Goal: Task Accomplishment & Management: Use online tool/utility

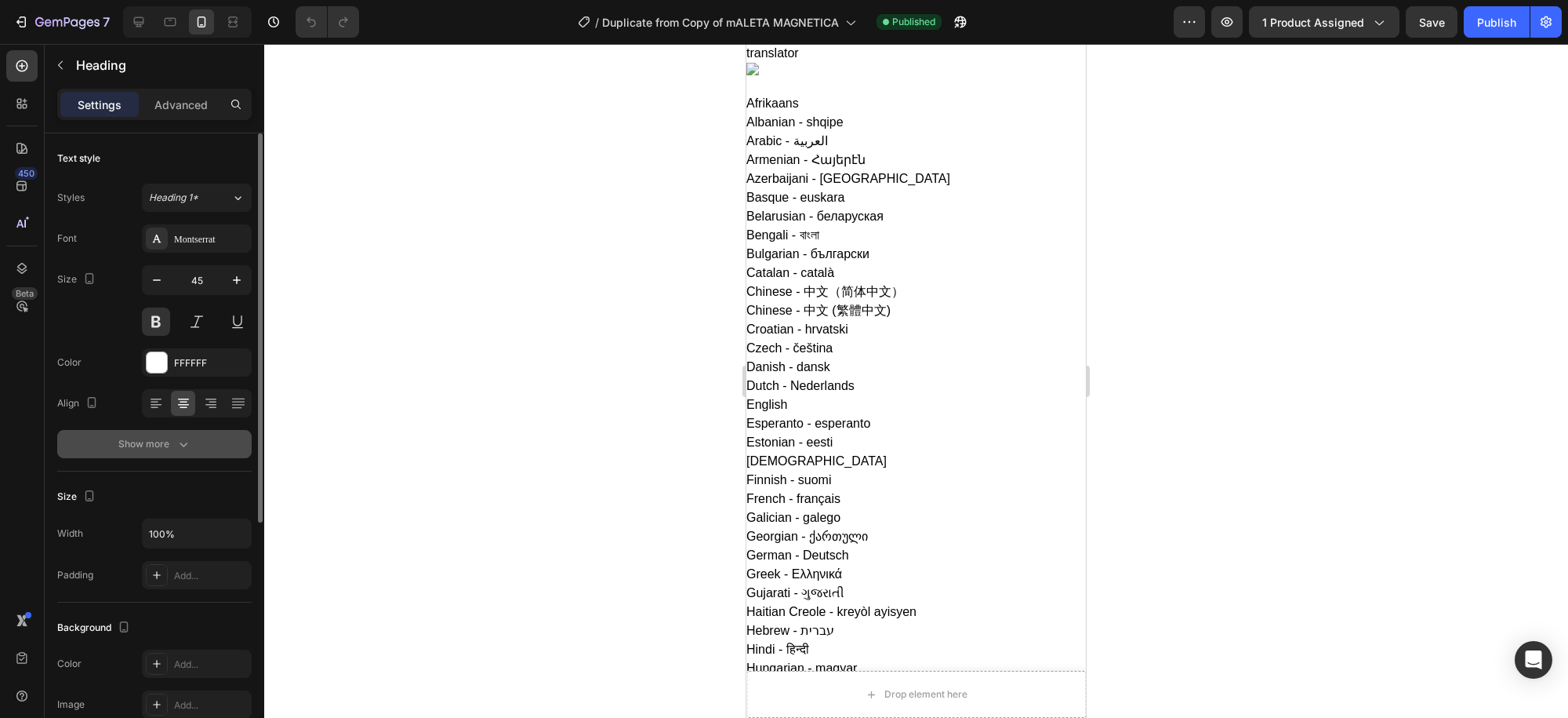
click at [188, 444] on icon "button" at bounding box center [183, 444] width 16 height 16
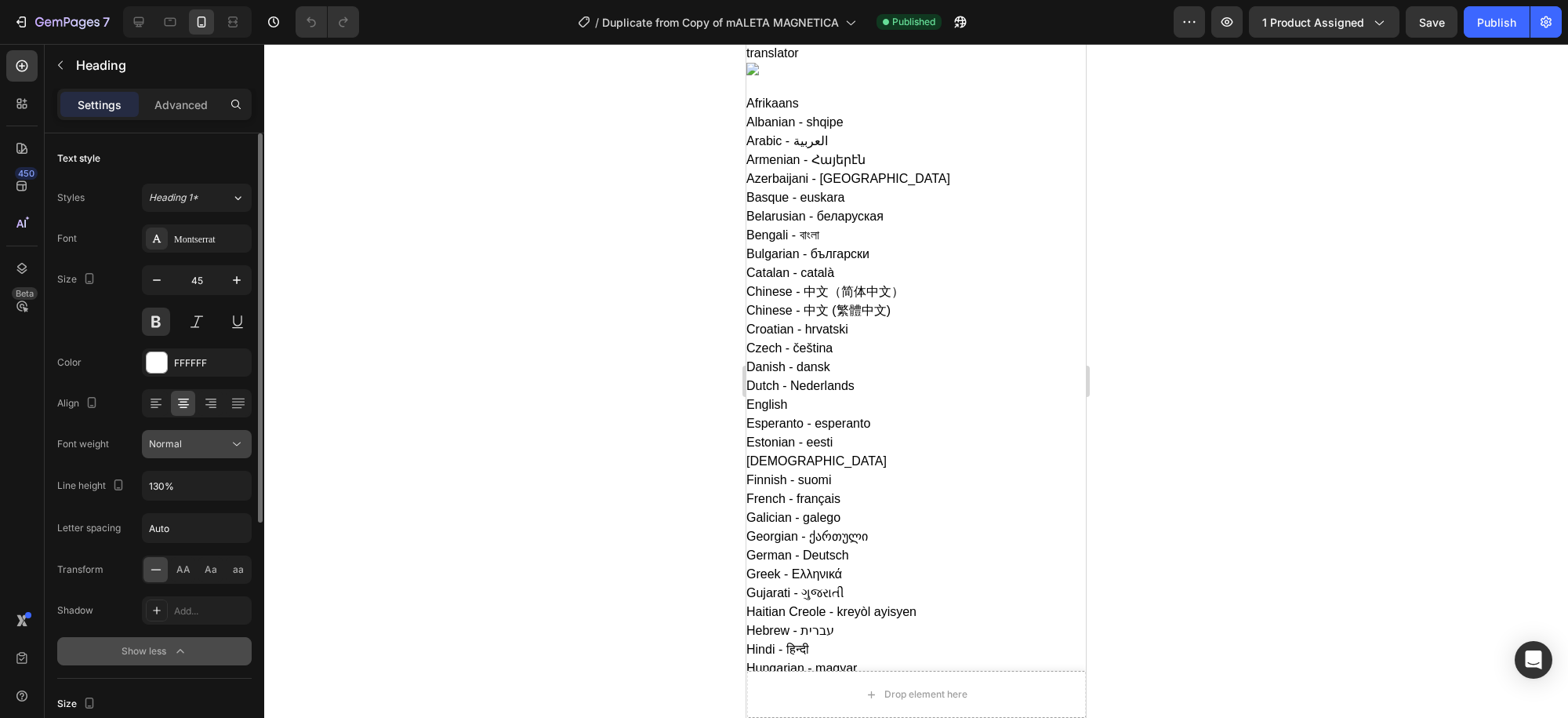
click at [236, 445] on icon at bounding box center [236, 444] width 16 height 16
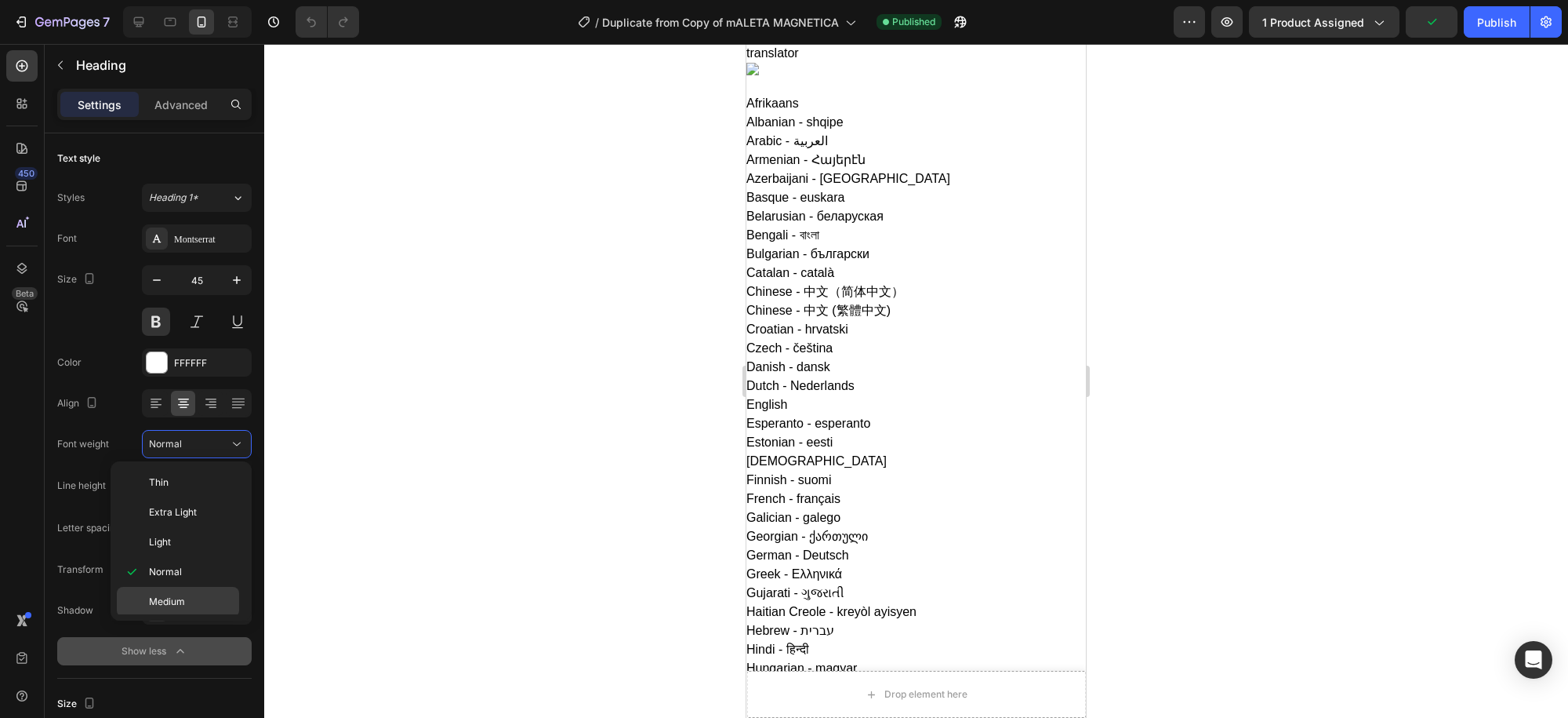
scroll to position [104, 0]
click at [183, 582] on span "Extra Bold" at bounding box center [172, 587] width 45 height 14
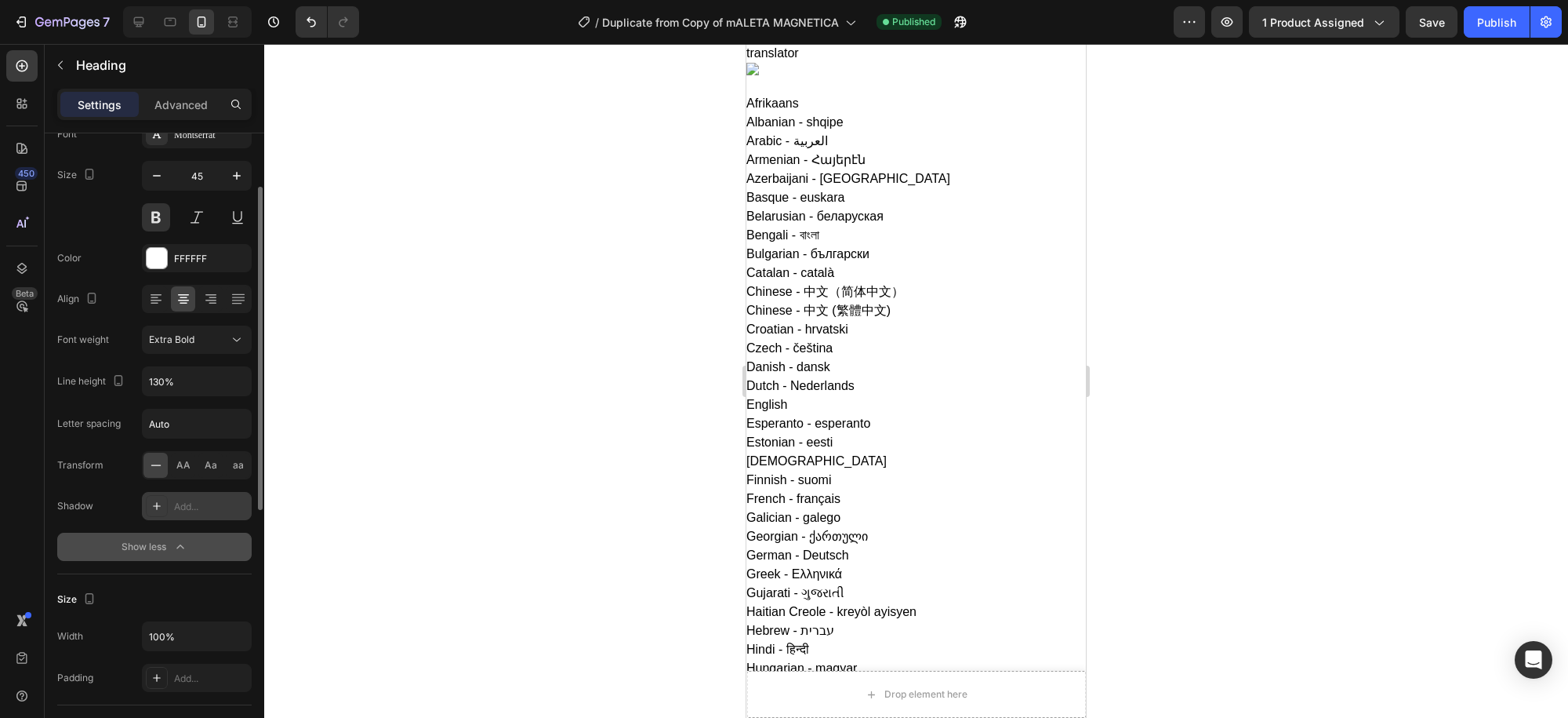
click at [162, 504] on icon at bounding box center [156, 506] width 13 height 13
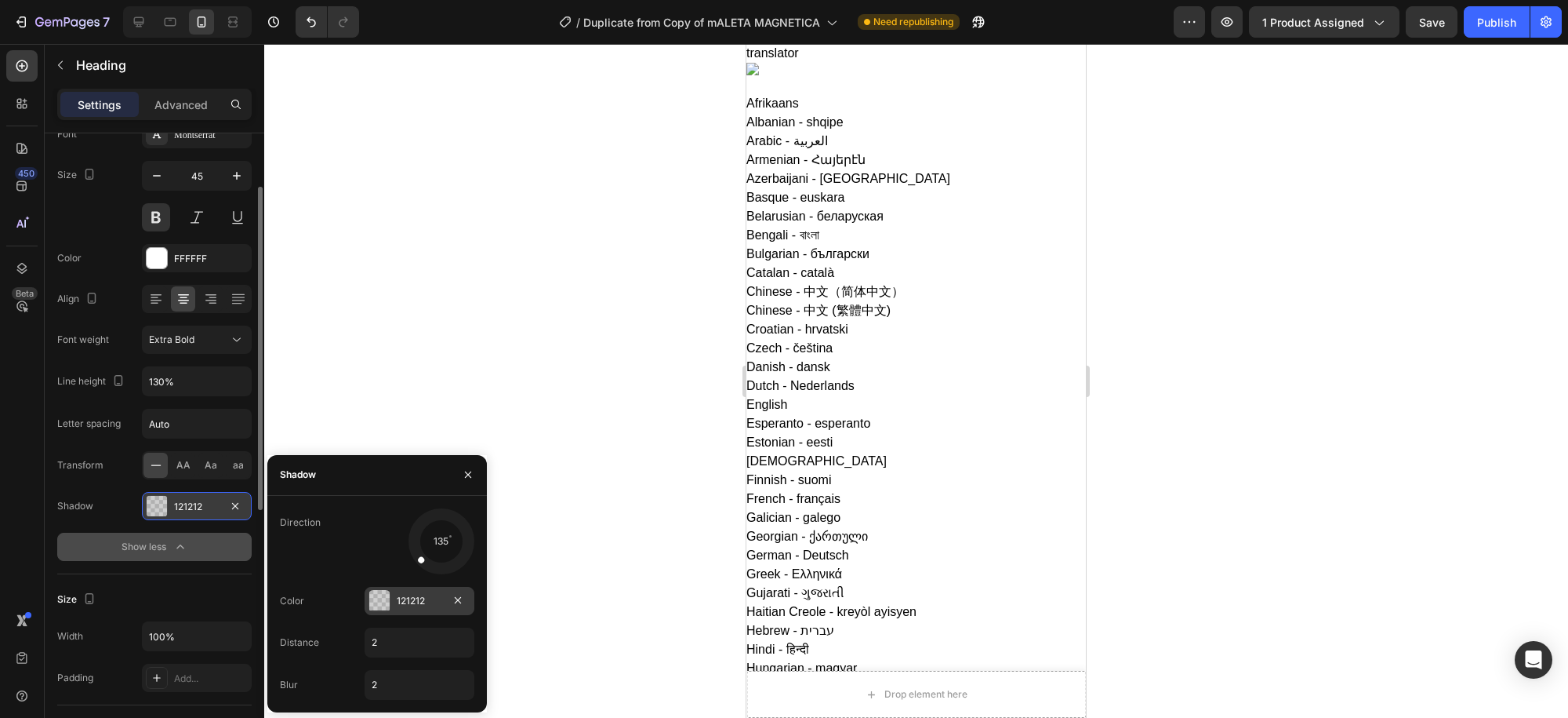
click at [379, 600] on div at bounding box center [379, 601] width 20 height 20
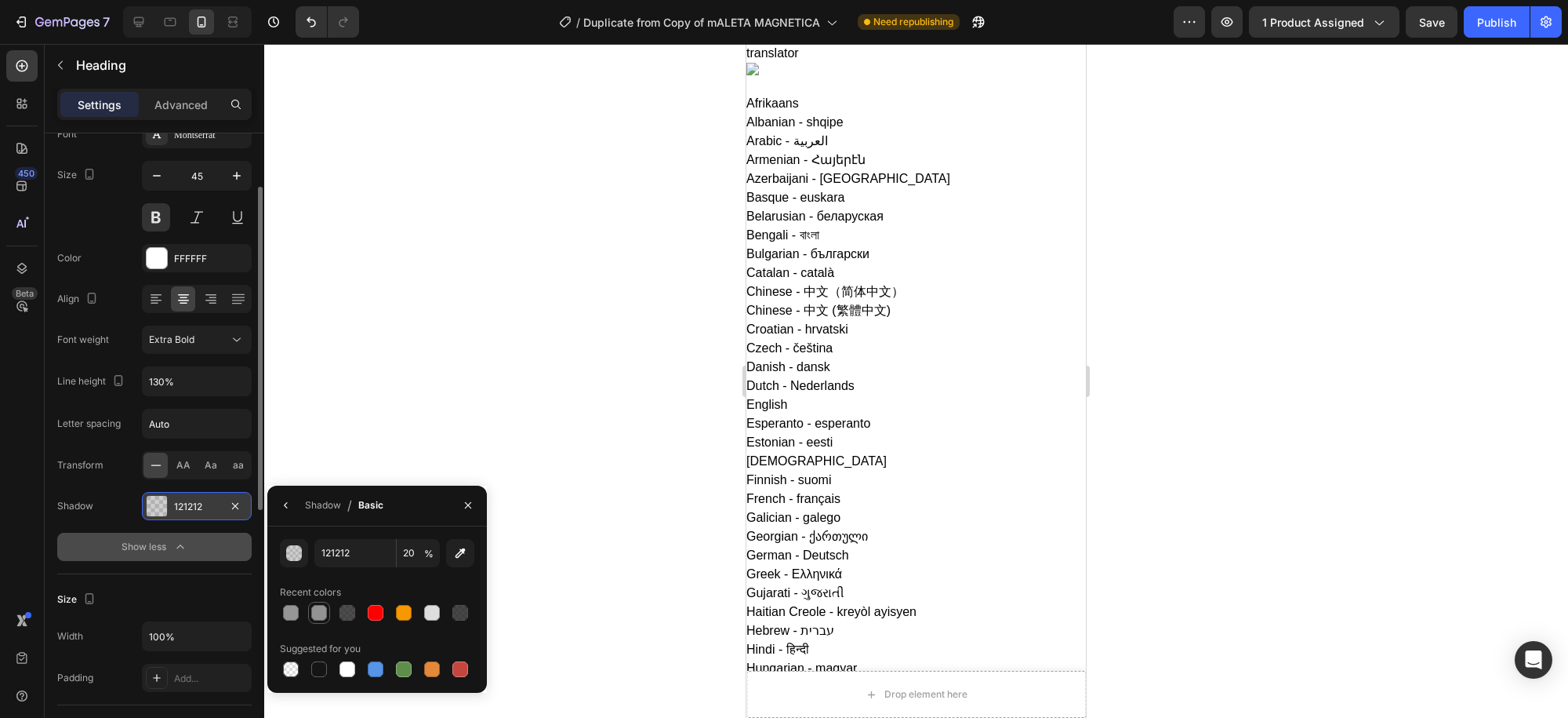
click at [317, 614] on div at bounding box center [319, 613] width 16 height 16
type input "939393"
type input "100"
click at [465, 616] on div at bounding box center [460, 613] width 16 height 16
type input "151515"
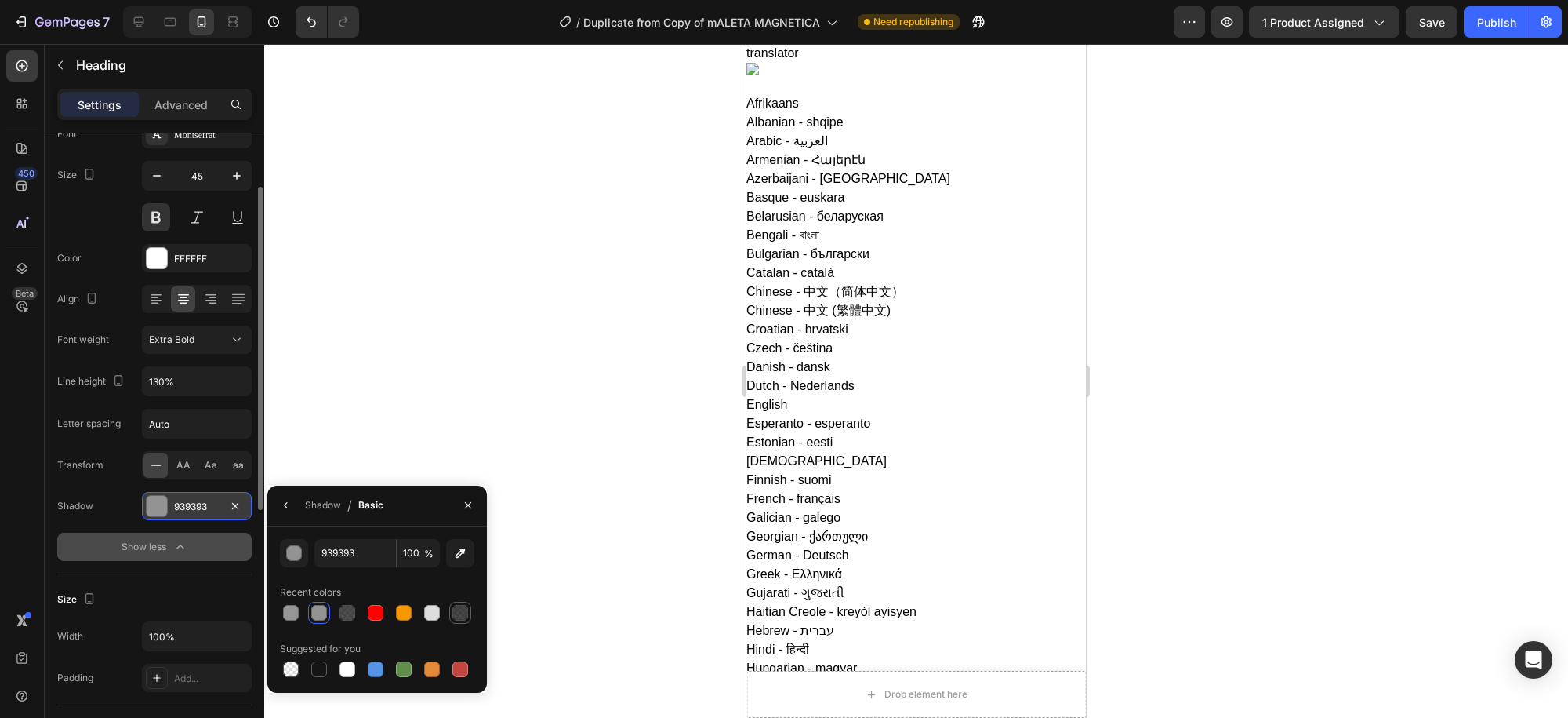
type input "79"
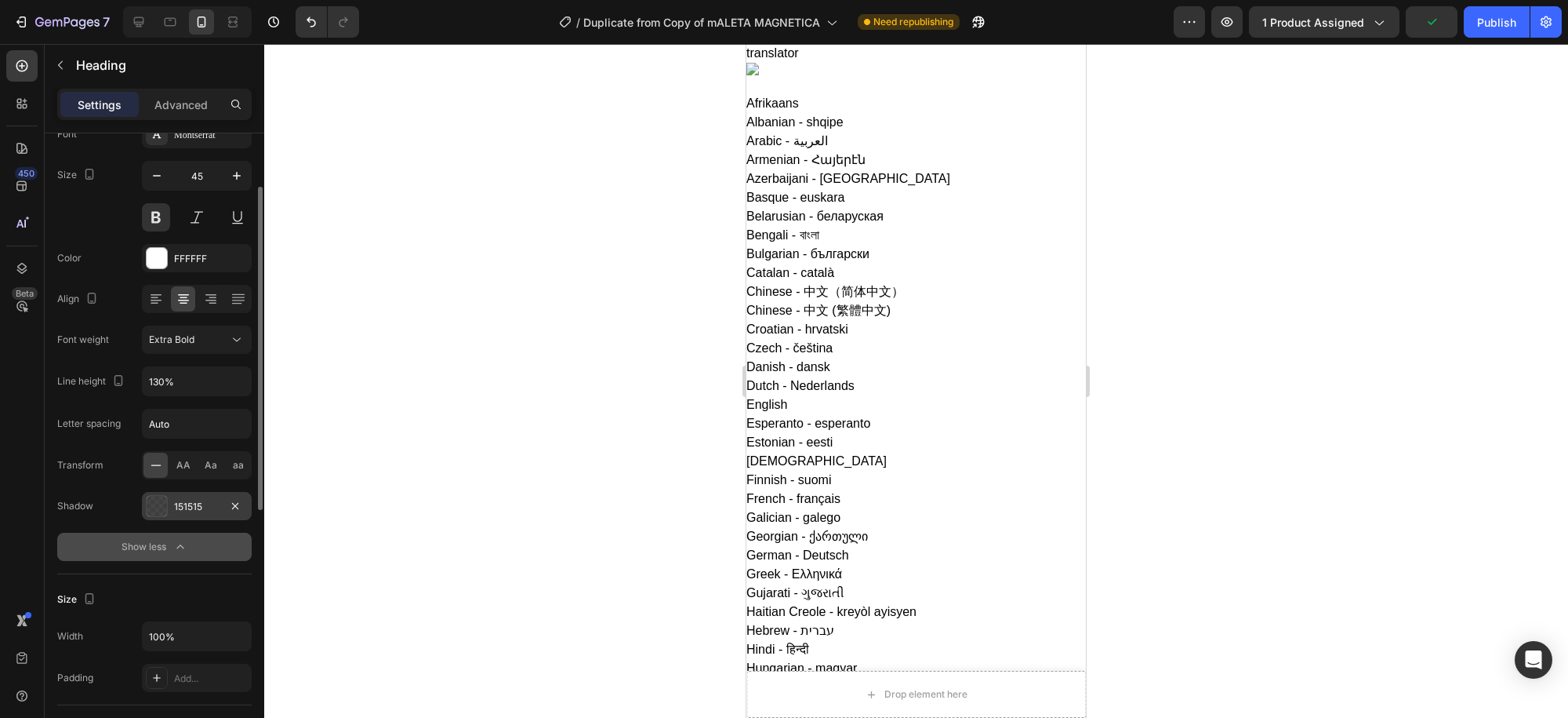
drag, startPoint x: 179, startPoint y: 547, endPoint x: 204, endPoint y: 550, distance: 25.2
click at [204, 550] on button "Show less" at bounding box center [154, 547] width 194 height 29
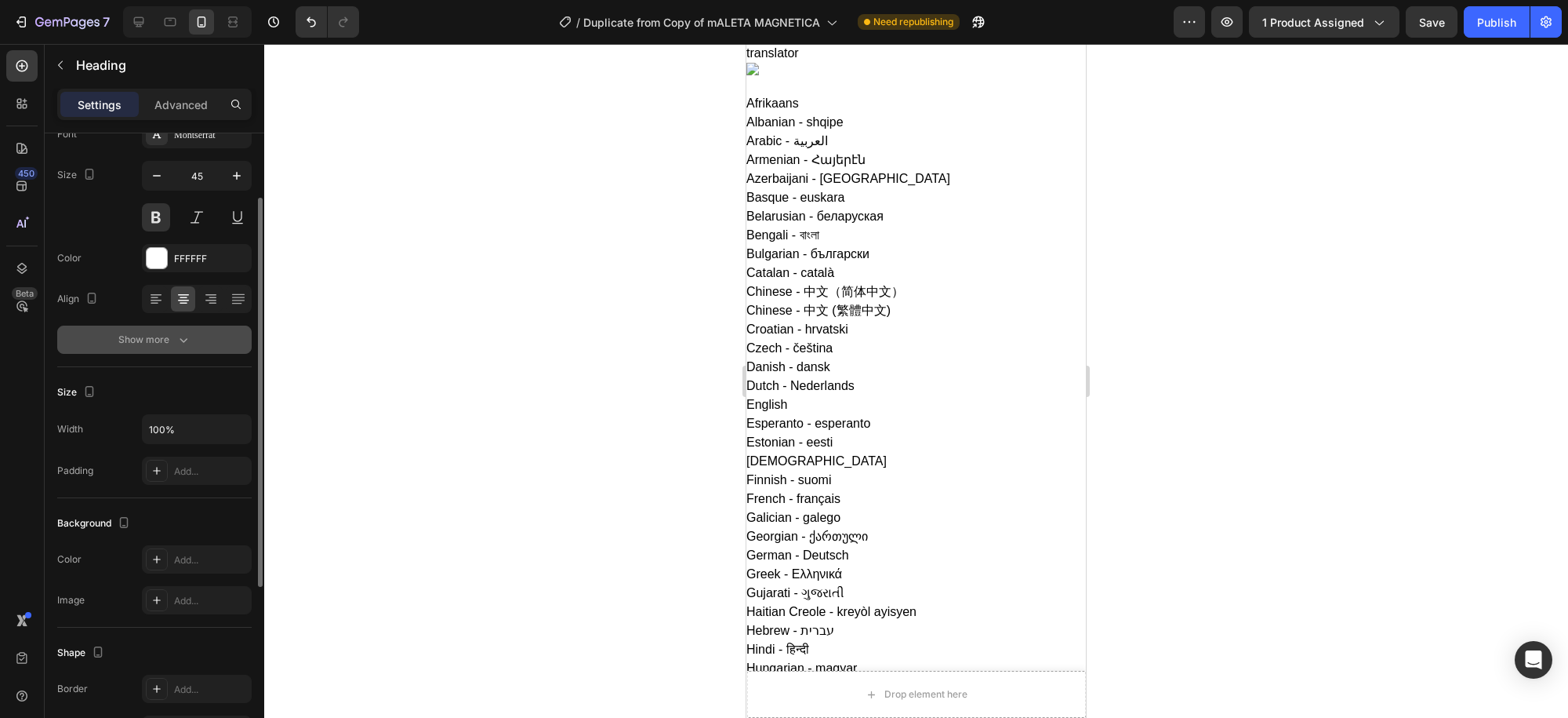
click at [171, 332] on div "Show more" at bounding box center [155, 339] width 73 height 16
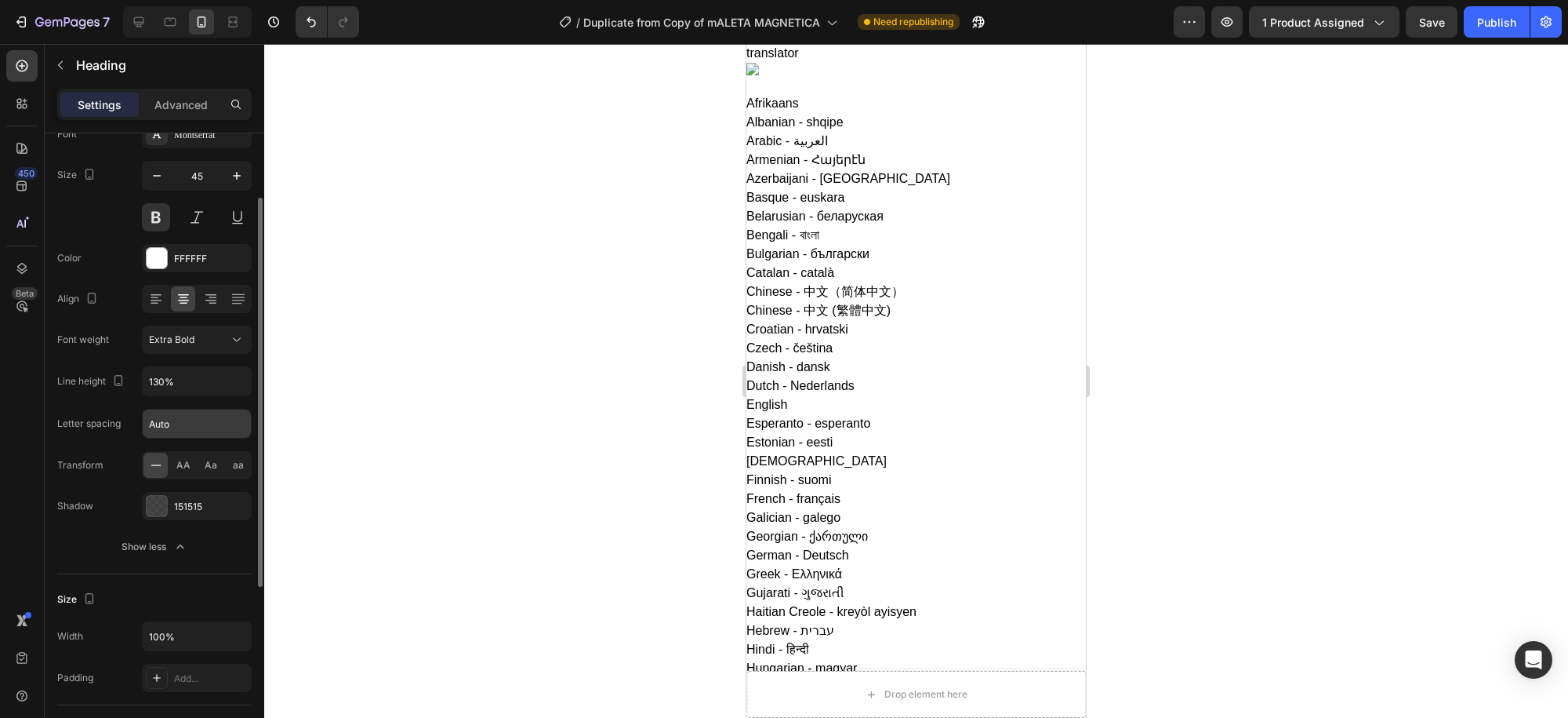
click at [177, 422] on input "Auto" at bounding box center [197, 423] width 109 height 29
click at [154, 429] on input "Auto" at bounding box center [197, 423] width 109 height 29
click at [127, 419] on div "Letter spacing Auto" at bounding box center [154, 423] width 194 height 29
click at [240, 380] on icon "button" at bounding box center [236, 381] width 16 height 16
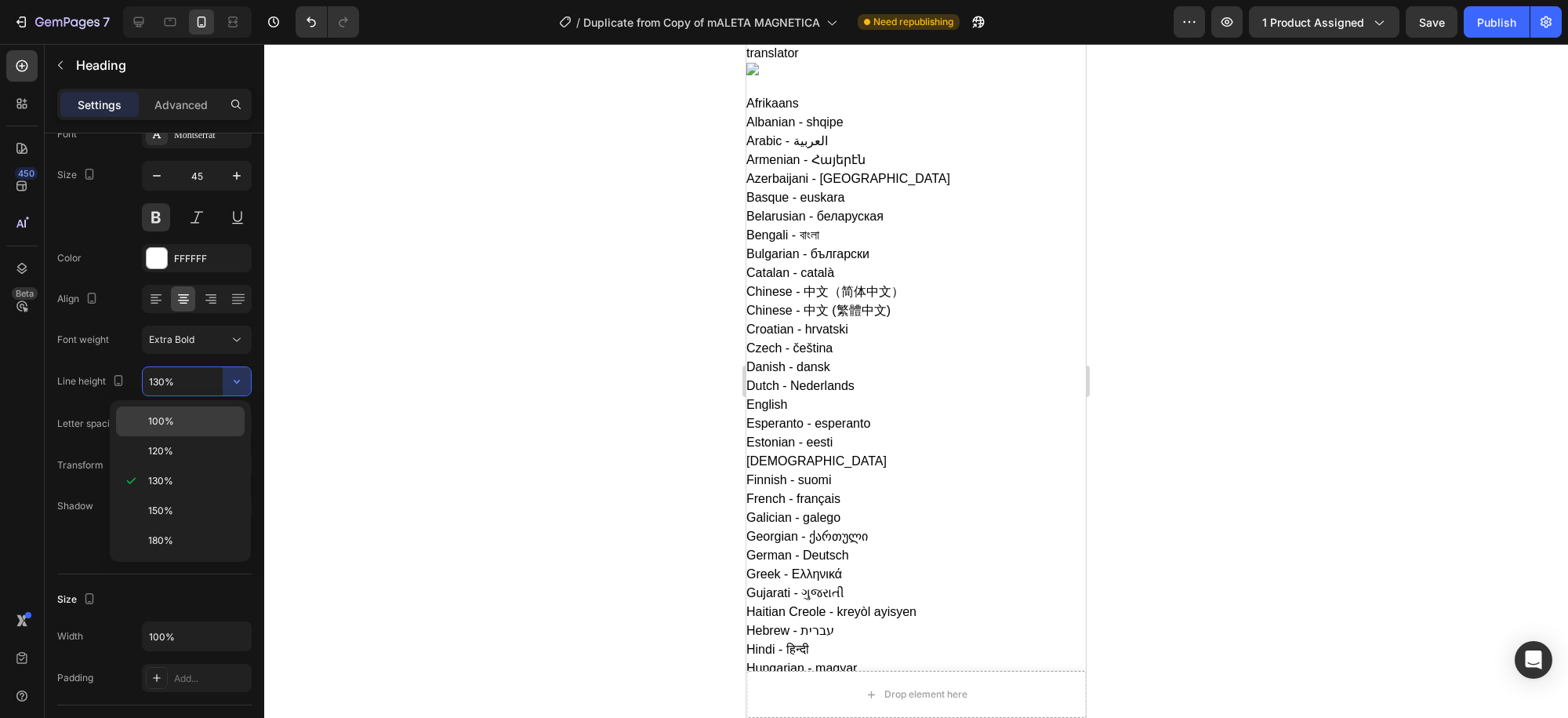
click at [175, 436] on div "100%" at bounding box center [180, 450] width 129 height 29
type input "100%"
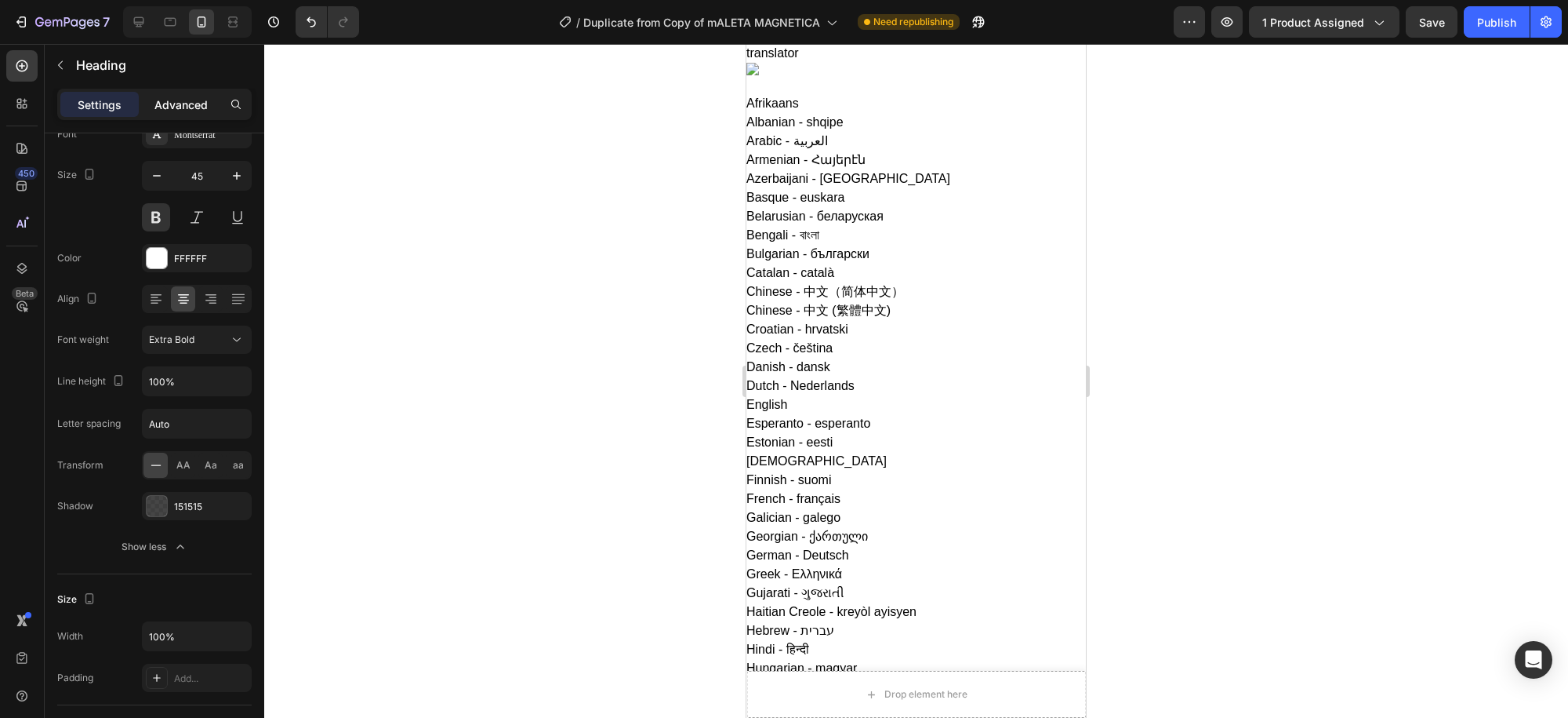
click at [184, 98] on p "Advanced" at bounding box center [181, 105] width 53 height 17
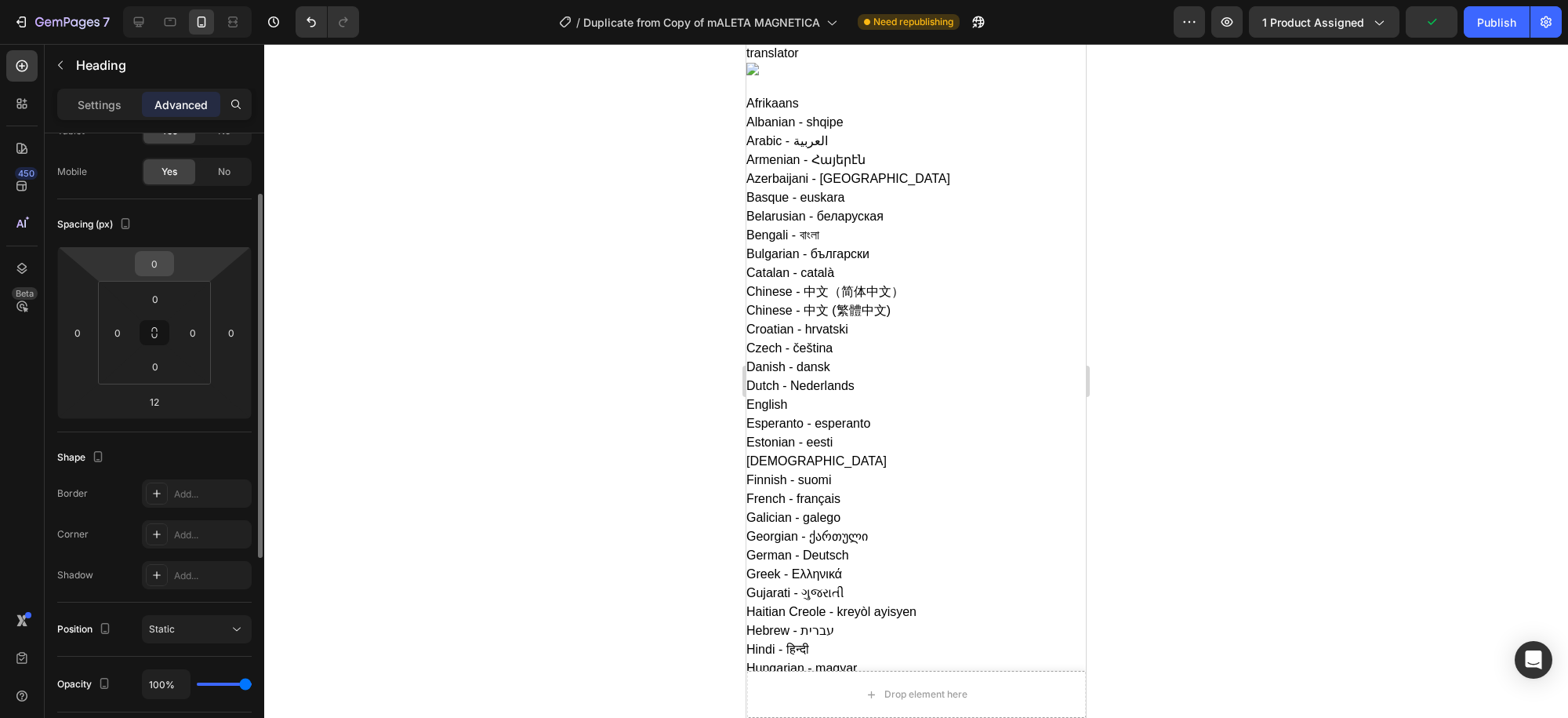
click at [156, 265] on input "0" at bounding box center [154, 263] width 31 height 24
type input "-83"
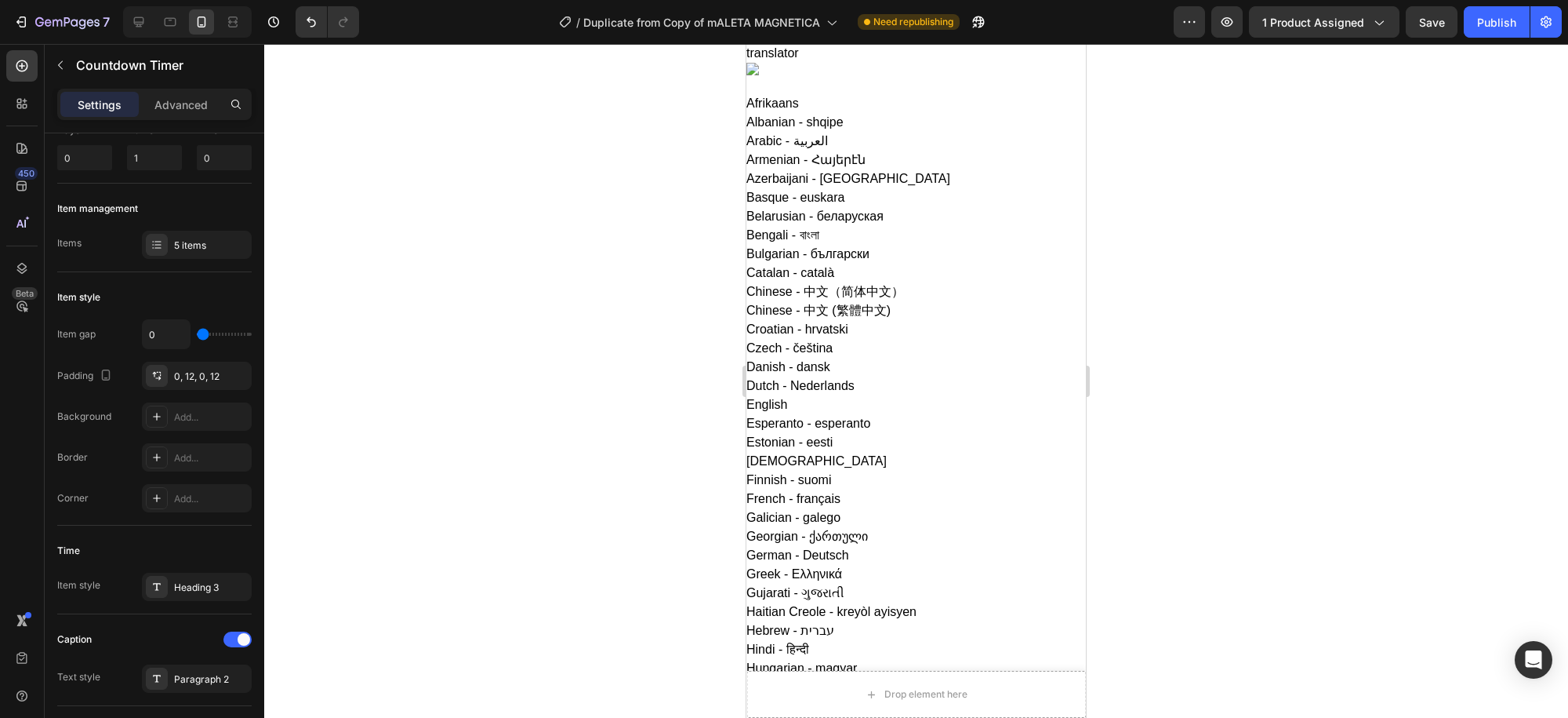
scroll to position [0, 0]
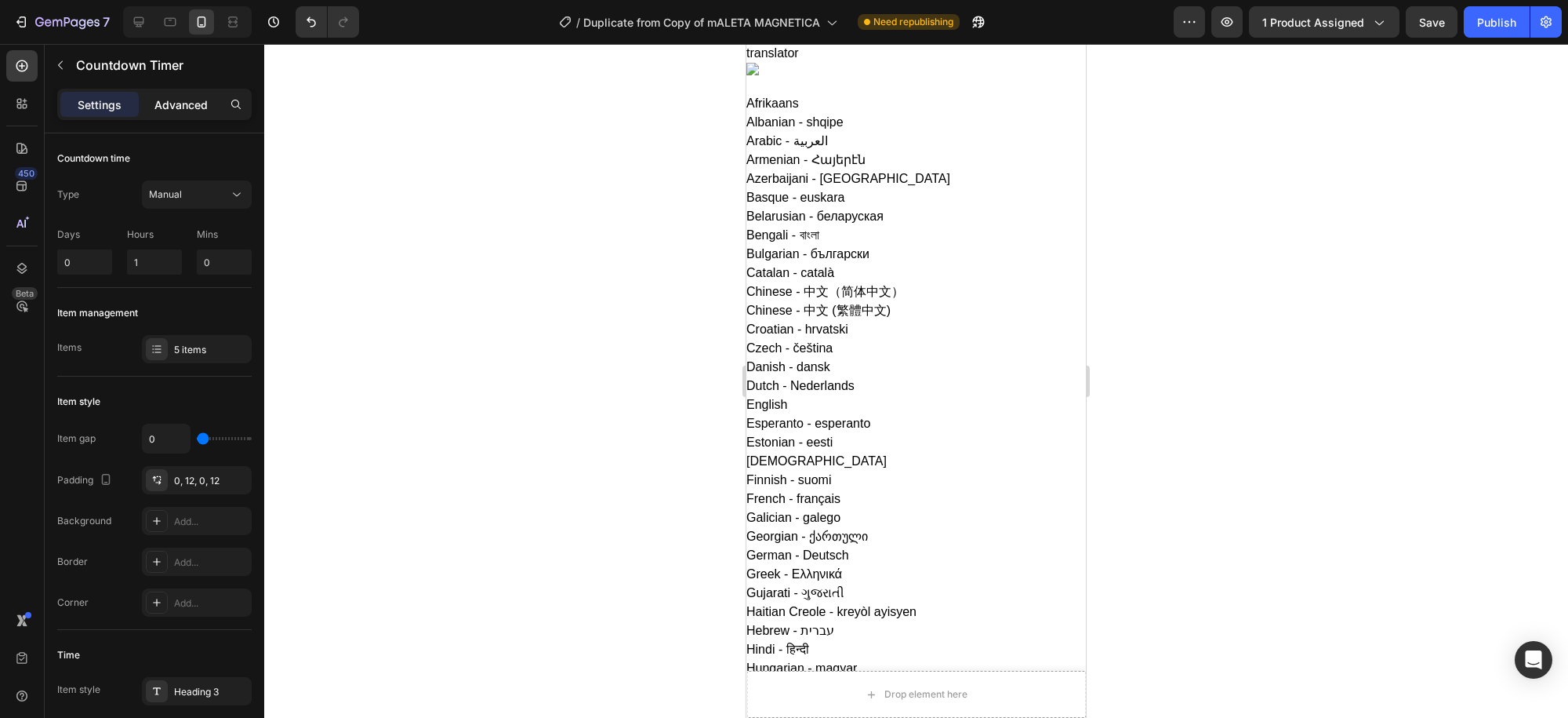
click at [184, 102] on p "Advanced" at bounding box center [181, 105] width 53 height 17
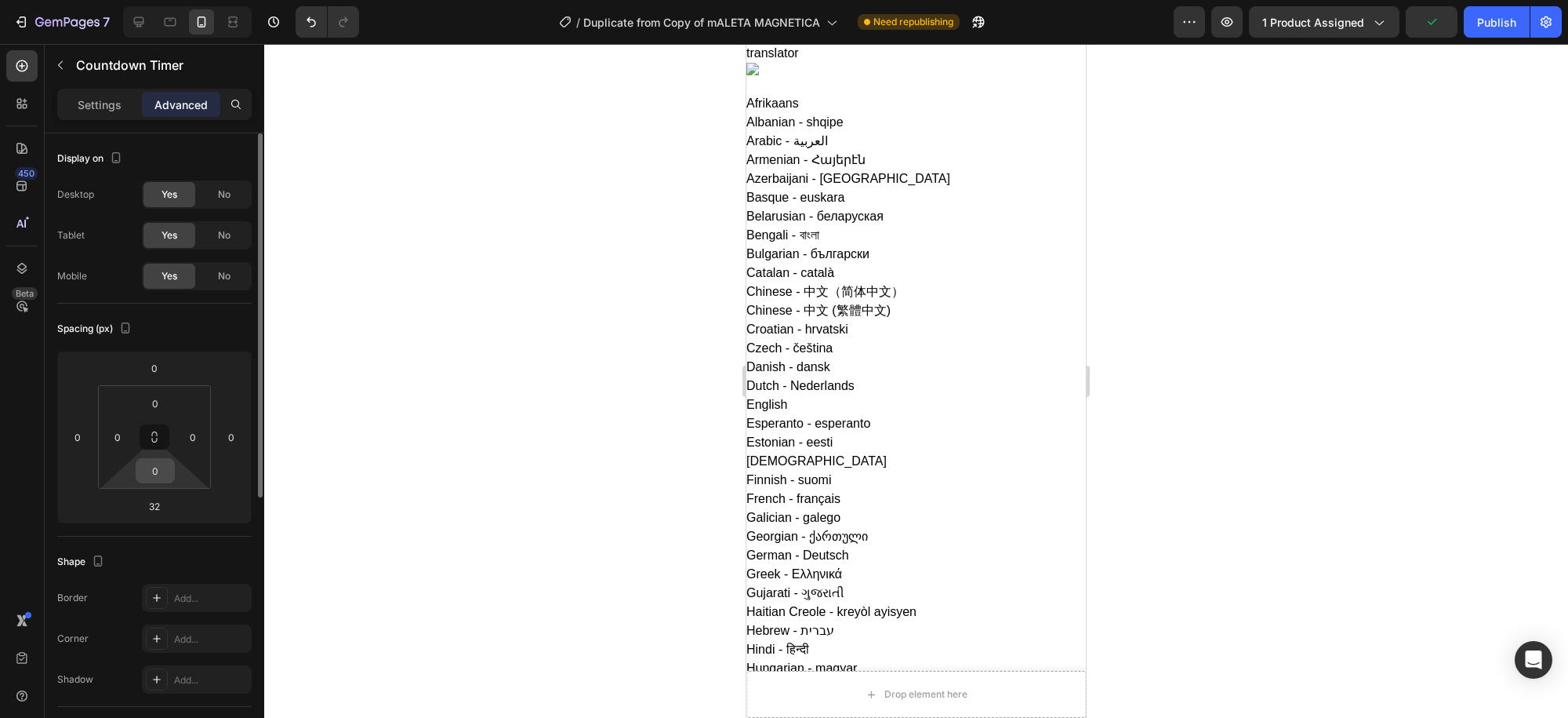
click at [158, 469] on input "0" at bounding box center [155, 471] width 31 height 24
type input "0"
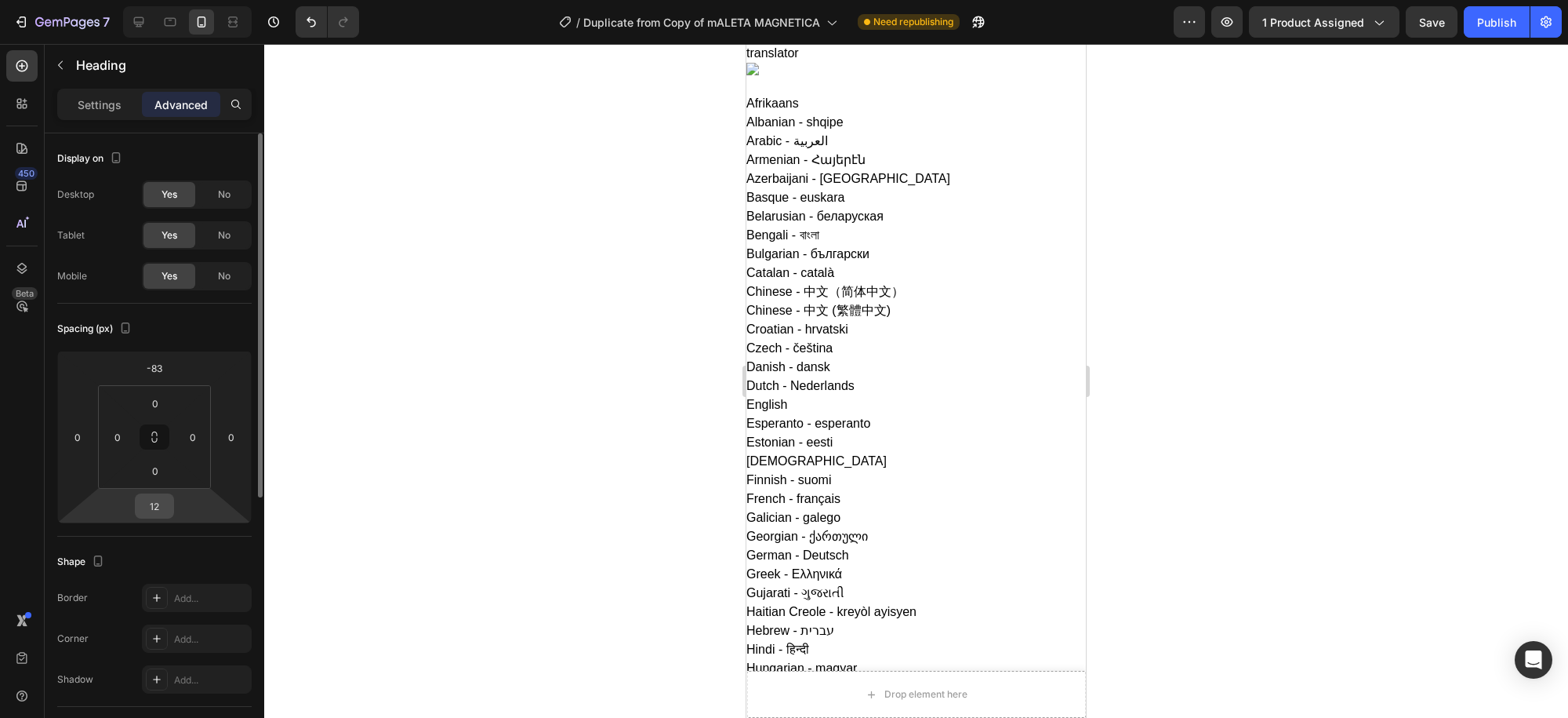
click at [164, 503] on input "12" at bounding box center [154, 506] width 31 height 24
type input "30"
click at [1268, 395] on div at bounding box center [916, 380] width 1304 height 674
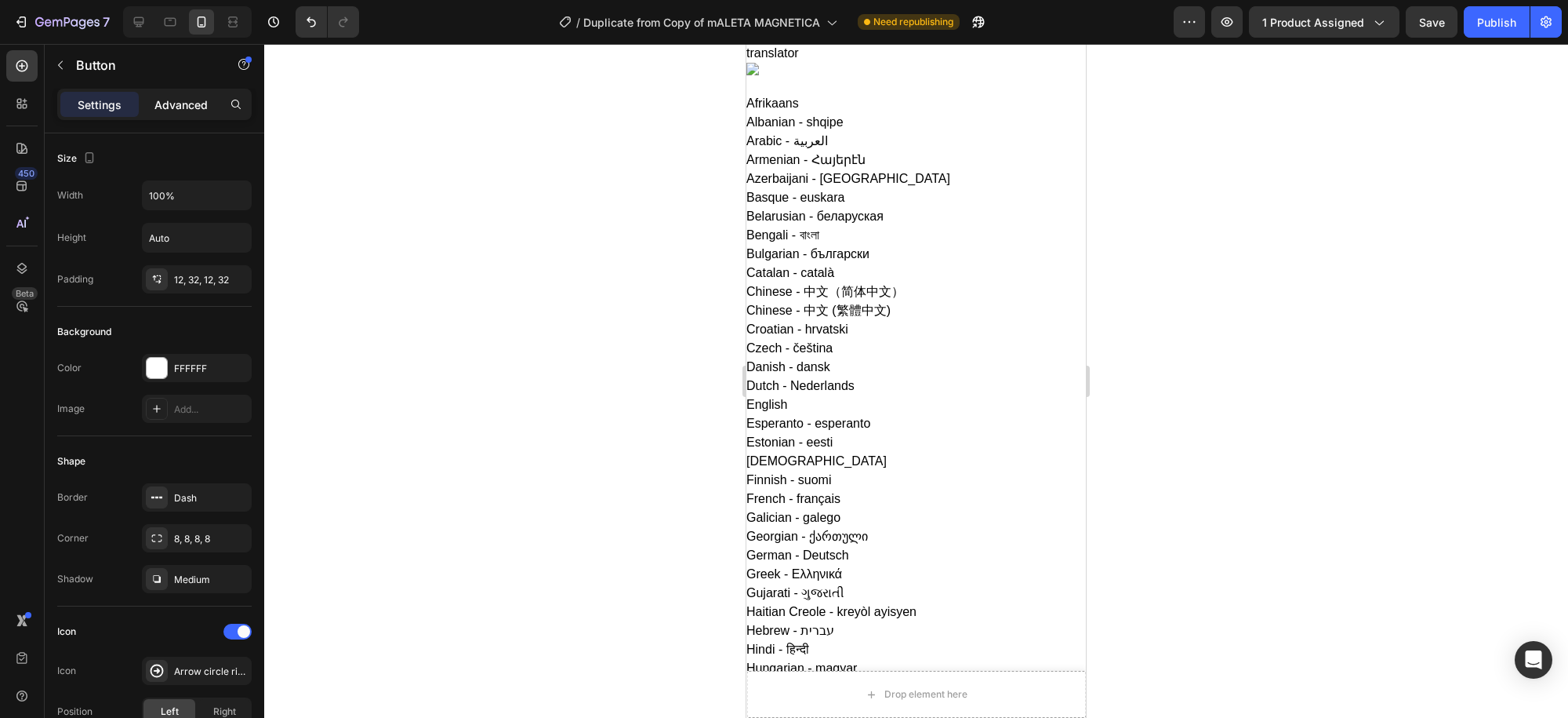
click at [188, 98] on p "Advanced" at bounding box center [181, 105] width 53 height 17
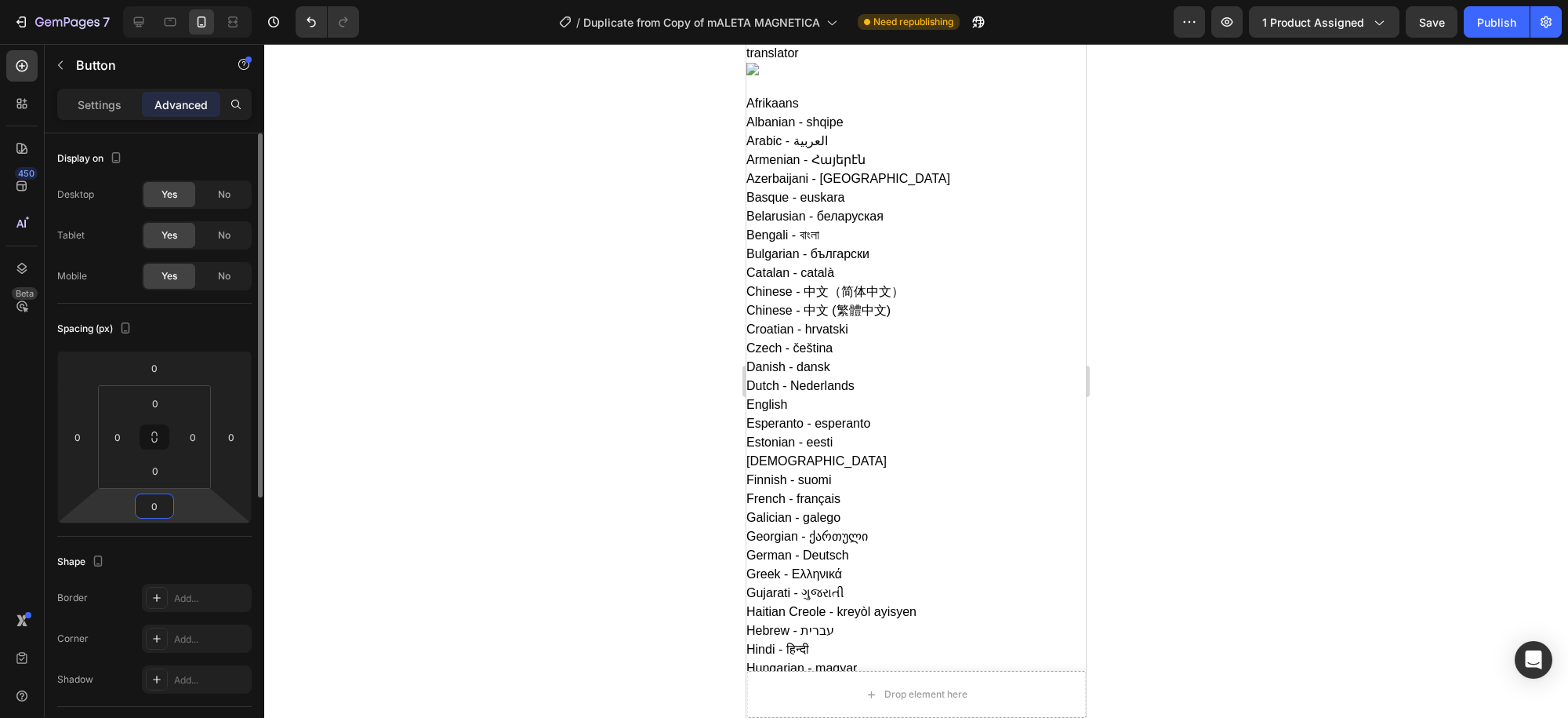
click at [150, 504] on input "0" at bounding box center [154, 506] width 31 height 24
type input "2"
click at [166, 476] on input "0" at bounding box center [155, 471] width 31 height 24
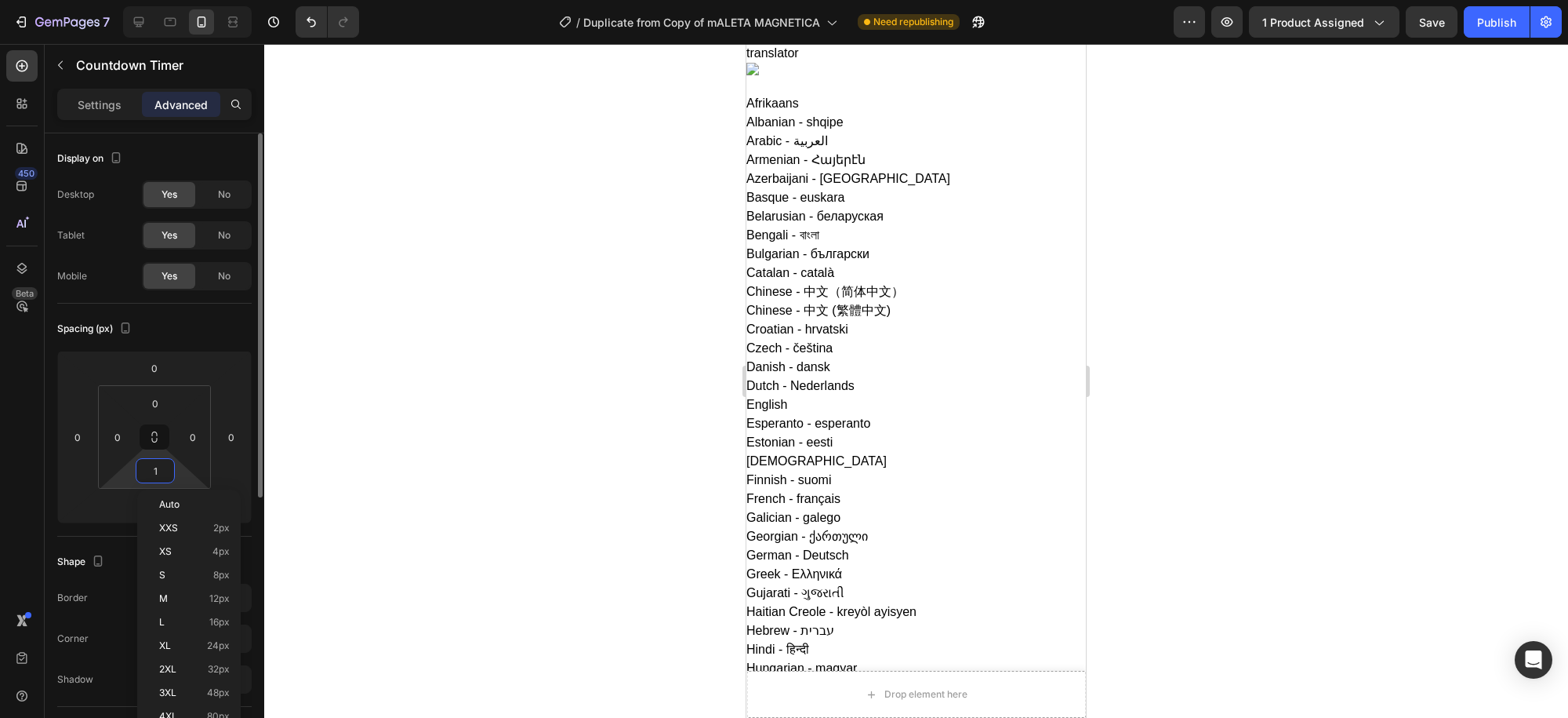
type input "0"
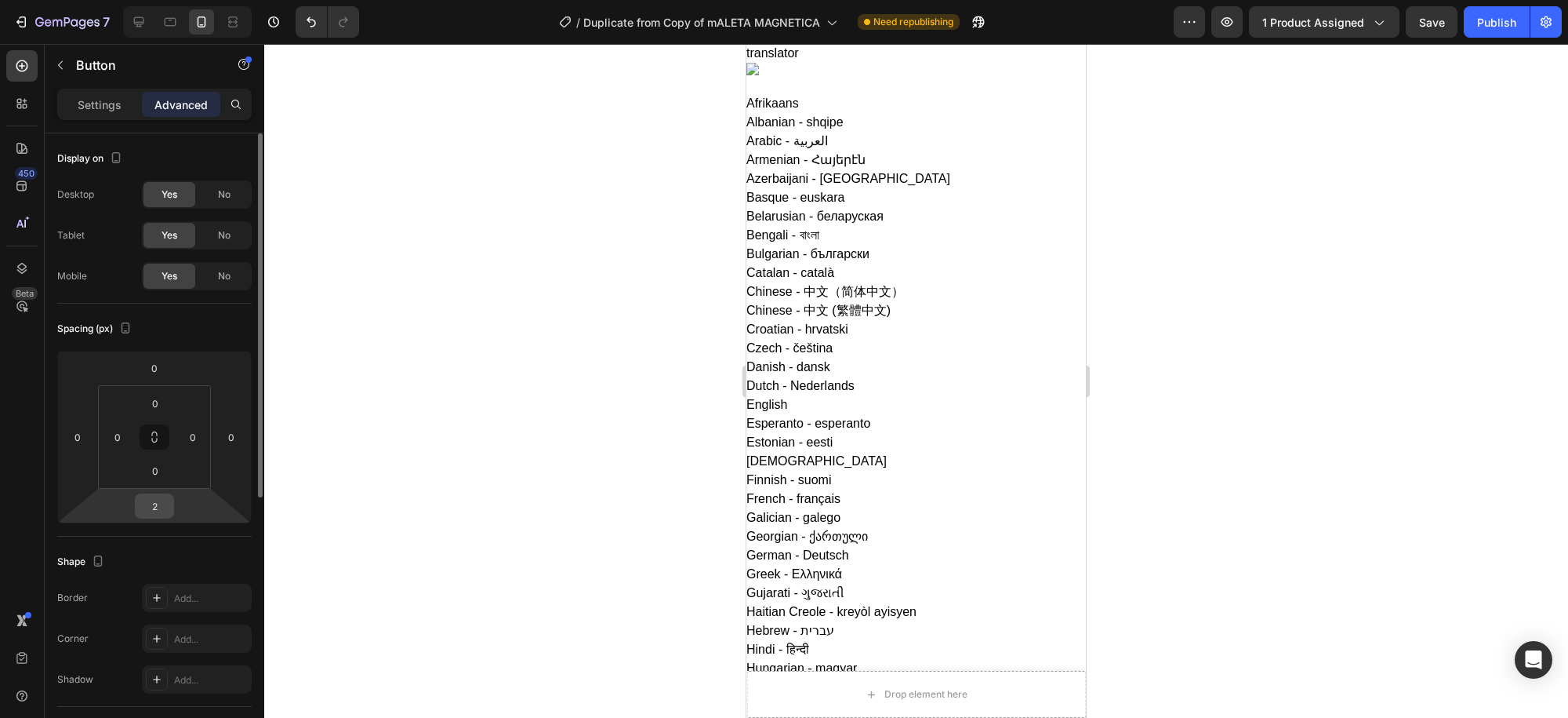
click at [147, 511] on input "2" at bounding box center [154, 506] width 31 height 24
type input "-39"
click at [154, 470] on input "0" at bounding box center [155, 471] width 31 height 24
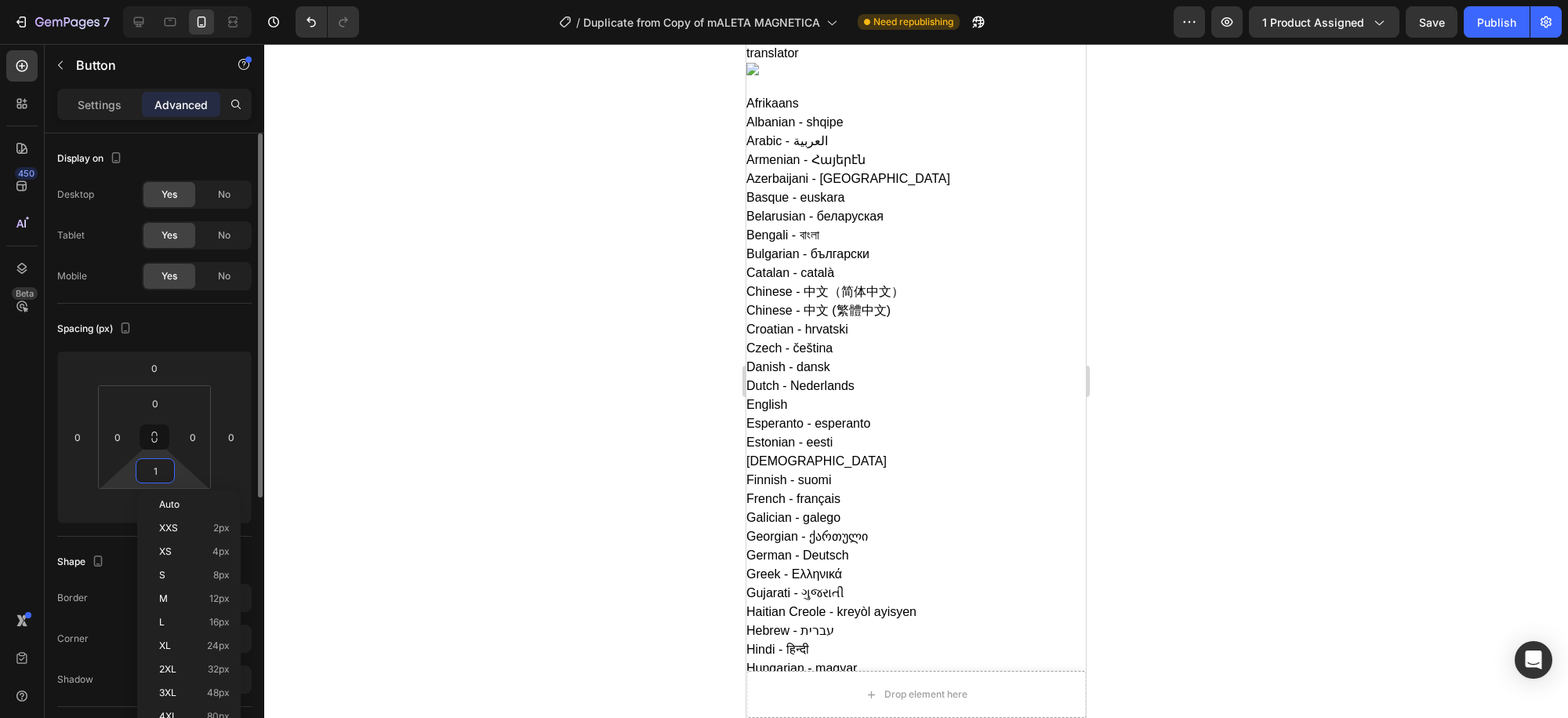
type input "0"
click at [155, 402] on input "0" at bounding box center [155, 403] width 31 height 24
type input "96"
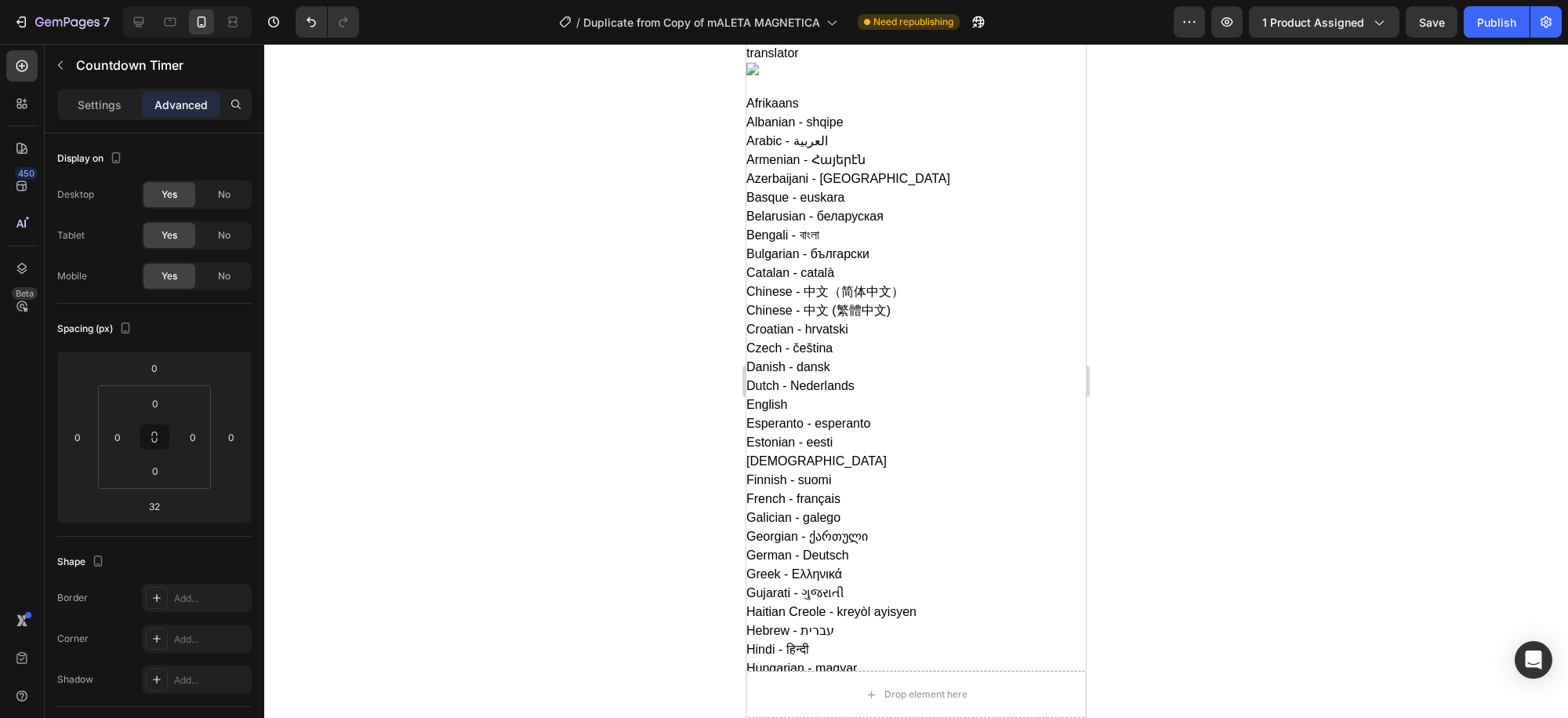
click at [167, 504] on input "32" at bounding box center [154, 506] width 31 height 24
type input "9"
click at [1190, 284] on div at bounding box center [916, 380] width 1304 height 674
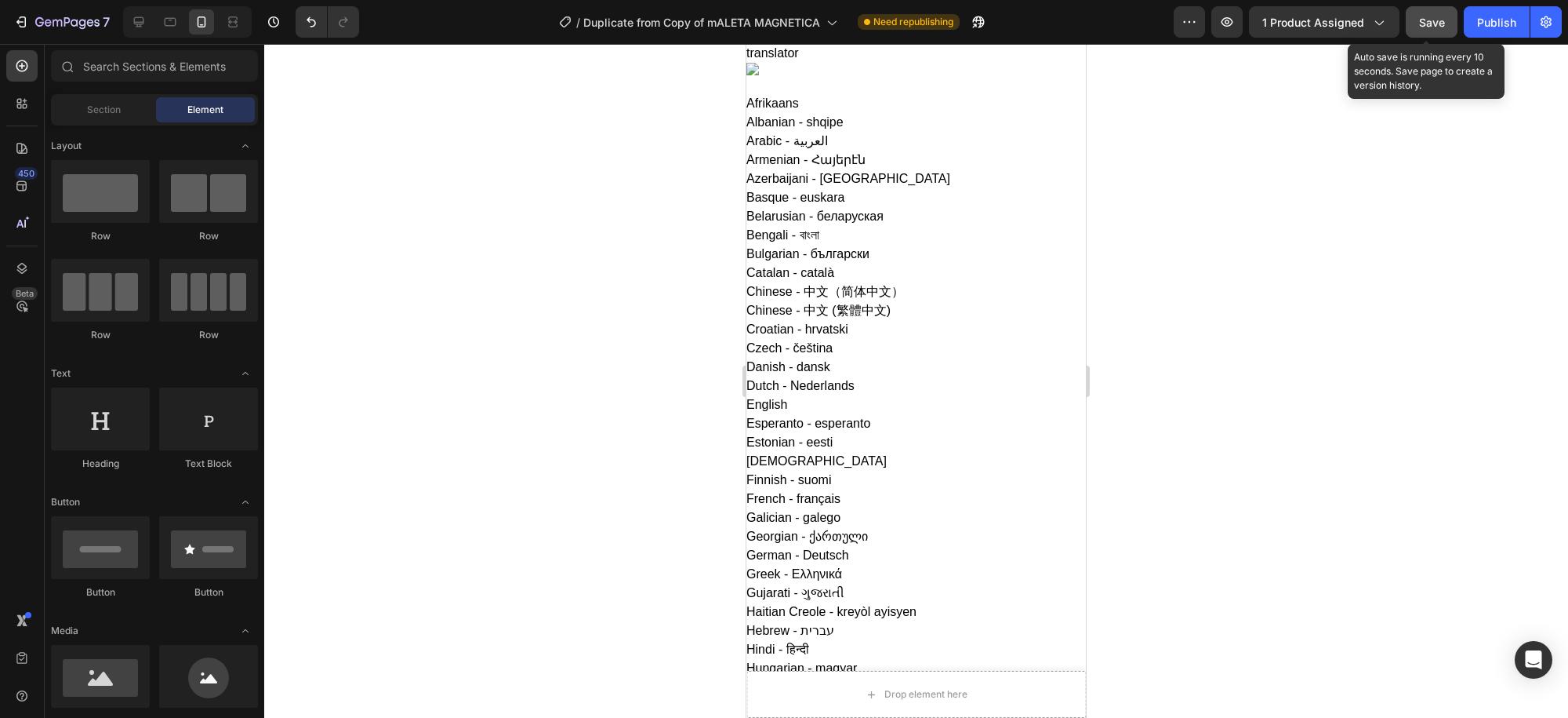
click at [1424, 18] on span "Save" at bounding box center [1432, 23] width 26 height 13
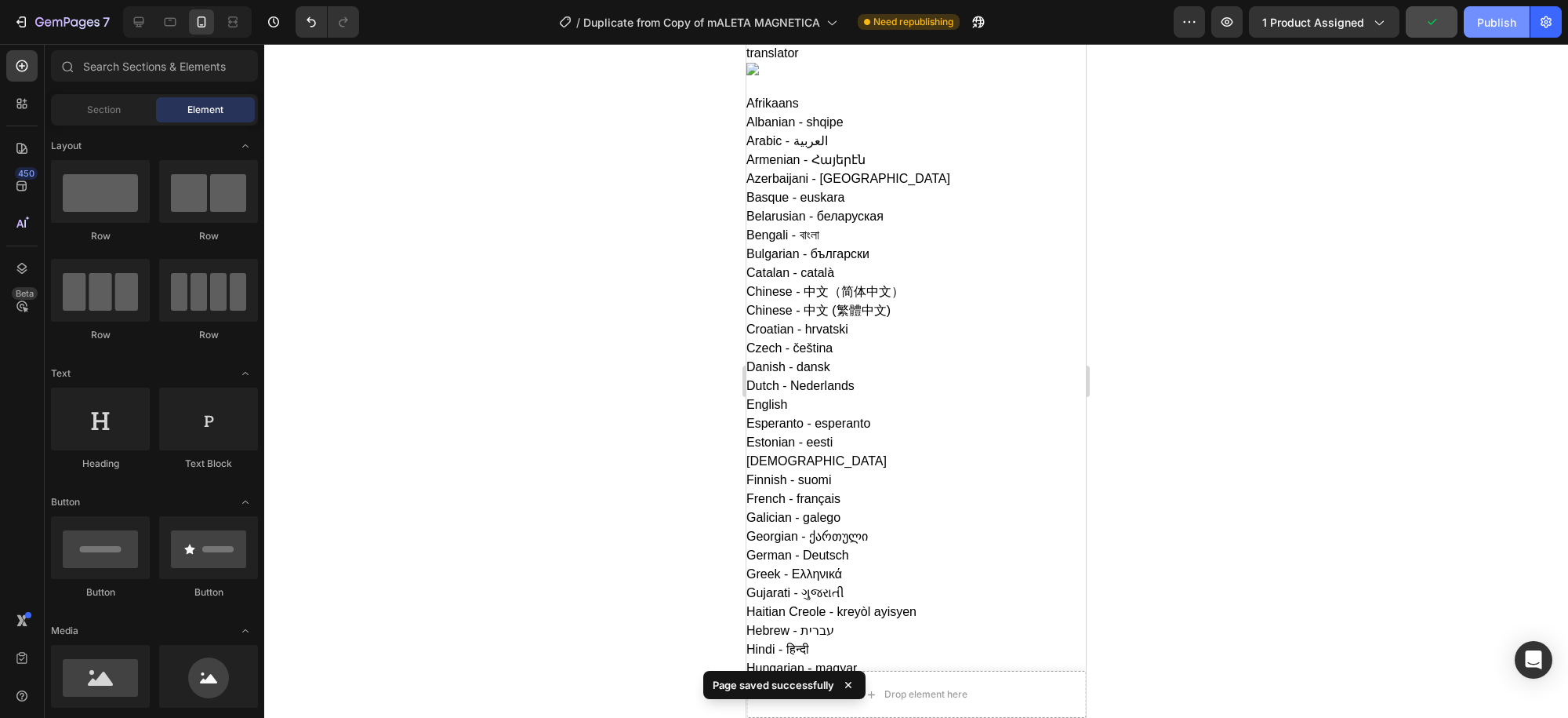
click at [1497, 29] on div "Publish" at bounding box center [1496, 23] width 40 height 17
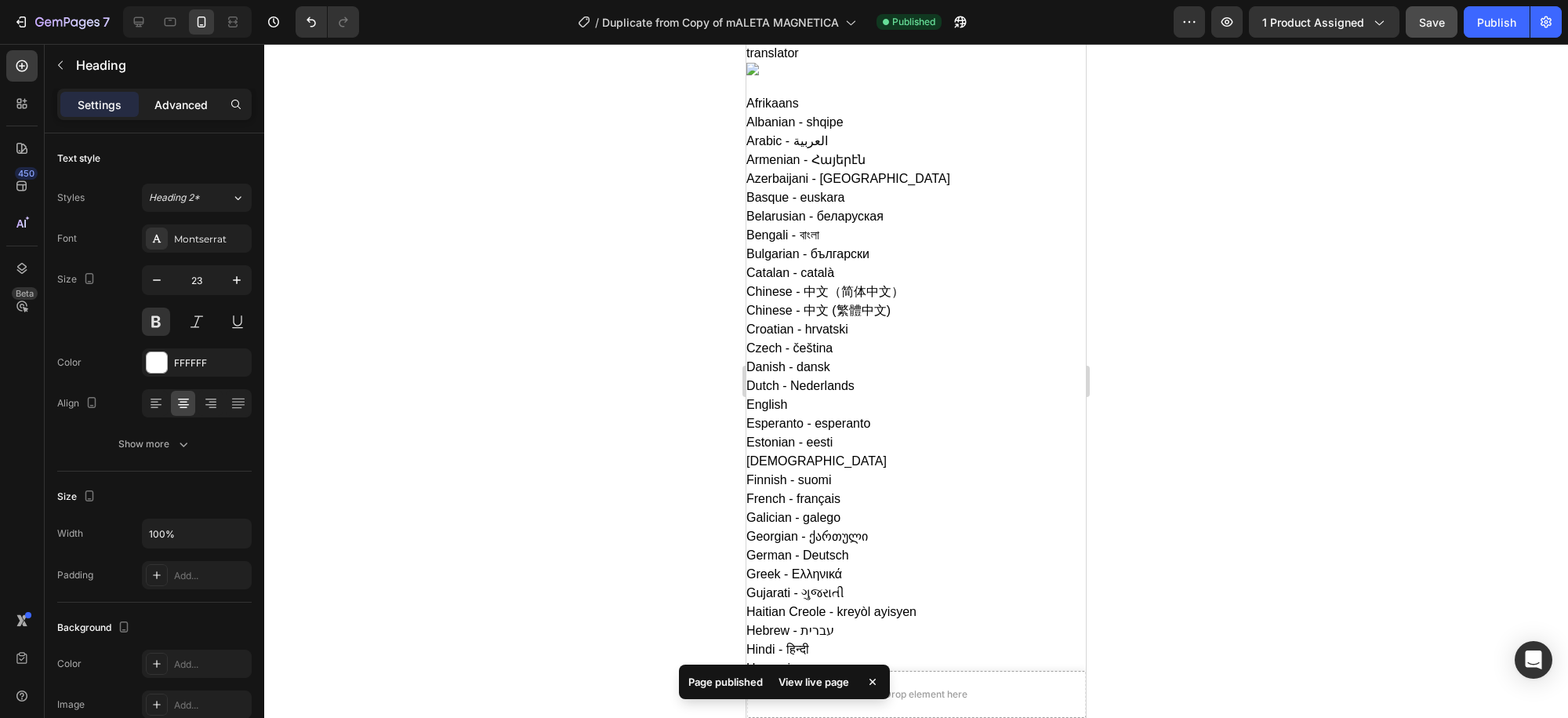
click at [185, 99] on p "Advanced" at bounding box center [181, 105] width 53 height 17
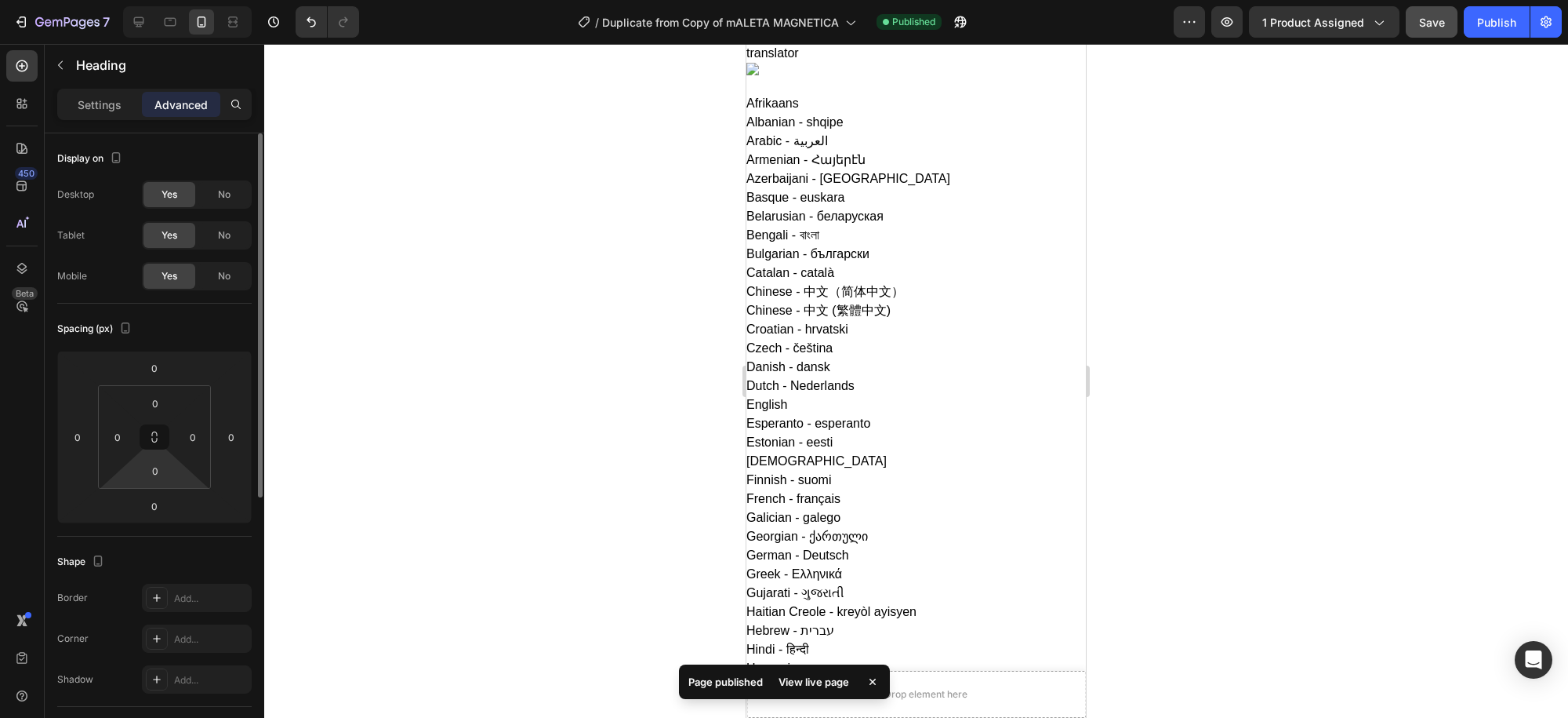
click at [151, 485] on html "translator Afrikaans Albanian - shqipe Arabic - ‎‫العربية‬‎ Armenian - Հայերէն …" at bounding box center [784, 656] width 1568 height 1311
click at [158, 468] on input "0" at bounding box center [155, 471] width 31 height 24
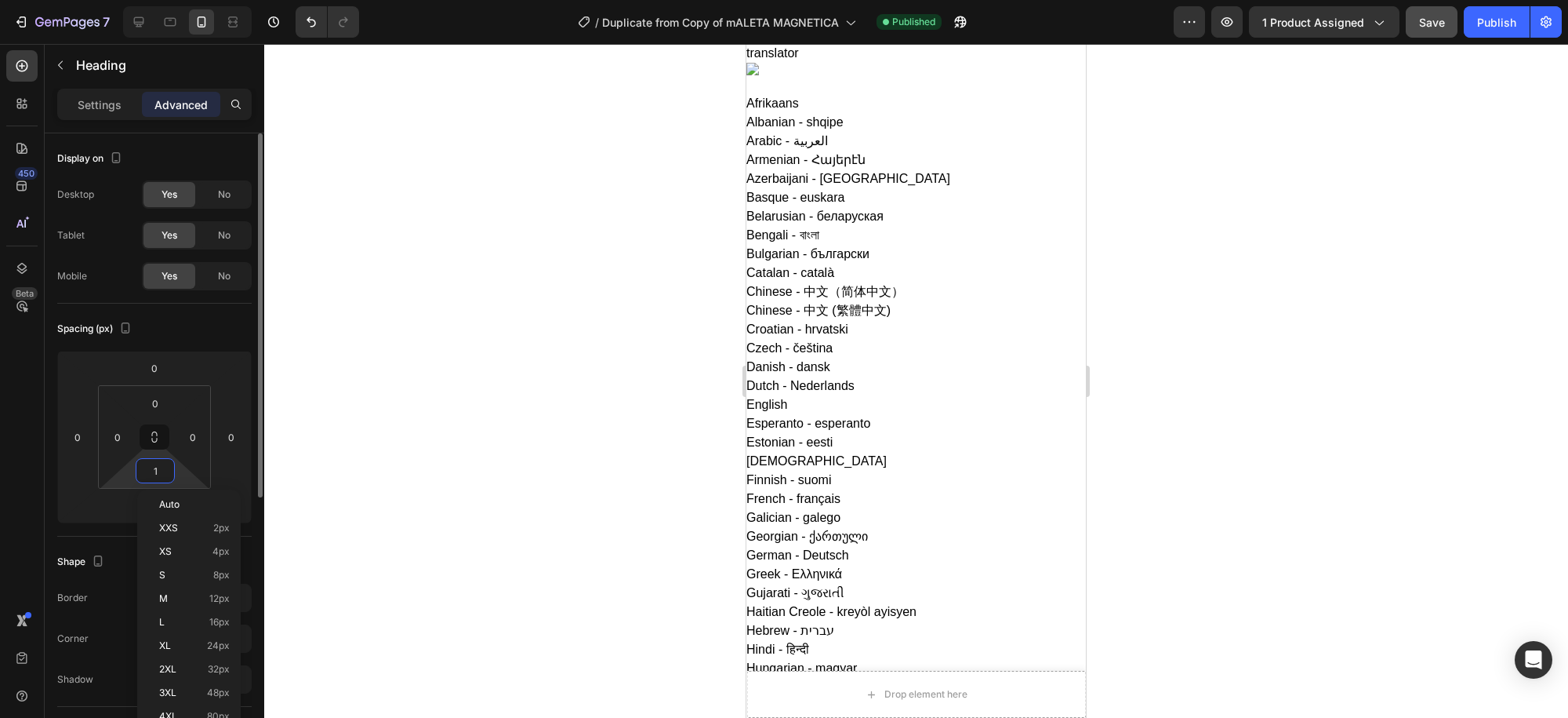
type input "0"
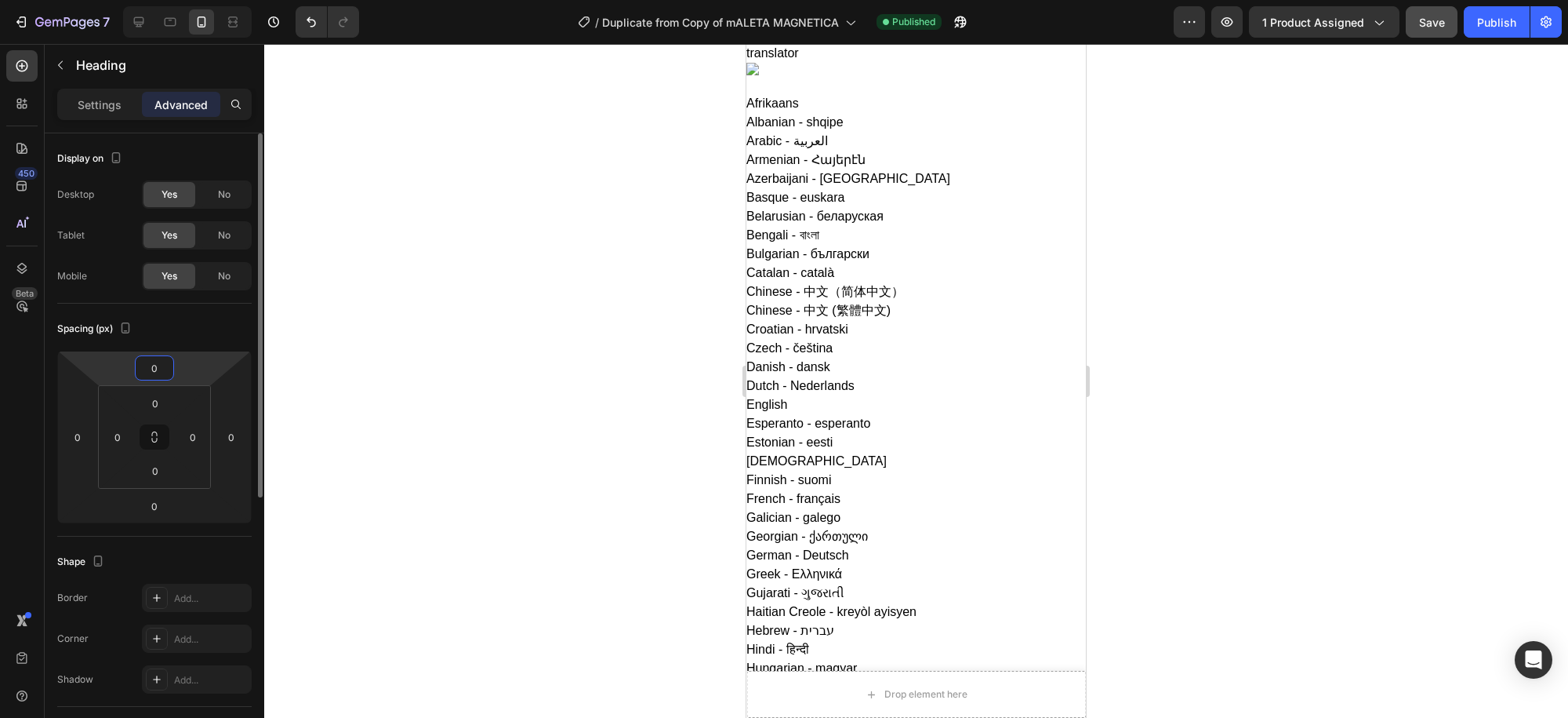
click at [157, 368] on input "0" at bounding box center [154, 368] width 31 height 24
type input "-15"
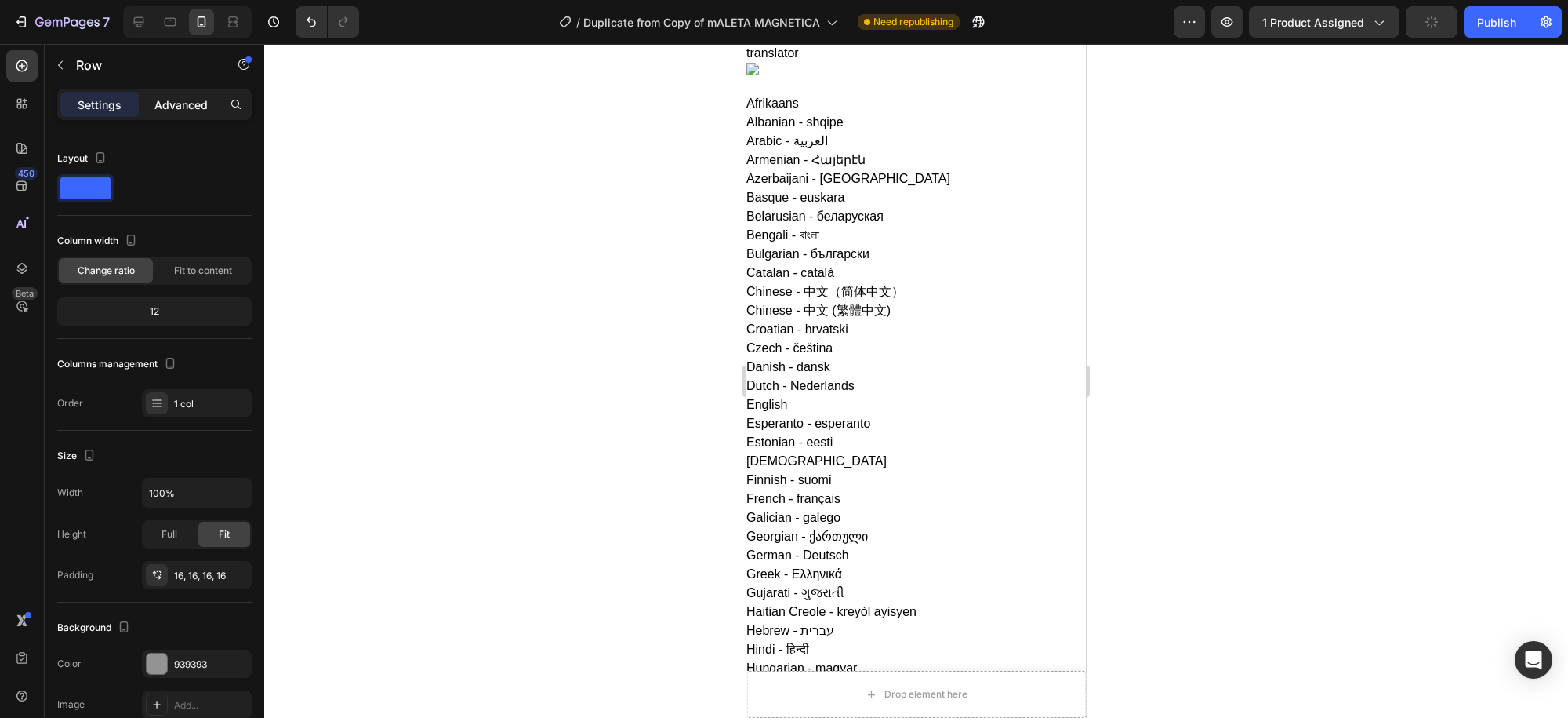
click at [178, 93] on div "Advanced" at bounding box center [181, 104] width 78 height 25
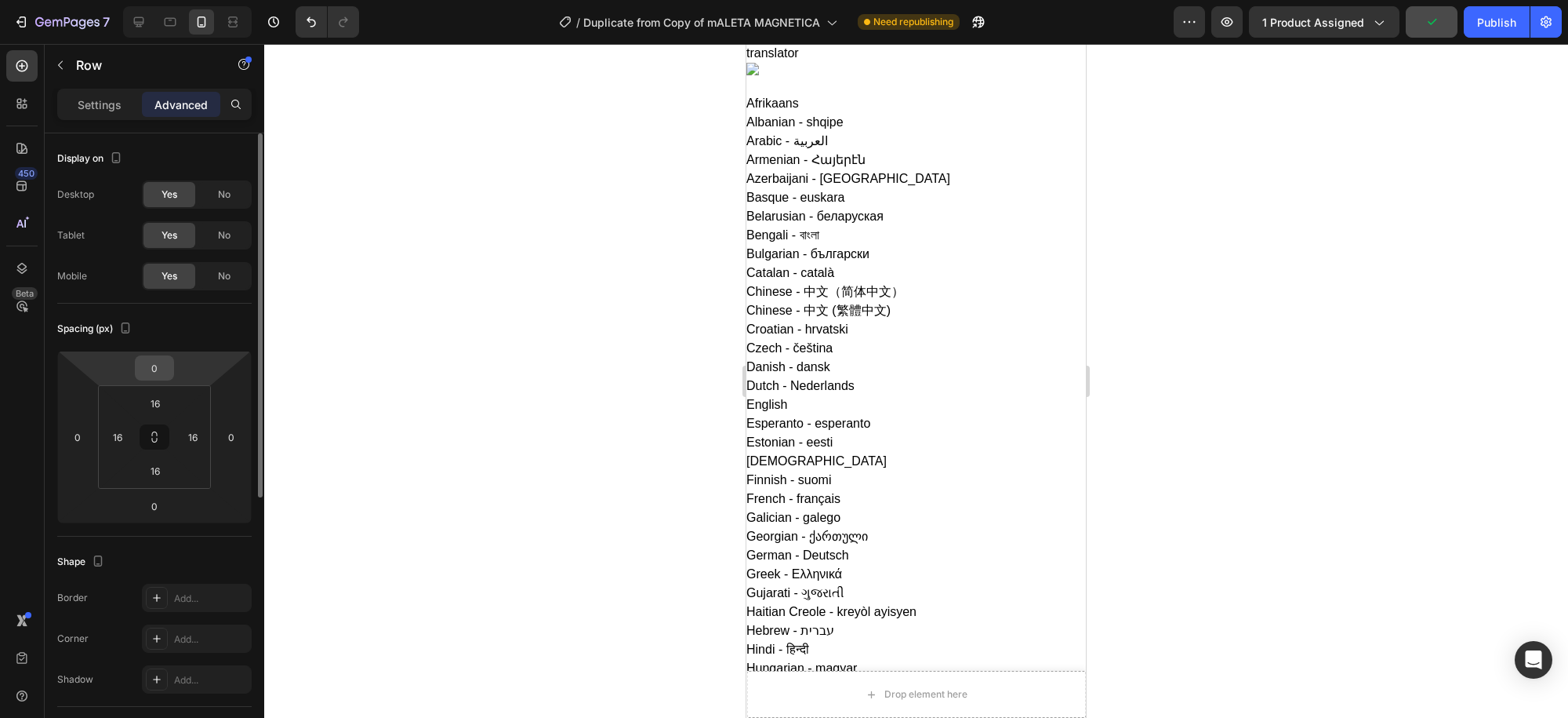
click at [154, 360] on input "0" at bounding box center [154, 368] width 31 height 24
type input "0"
click at [149, 521] on html "translator Afrikaans Albanian - shqipe Arabic - ‎‫العربية‬‎ Armenian - Հայերէն …" at bounding box center [784, 723] width 1568 height 1446
click at [159, 501] on input "0" at bounding box center [154, 506] width 31 height 24
type input "0"
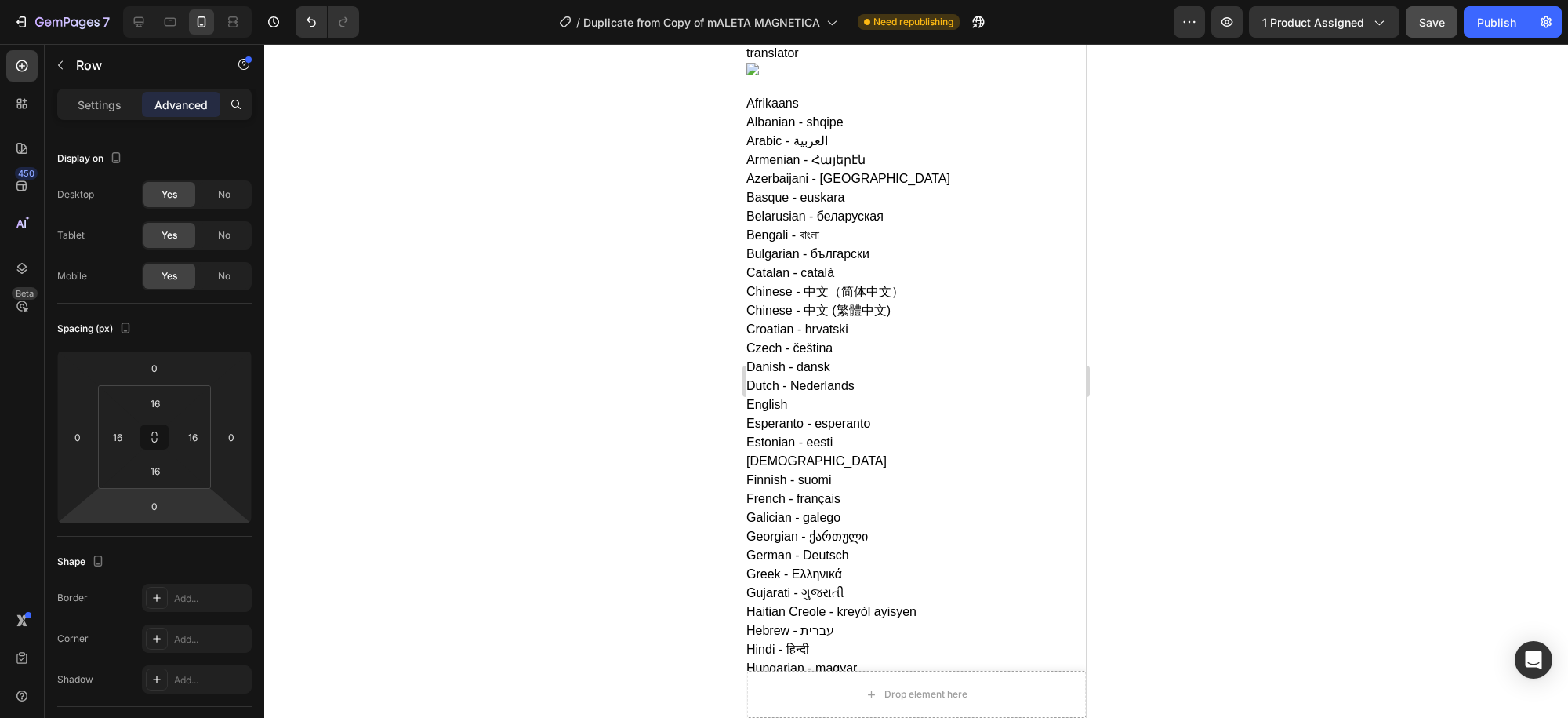
click at [154, 399] on input "16" at bounding box center [155, 403] width 31 height 24
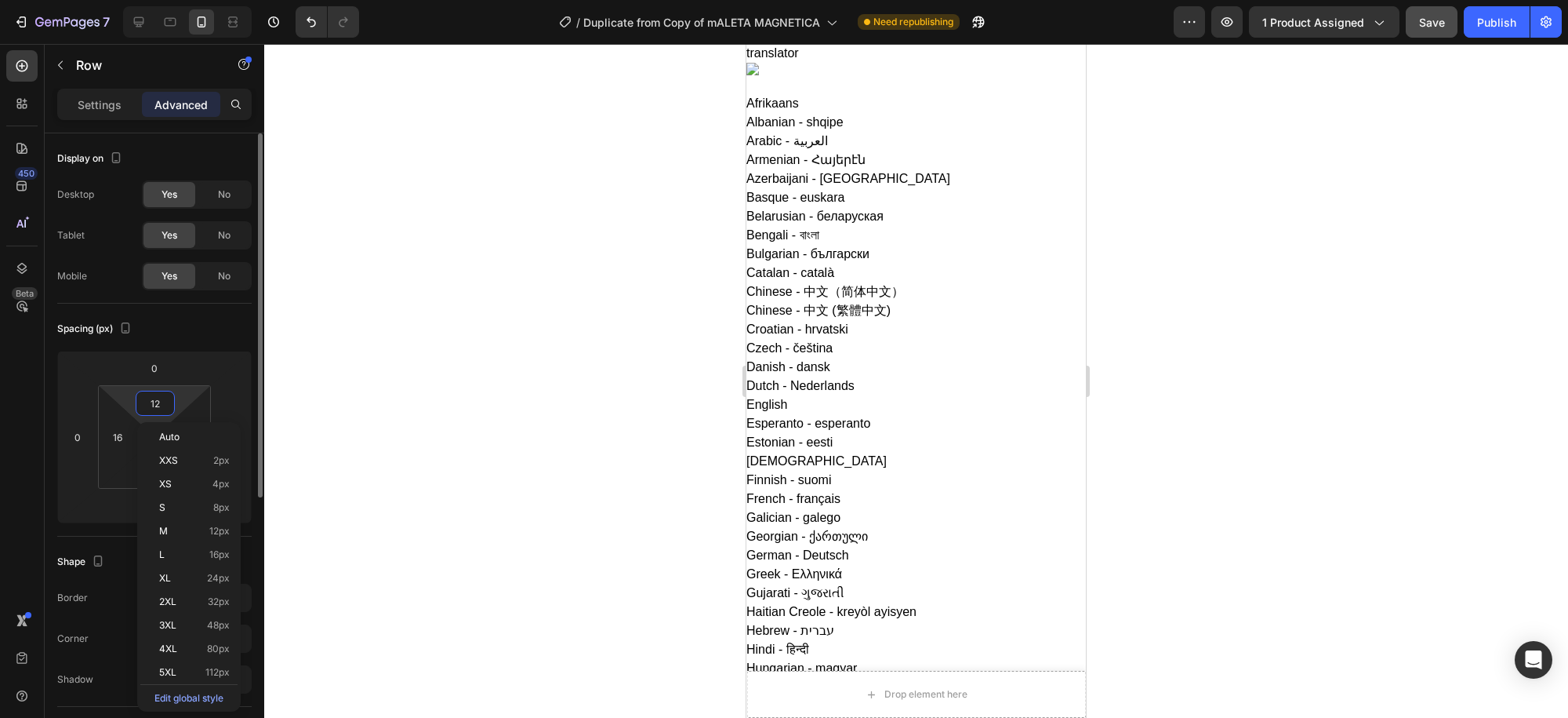
type input "13"
click at [121, 513] on html "translator Afrikaans Albanian - shqipe Arabic - ‎‫العربية‬‎ Armenian - Հայերէն …" at bounding box center [784, 723] width 1568 height 1446
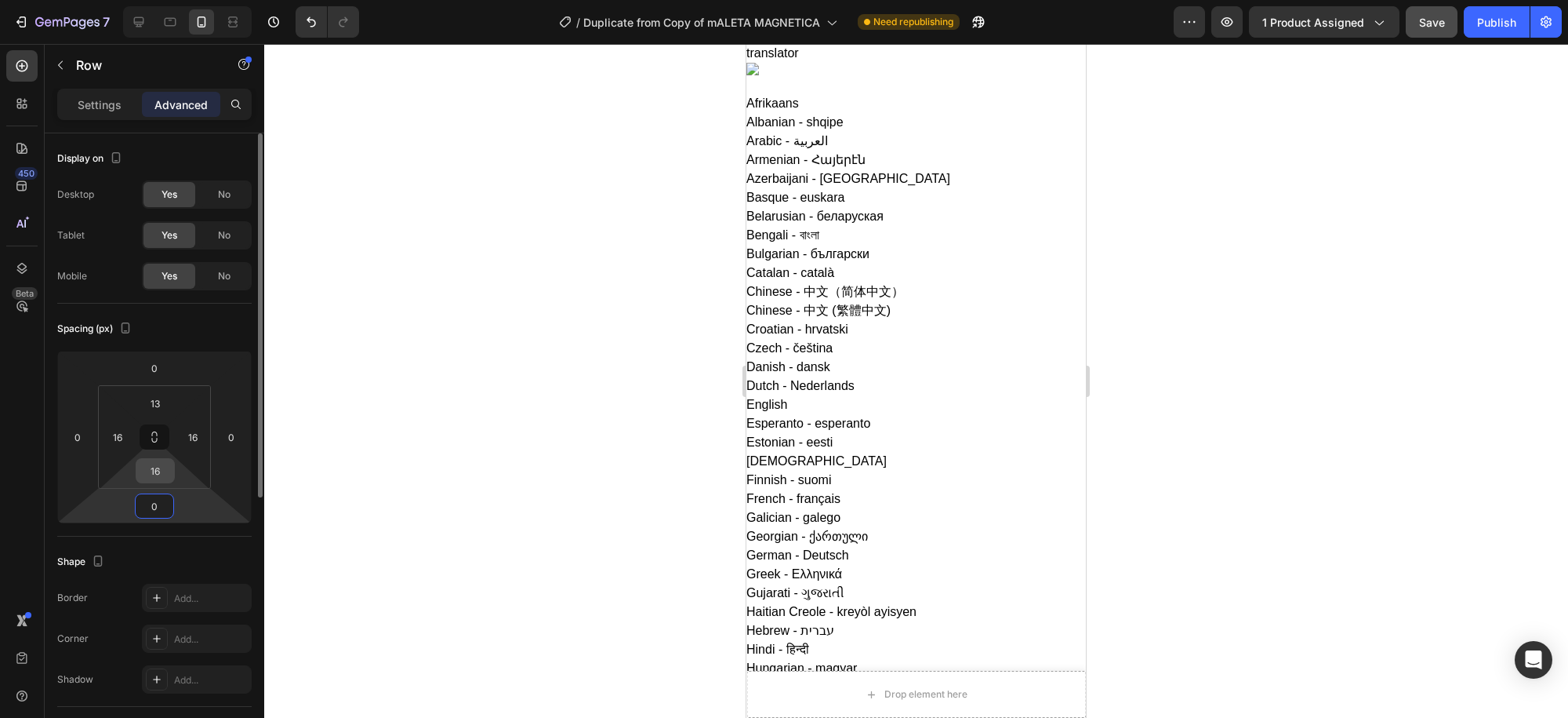
click at [155, 471] on input "16" at bounding box center [155, 471] width 31 height 24
type input "1"
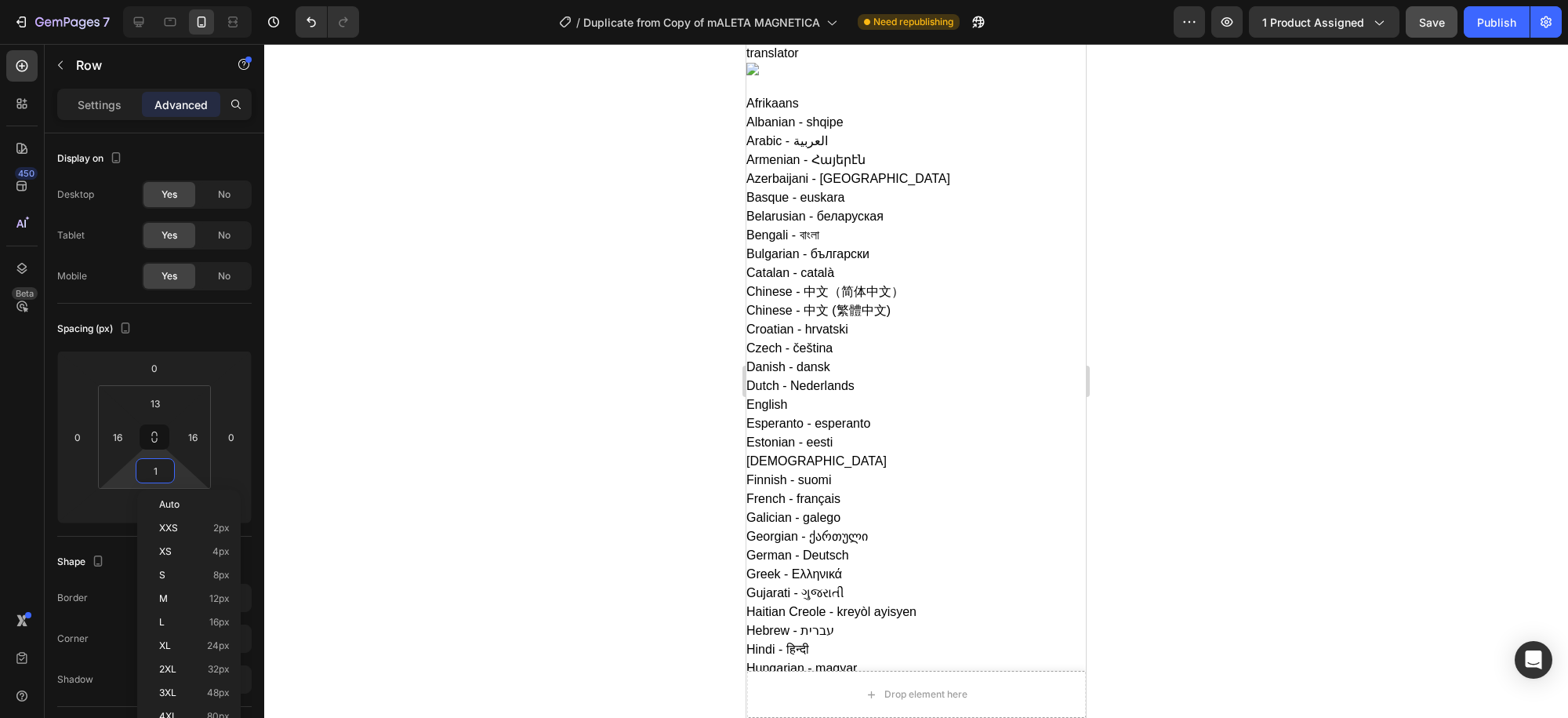
click at [1427, 27] on span "Save" at bounding box center [1432, 23] width 26 height 13
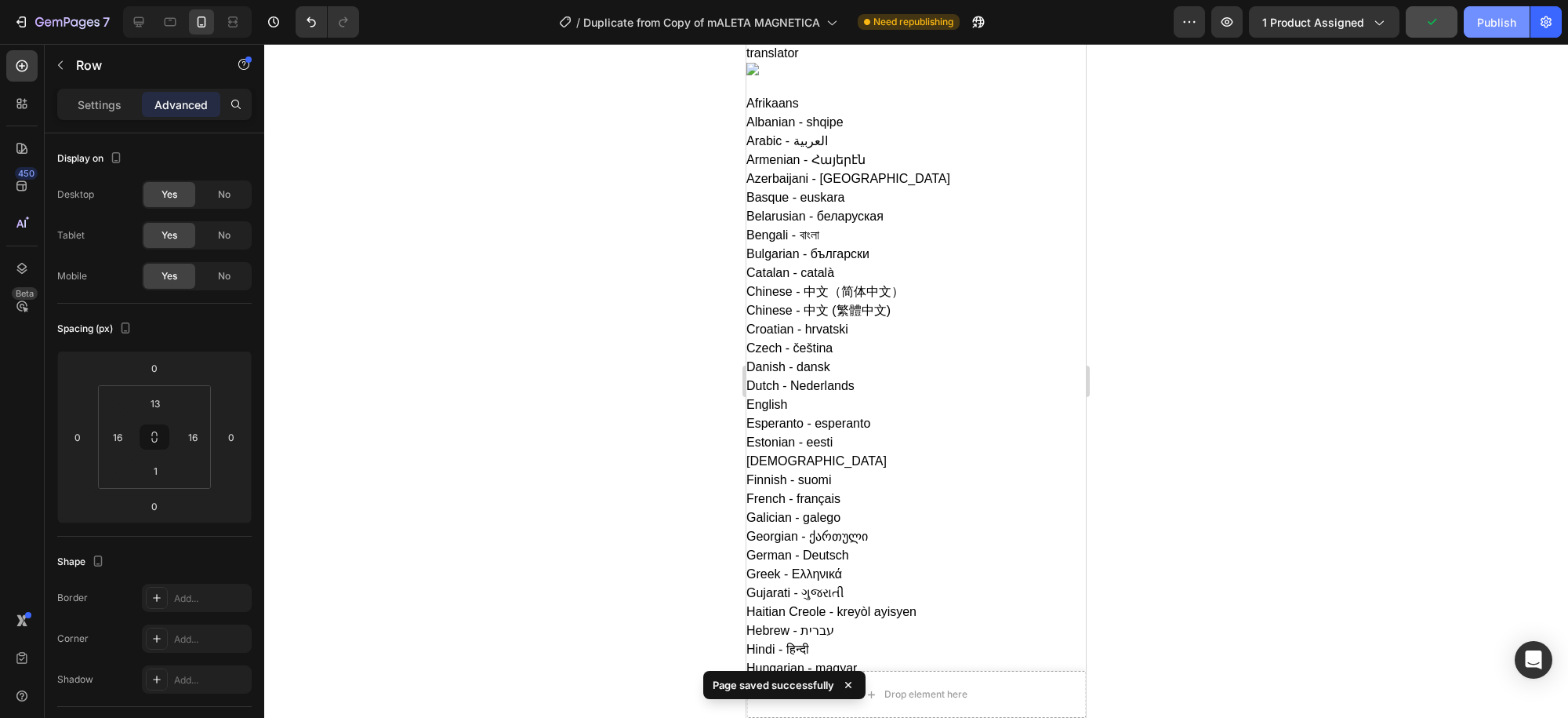
click at [1494, 34] on button "Publish" at bounding box center [1496, 21] width 66 height 31
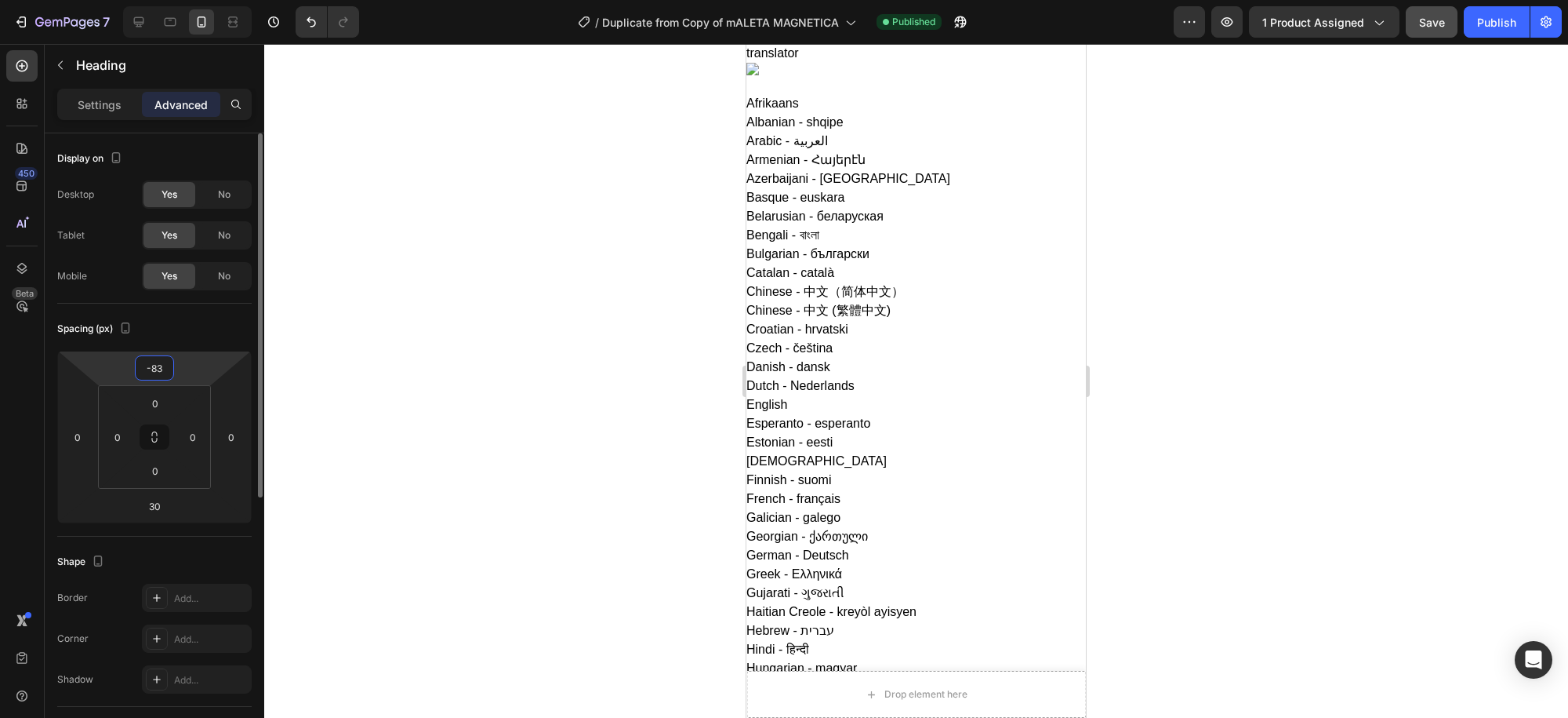
click at [156, 371] on input "-83" at bounding box center [154, 368] width 31 height 24
type input "-8"
click at [1265, 249] on div at bounding box center [916, 380] width 1304 height 674
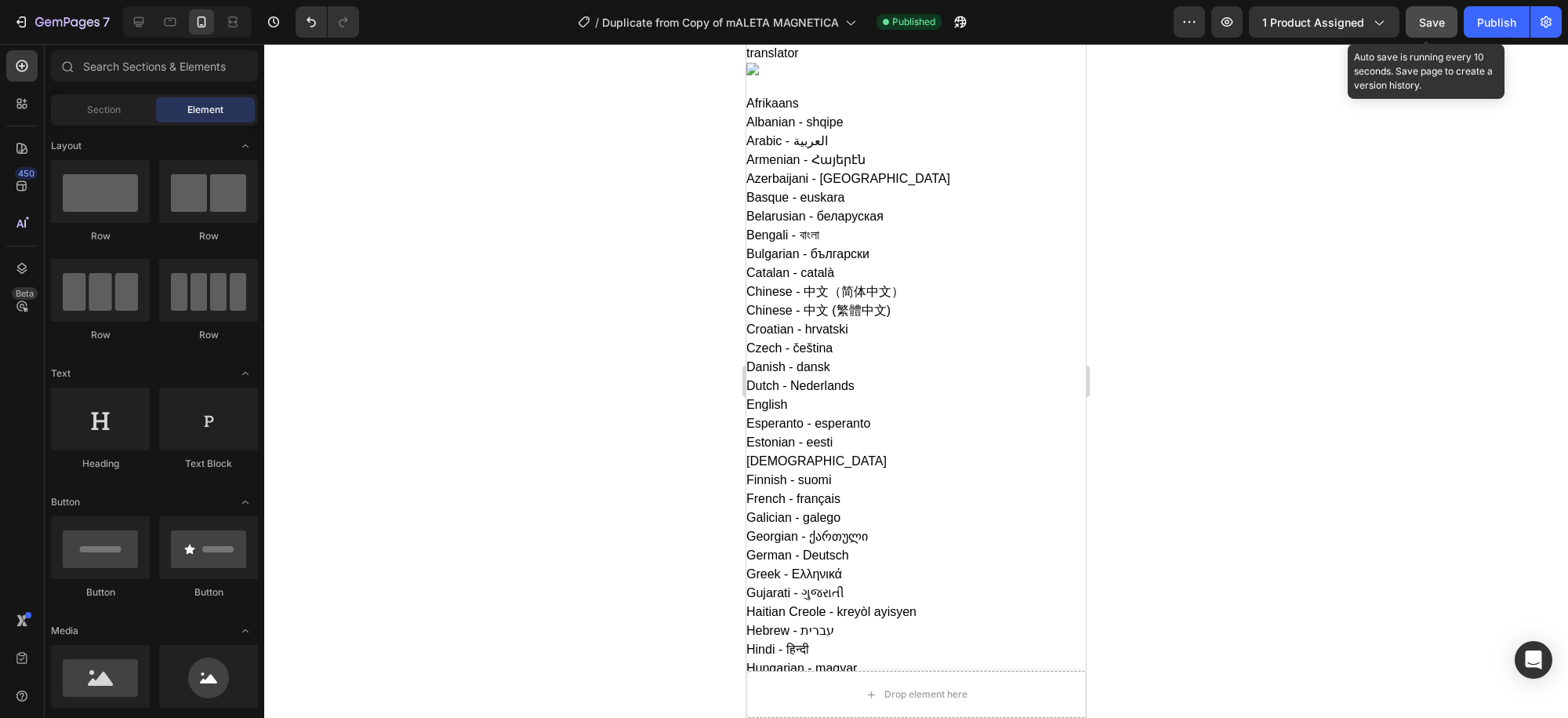
click at [1435, 28] on span "Save" at bounding box center [1432, 23] width 26 height 13
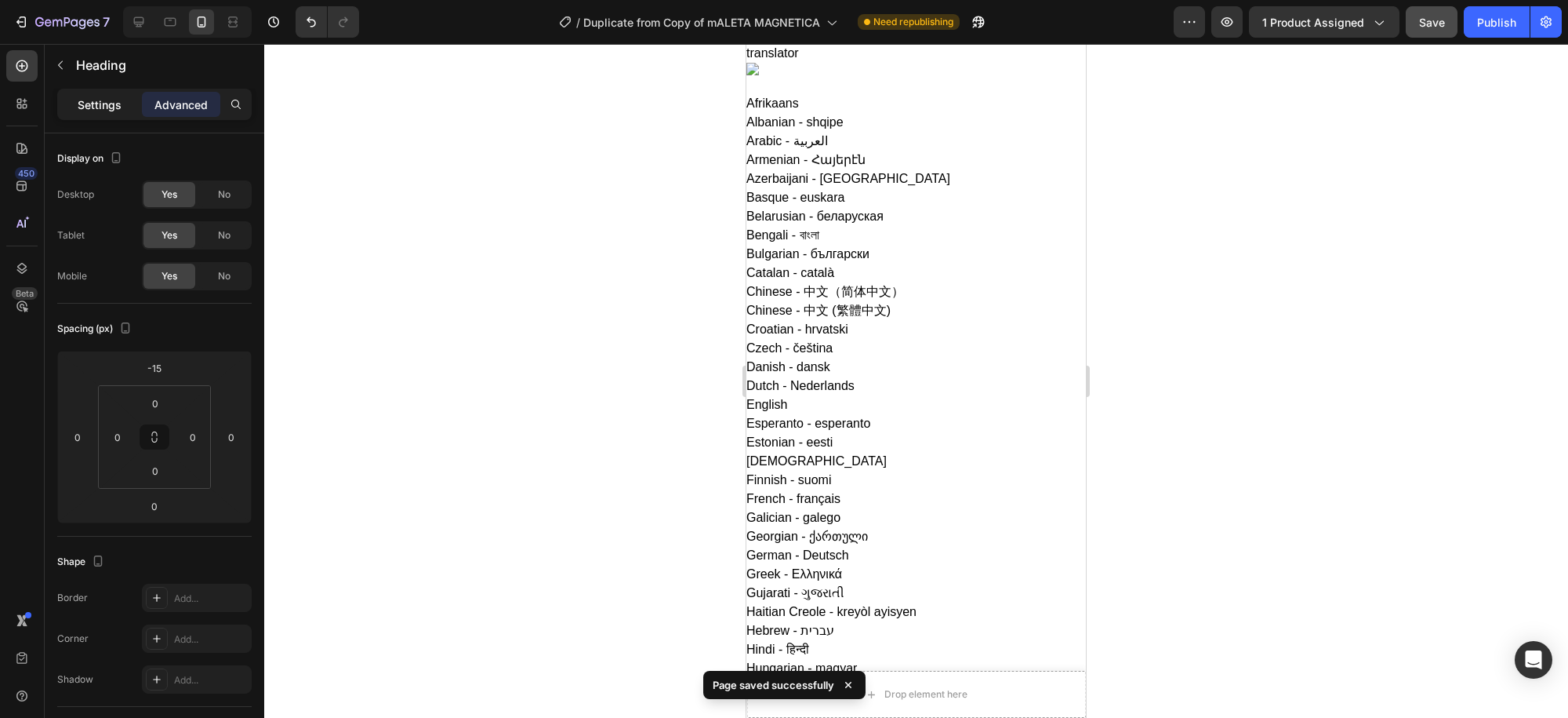
click at [84, 103] on p "Settings" at bounding box center [99, 105] width 44 height 17
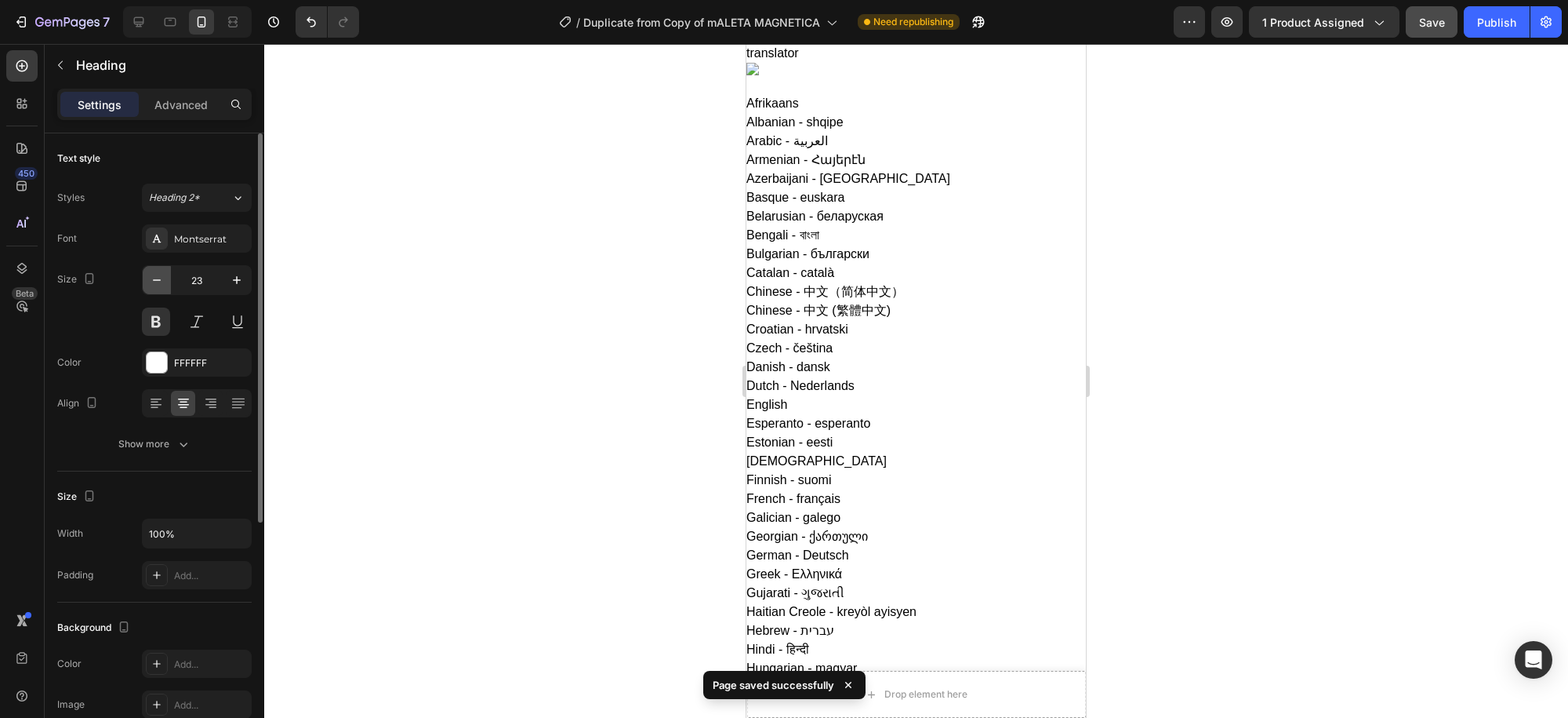
click at [153, 277] on icon "button" at bounding box center [156, 279] width 16 height 16
click at [152, 276] on icon "button" at bounding box center [156, 279] width 16 height 16
type input "20"
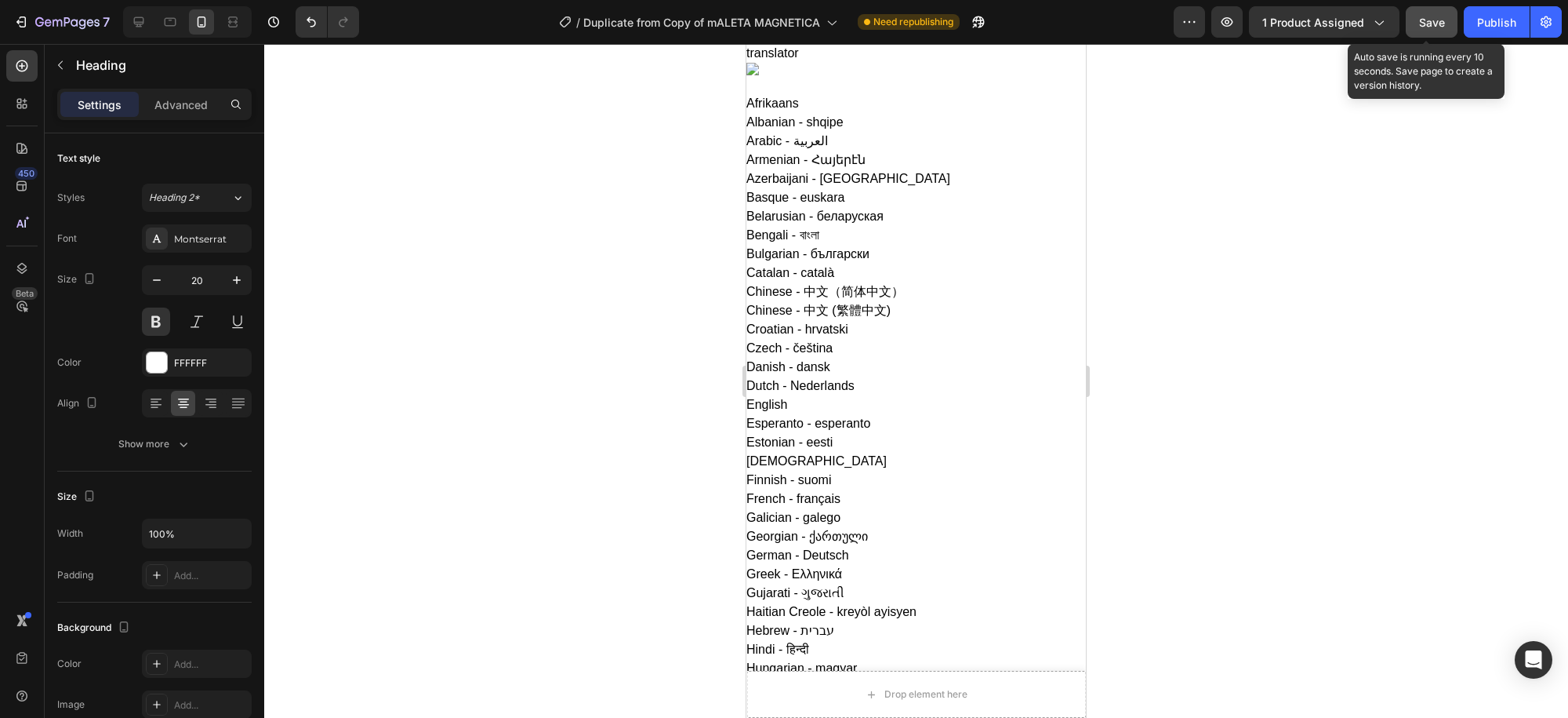
click at [1429, 23] on span "Save" at bounding box center [1432, 23] width 26 height 13
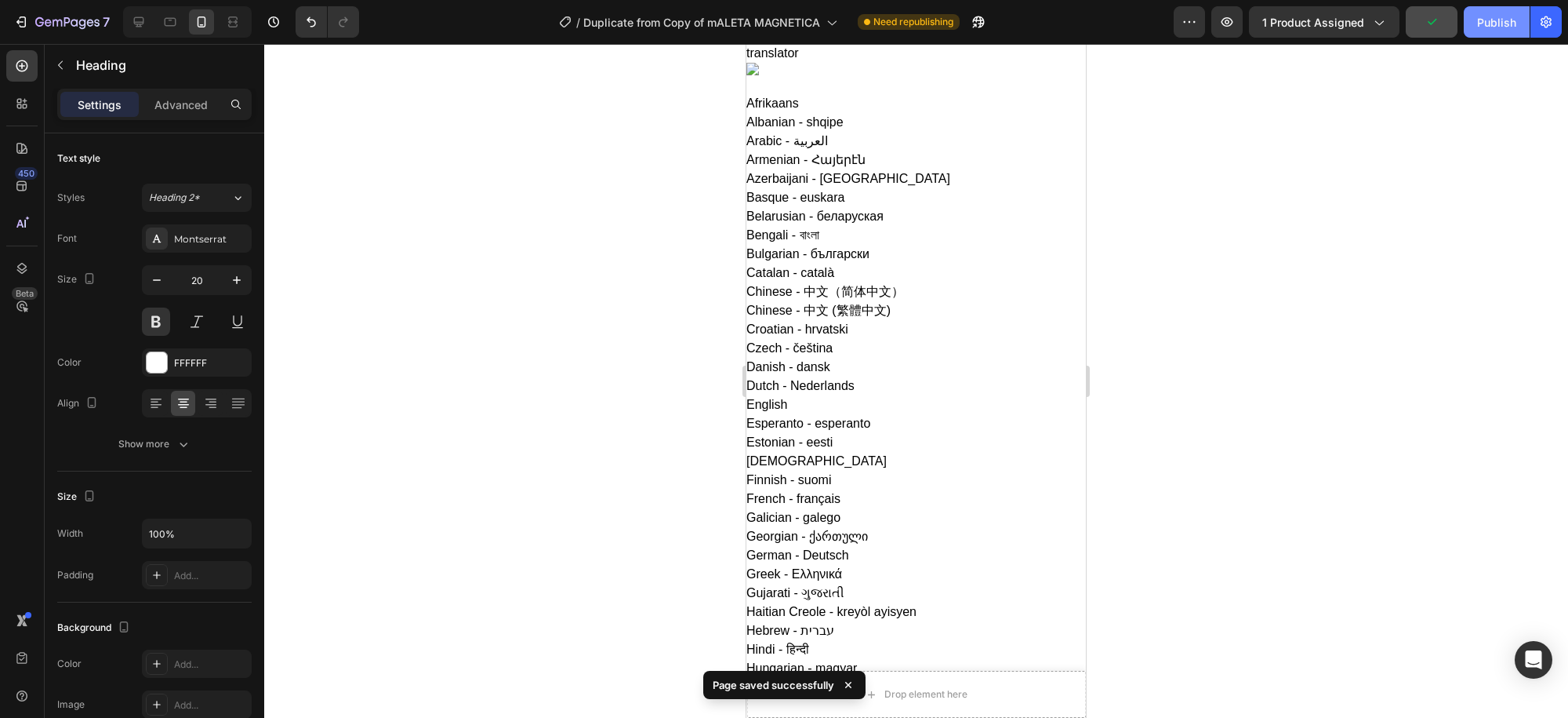
click at [1492, 24] on div "Publish" at bounding box center [1496, 23] width 40 height 17
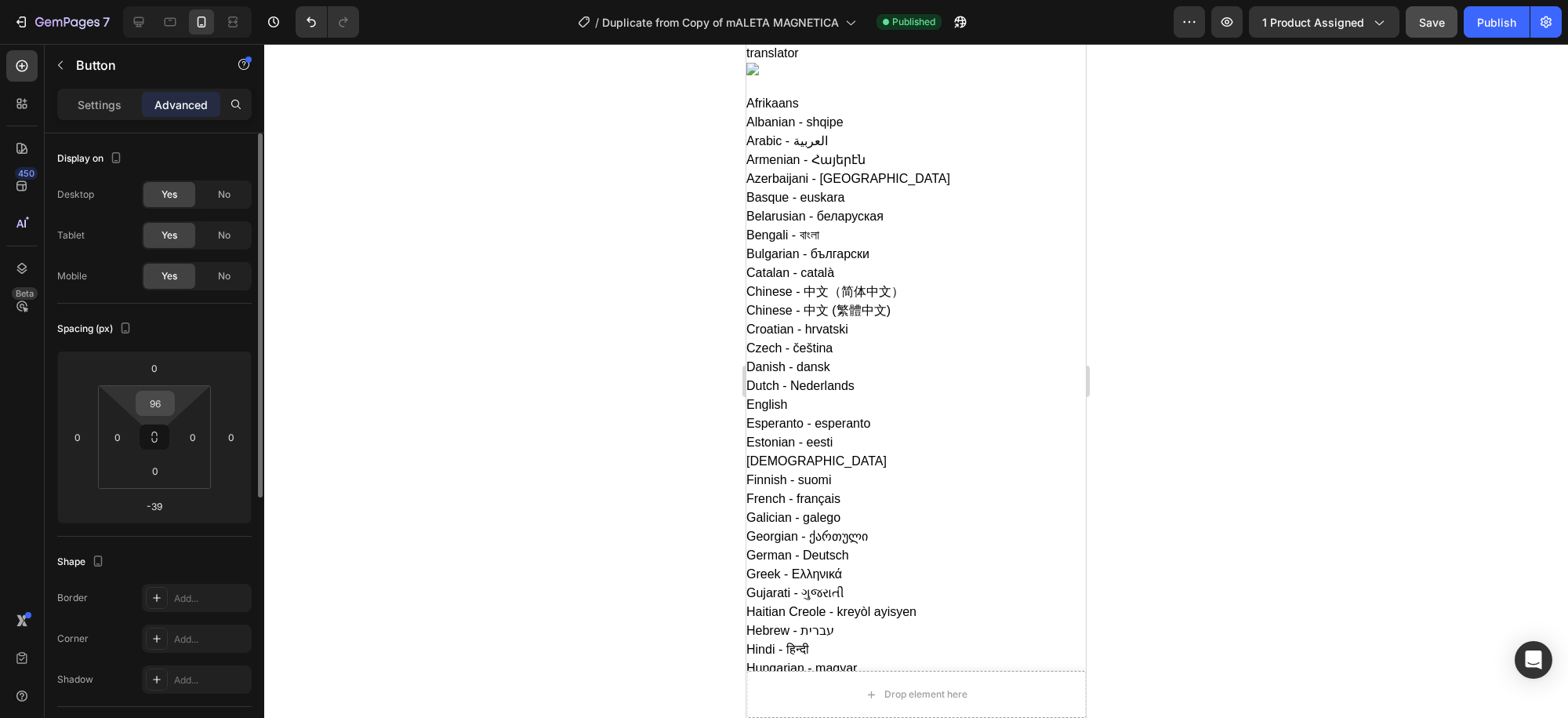
click at [172, 413] on div "96" at bounding box center [155, 403] width 40 height 25
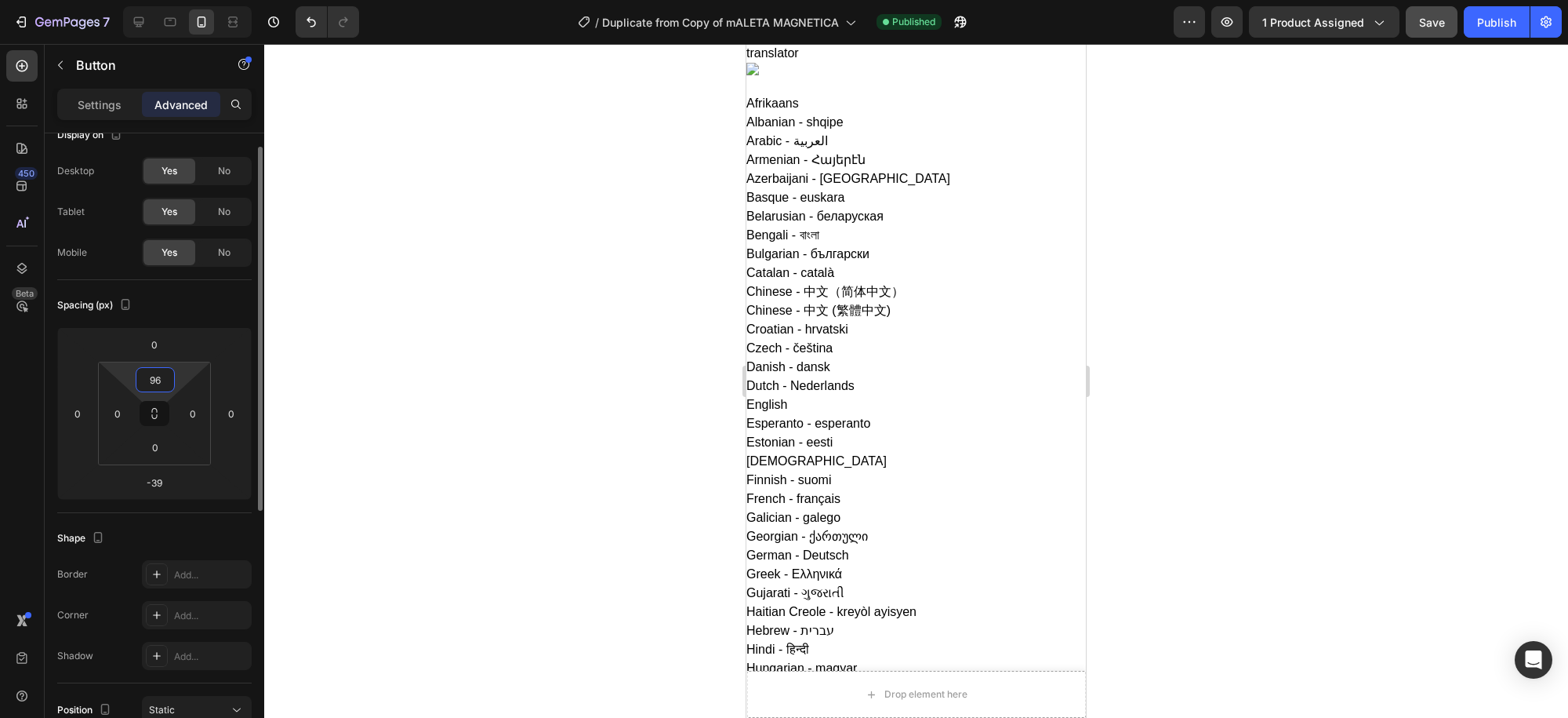
click at [156, 380] on input "96" at bounding box center [155, 380] width 31 height 24
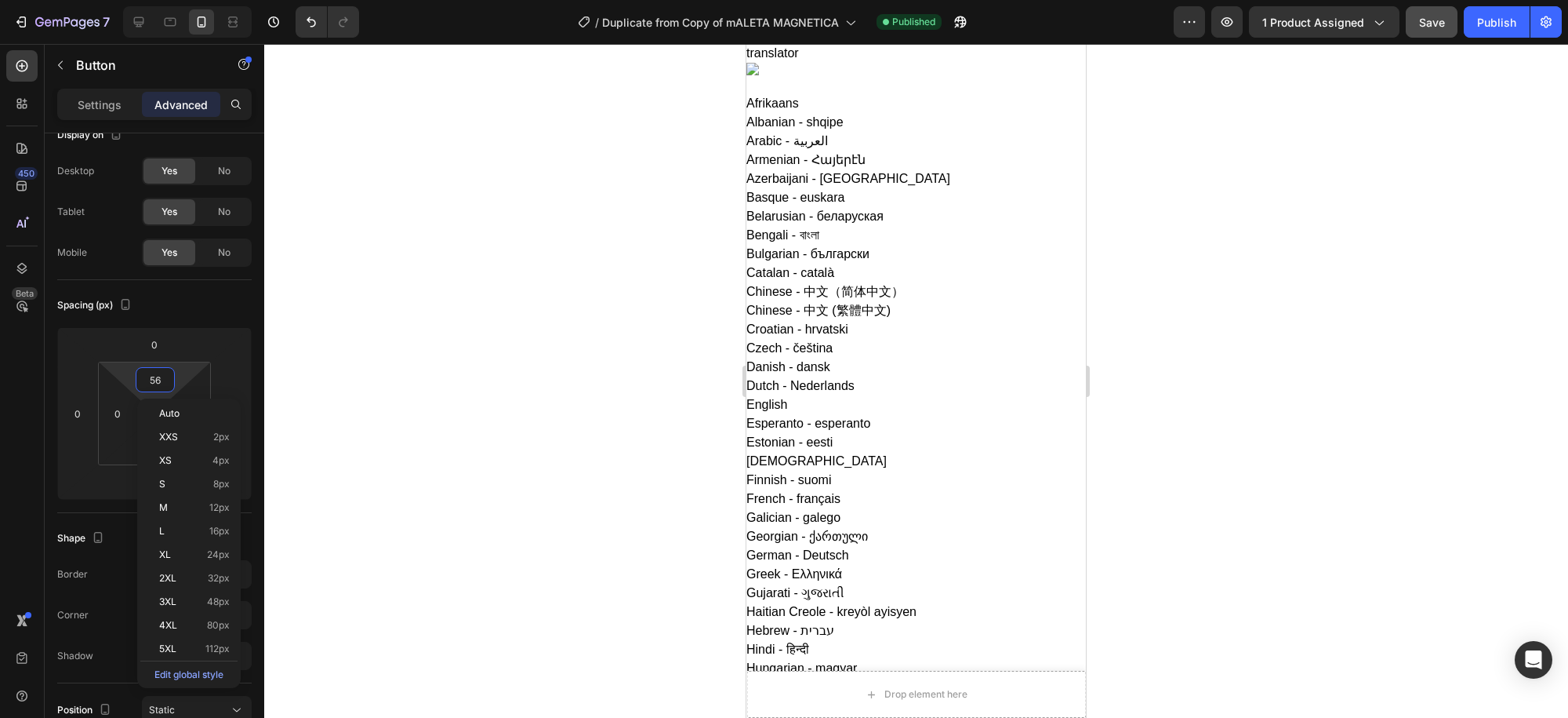
click at [1435, 30] on button "Save" at bounding box center [1432, 21] width 52 height 31
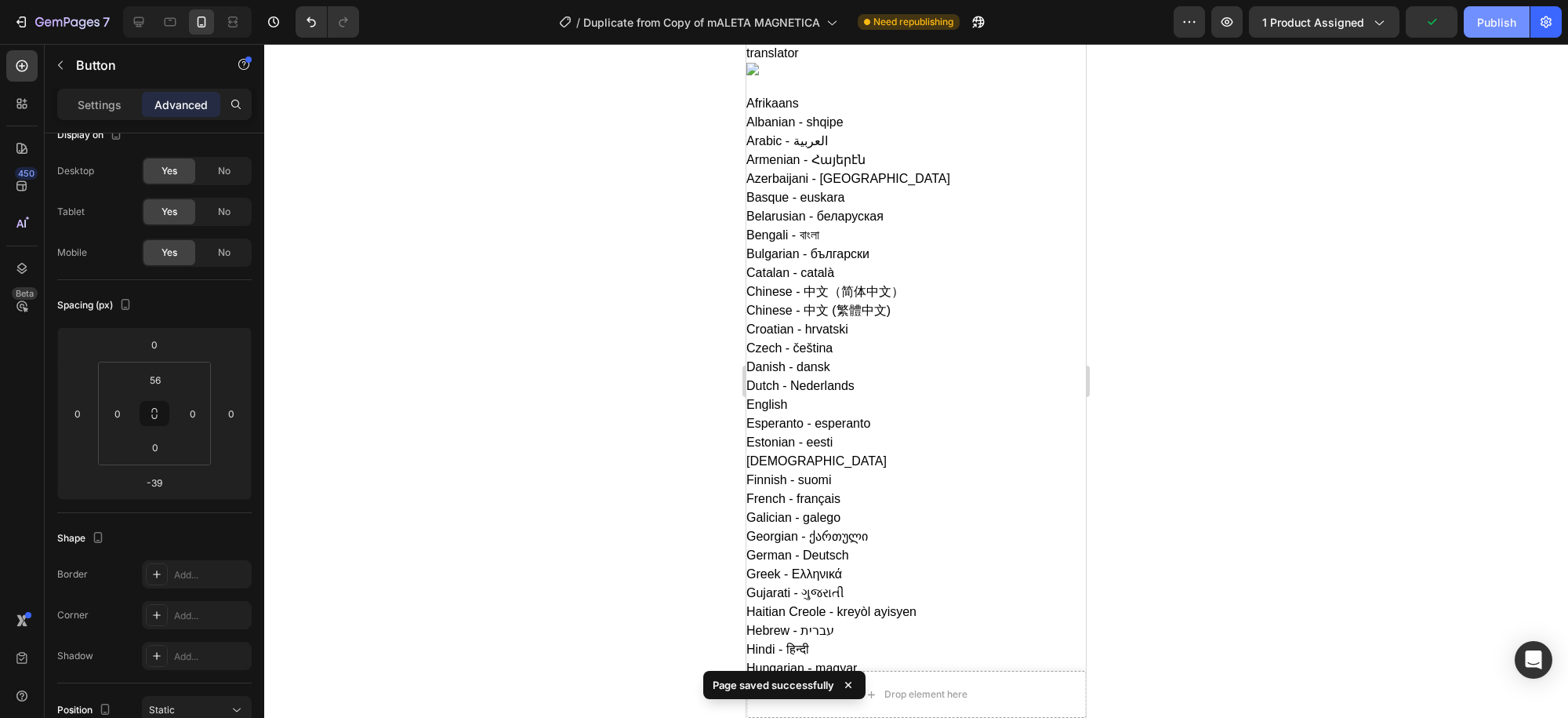
click at [1502, 28] on div "Publish" at bounding box center [1496, 23] width 40 height 17
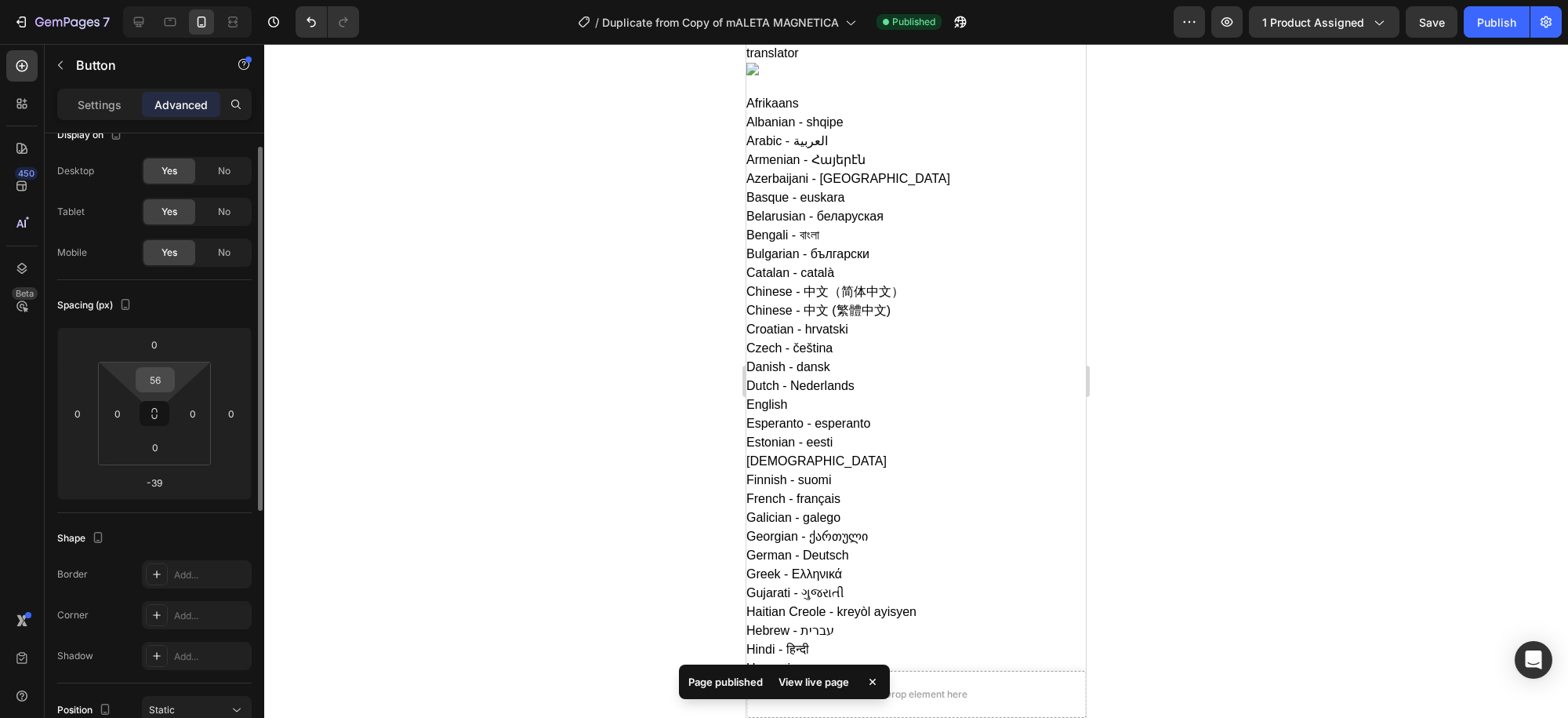
click at [157, 381] on input "56" at bounding box center [155, 380] width 31 height 24
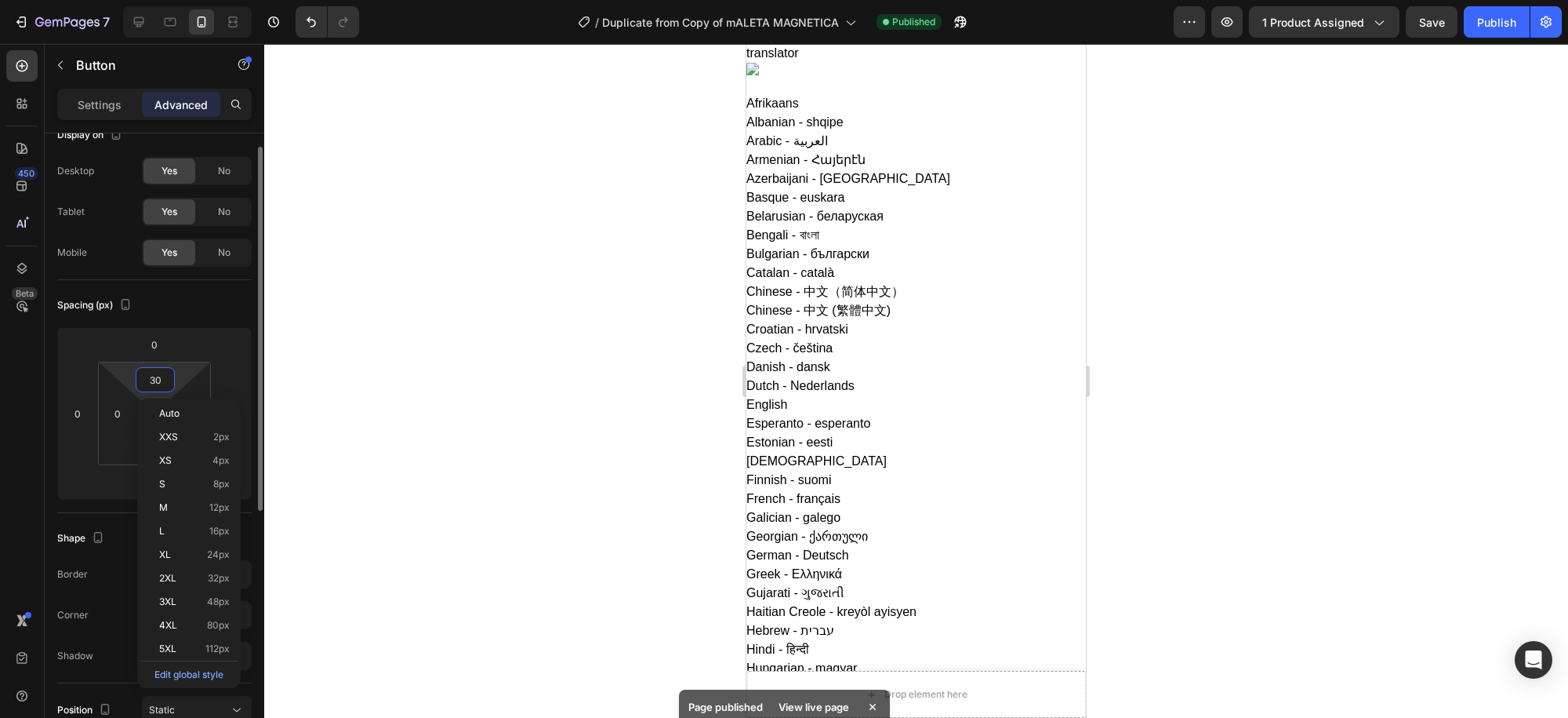
type input "29"
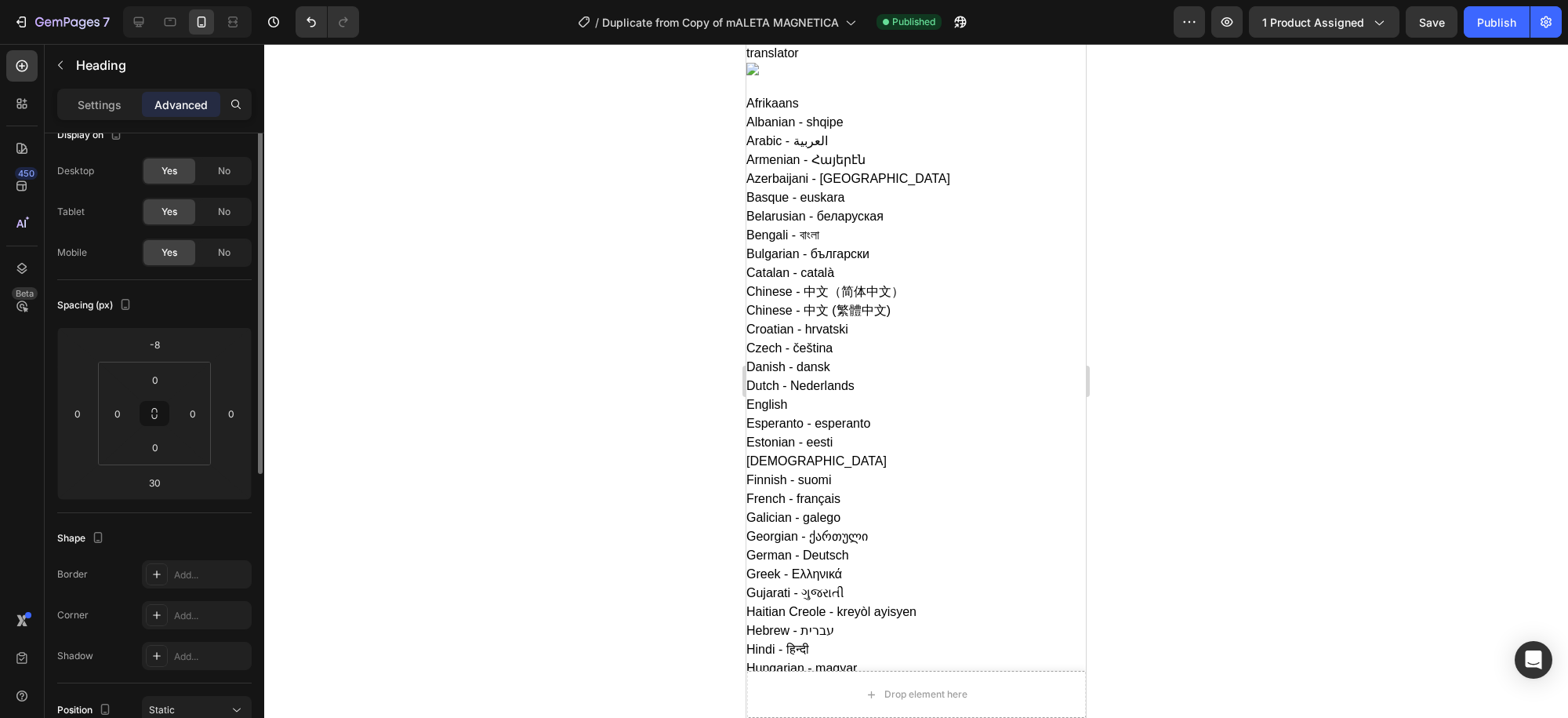
scroll to position [0, 0]
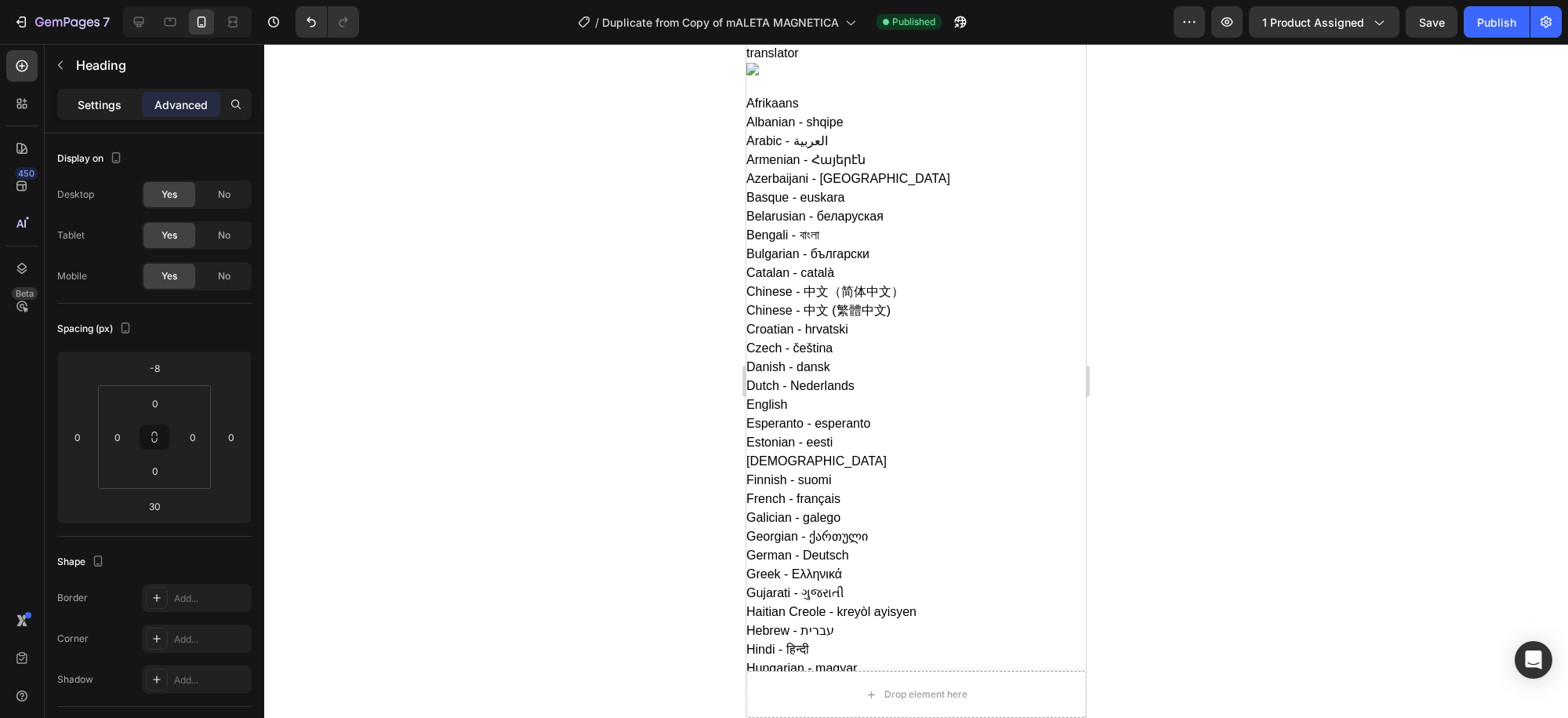
click at [94, 92] on div "Settings" at bounding box center [99, 104] width 78 height 25
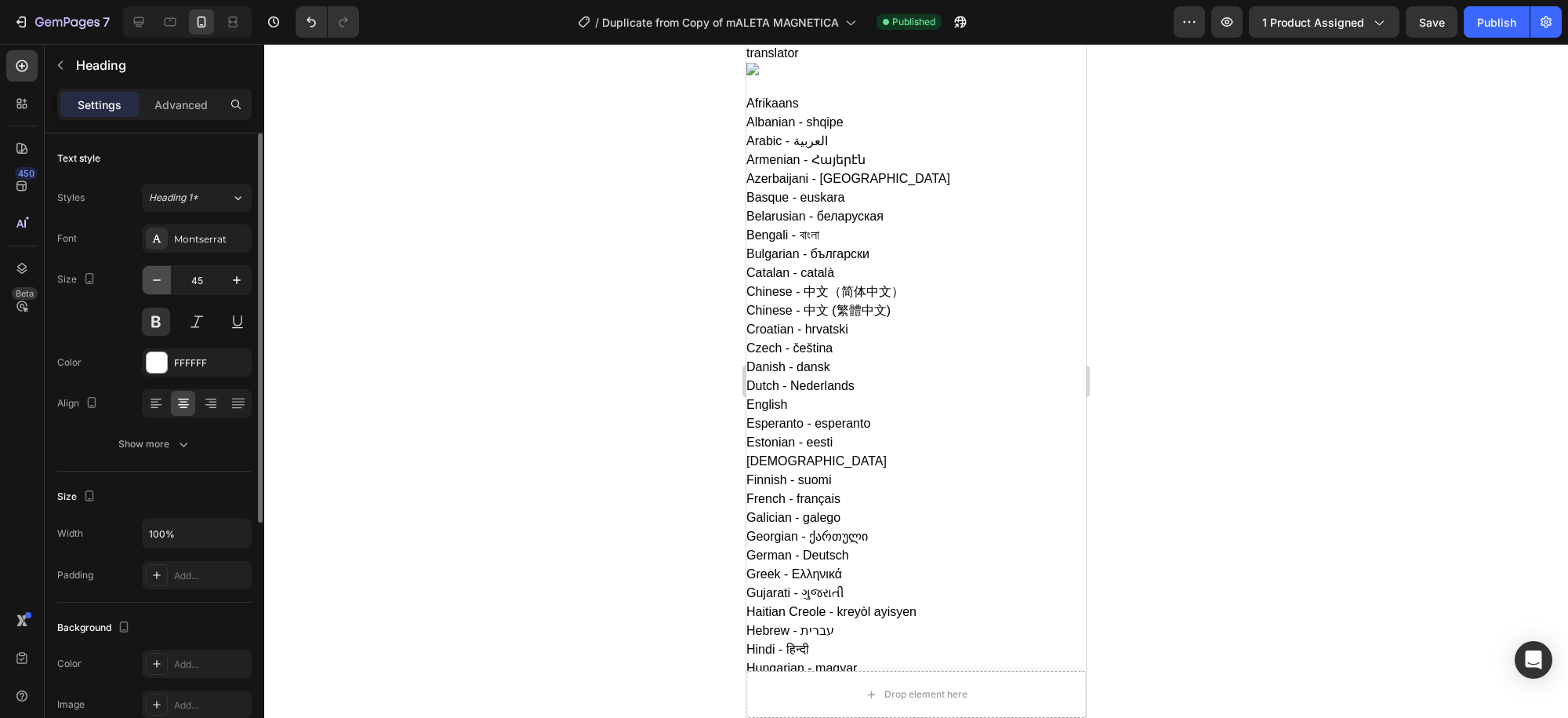
click at [162, 282] on icon "button" at bounding box center [156, 279] width 16 height 16
type input "44"
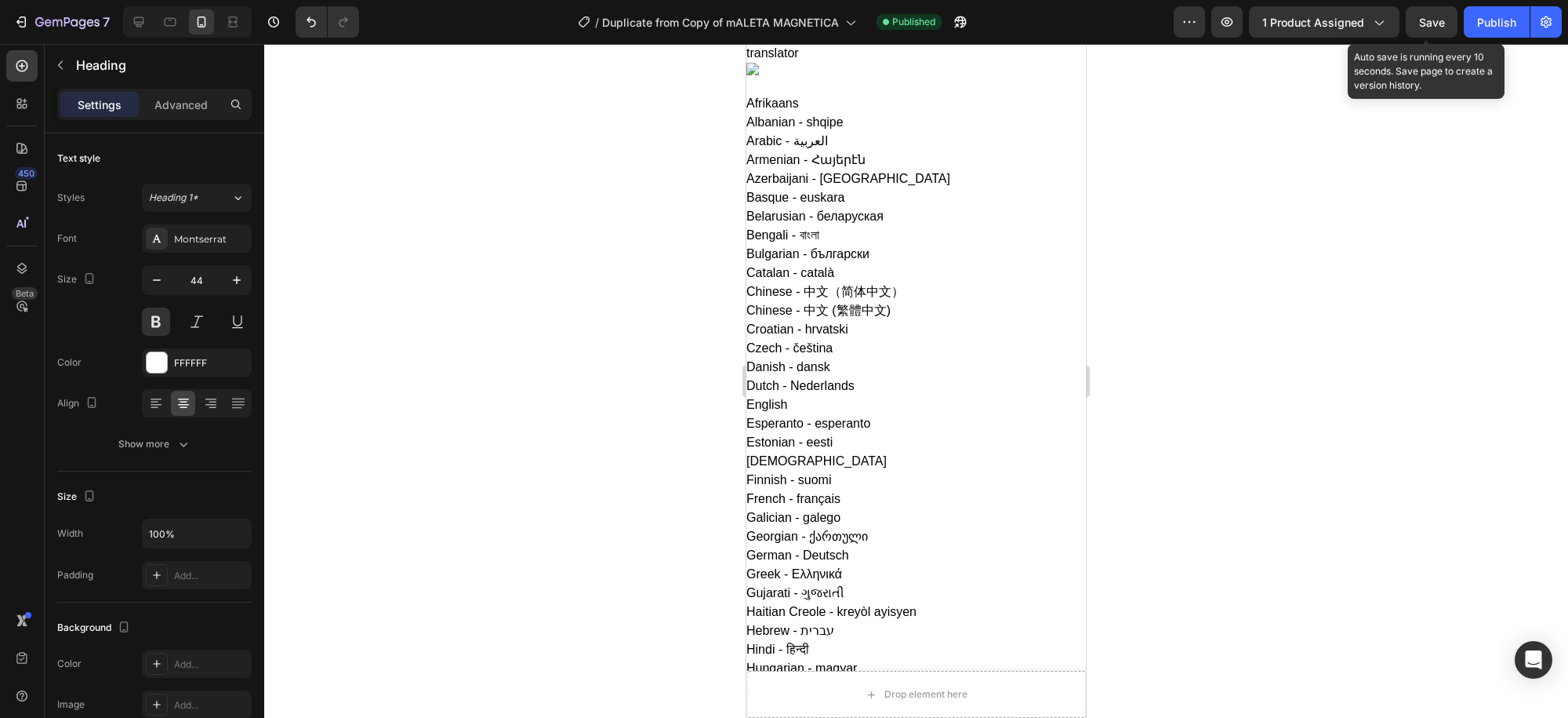
click at [1439, 19] on span "Save" at bounding box center [1432, 23] width 26 height 13
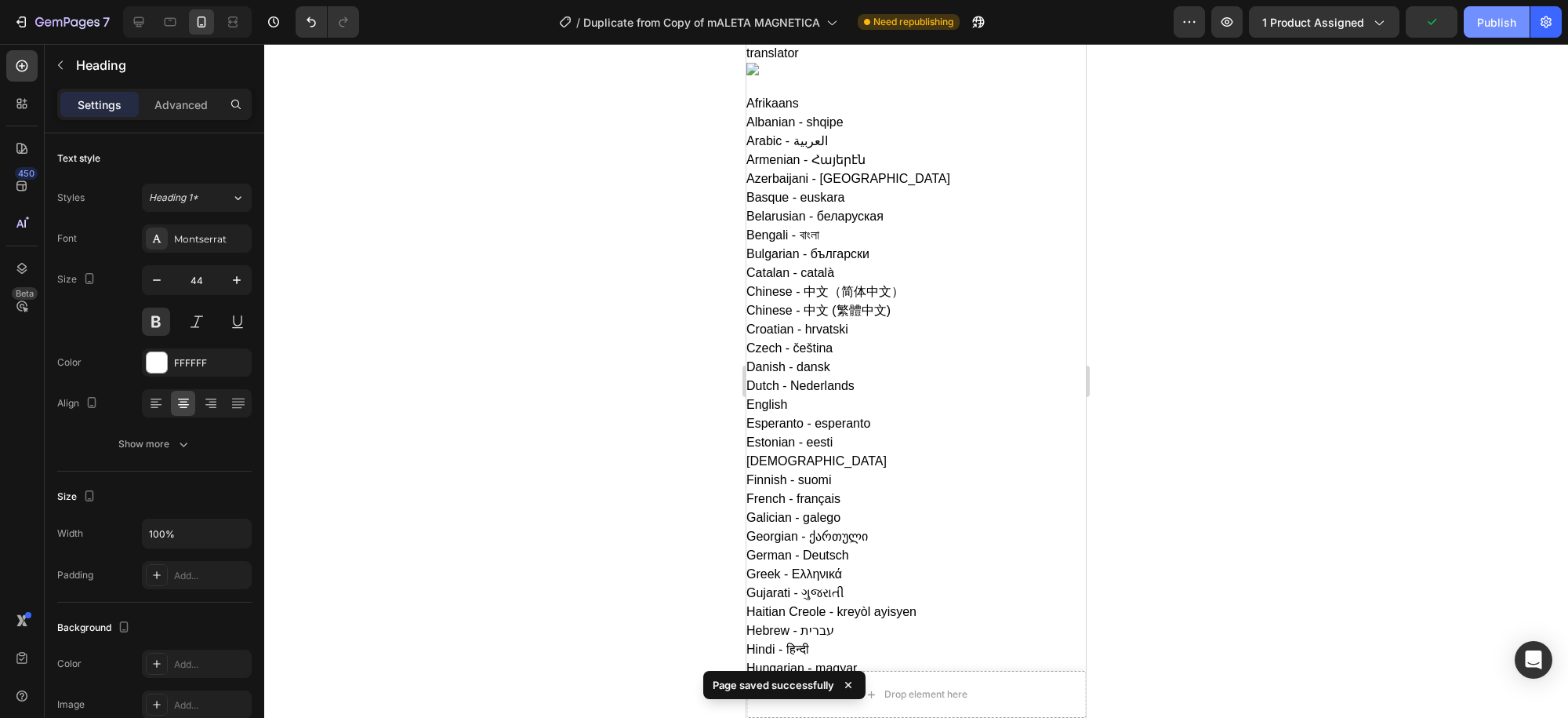
click at [1495, 20] on div "Publish" at bounding box center [1496, 23] width 40 height 17
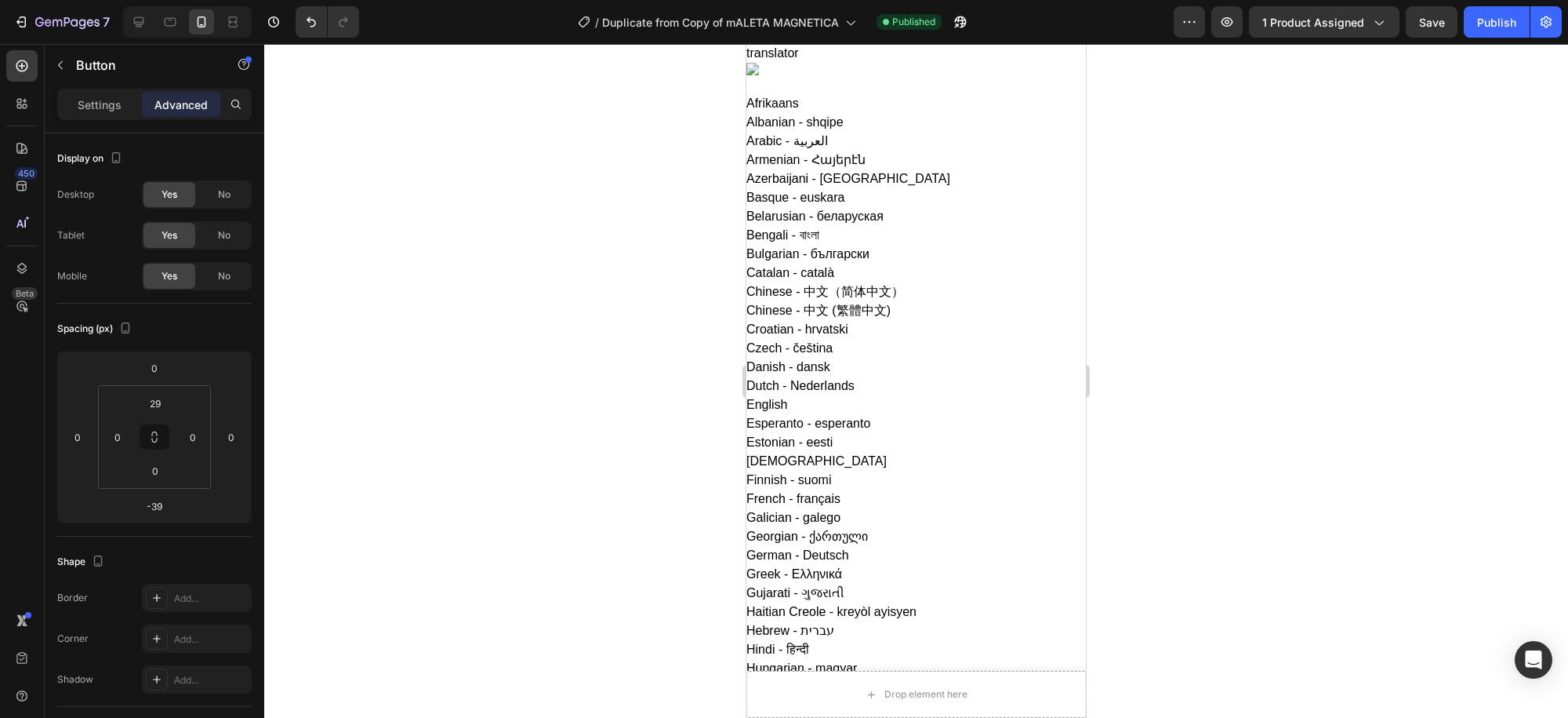
click at [98, 99] on p "Settings" at bounding box center [99, 105] width 44 height 17
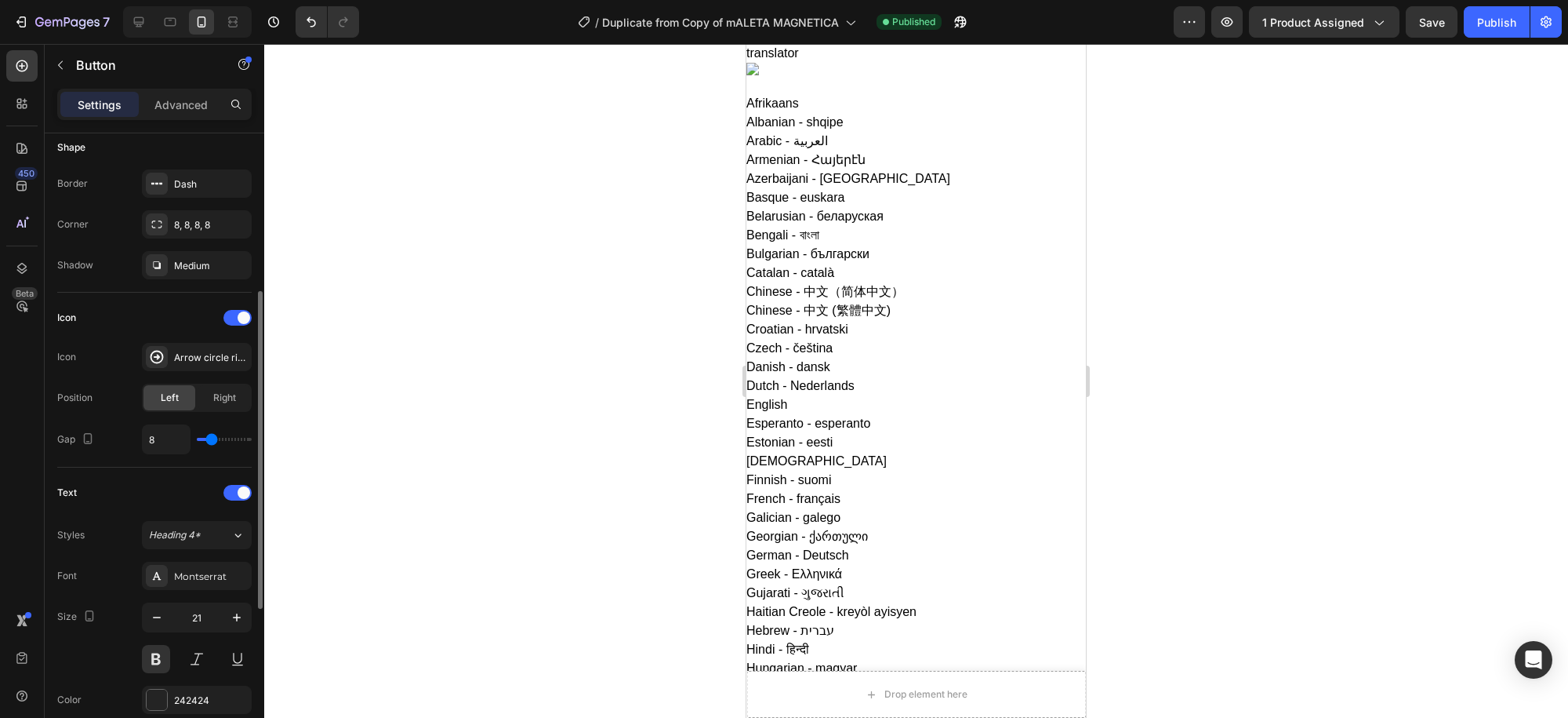
scroll to position [418, 0]
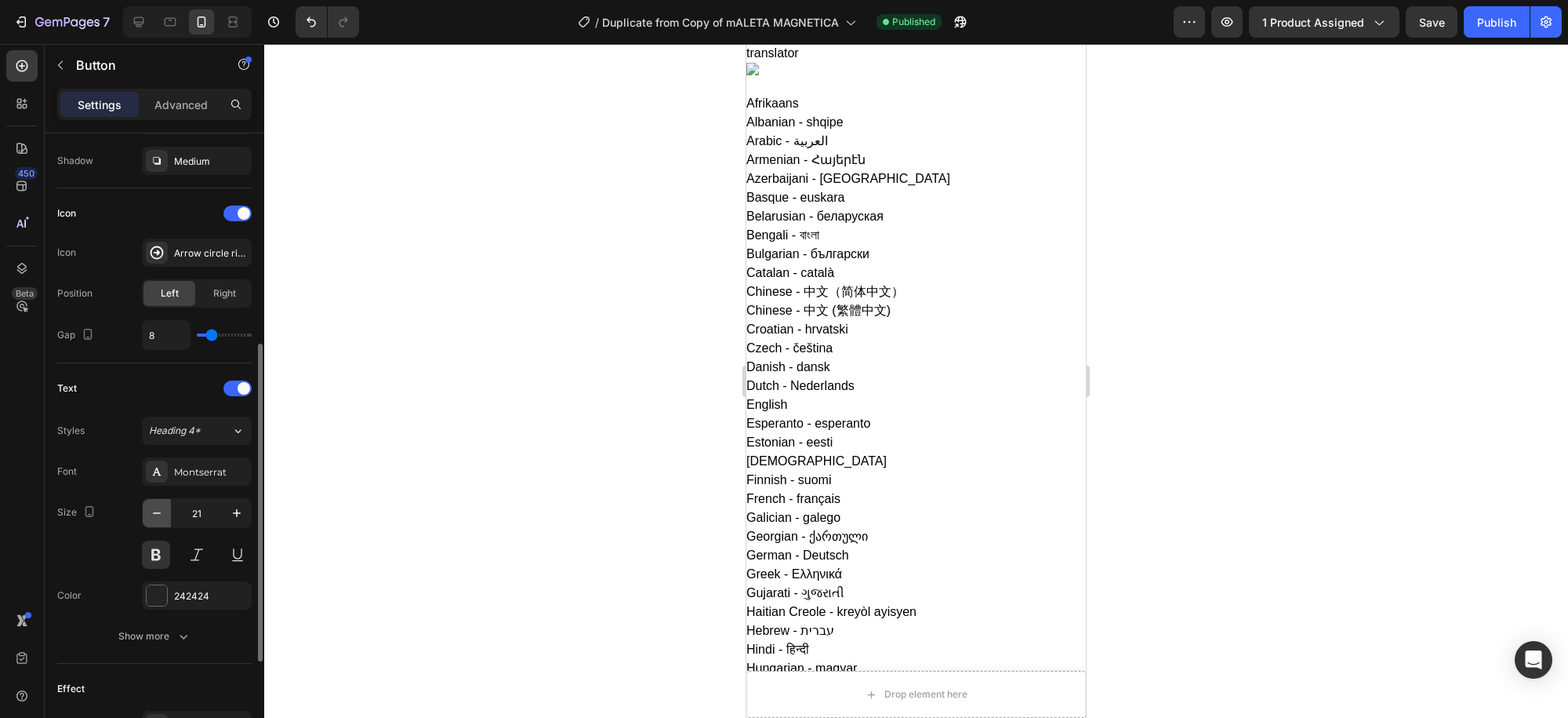
click at [161, 513] on icon "button" at bounding box center [156, 513] width 16 height 16
type input "19"
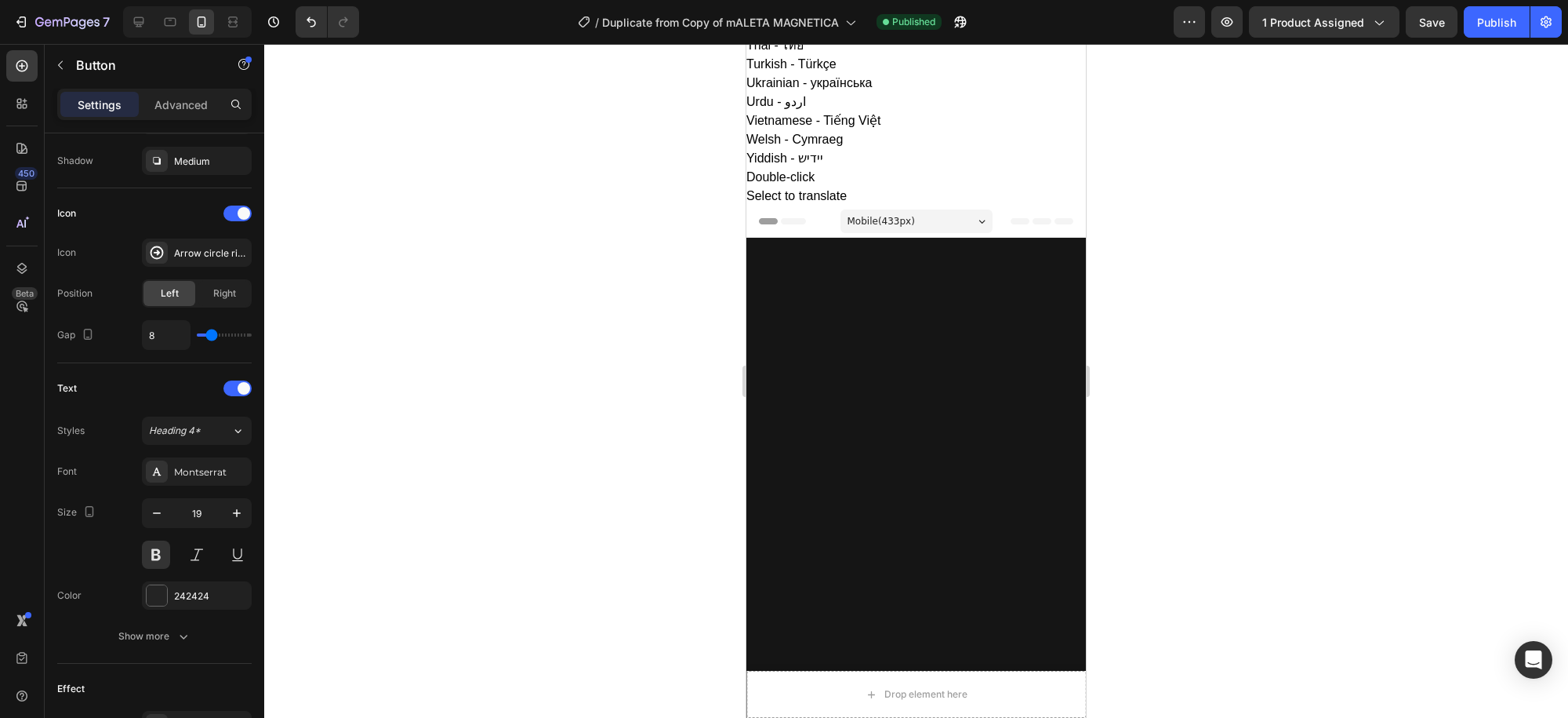
scroll to position [1569, 0]
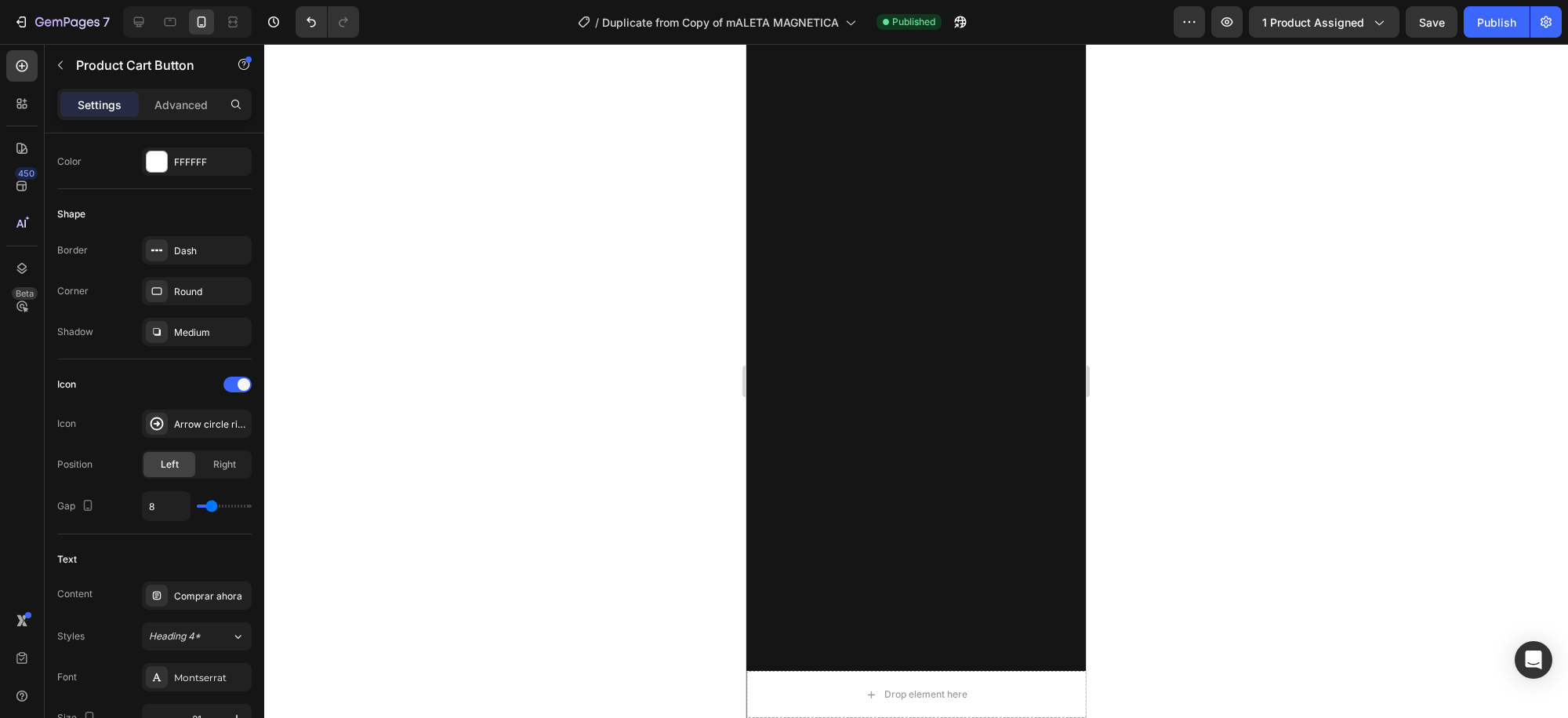
scroll to position [0, 0]
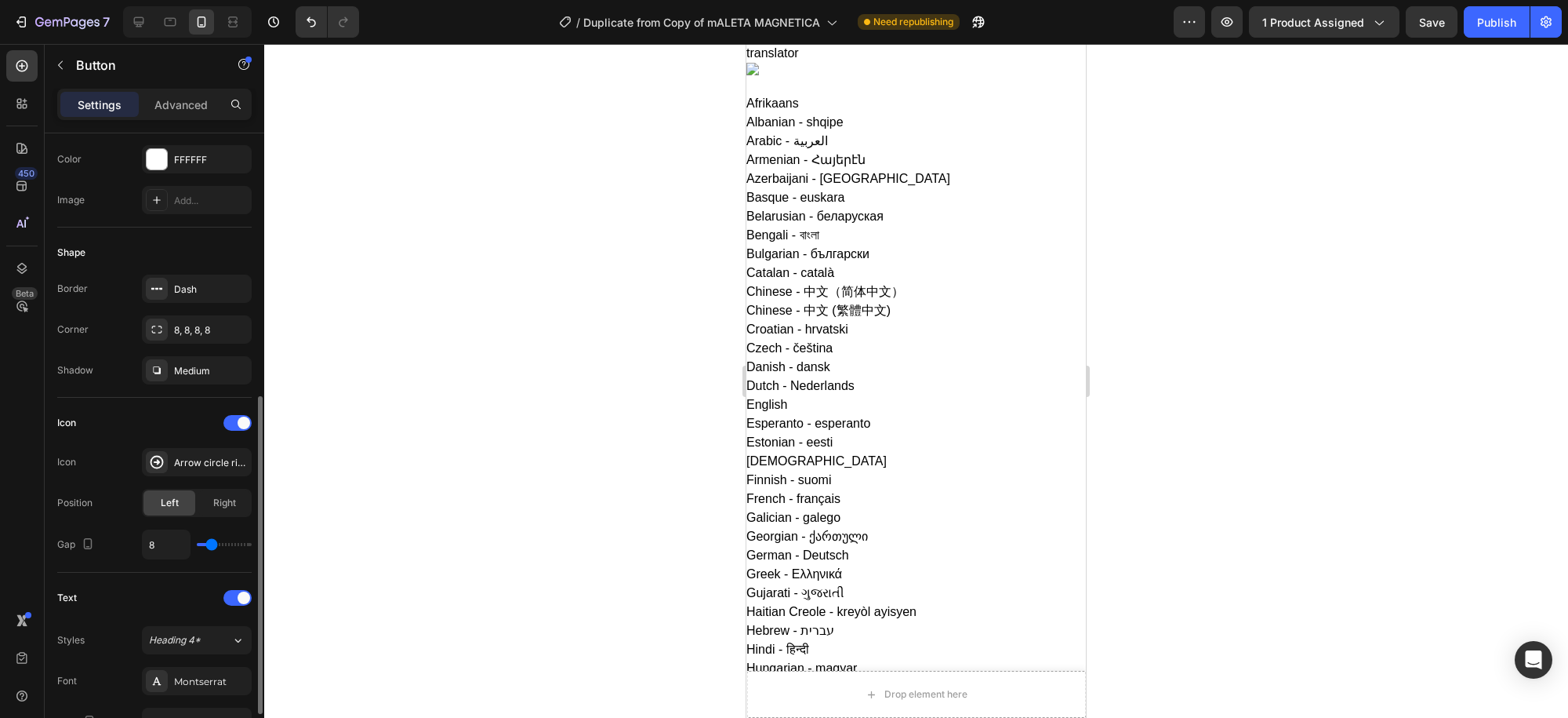
scroll to position [314, 0]
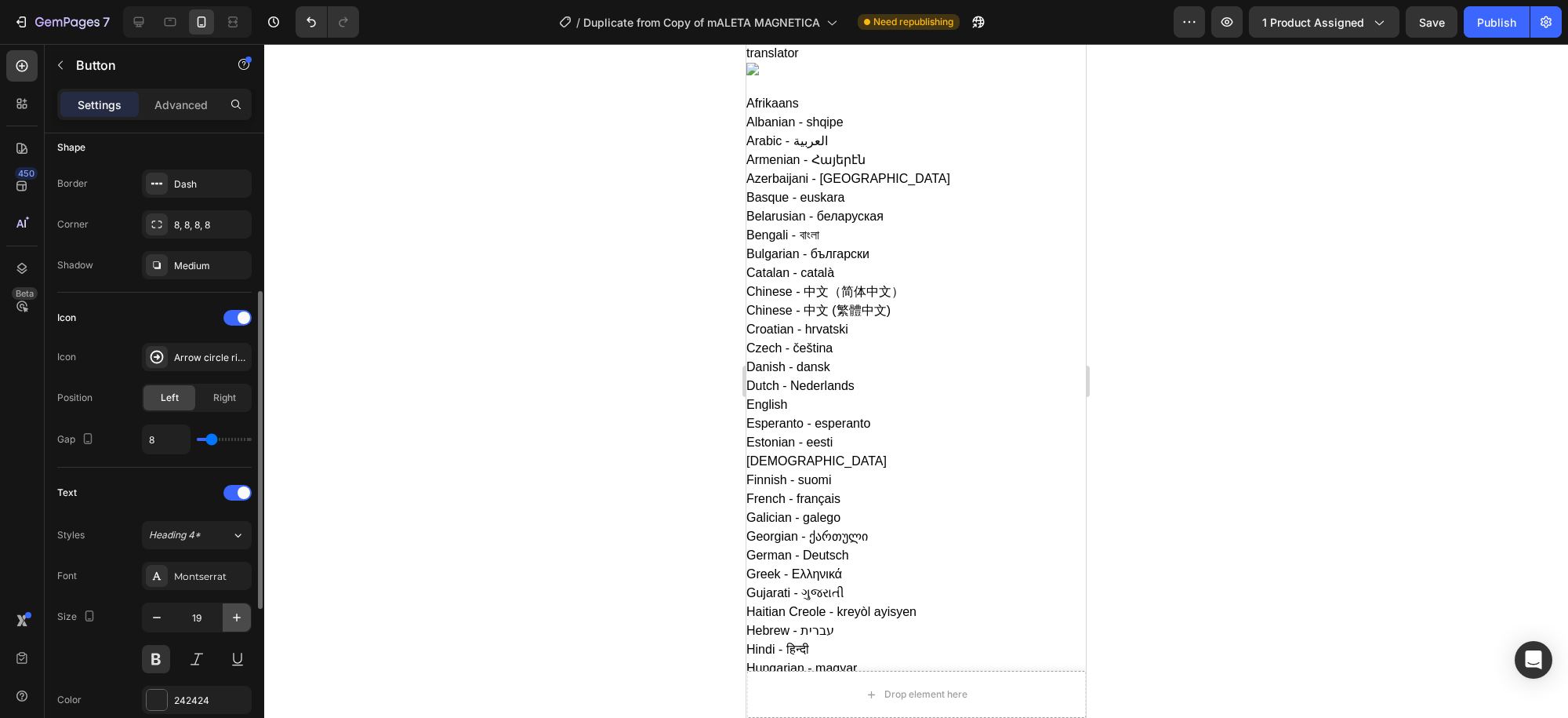
click at [229, 614] on icon "button" at bounding box center [236, 617] width 16 height 16
click at [234, 614] on icon "button" at bounding box center [236, 617] width 16 height 16
type input "21"
click at [229, 400] on span "Right" at bounding box center [224, 397] width 23 height 14
click at [182, 397] on div "Left" at bounding box center [170, 398] width 52 height 25
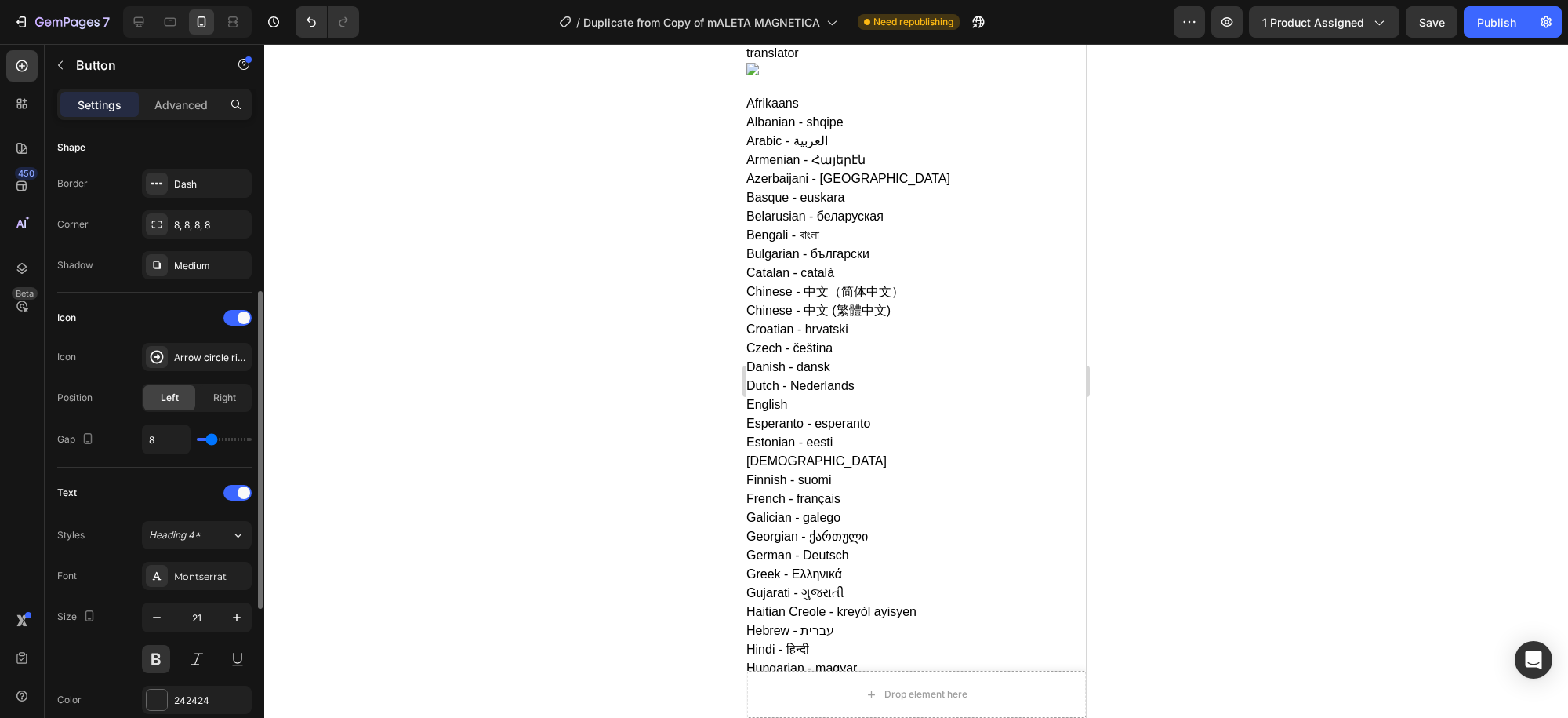
drag, startPoint x: 209, startPoint y: 444, endPoint x: 250, endPoint y: 433, distance: 42.4
click at [253, 439] on div "Size Width 100% Height Auto Padding 12, 32, 12, 32 Background Color FFFFFF Imag…" at bounding box center [154, 447] width 220 height 629
type input "16"
type input "18"
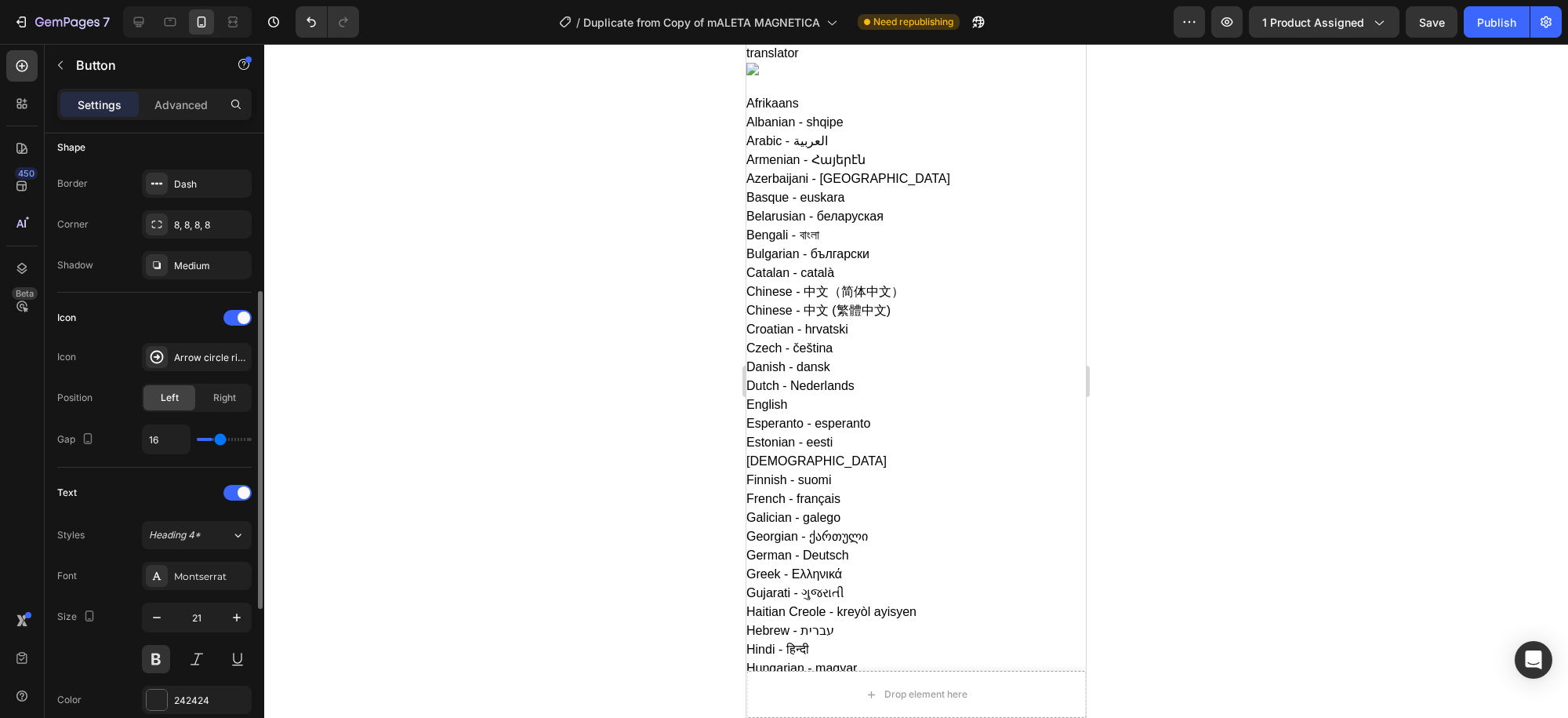
type input "18"
type input "20"
type input "22"
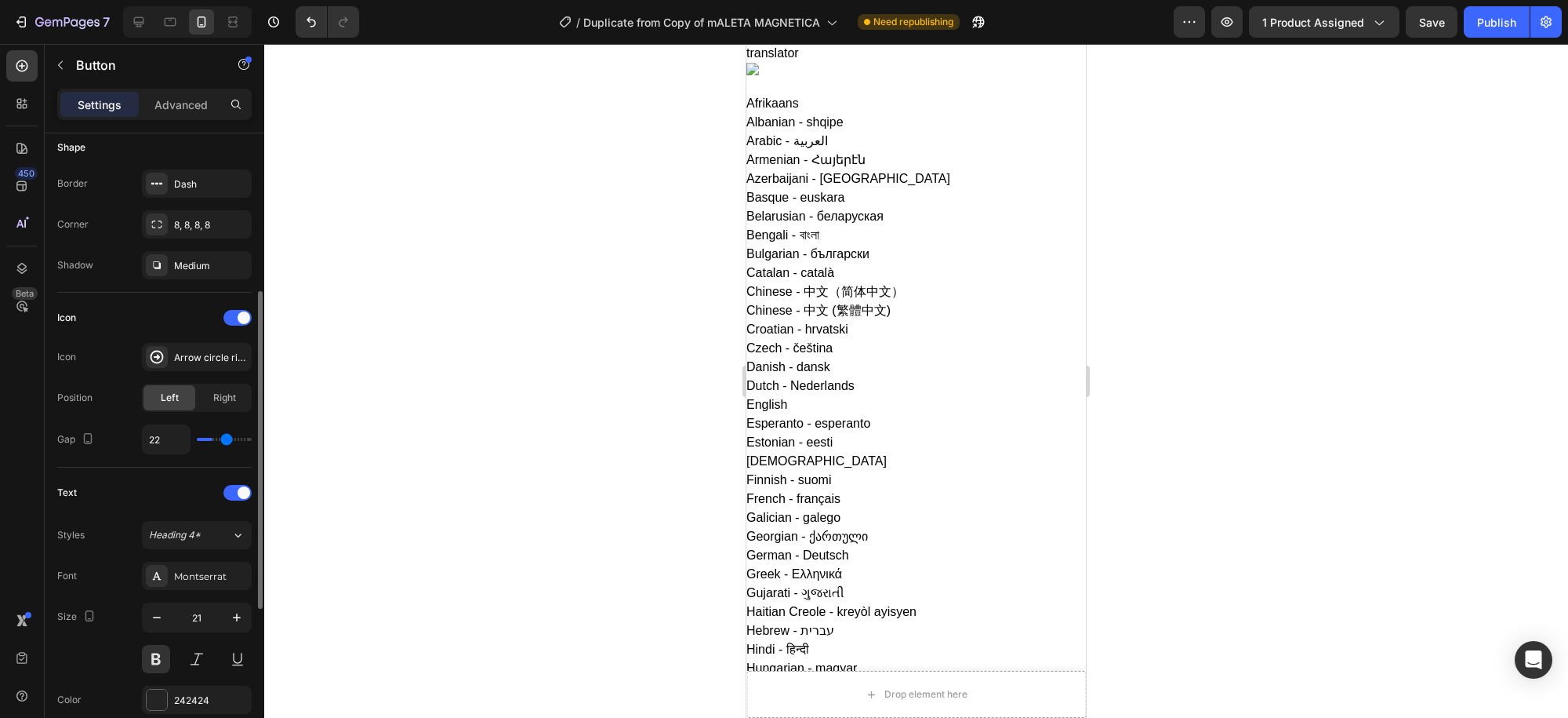
type input "26"
type input "28"
type input "29"
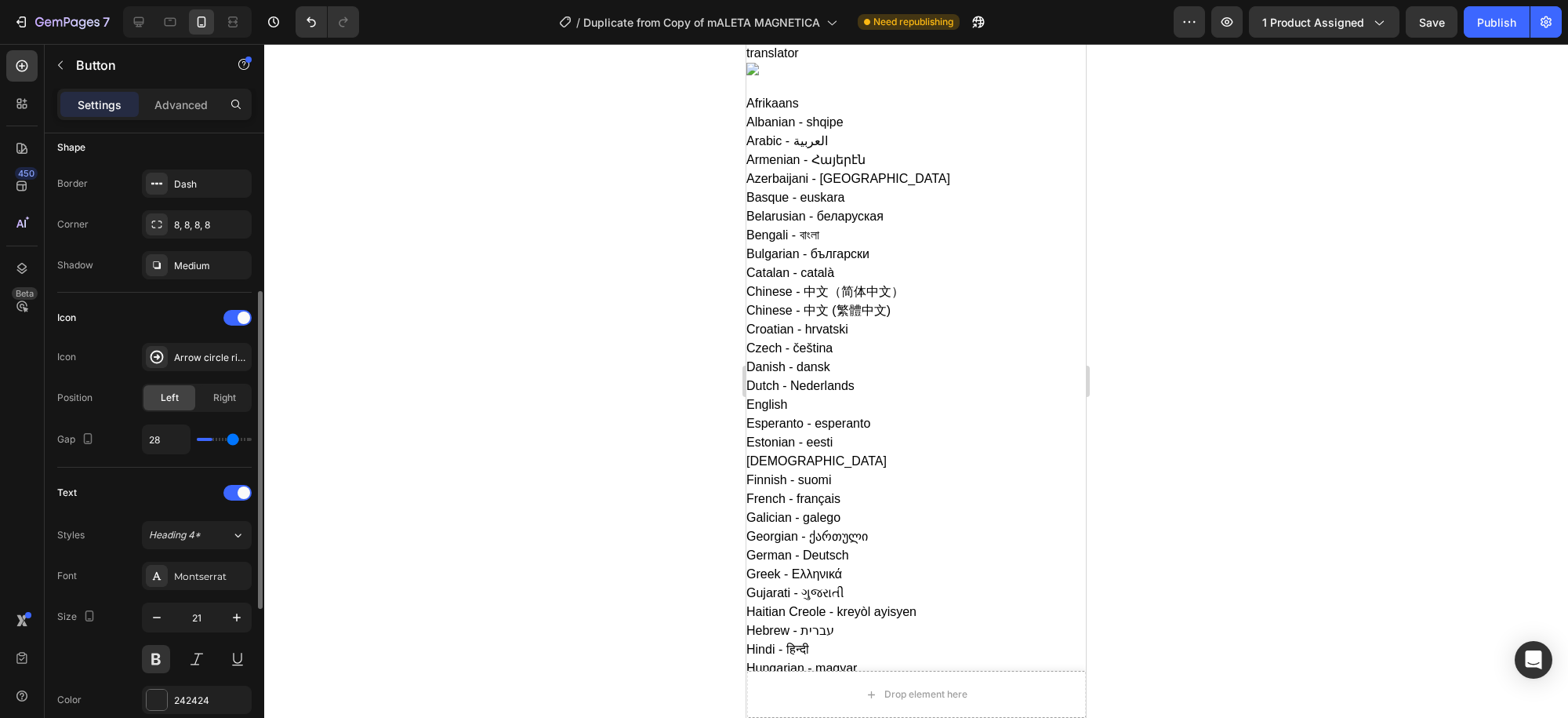
type input "29"
type input "31"
type input "33"
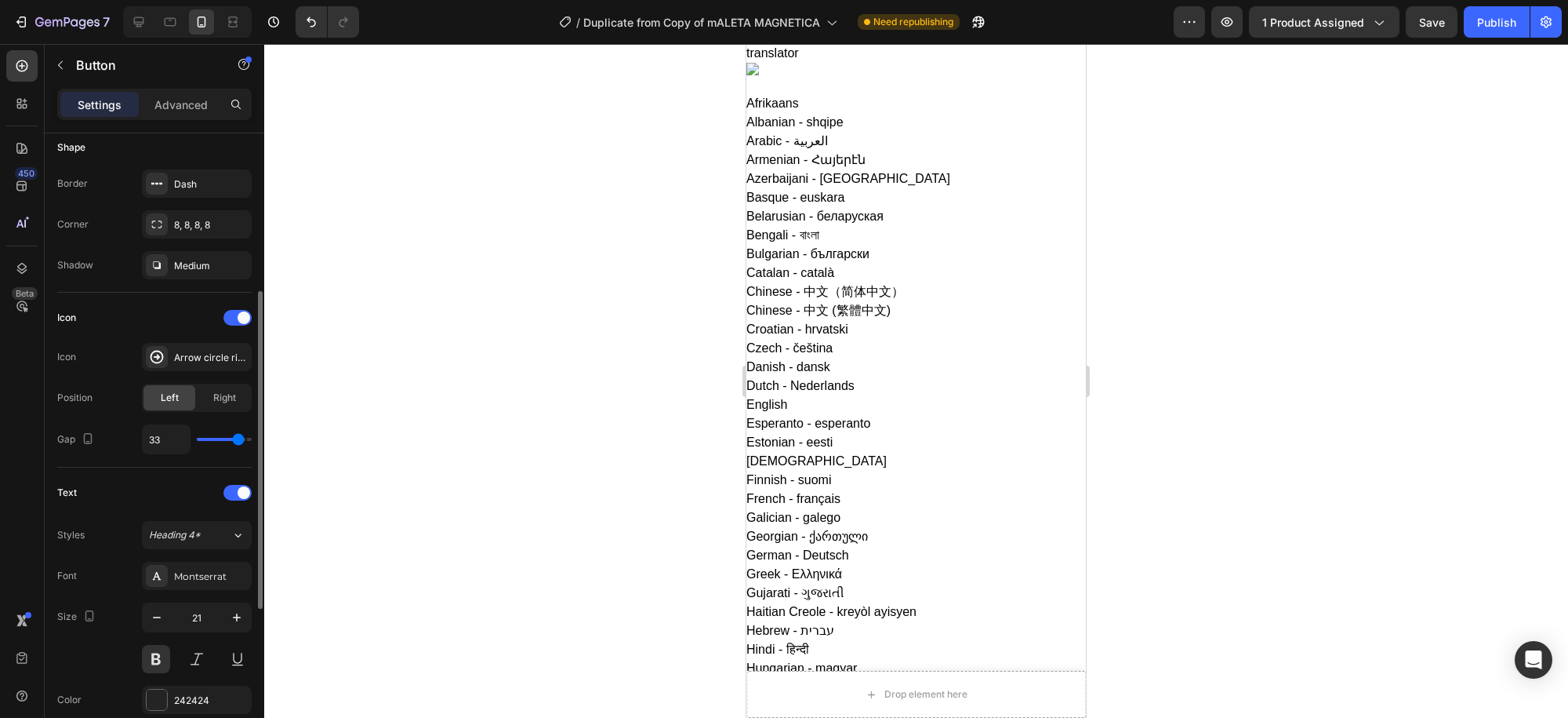
type input "35"
type input "37"
type input "40"
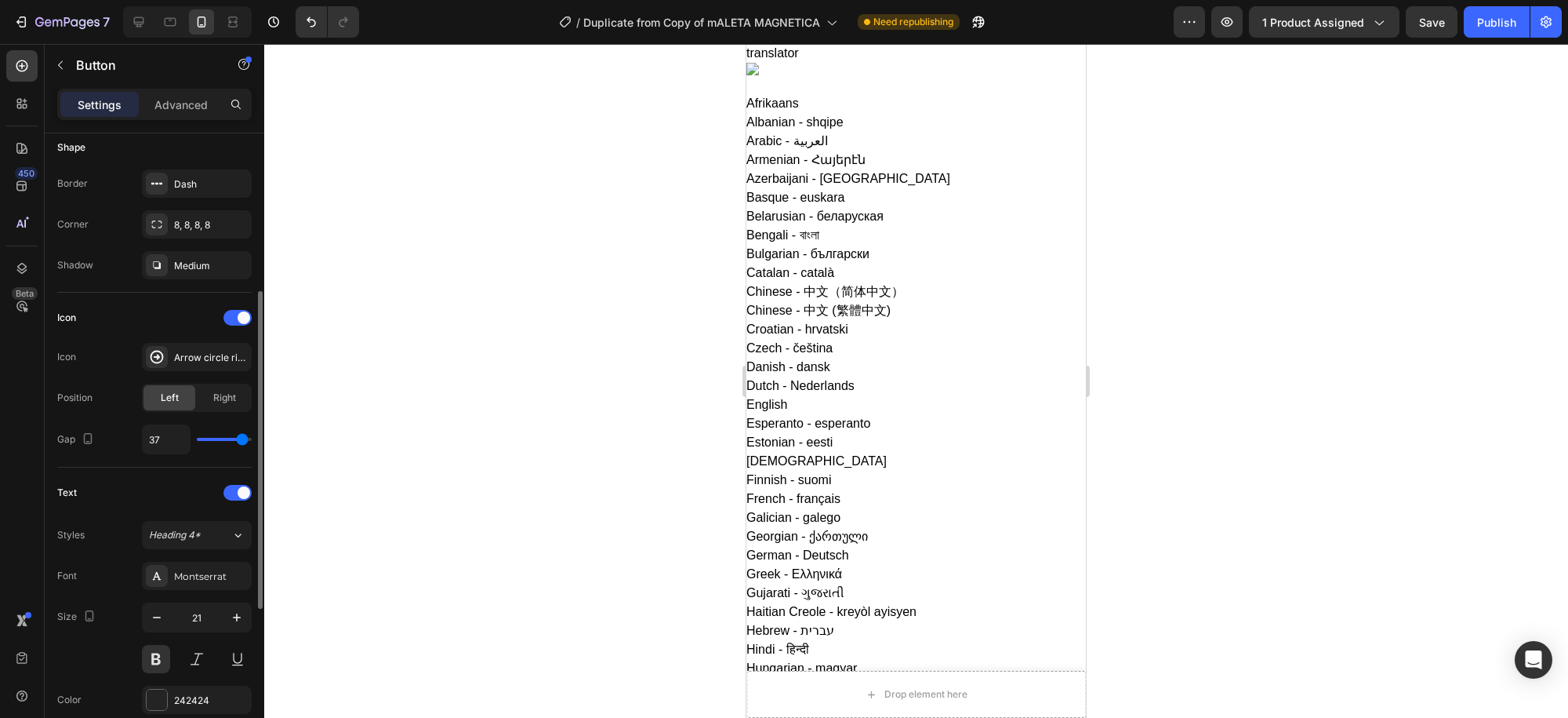
type input "40"
type input "37"
type input "34"
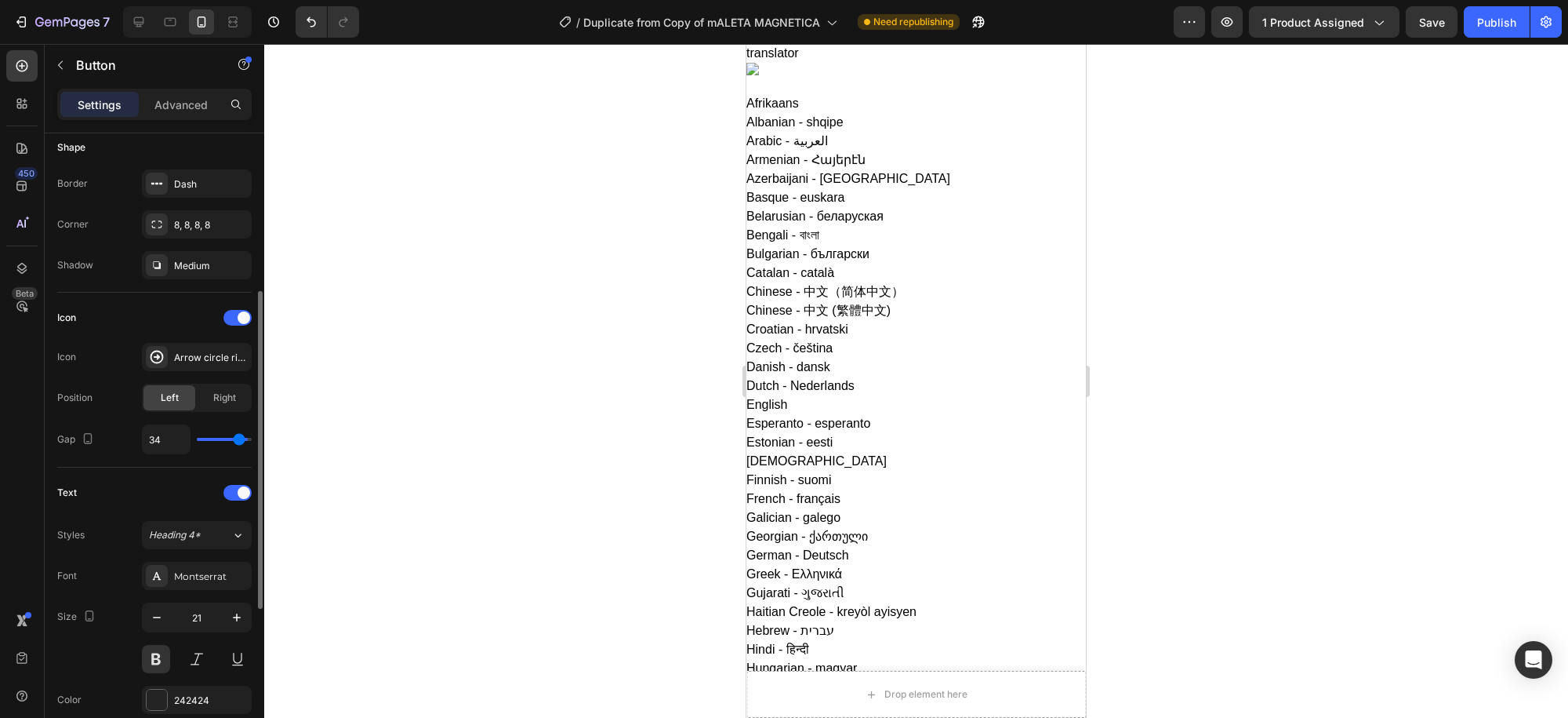
type input "33"
type input "30"
type input "26"
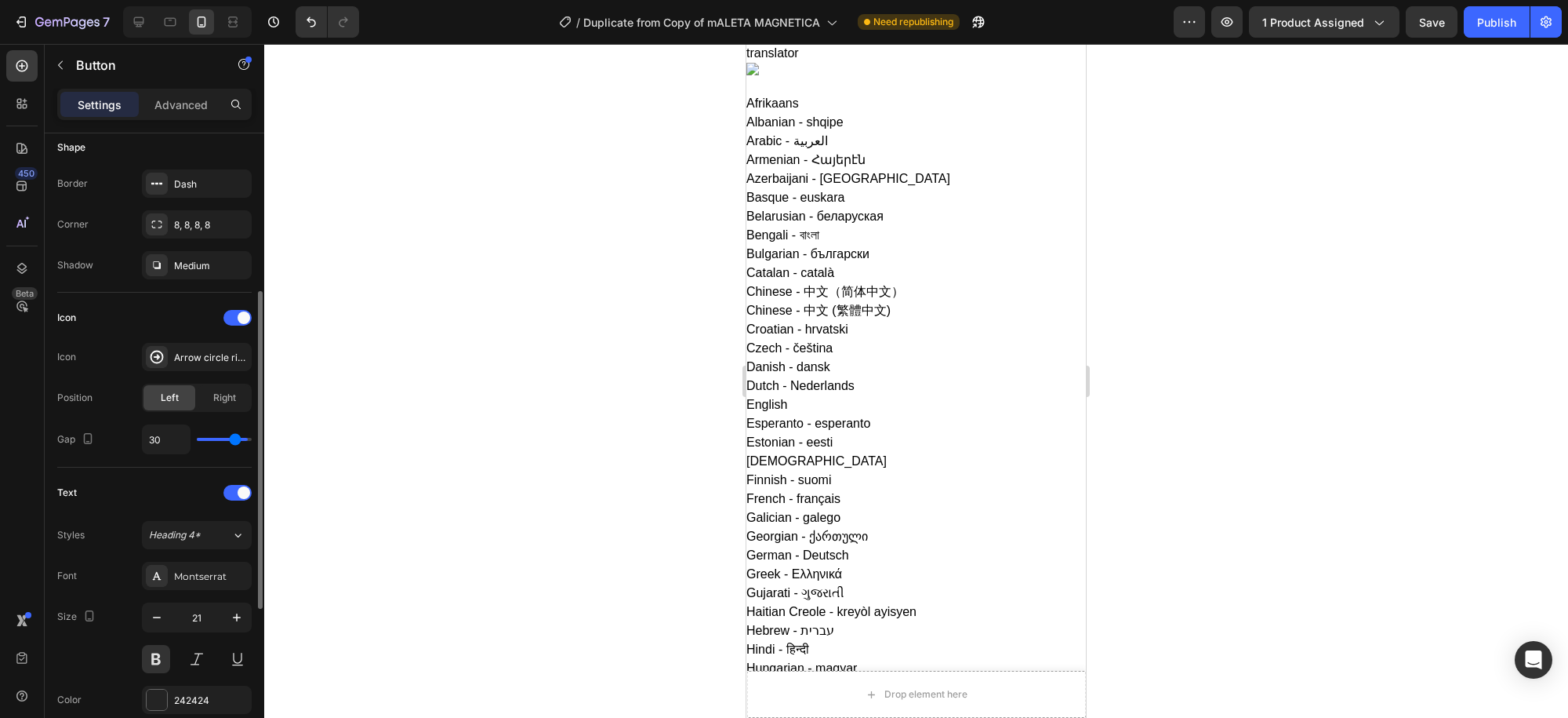
type input "26"
type input "25"
type input "23"
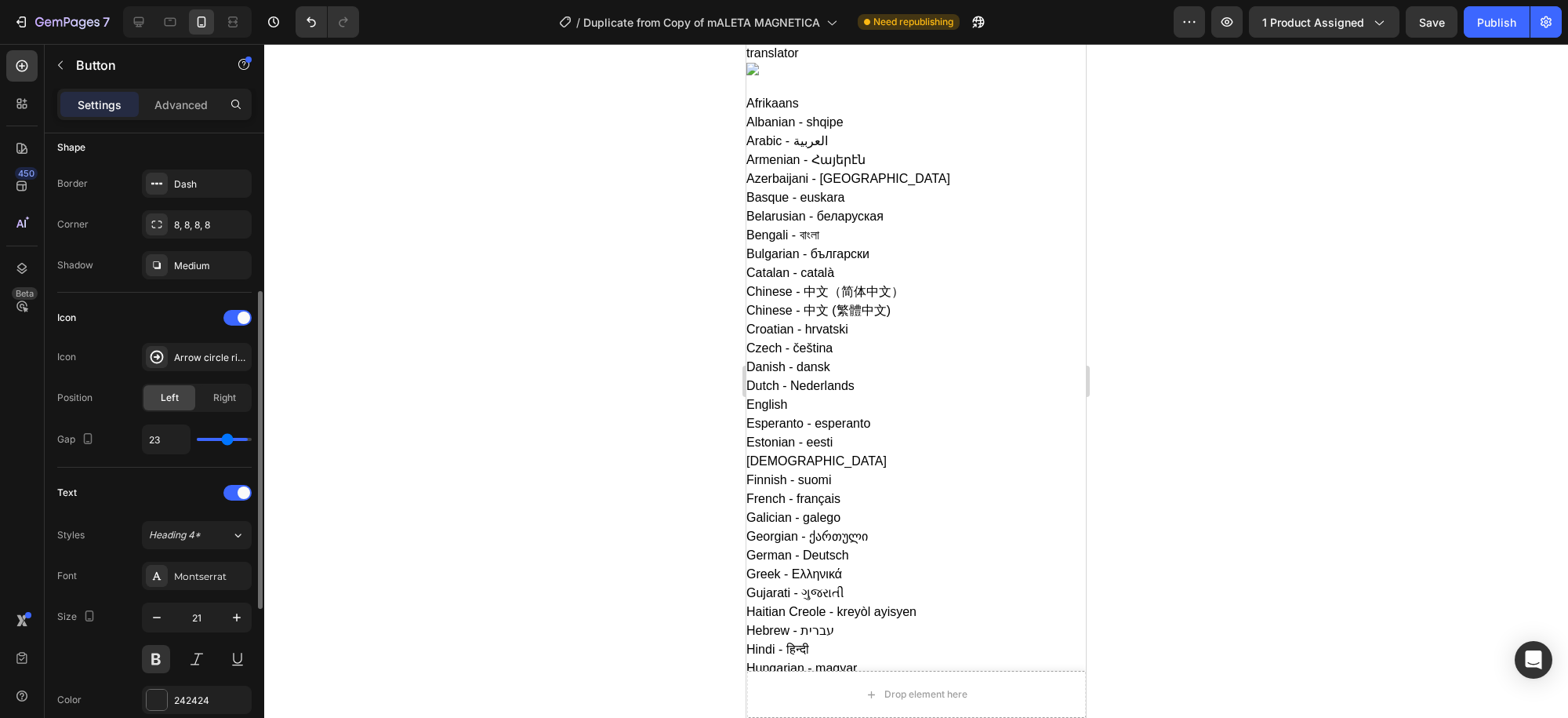
type input "20"
type input "19"
type input "17"
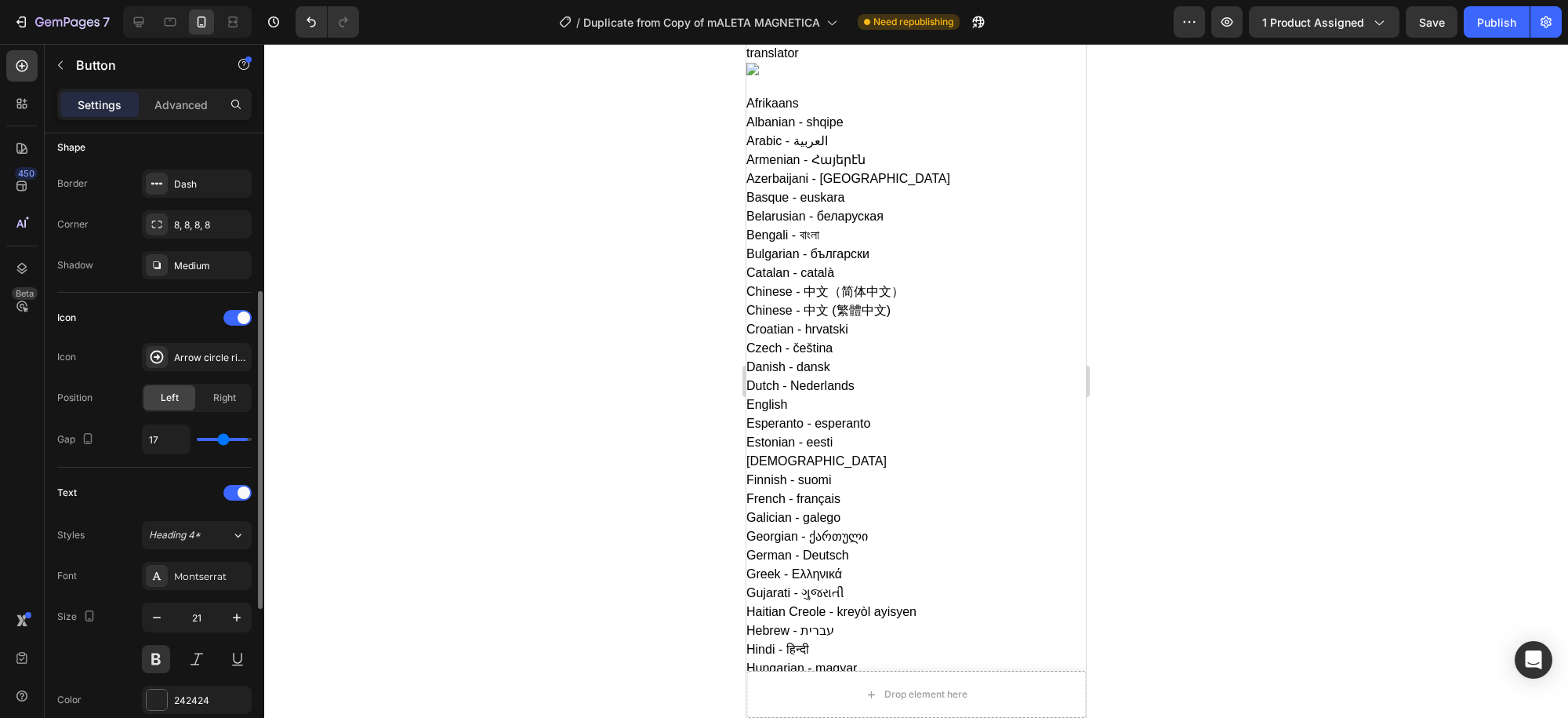
type input "17"
type input "13"
type input "7"
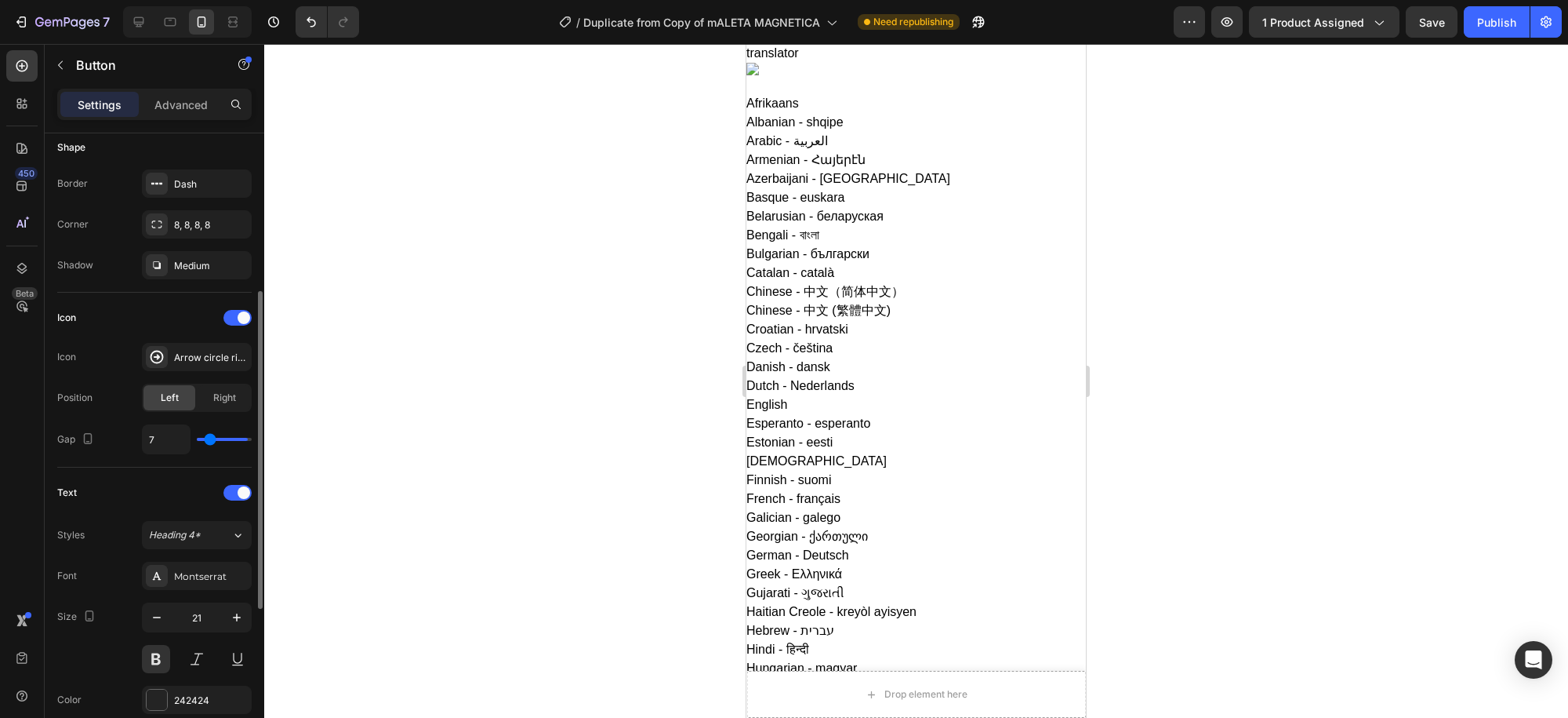
type input "5"
type input "3"
type input "2"
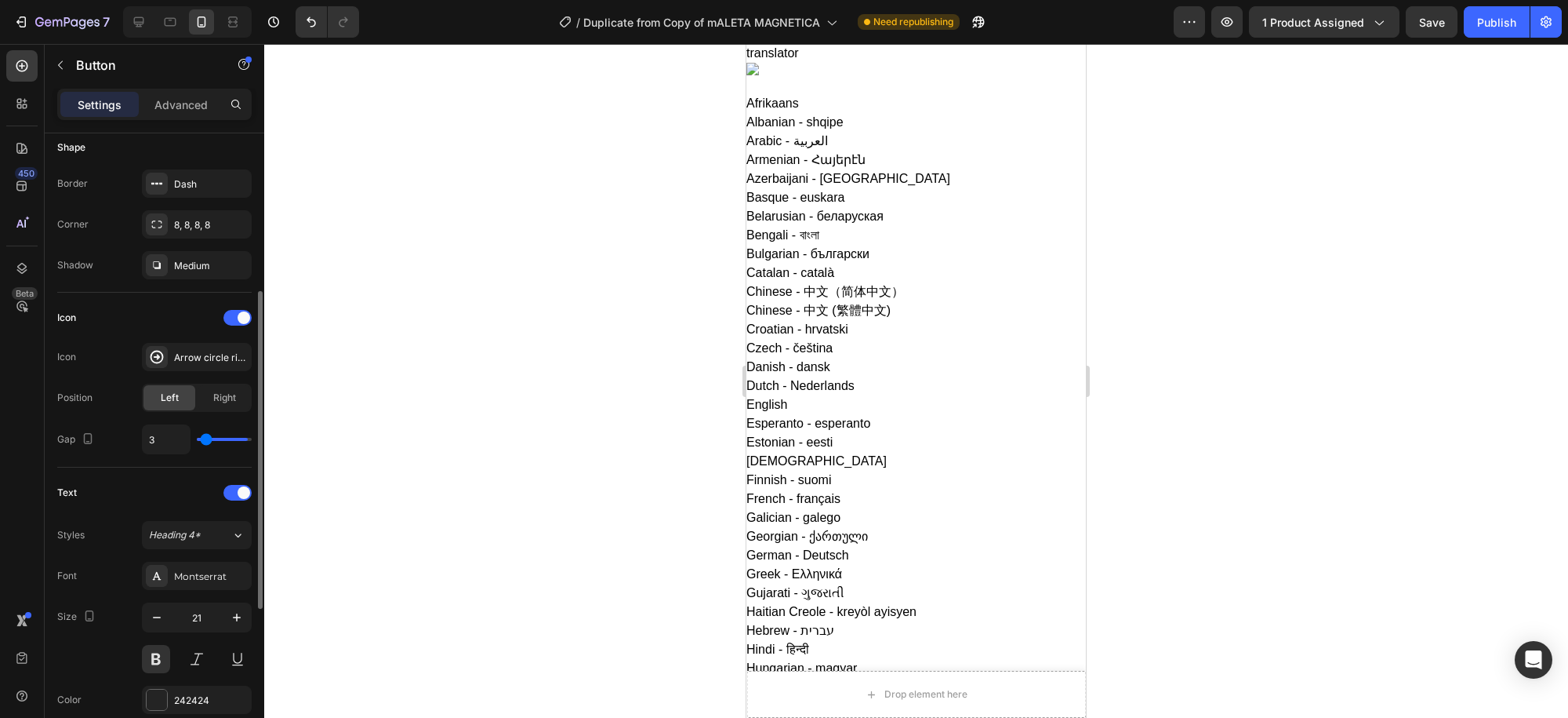
type input "2"
type input "0"
type input "2"
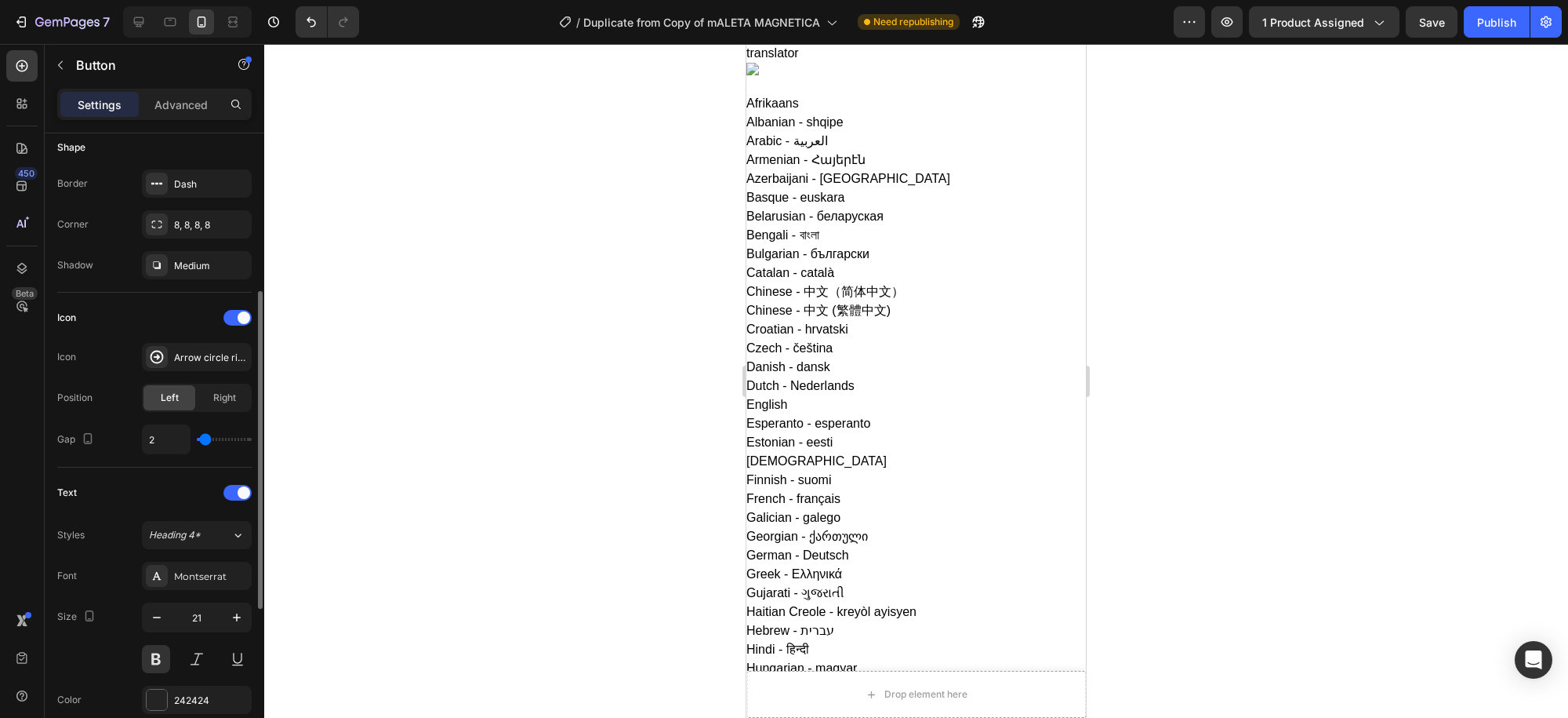
type input "3"
type input "5"
type input "7"
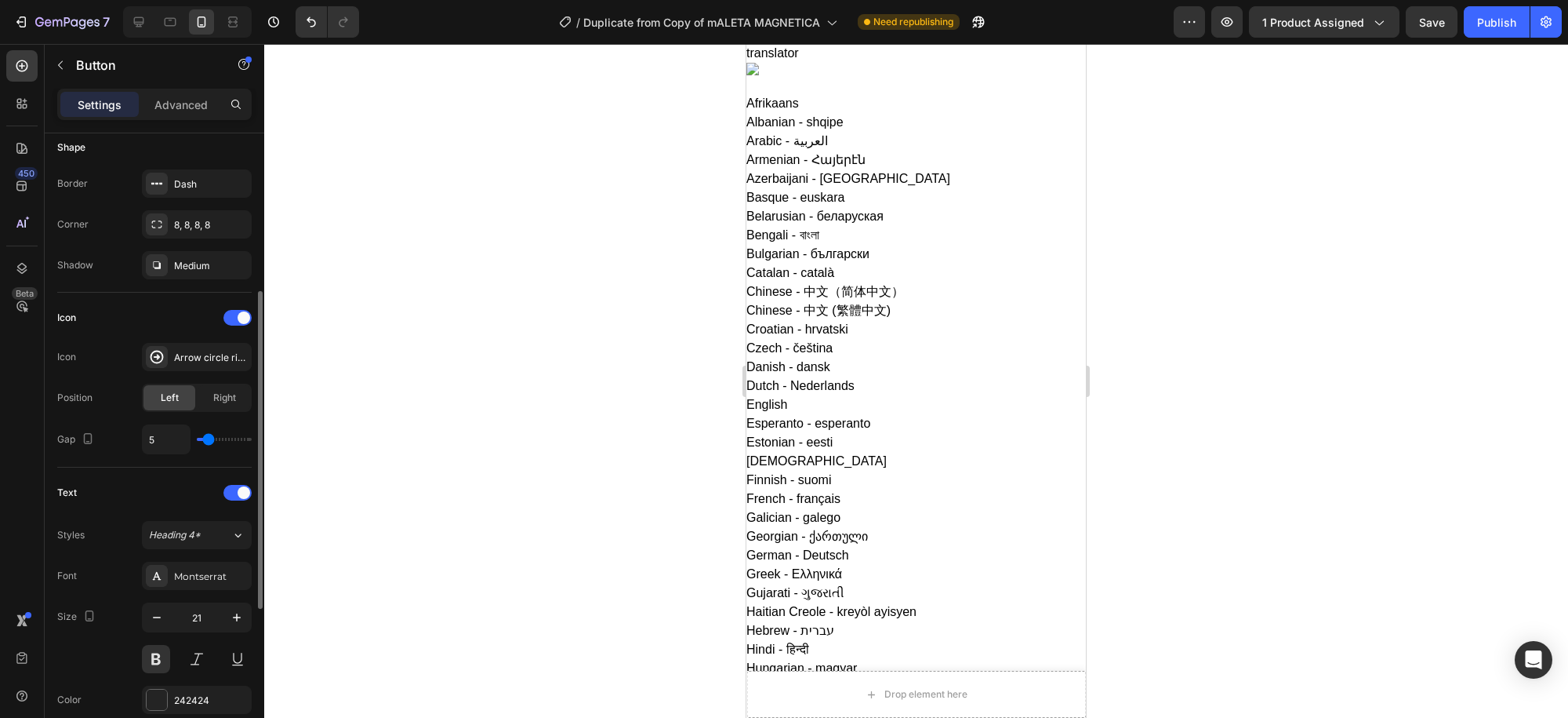
type input "7"
type input "10"
click at [213, 438] on input "range" at bounding box center [224, 439] width 55 height 3
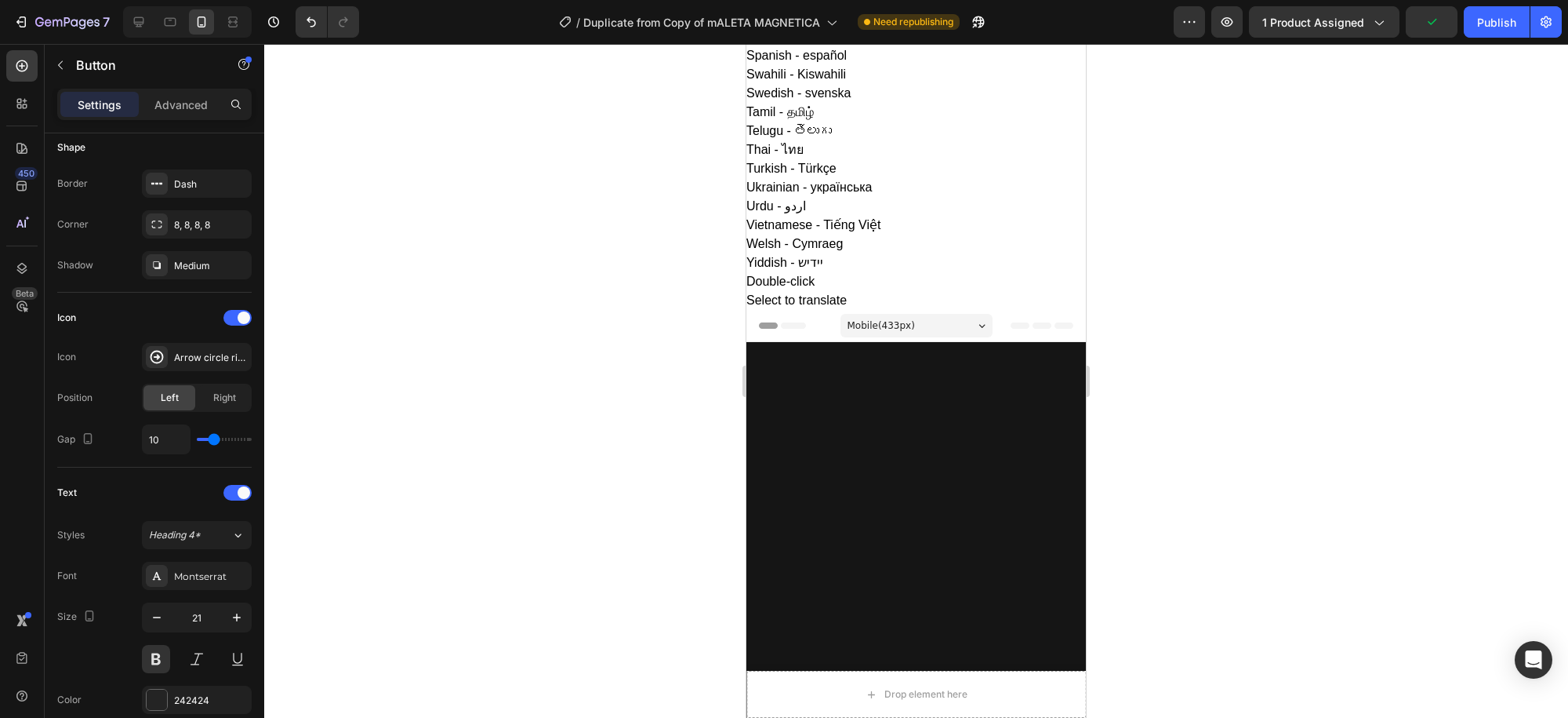
scroll to position [1464, 0]
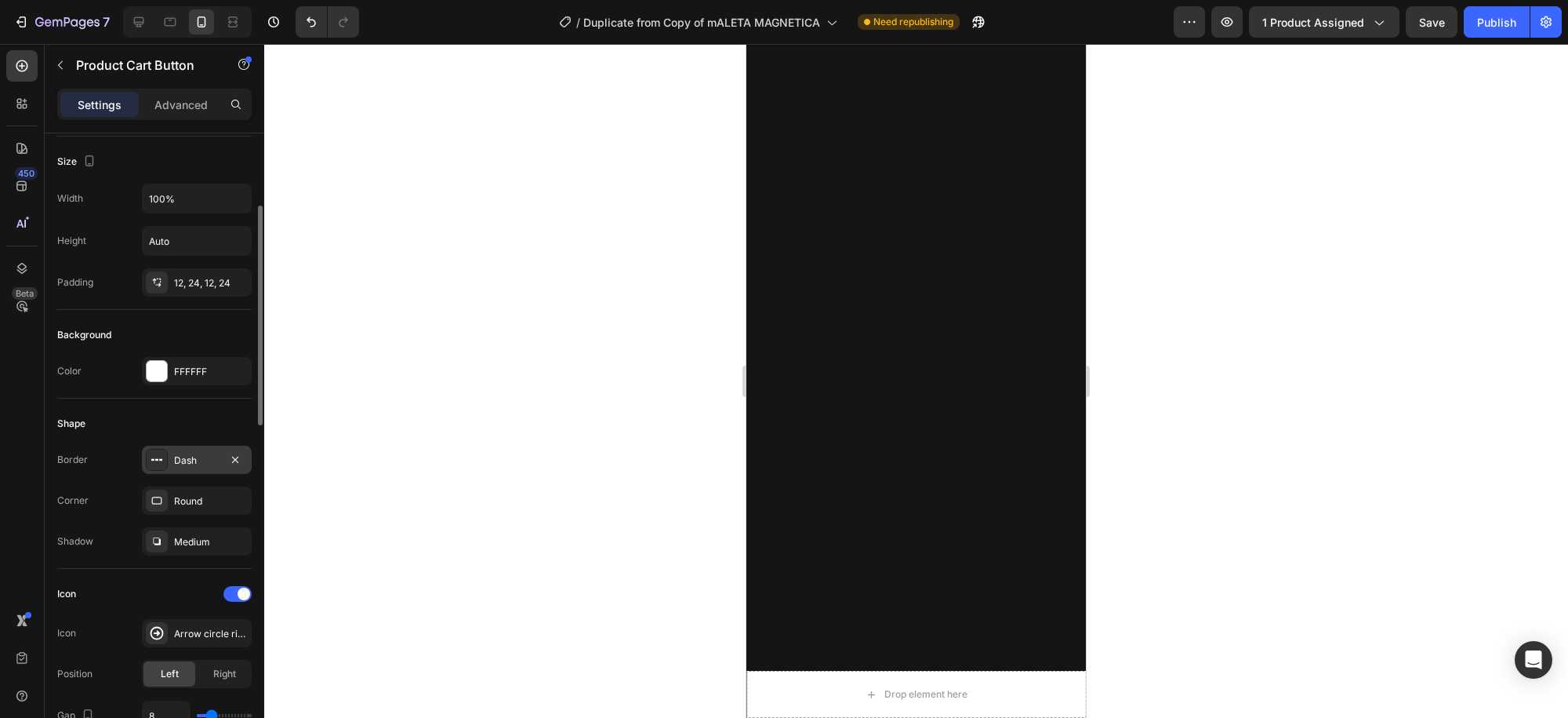
scroll to position [418, 0]
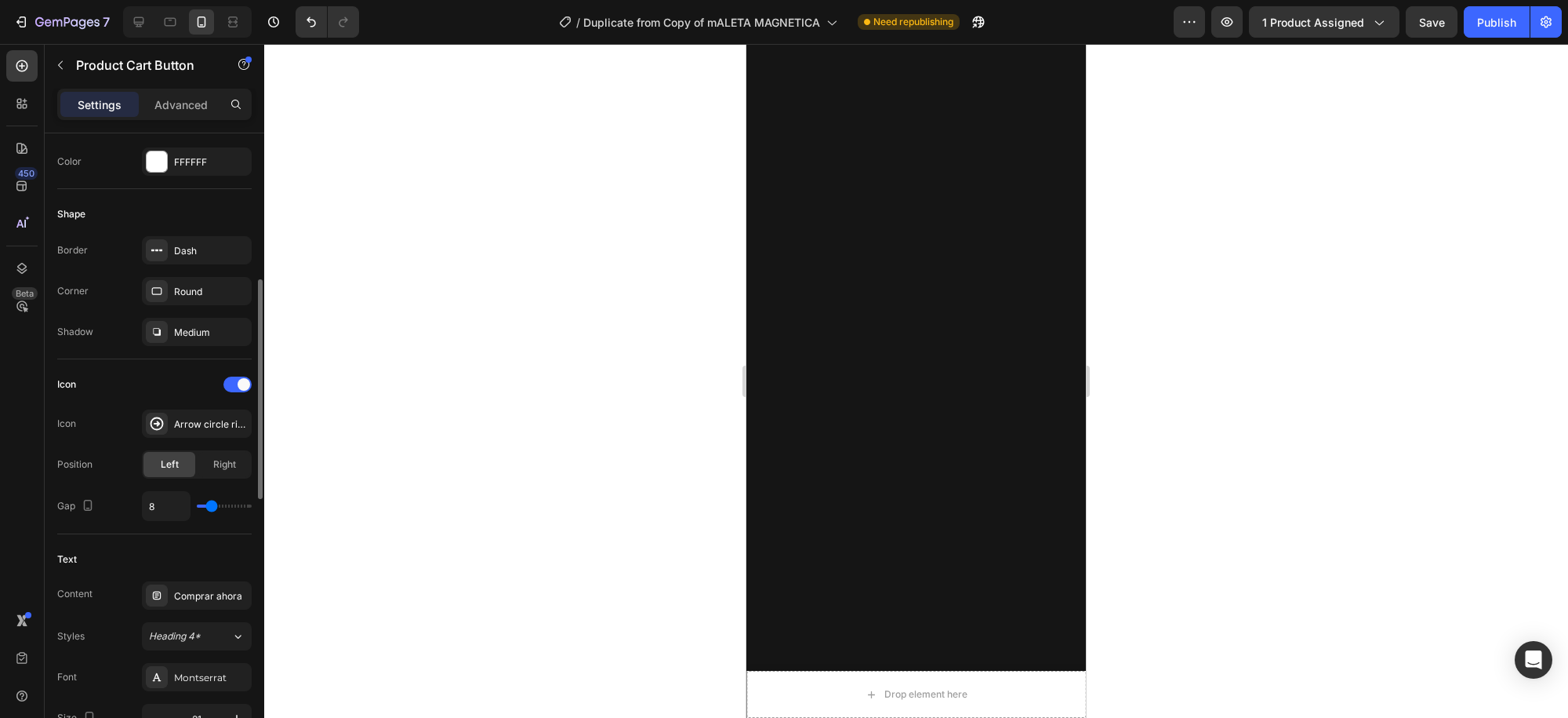
type input "10"
type input "11"
type input "12"
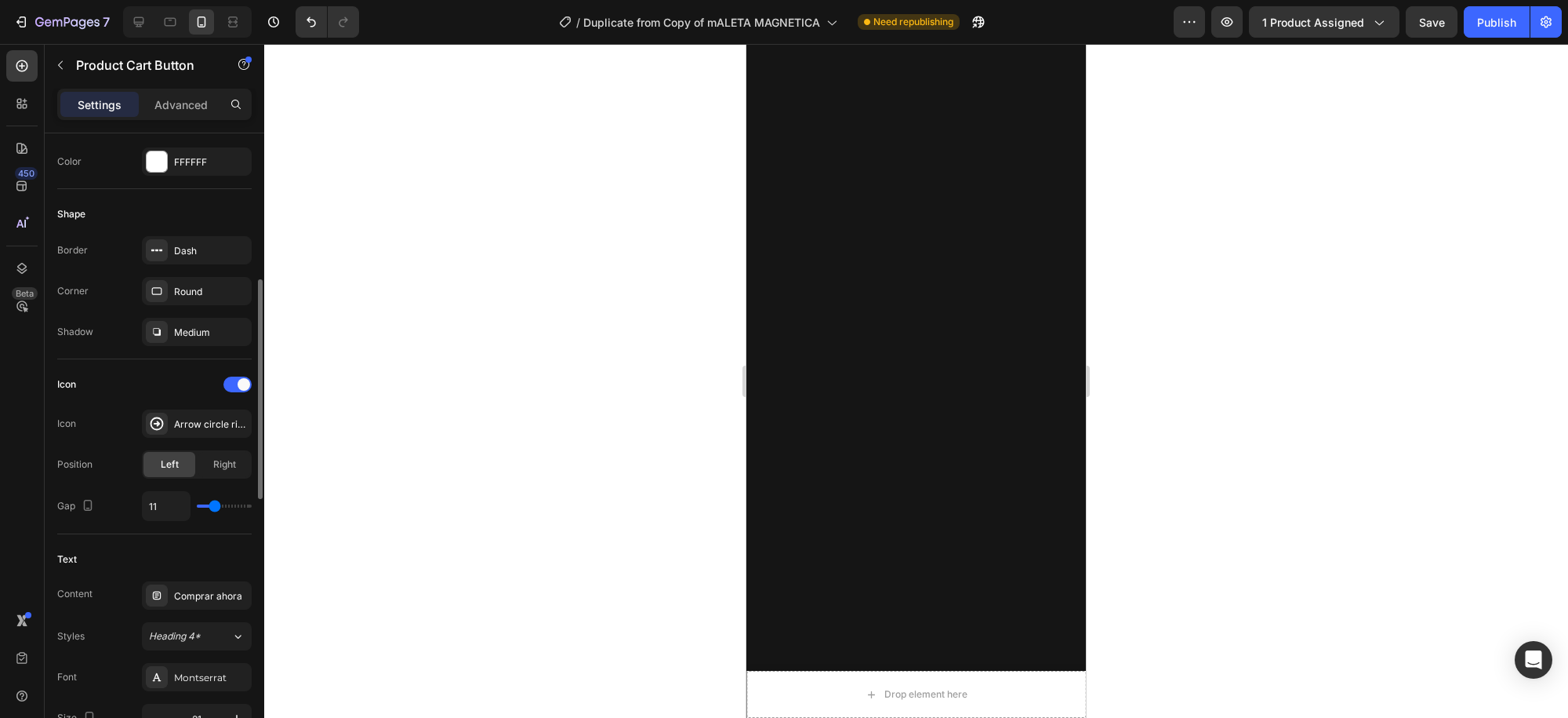
type input "12"
type input "11"
type input "10"
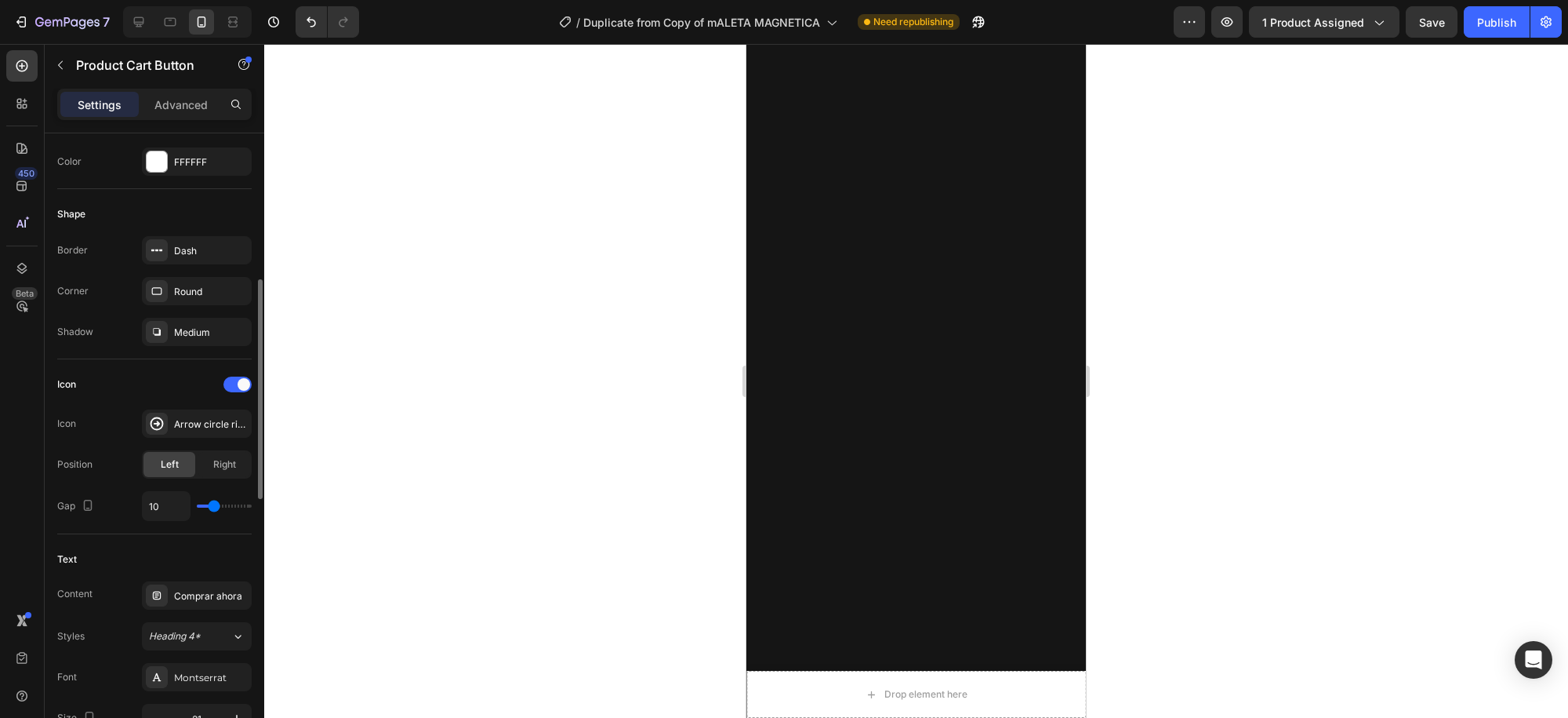
type input "8"
type input "10"
click at [213, 506] on input "range" at bounding box center [224, 506] width 55 height 3
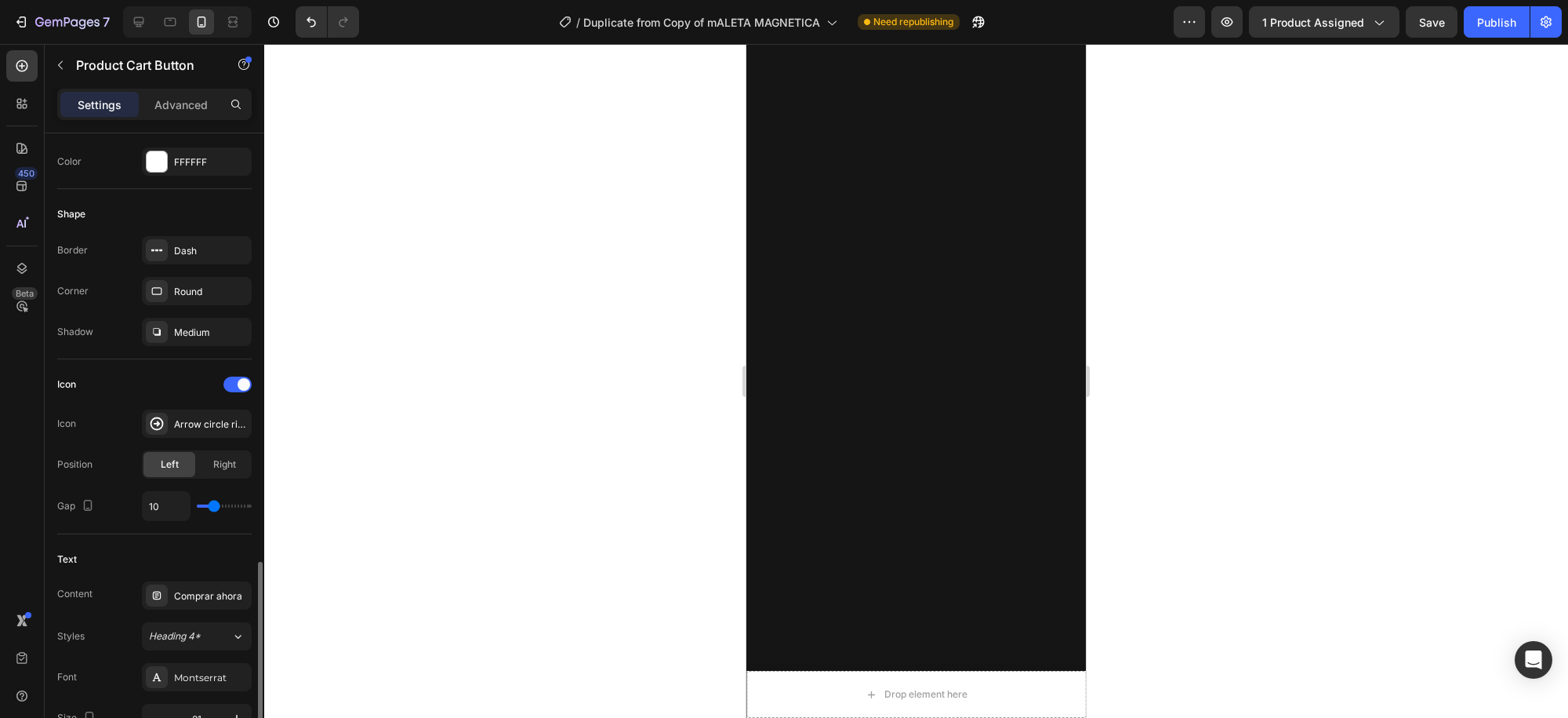
scroll to position [628, 0]
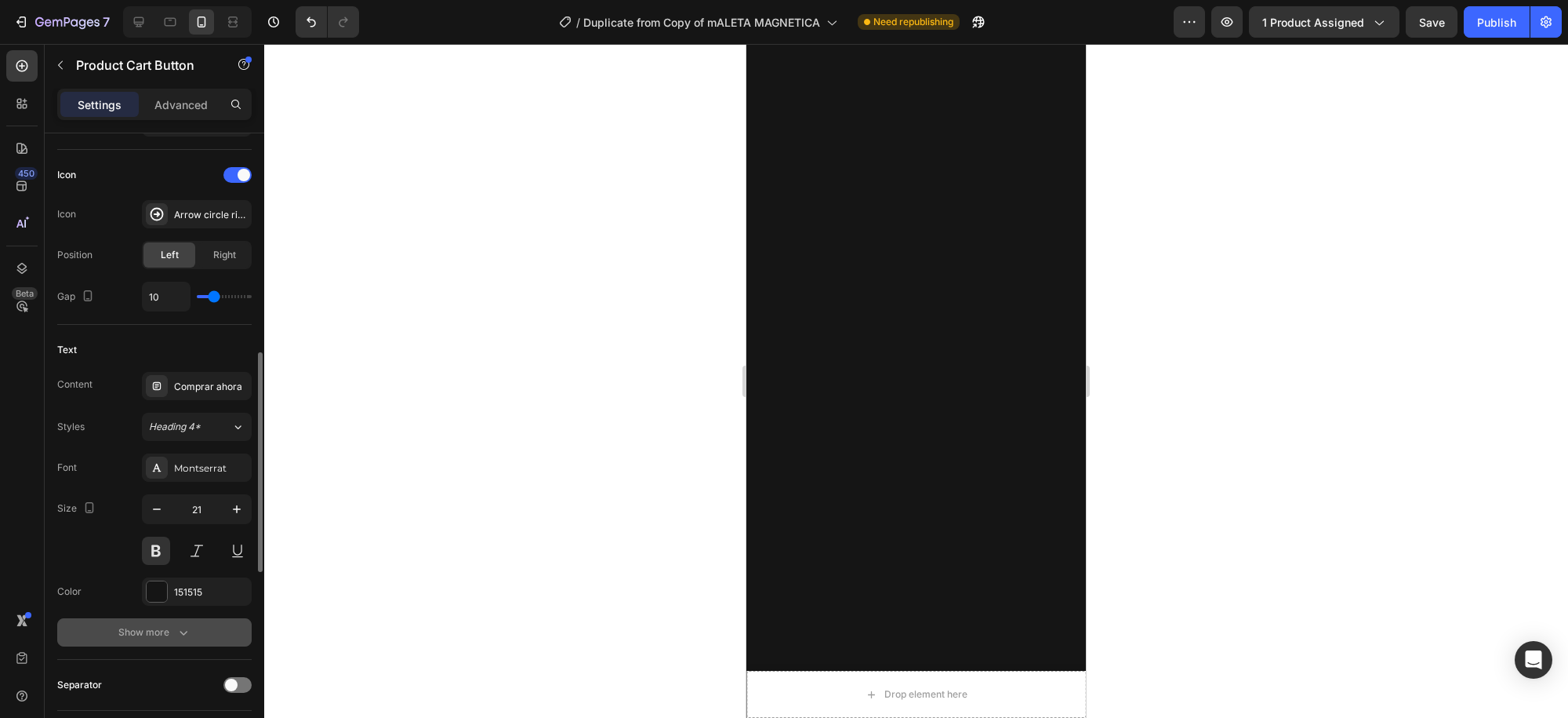
click at [177, 634] on icon "button" at bounding box center [183, 632] width 16 height 16
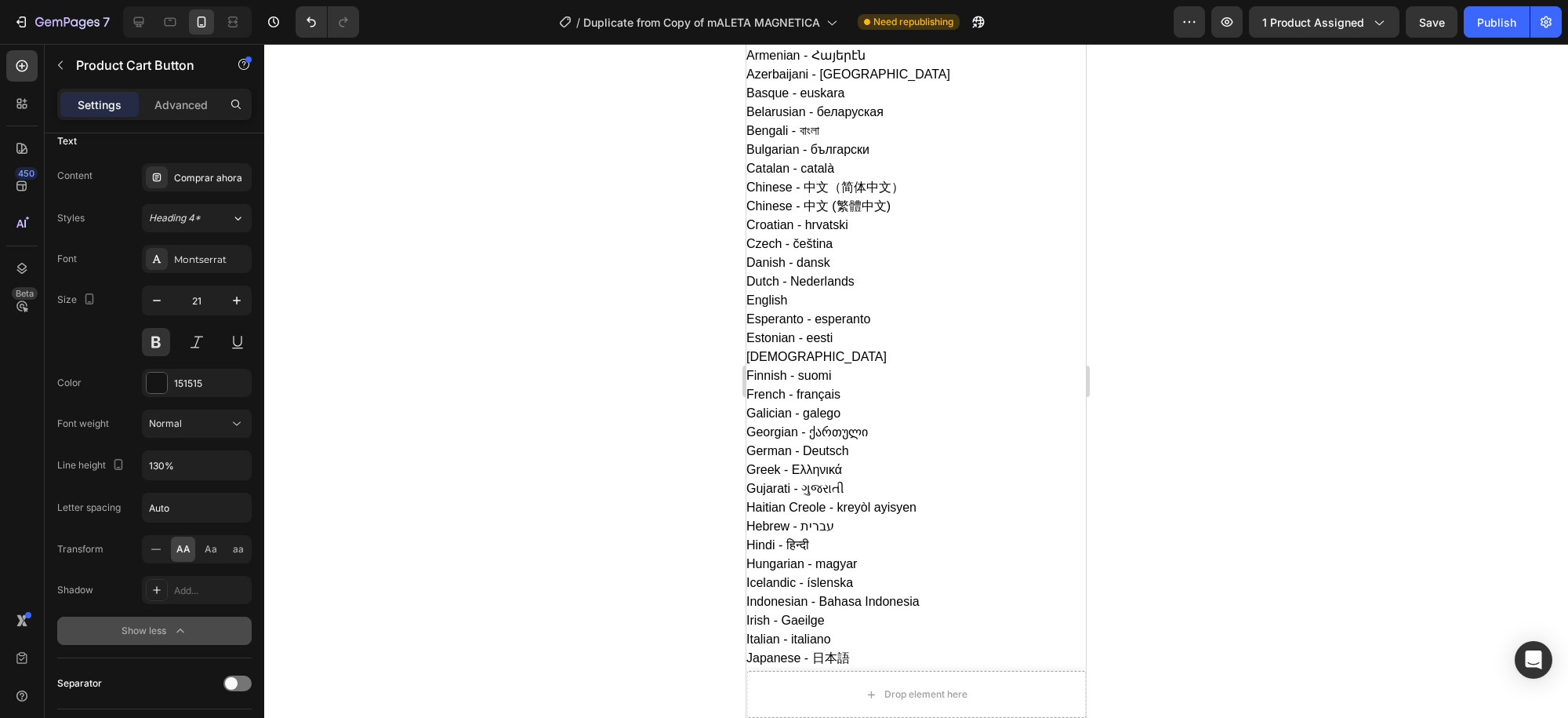
scroll to position [0, 0]
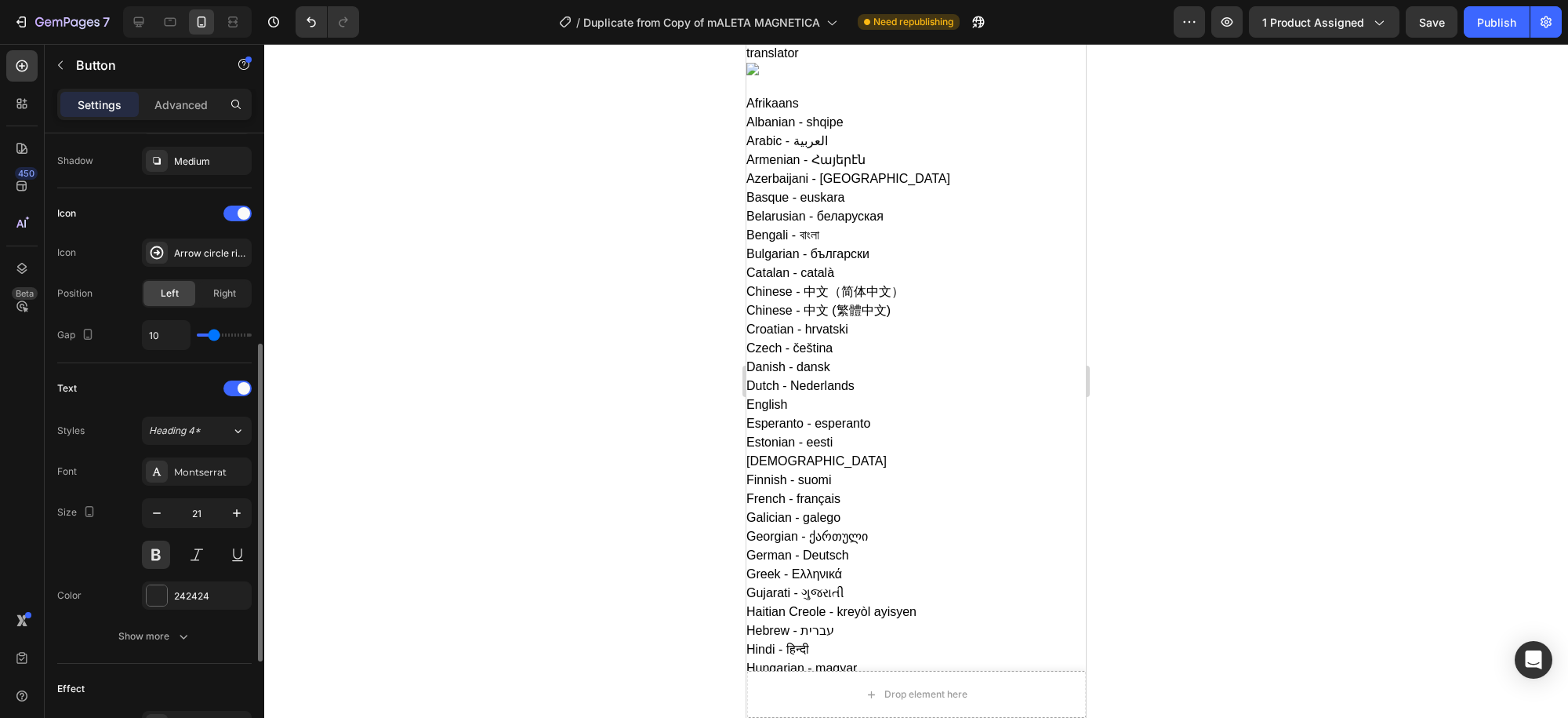
scroll to position [523, 0]
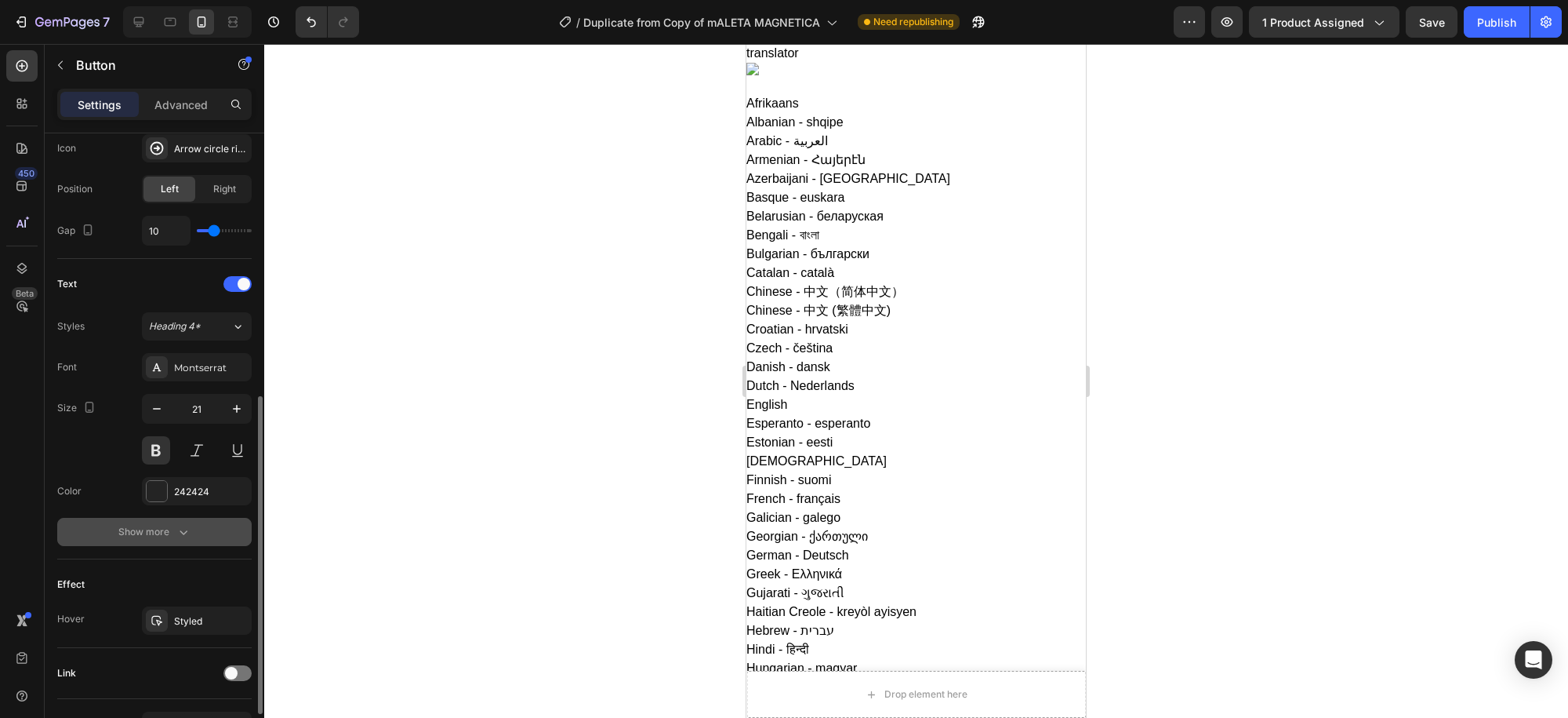
click at [183, 541] on button "Show more" at bounding box center [154, 532] width 194 height 29
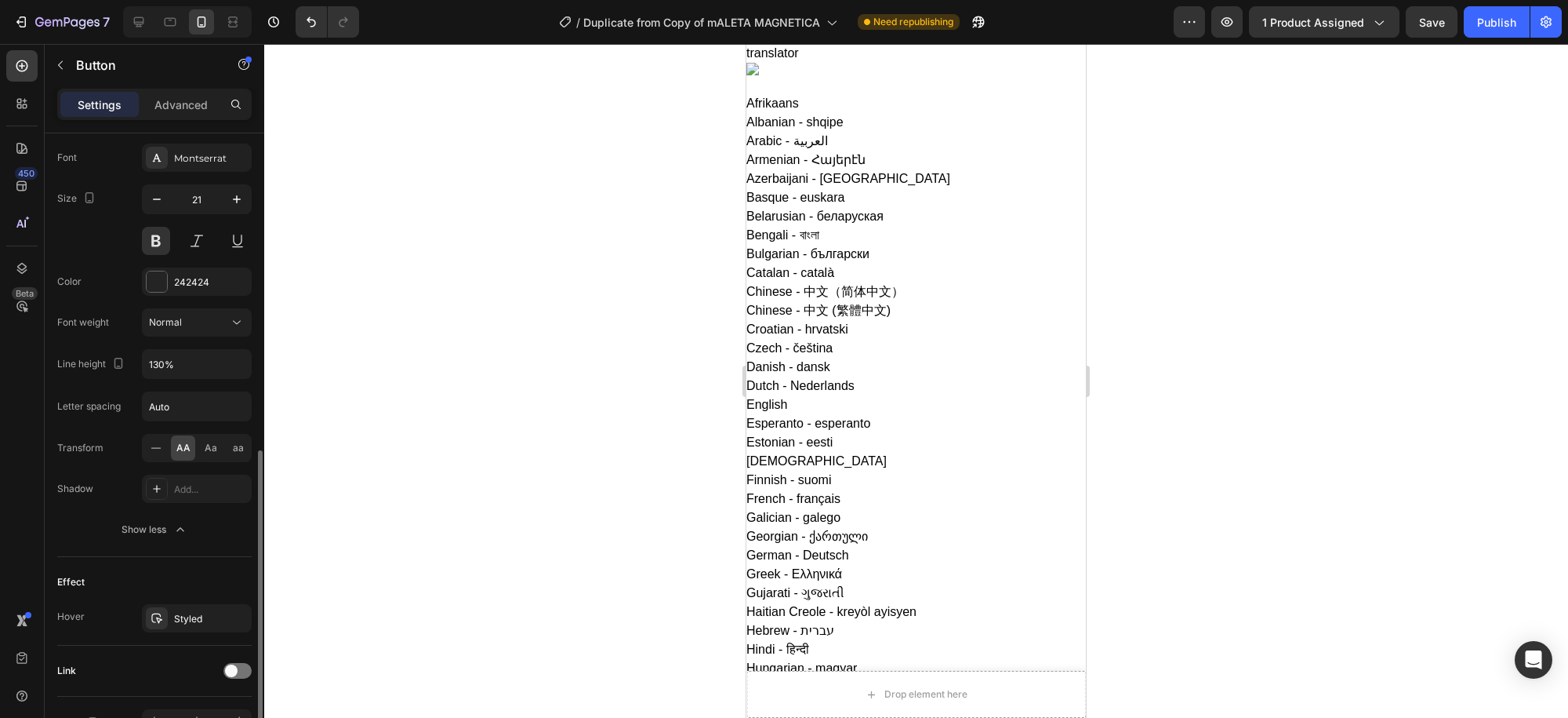
scroll to position [826, 0]
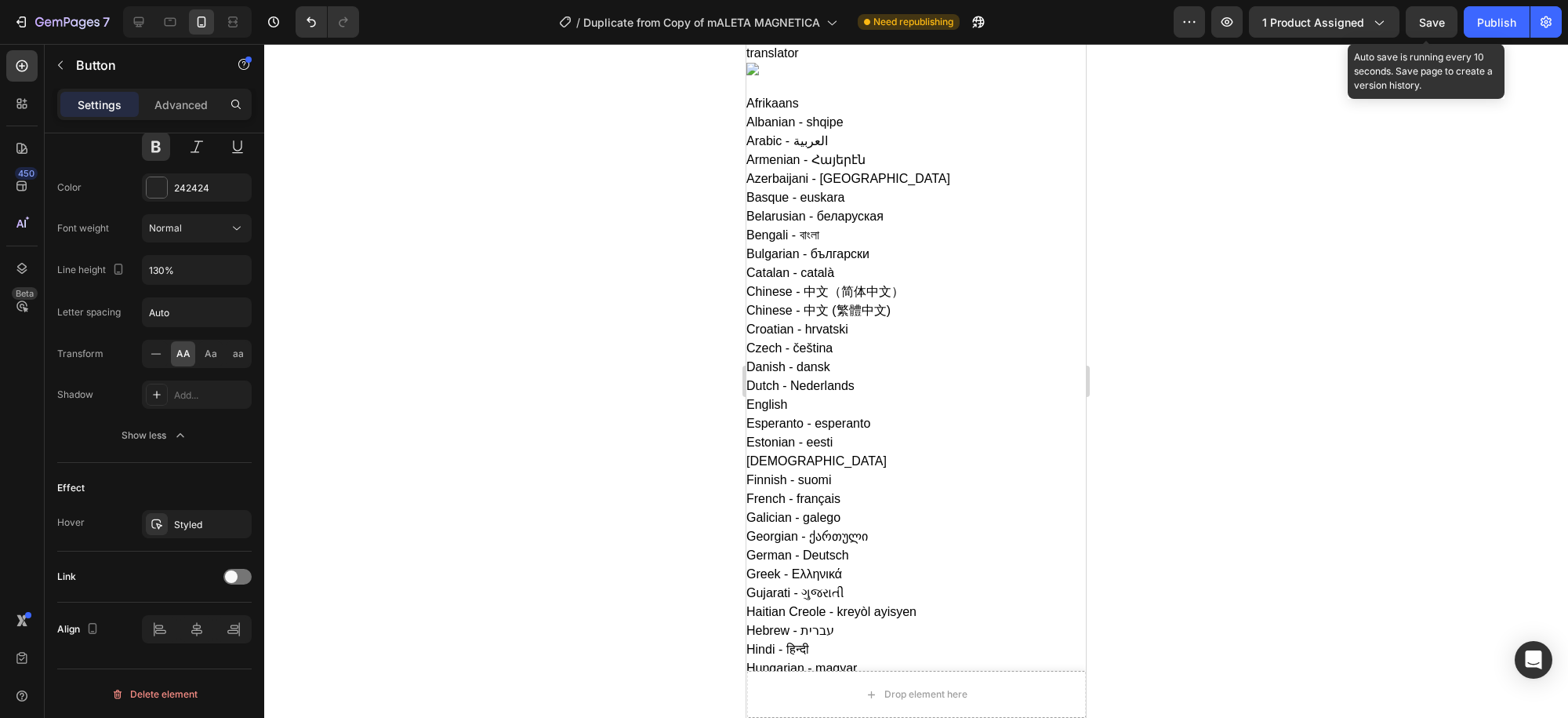
click at [1436, 25] on span "Save" at bounding box center [1432, 23] width 26 height 13
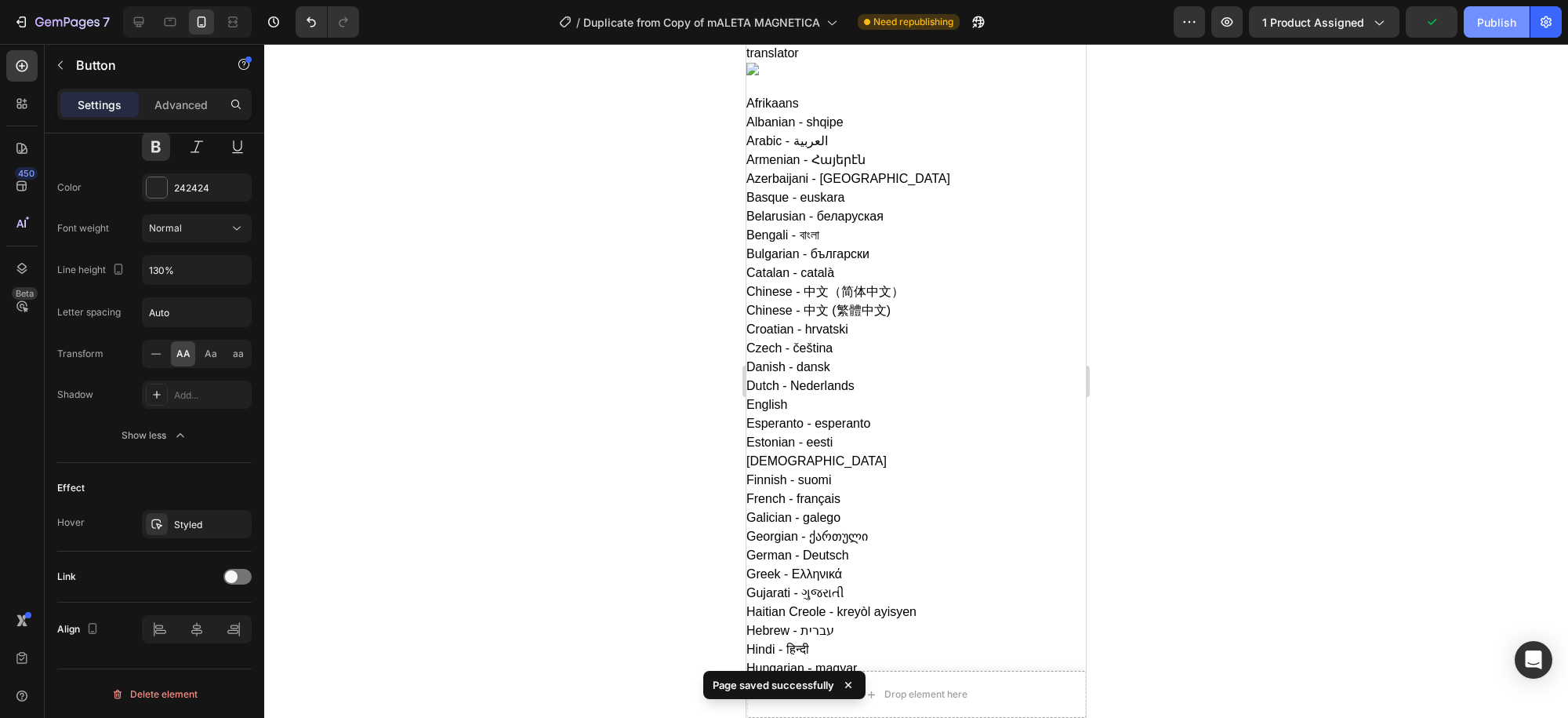
click at [1505, 19] on div "Publish" at bounding box center [1496, 23] width 40 height 17
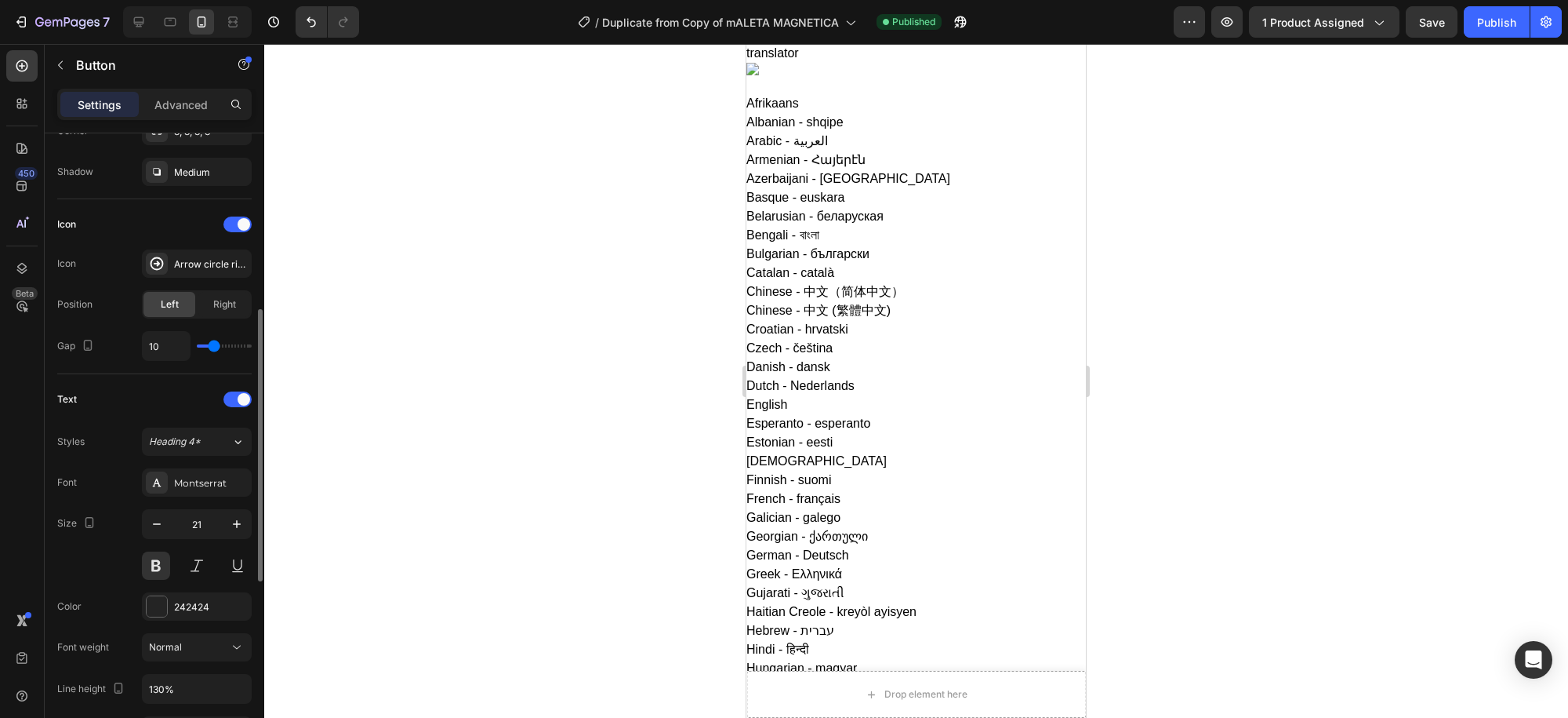
scroll to position [0, 0]
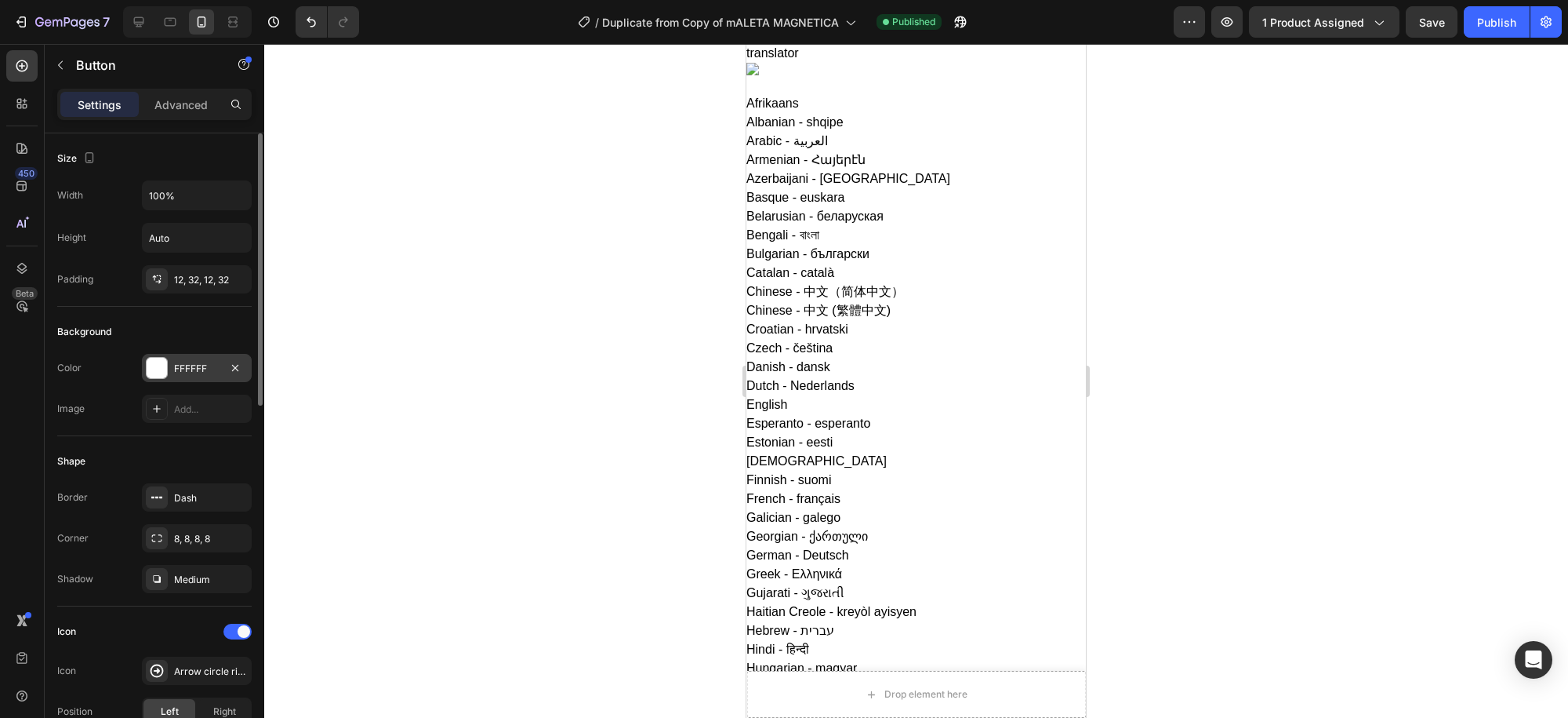
click at [155, 375] on div at bounding box center [156, 368] width 20 height 20
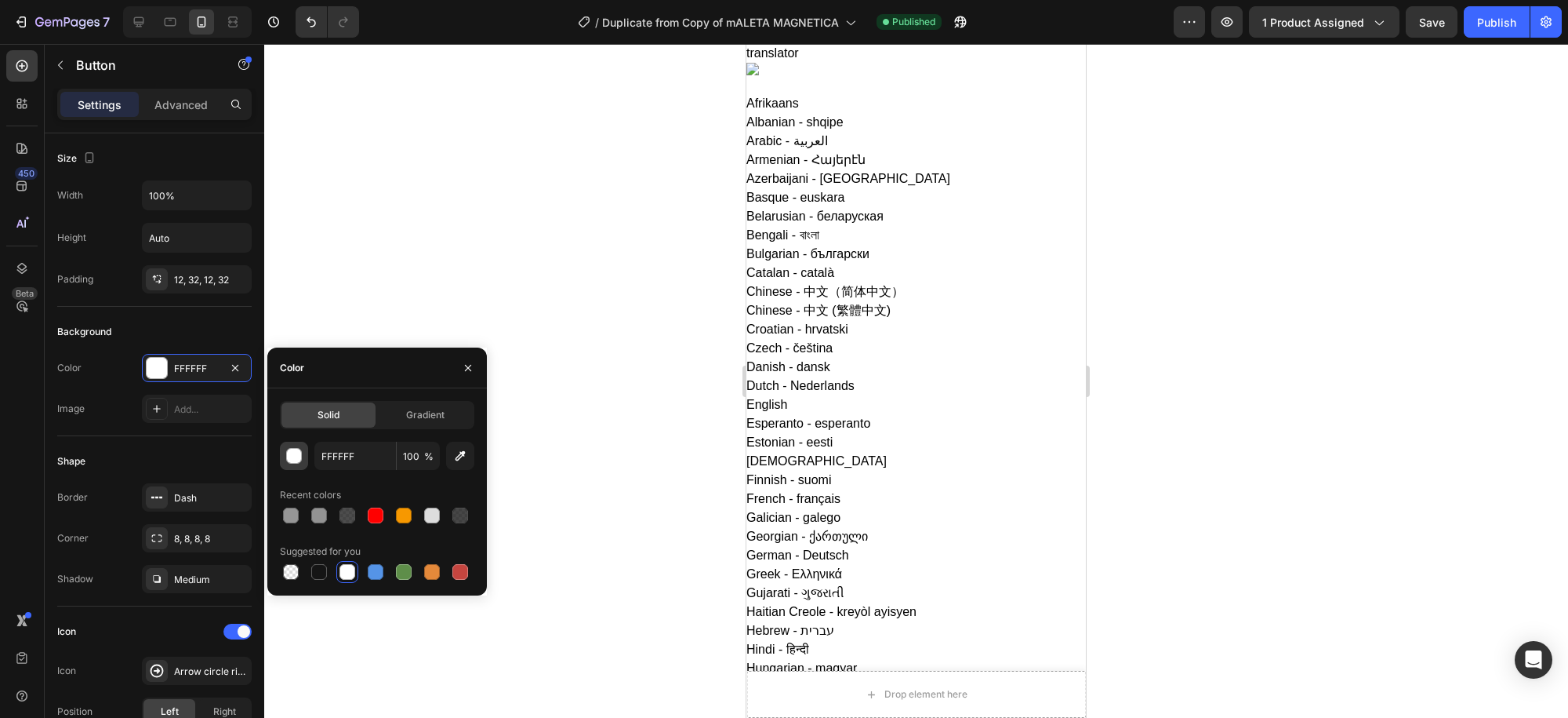
click at [294, 465] on button "button" at bounding box center [294, 456] width 29 height 29
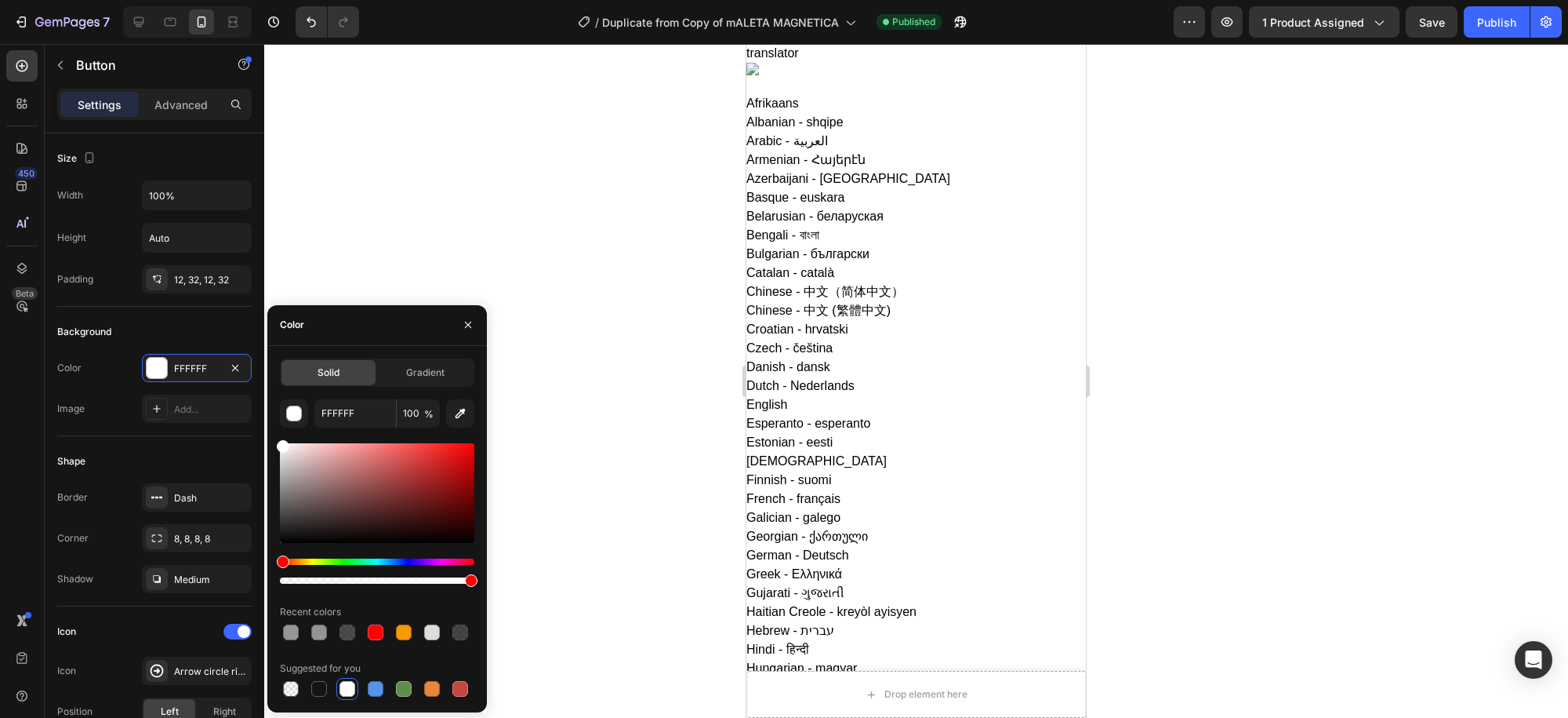
click at [337, 561] on div "Hue" at bounding box center [377, 561] width 194 height 6
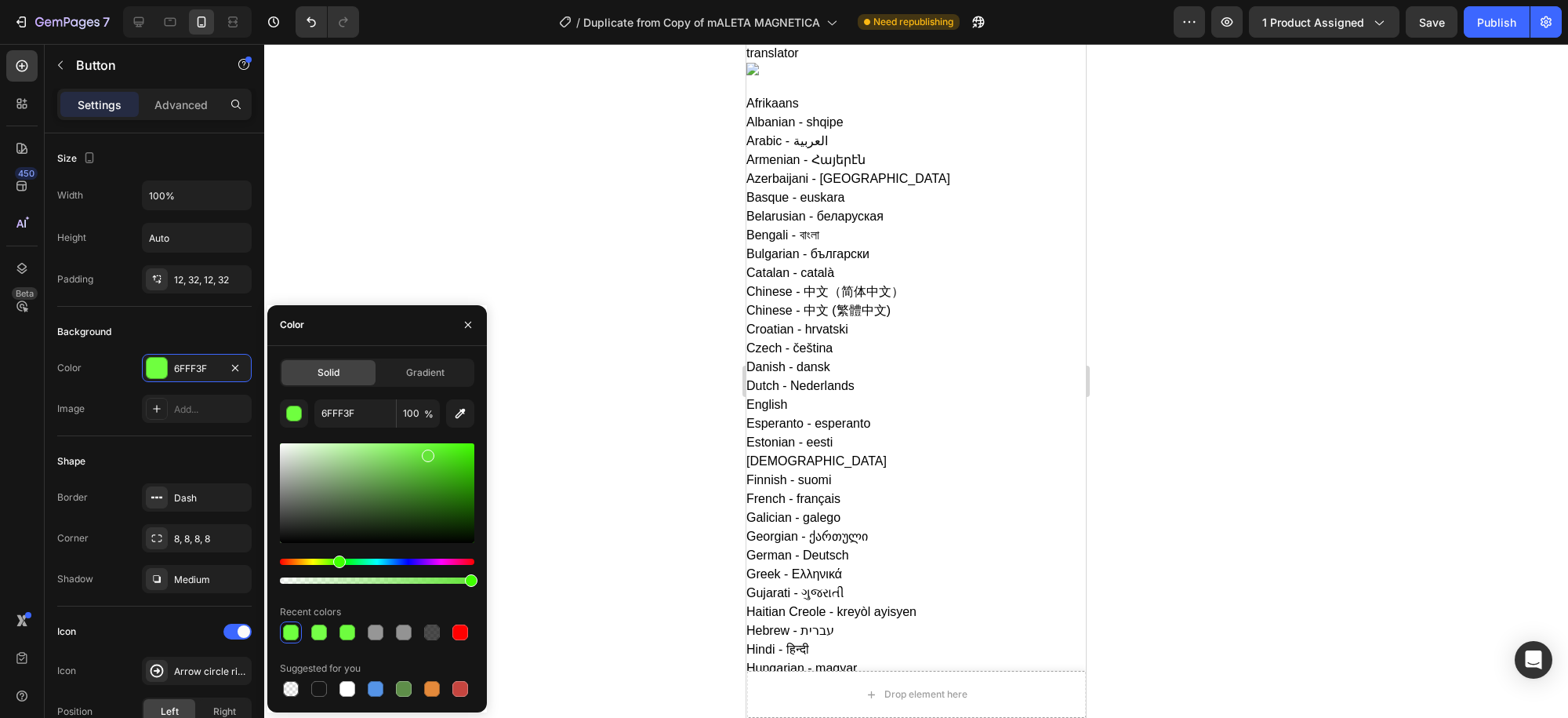
drag, startPoint x: 298, startPoint y: 461, endPoint x: 426, endPoint y: 453, distance: 128.2
click at [426, 453] on div at bounding box center [377, 493] width 194 height 99
drag, startPoint x: 343, startPoint y: 560, endPoint x: 348, endPoint y: 552, distance: 9.4
click at [348, 552] on div at bounding box center [377, 513] width 194 height 146
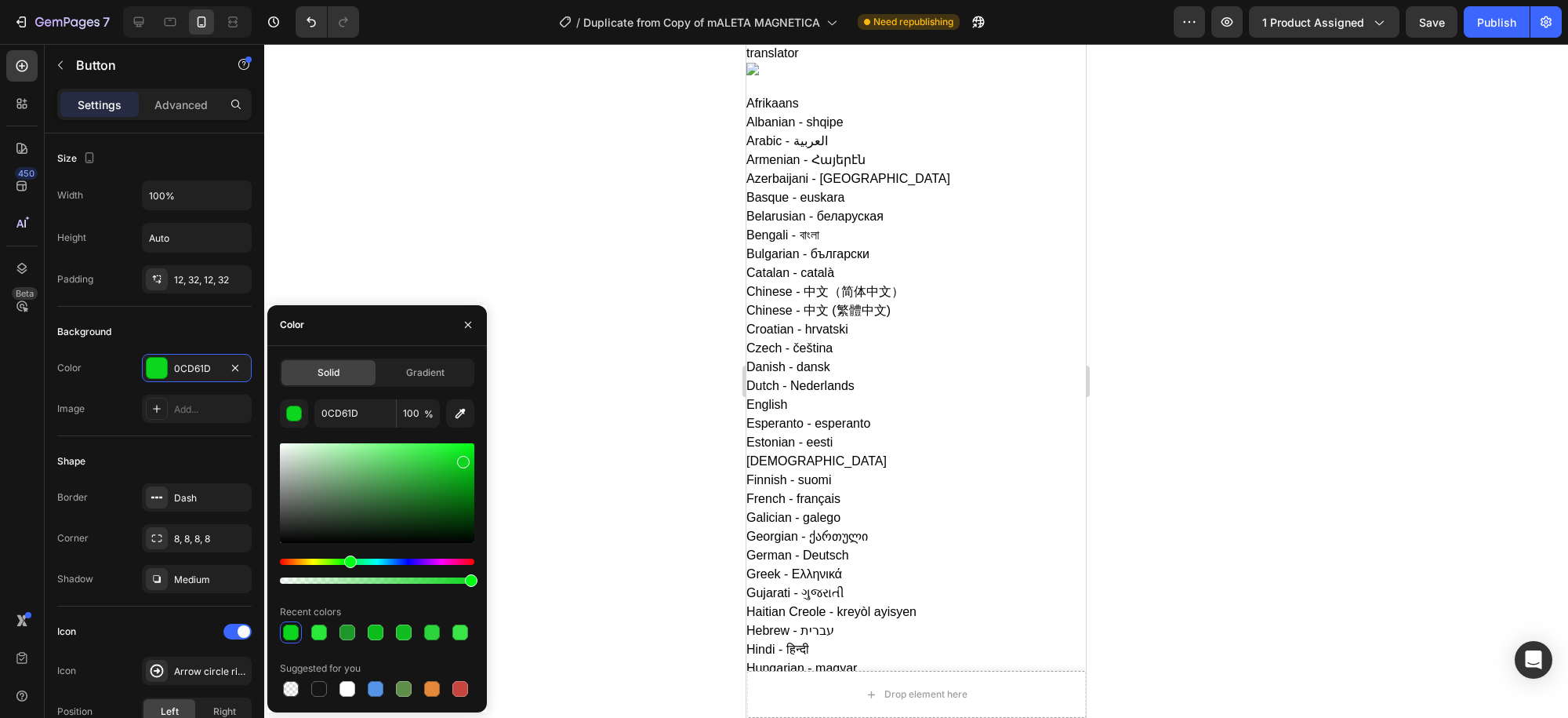
drag, startPoint x: 432, startPoint y: 460, endPoint x: 461, endPoint y: 458, distance: 29.1
click at [461, 458] on div at bounding box center [377, 493] width 194 height 99
type input "0ED61F"
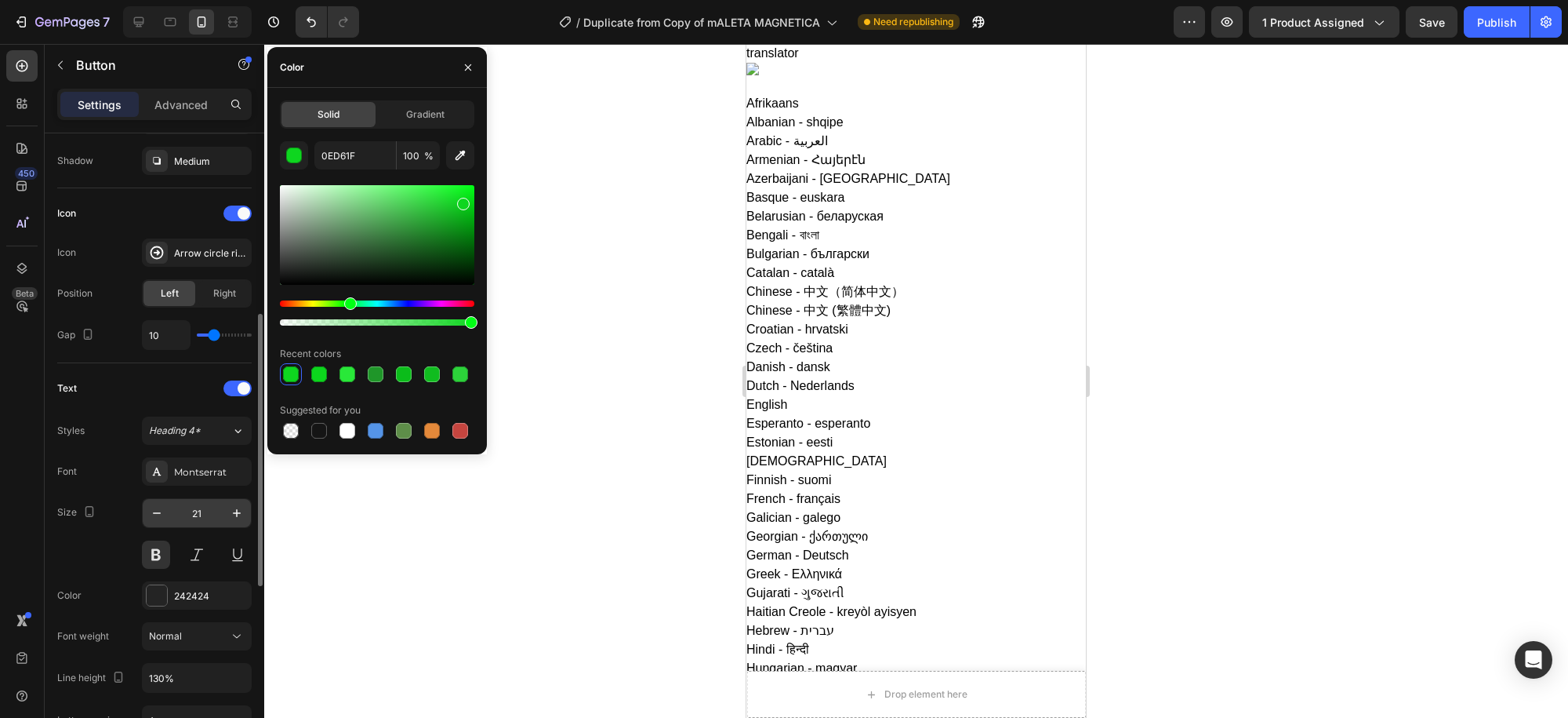
scroll to position [628, 0]
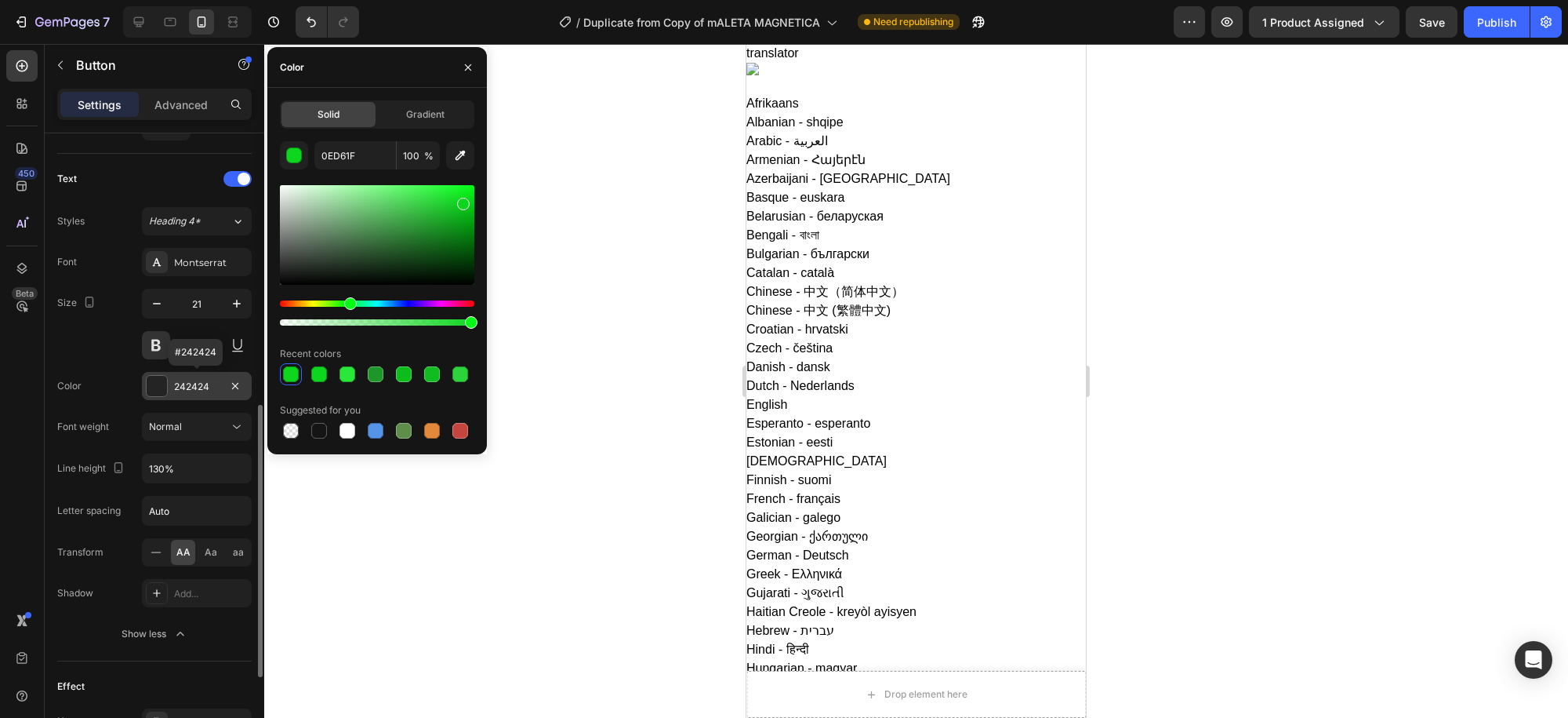
click at [167, 386] on div at bounding box center [156, 386] width 20 height 20
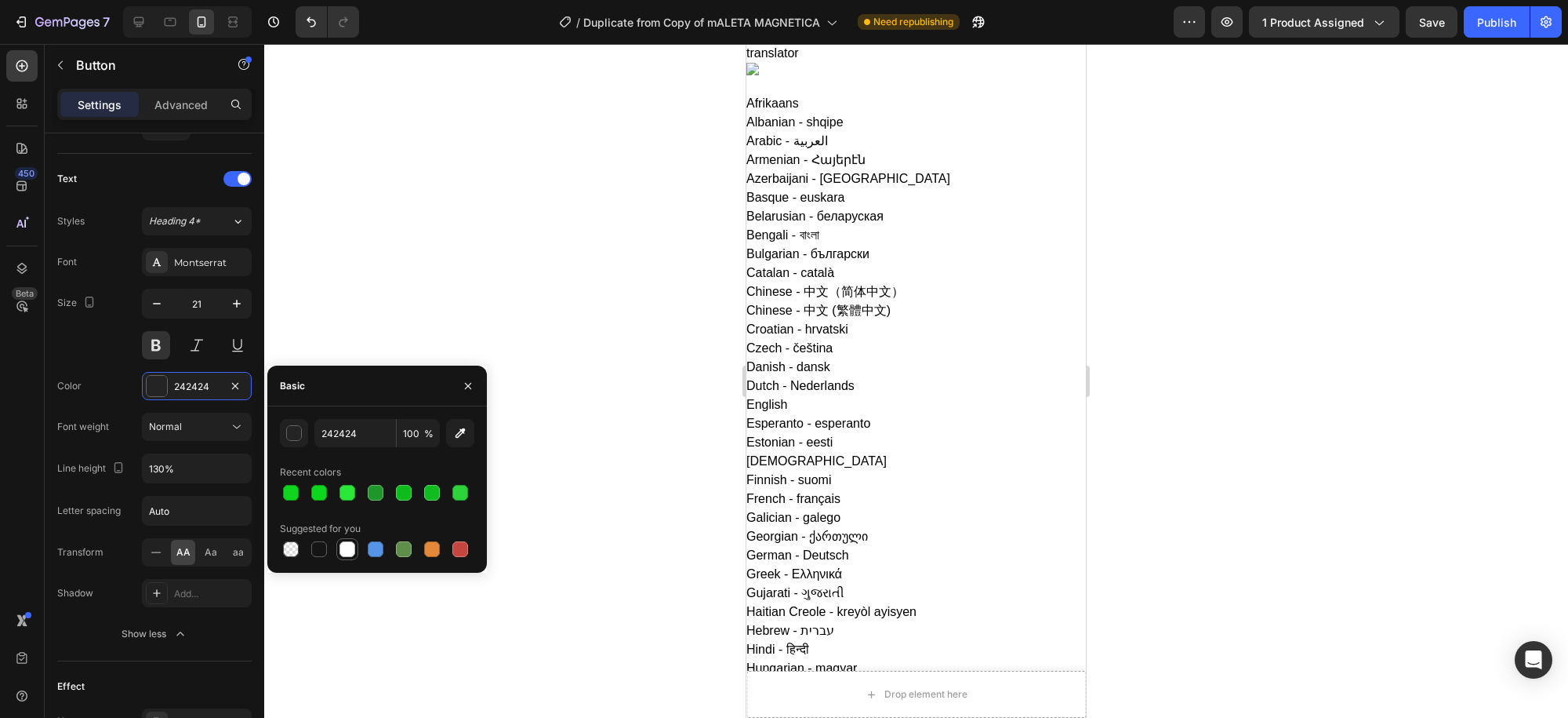
click at [342, 547] on div at bounding box center [347, 549] width 16 height 16
type input "FFFFFF"
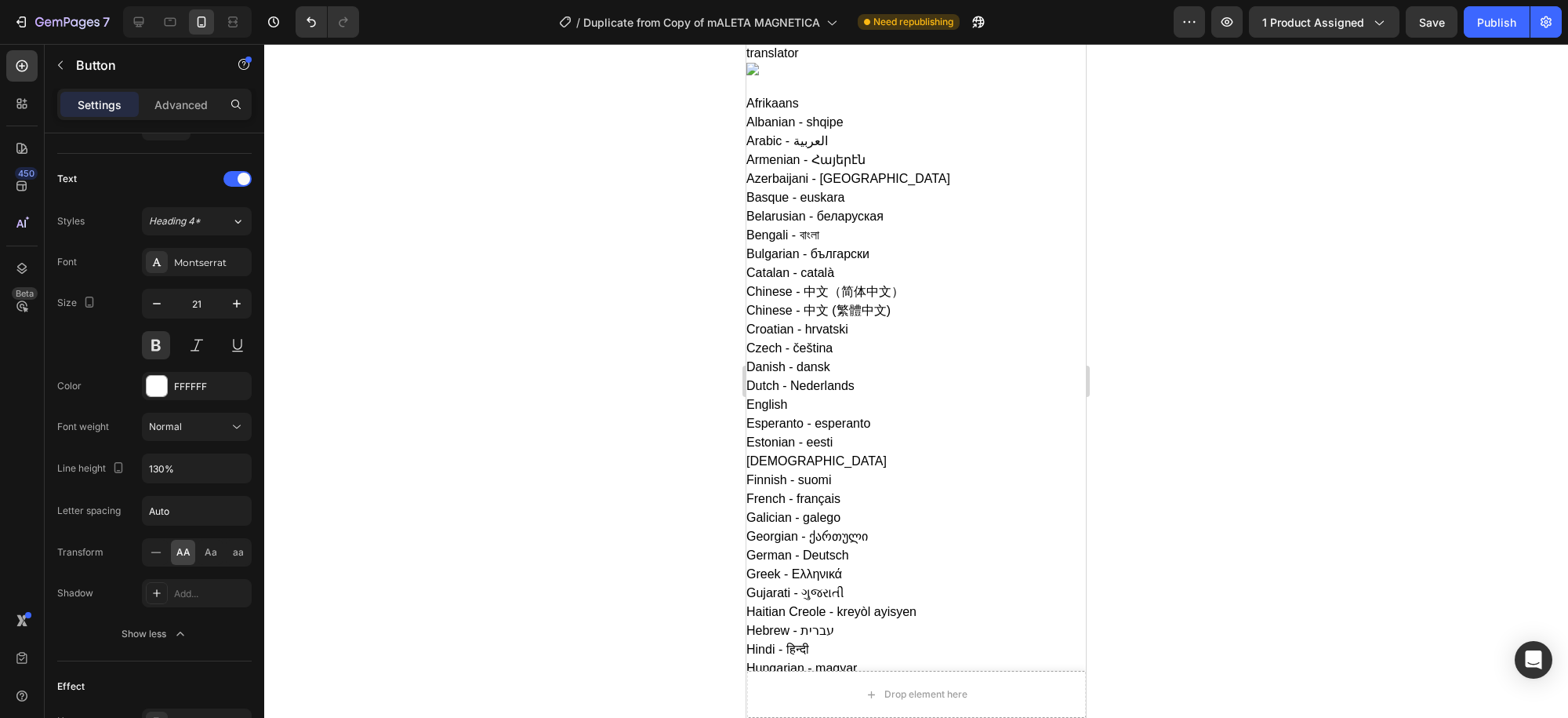
click at [648, 247] on div at bounding box center [916, 380] width 1304 height 674
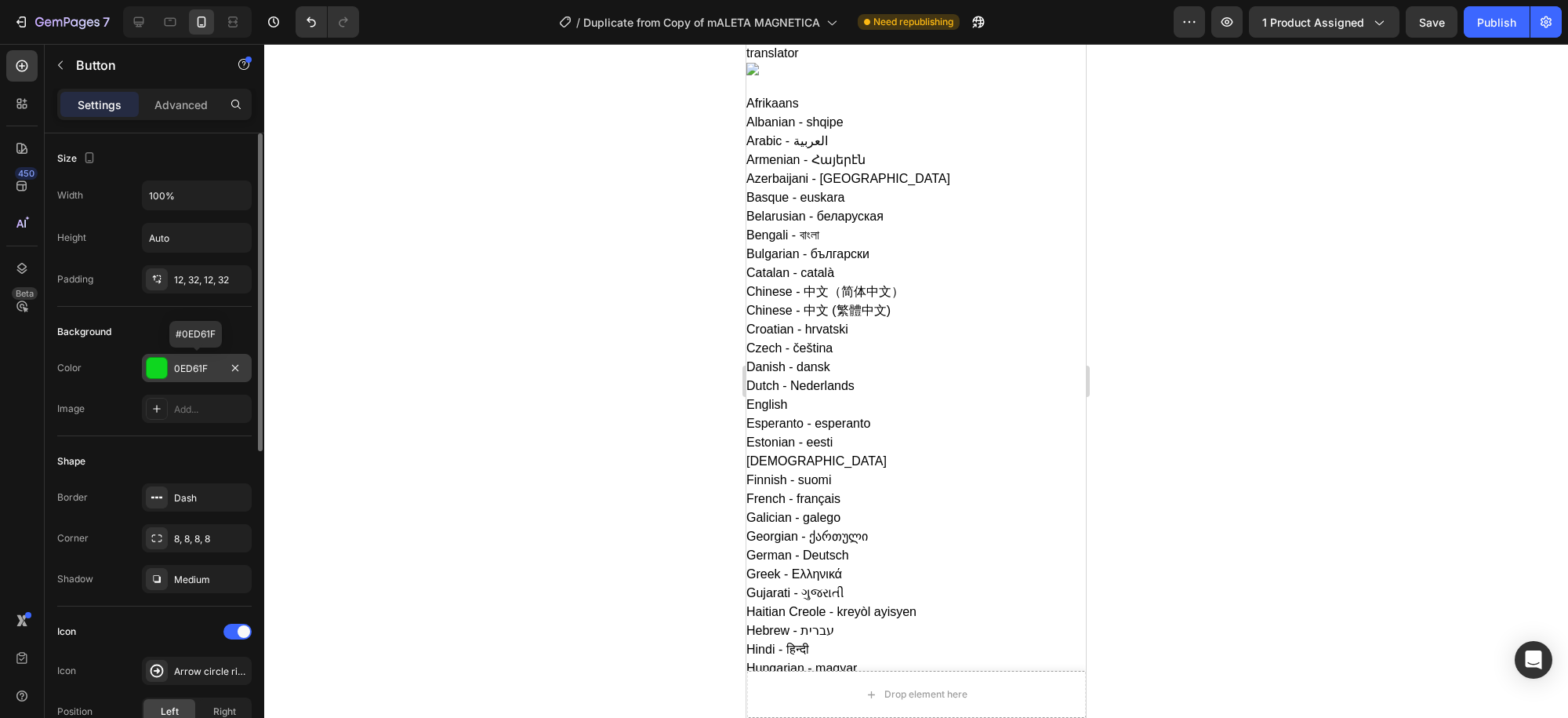
click at [209, 366] on div "0ED61F" at bounding box center [197, 369] width 45 height 14
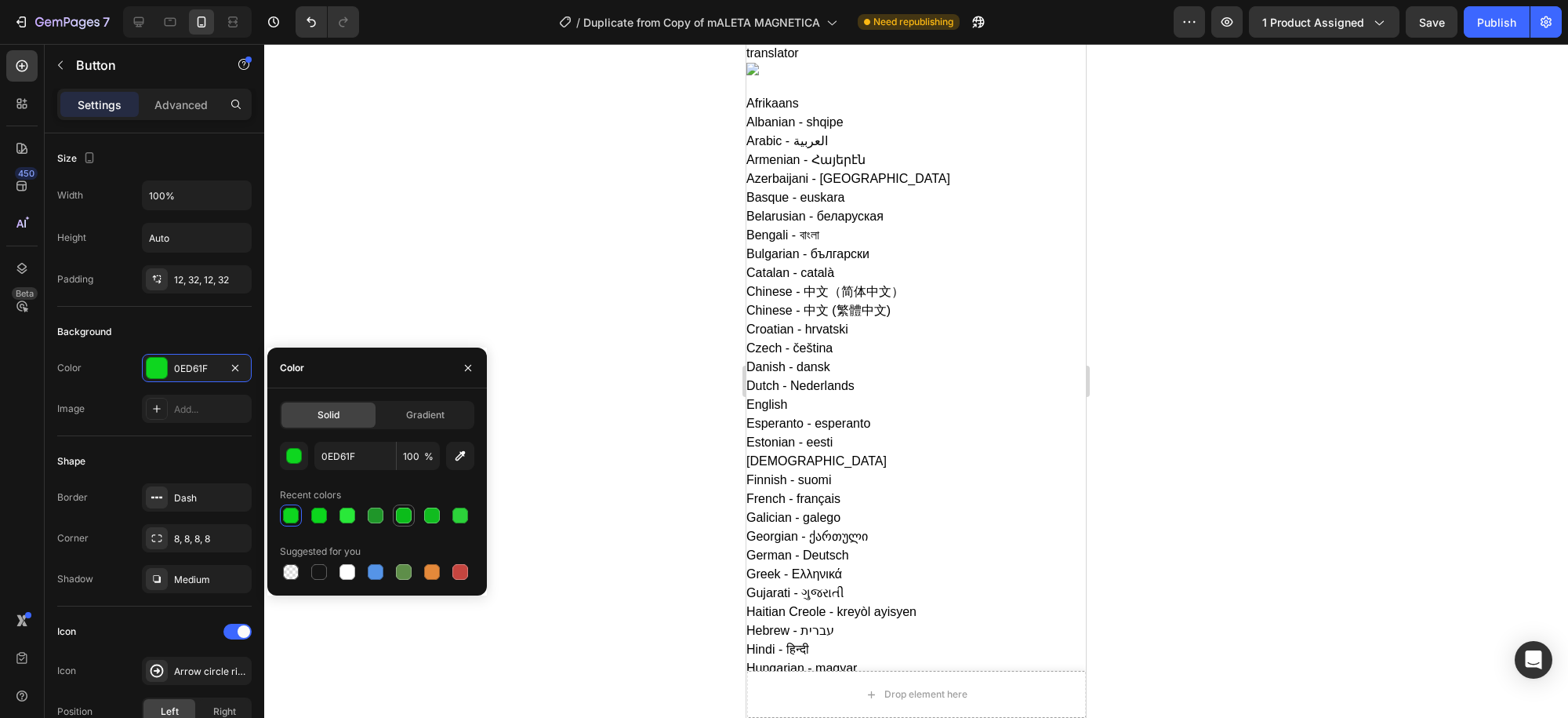
click at [405, 513] on div at bounding box center [404, 515] width 16 height 16
type input "0BBC1A"
click at [191, 373] on div "0BBC1A" at bounding box center [197, 369] width 45 height 14
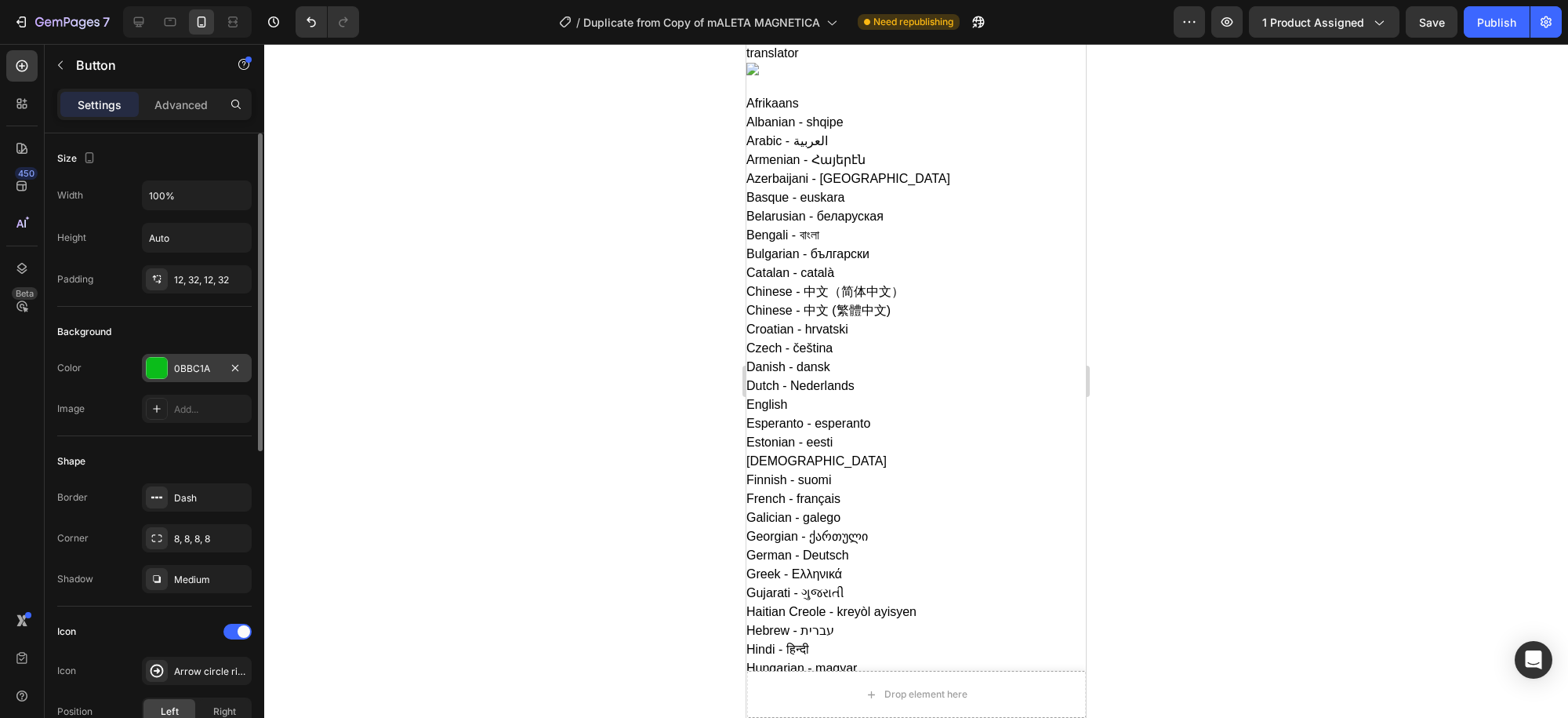
click at [191, 375] on div "0BBC1A" at bounding box center [197, 369] width 45 height 14
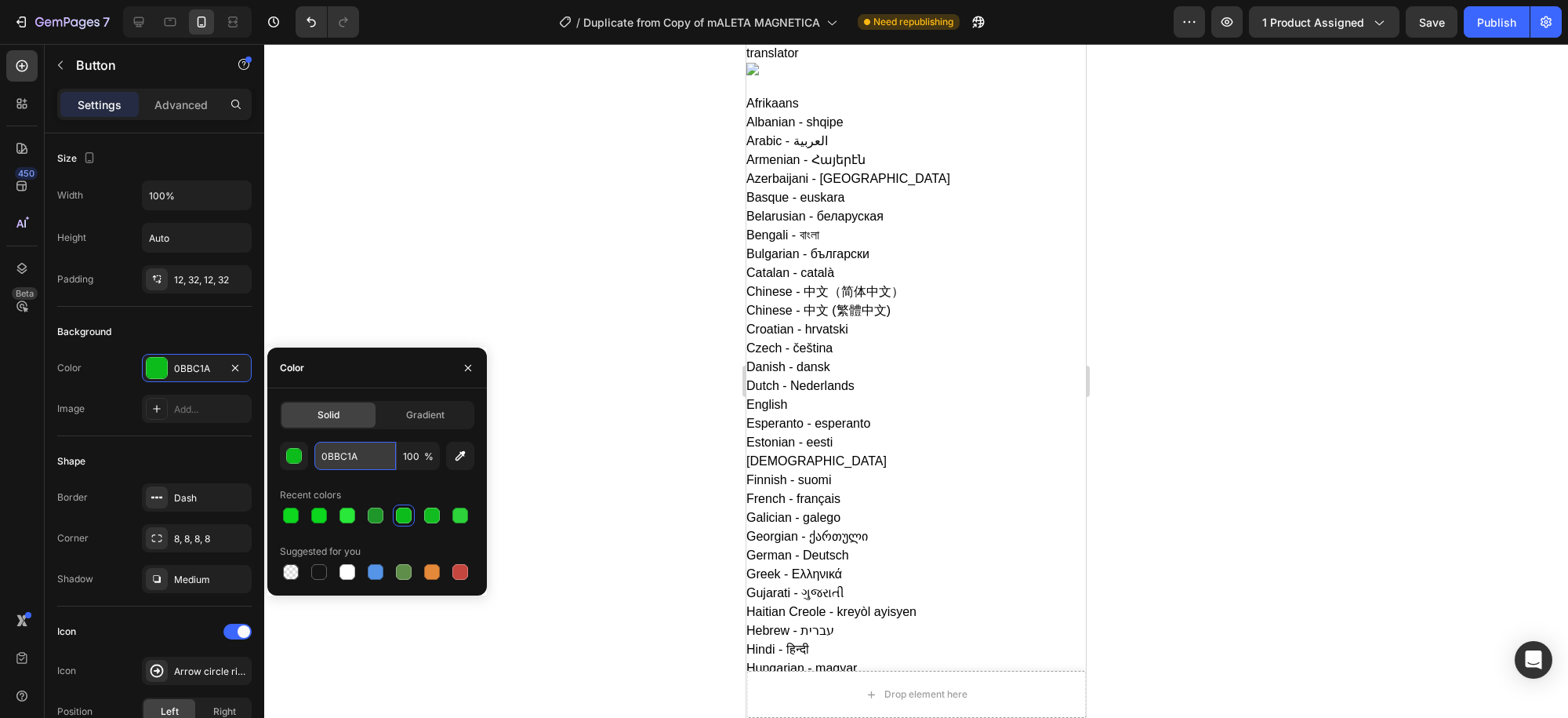
click at [343, 462] on input "0BBC1A" at bounding box center [355, 456] width 82 height 29
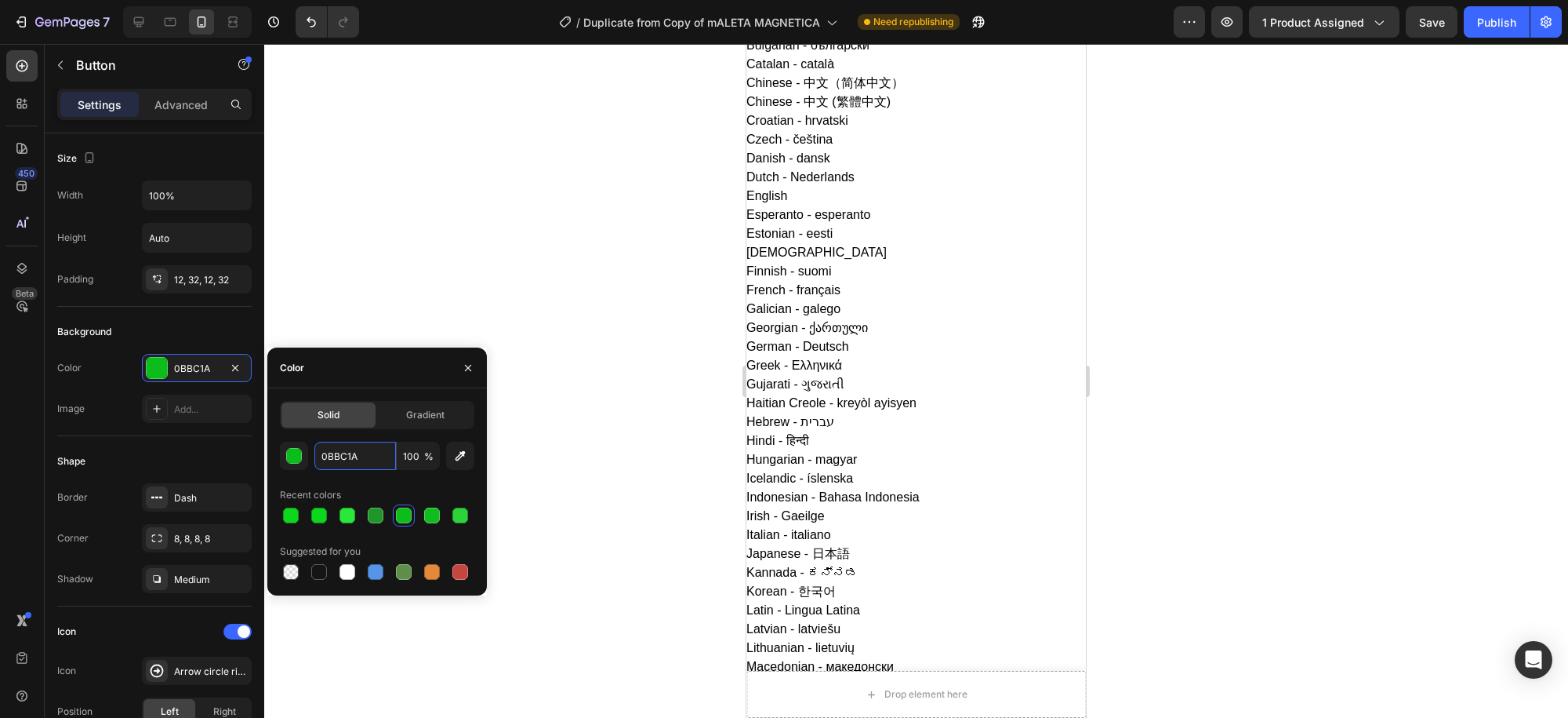
scroll to position [0, 0]
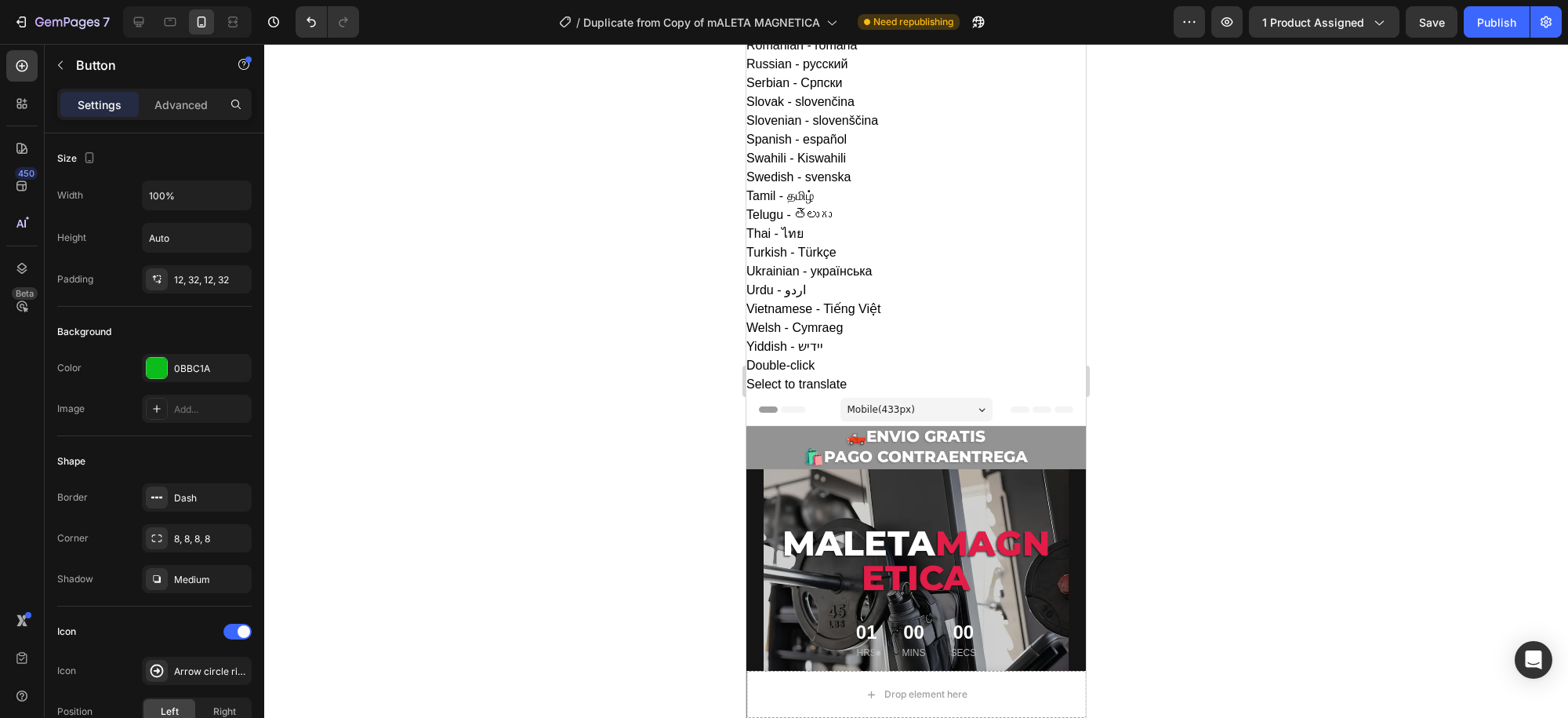
scroll to position [1380, 0]
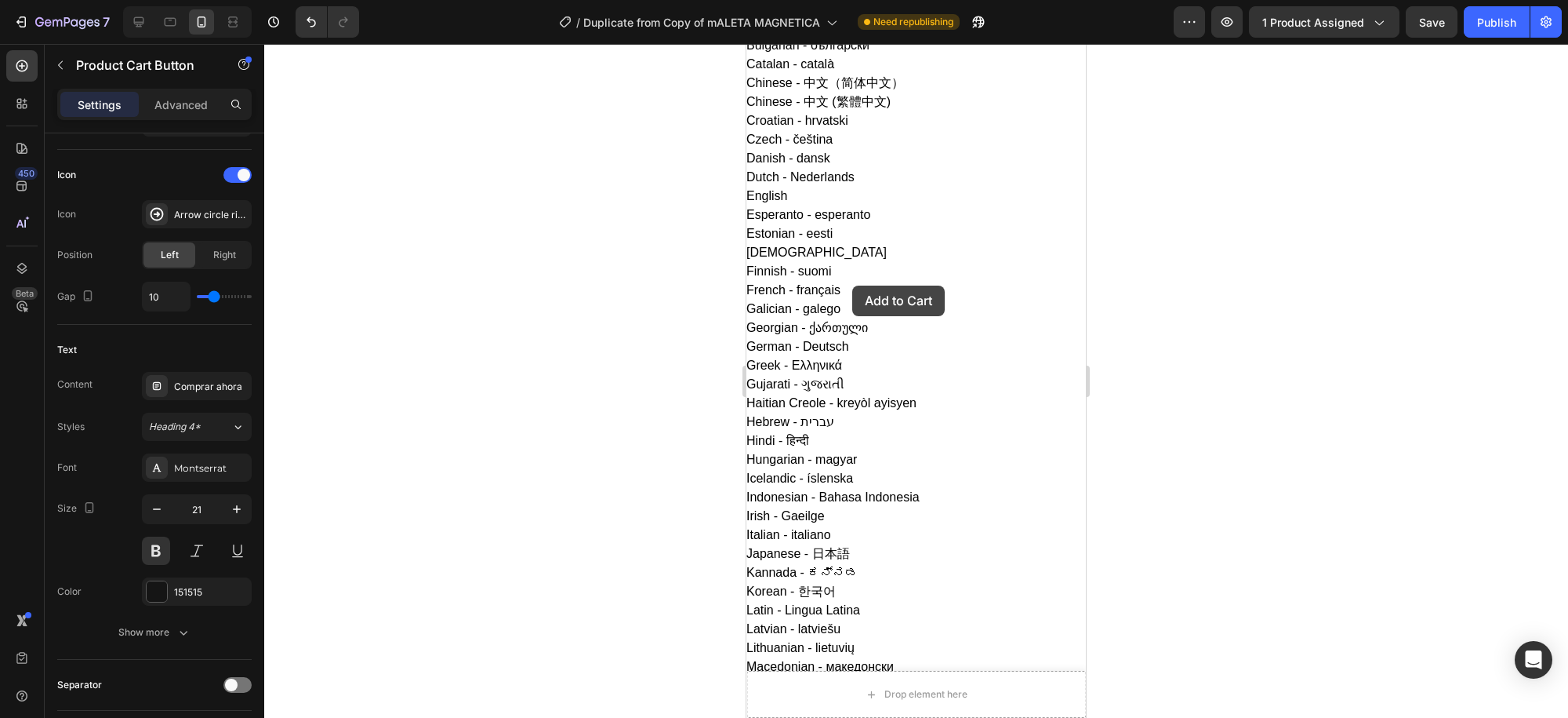
scroll to position [46, 0]
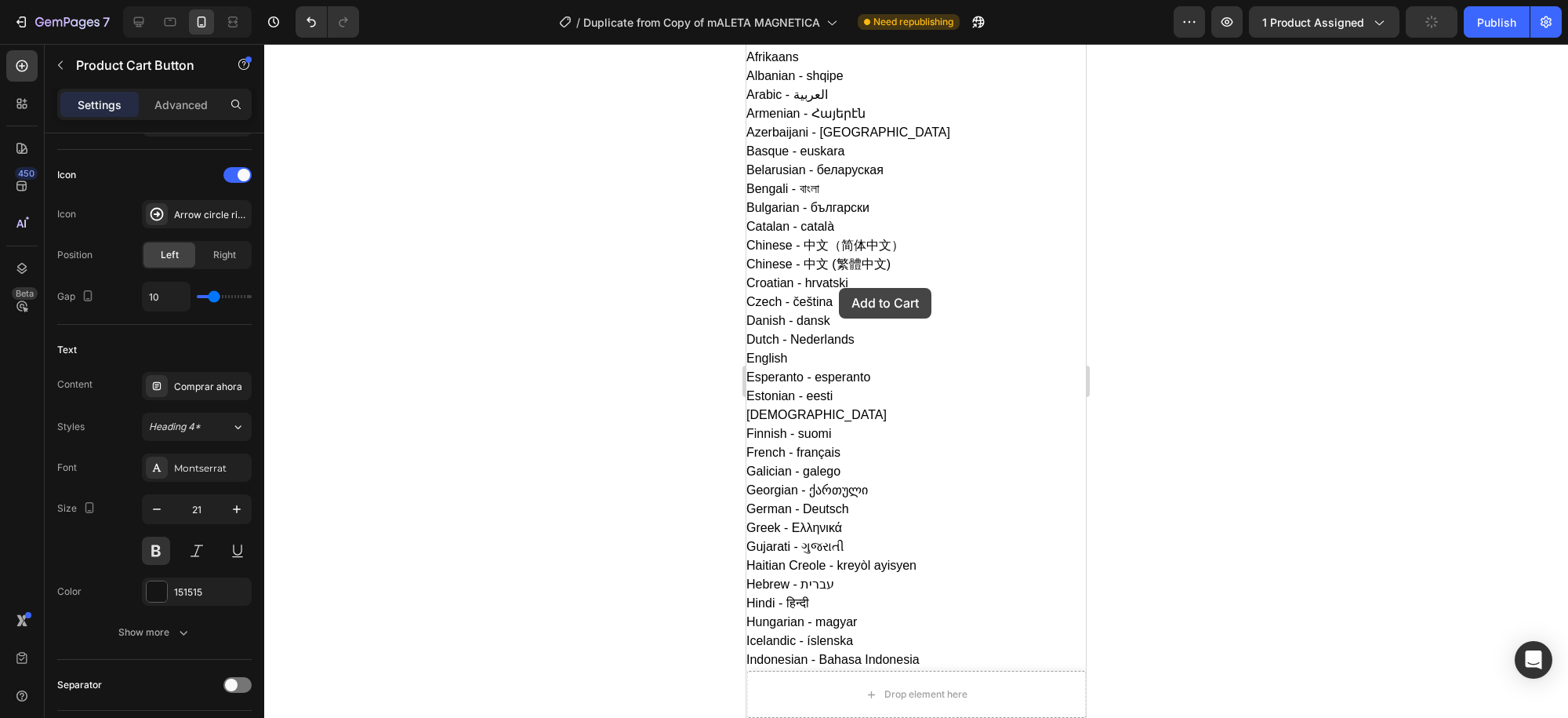
drag, startPoint x: 767, startPoint y: 520, endPoint x: 839, endPoint y: 288, distance: 242.9
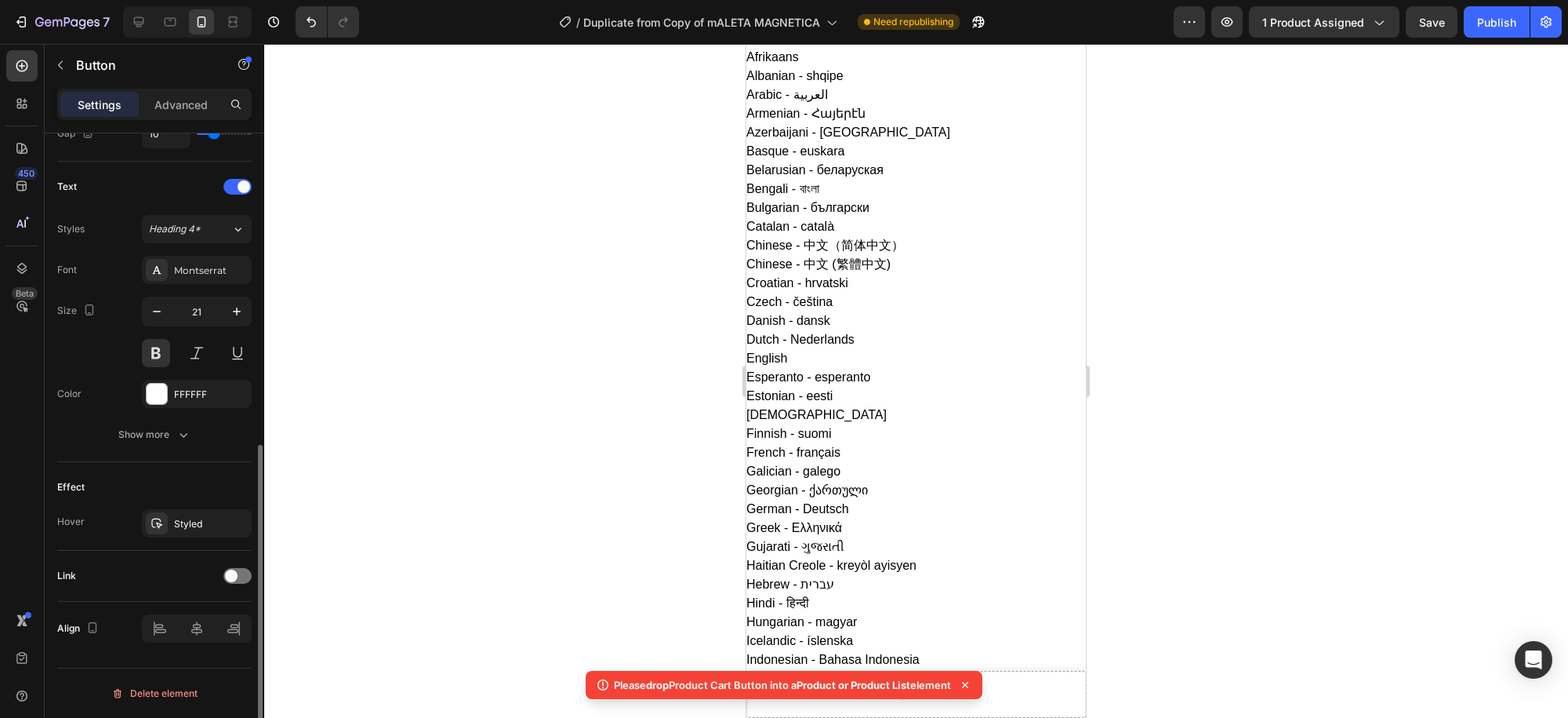
scroll to position [0, 0]
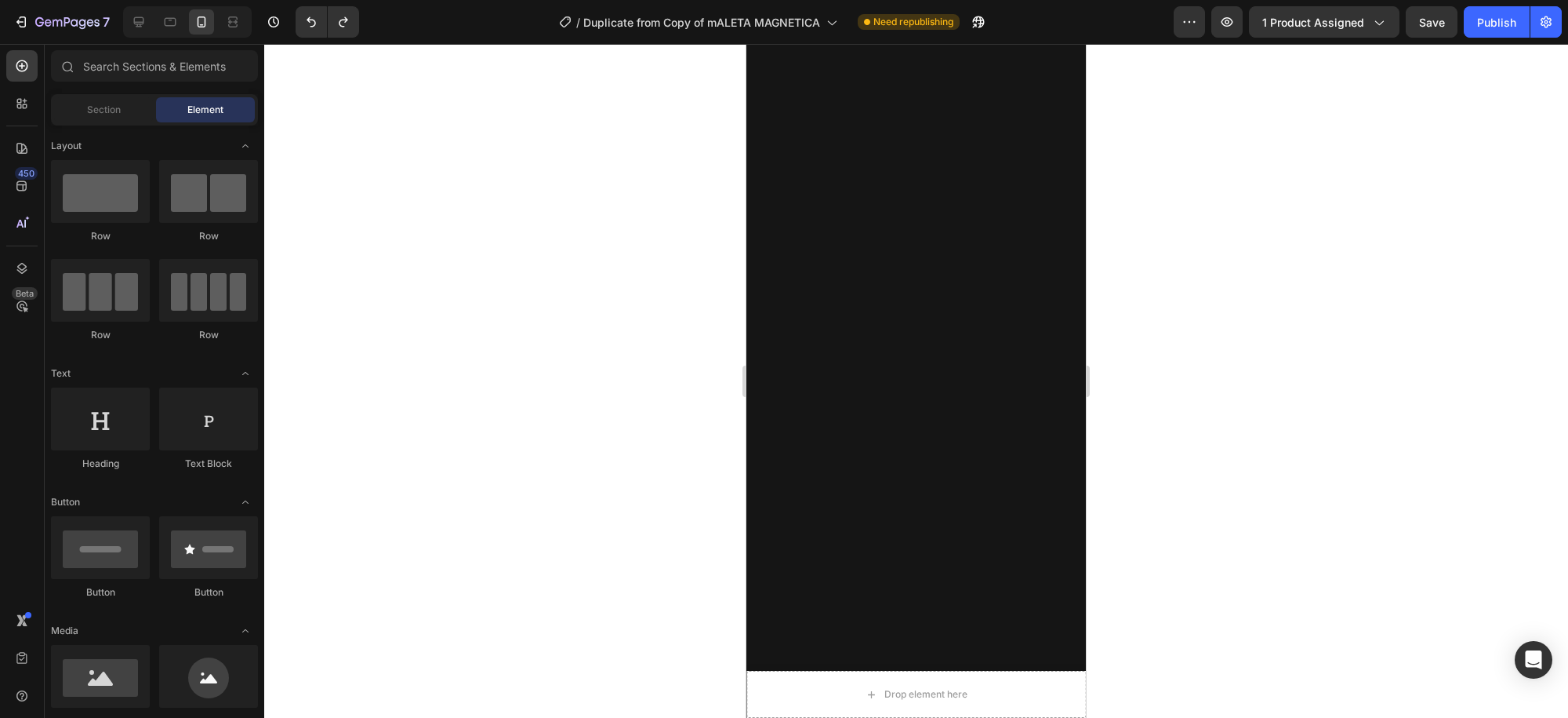
scroll to position [1301, 0]
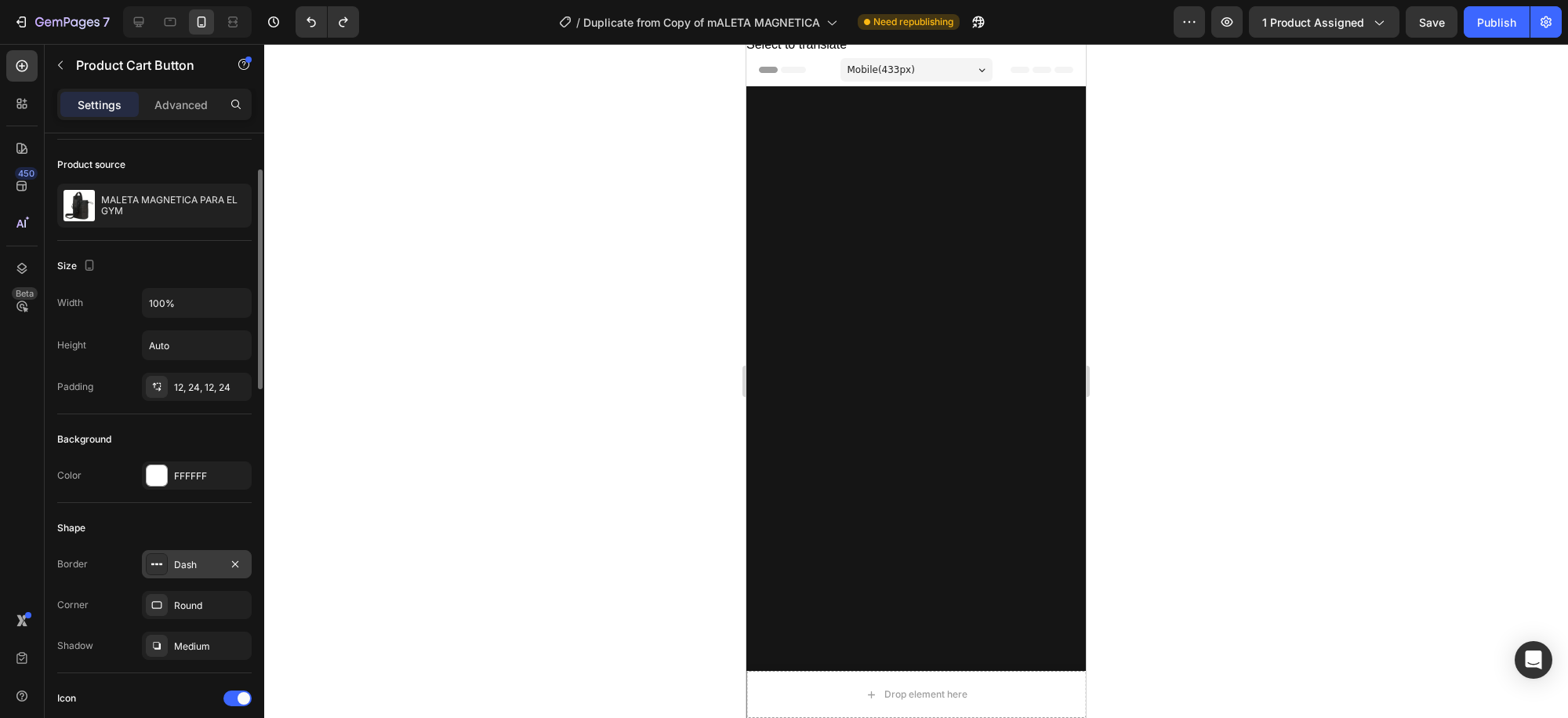
scroll to position [209, 0]
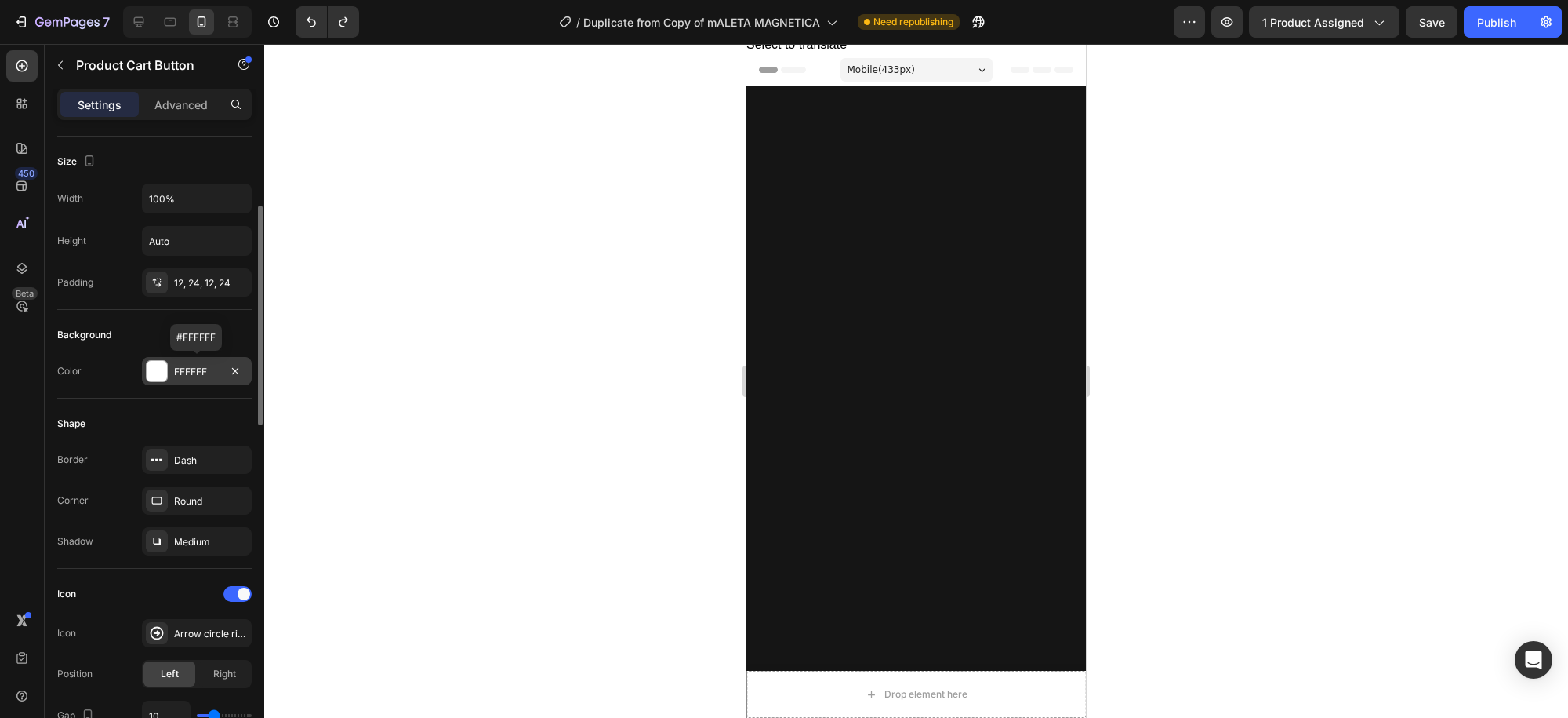
click at [159, 365] on div at bounding box center [156, 371] width 20 height 20
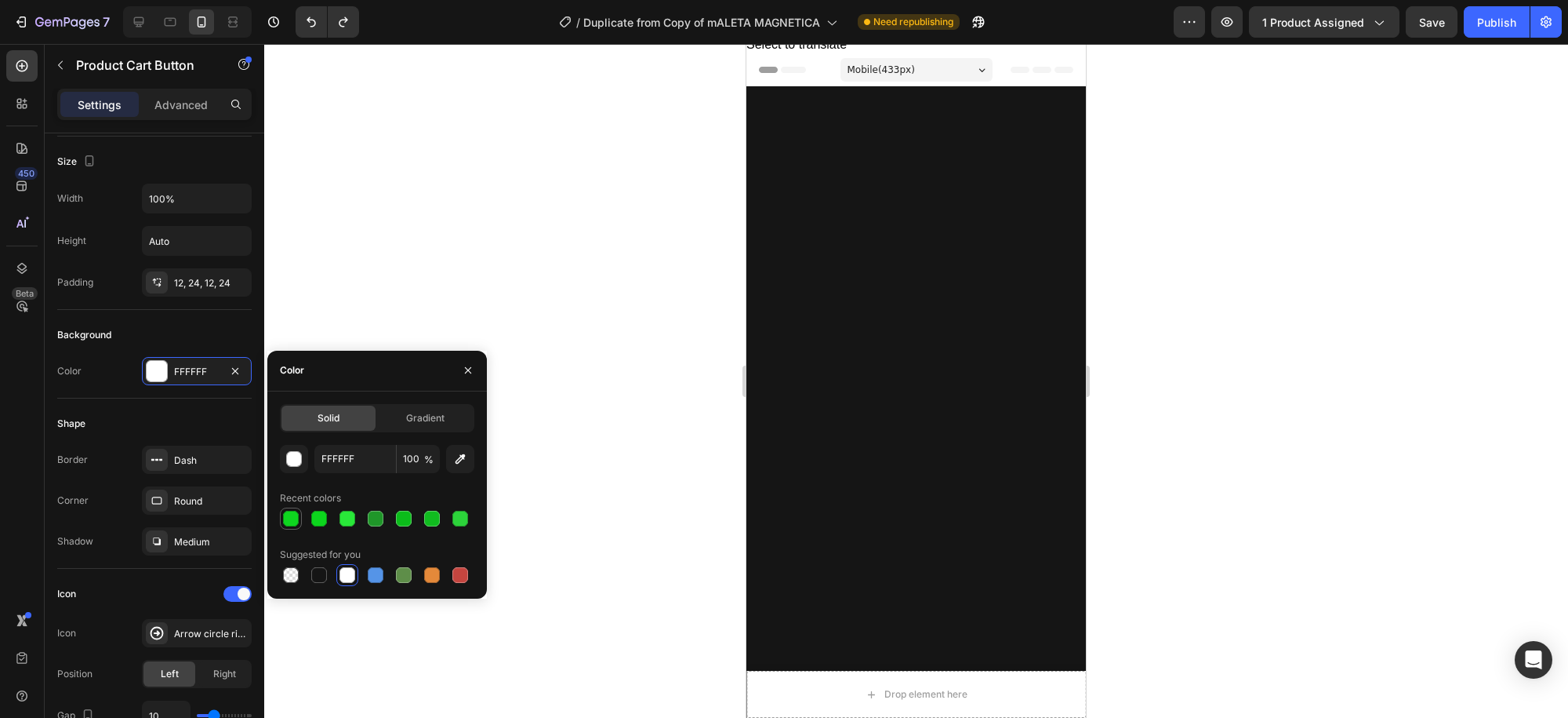
click at [293, 516] on div at bounding box center [290, 519] width 16 height 16
type input "0ED61F"
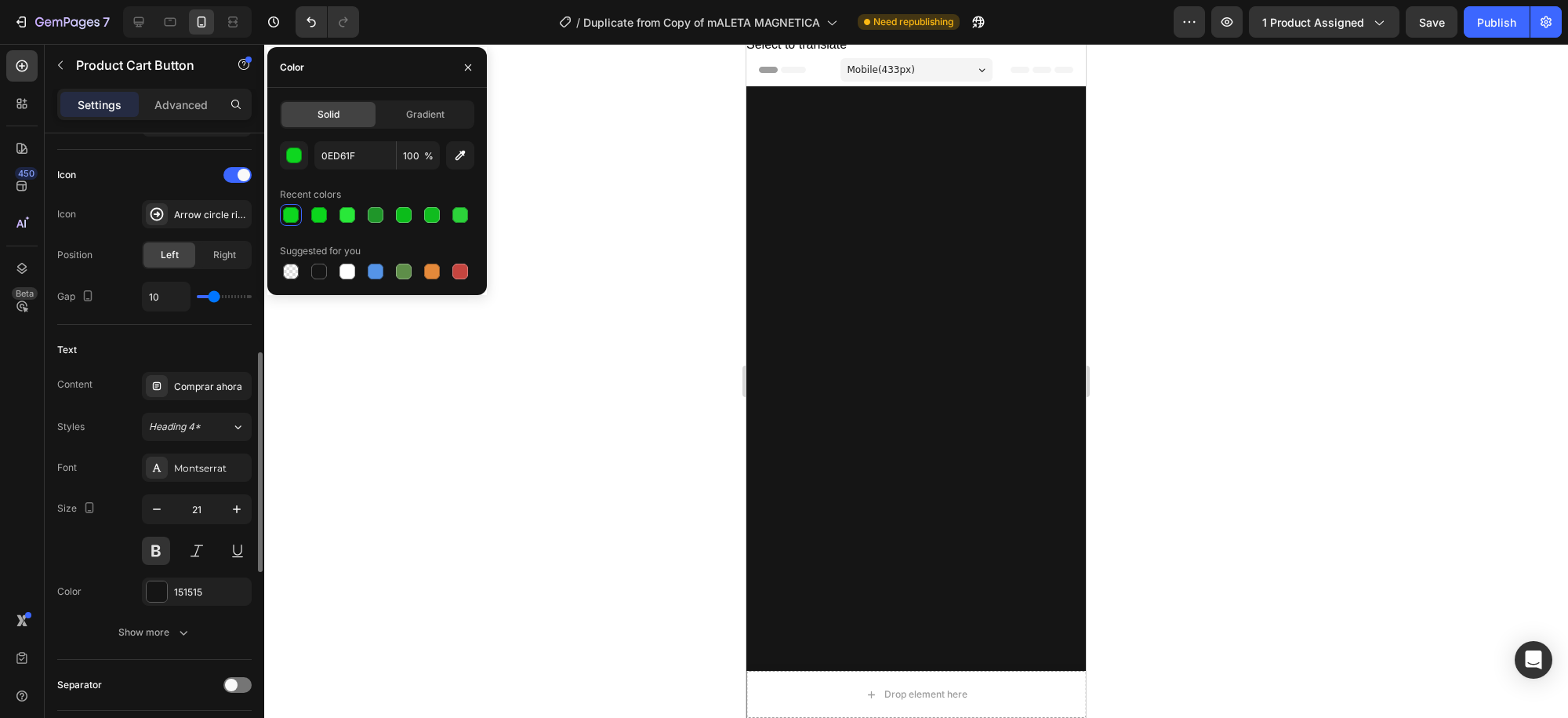
scroll to position [731, 0]
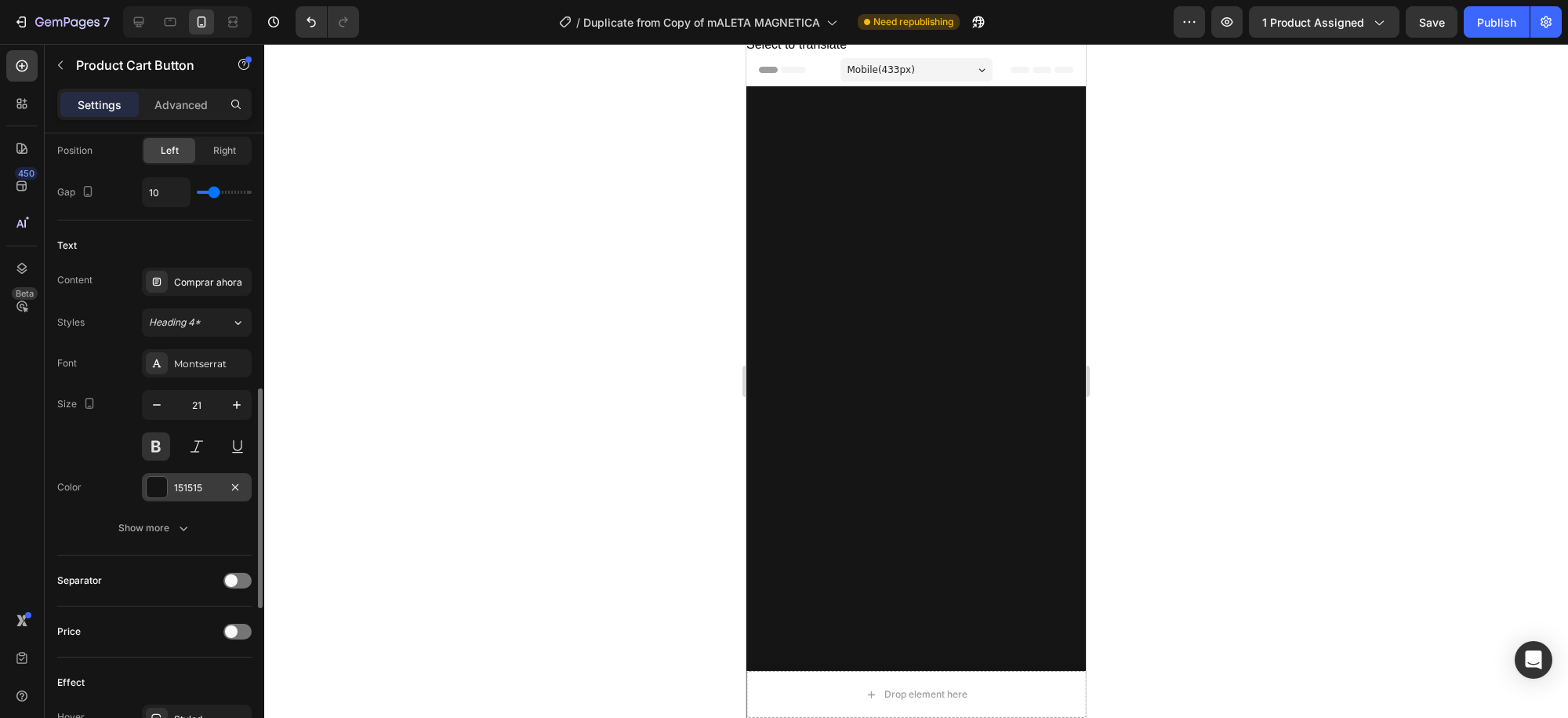
click at [159, 485] on div at bounding box center [156, 487] width 20 height 20
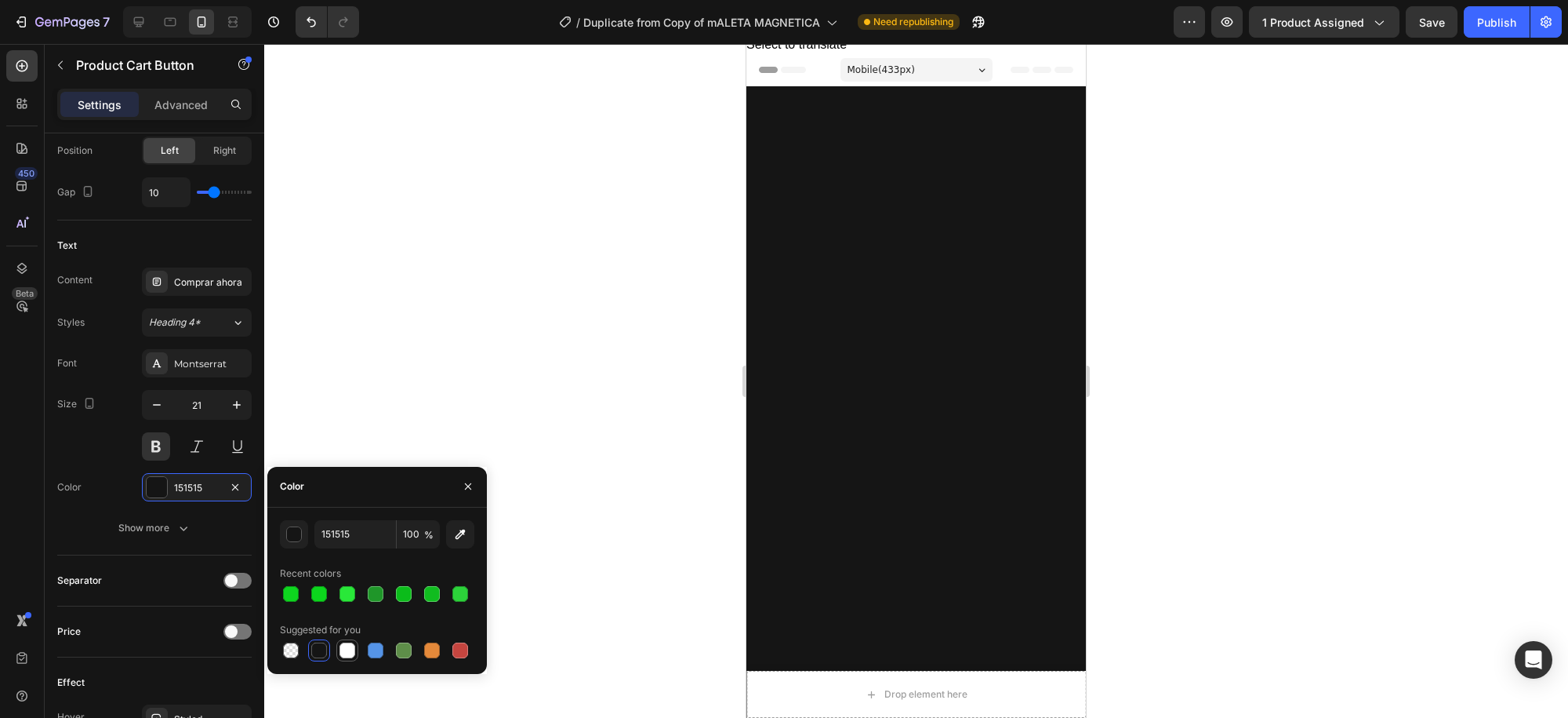
click at [343, 647] on div at bounding box center [347, 650] width 16 height 16
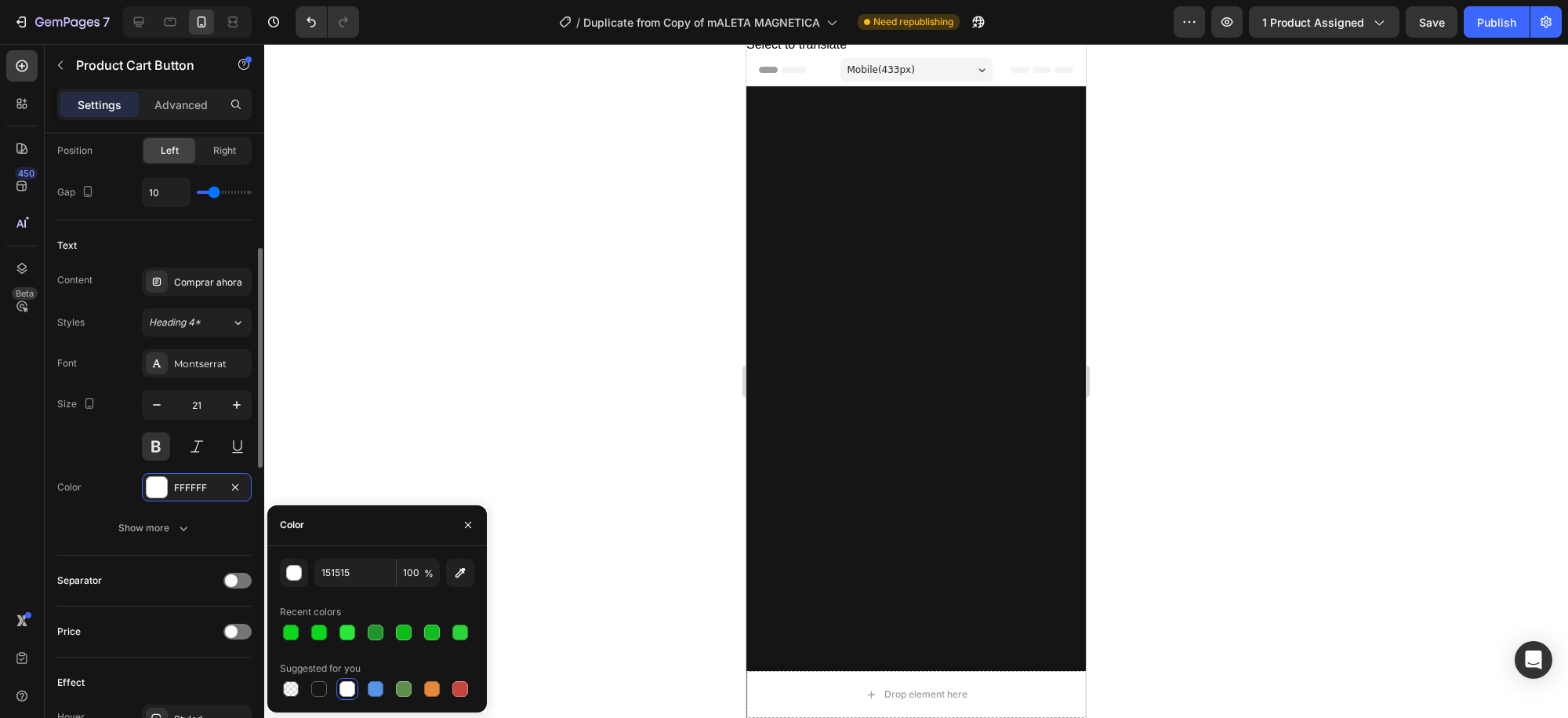
type input "FFFFFF"
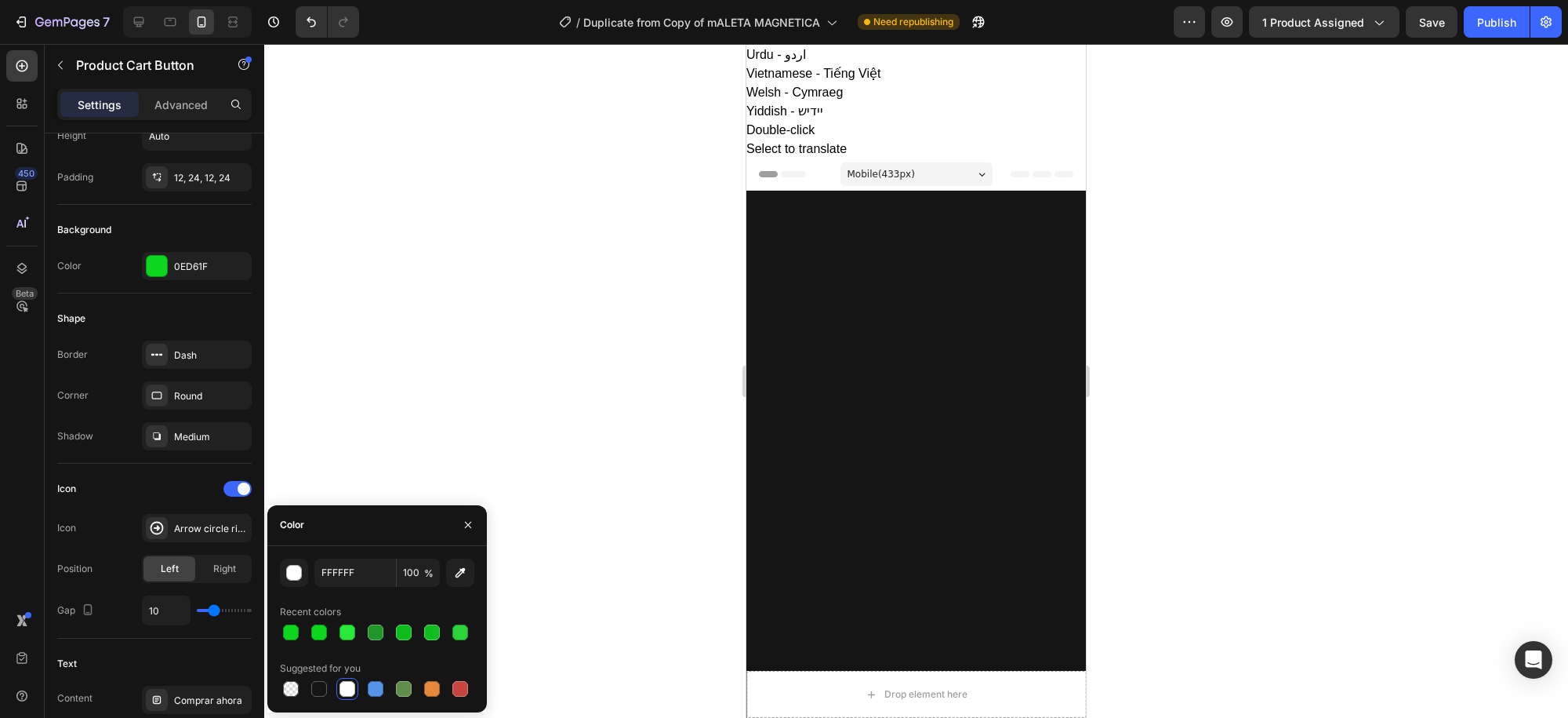
scroll to position [1511, 0]
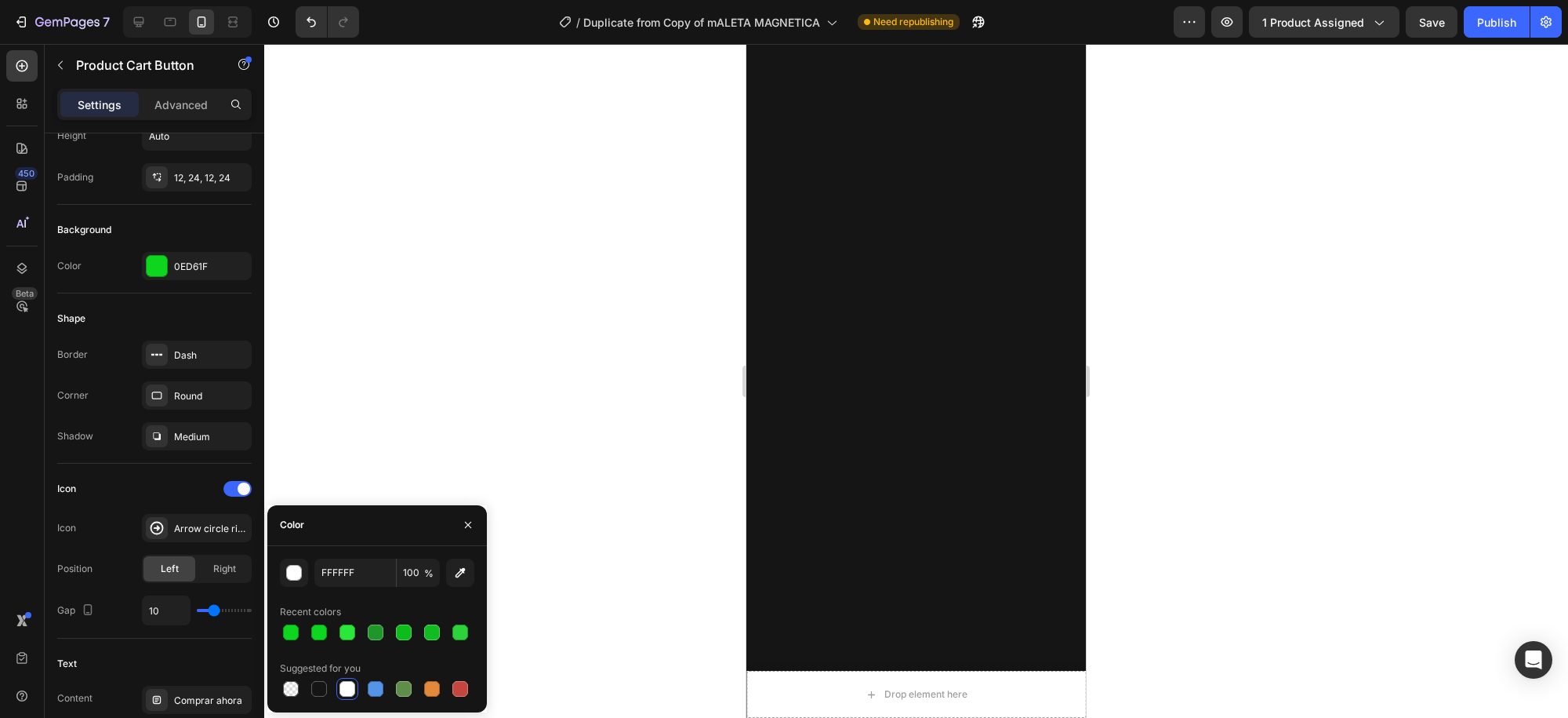
click at [1436, 27] on span "Save" at bounding box center [1432, 23] width 26 height 13
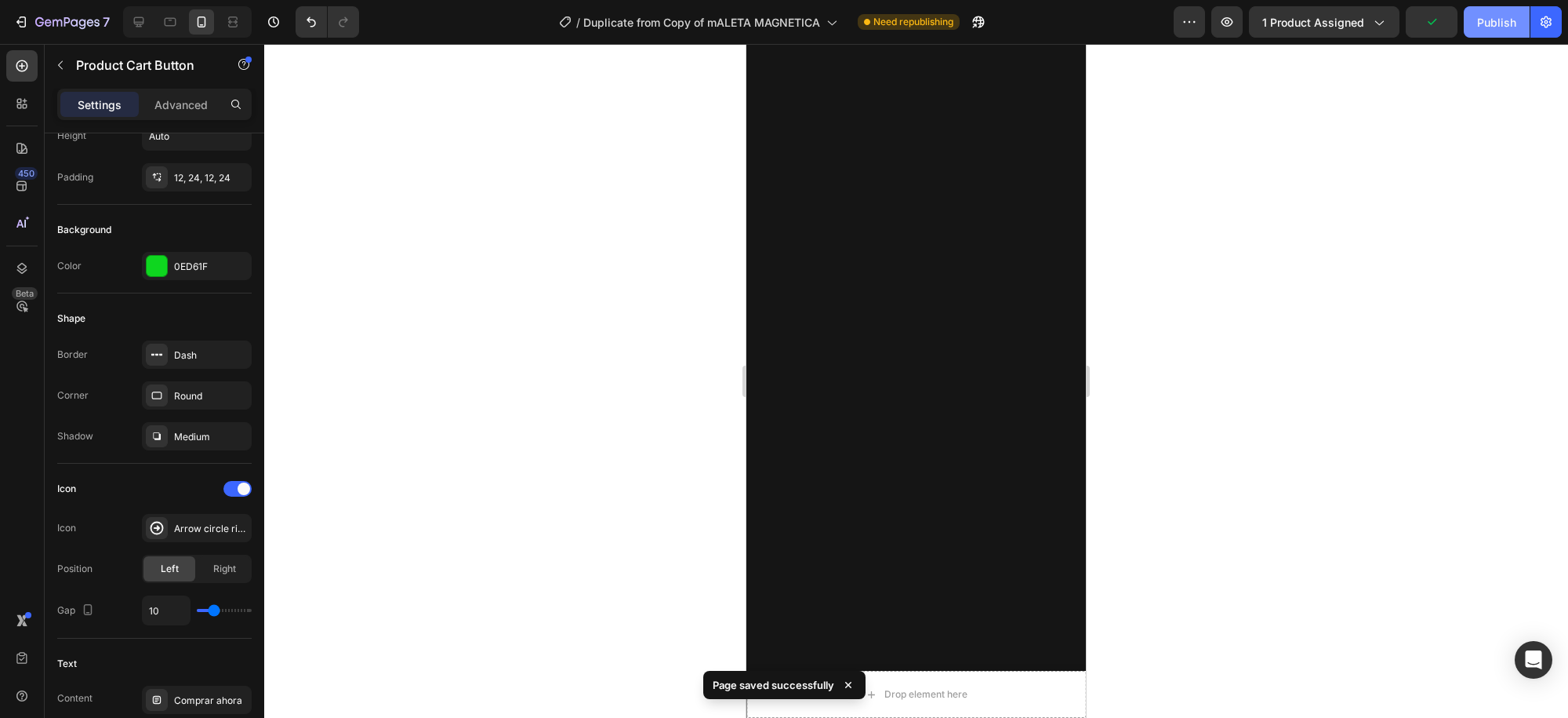
click at [1490, 26] on div "Publish" at bounding box center [1496, 23] width 40 height 17
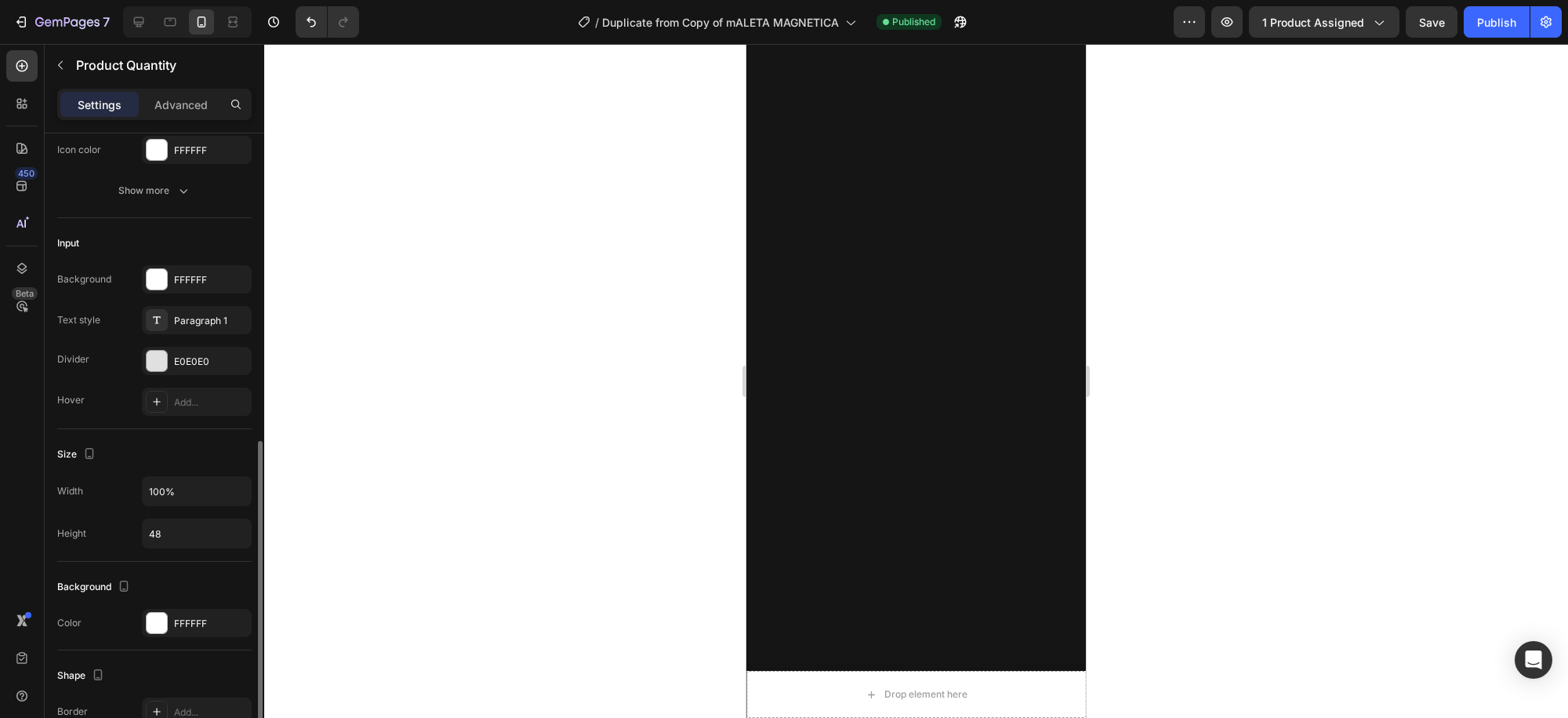
scroll to position [523, 0]
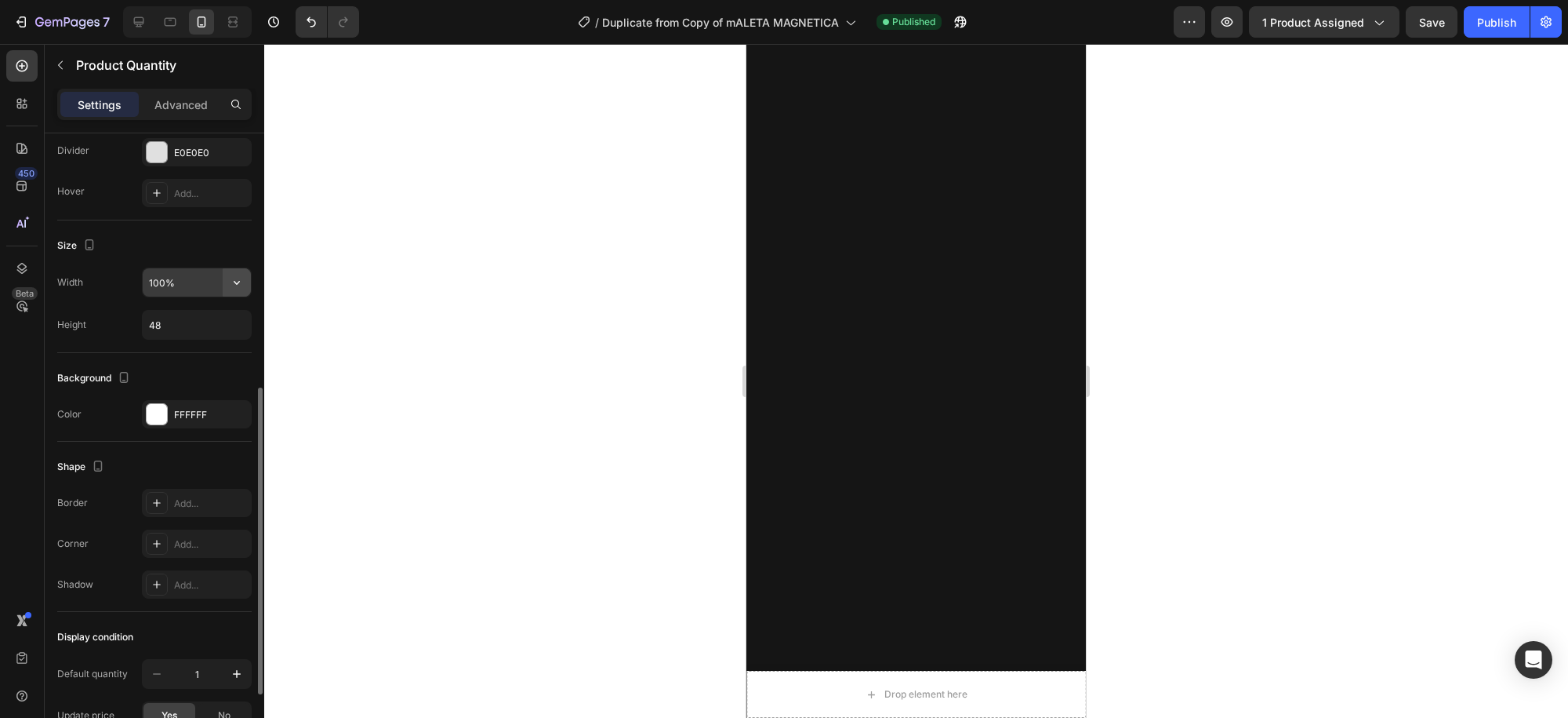
click at [238, 282] on icon "button" at bounding box center [236, 282] width 16 height 16
click at [208, 243] on div "Size" at bounding box center [154, 246] width 194 height 25
click at [239, 326] on icon "button" at bounding box center [236, 324] width 16 height 16
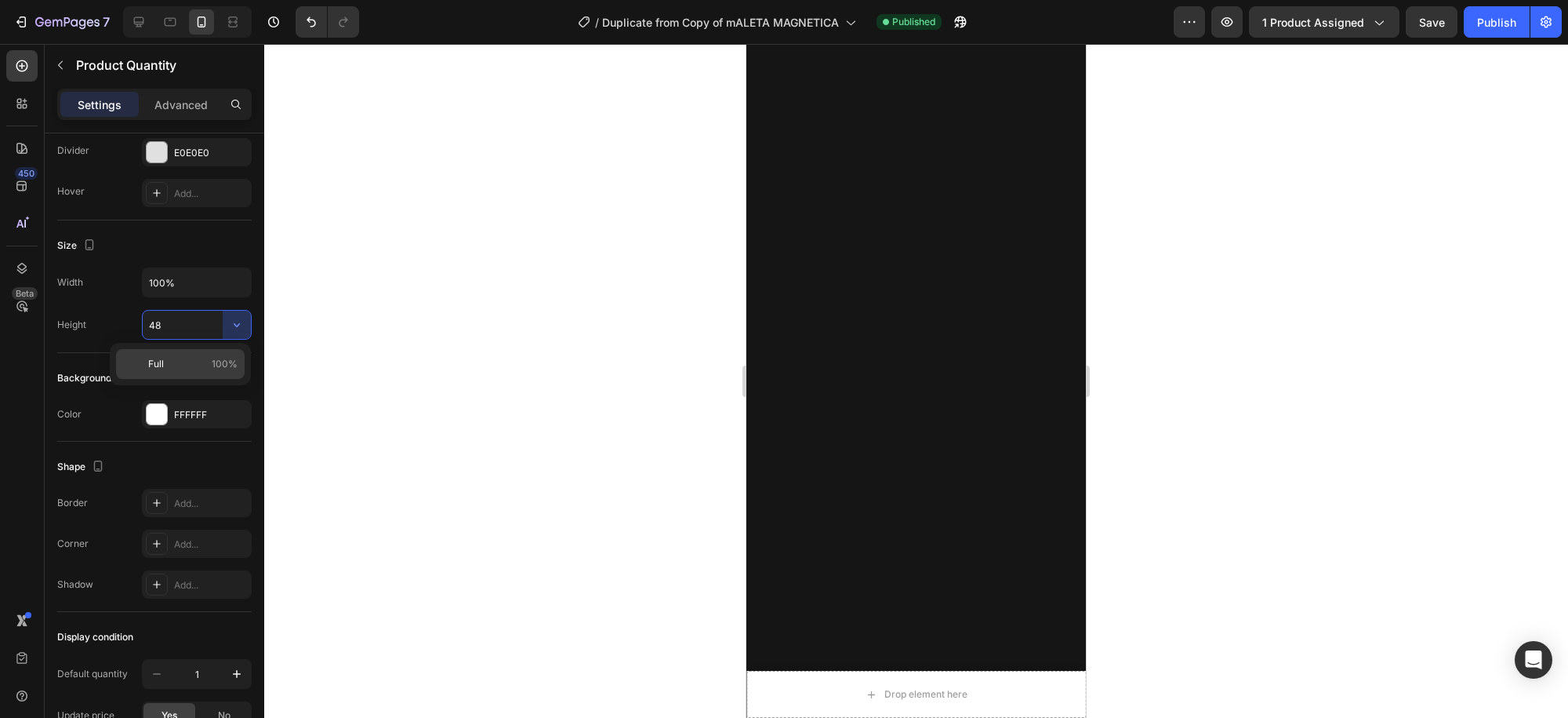
click at [162, 360] on span "Full" at bounding box center [156, 364] width 16 height 14
type input "100%"
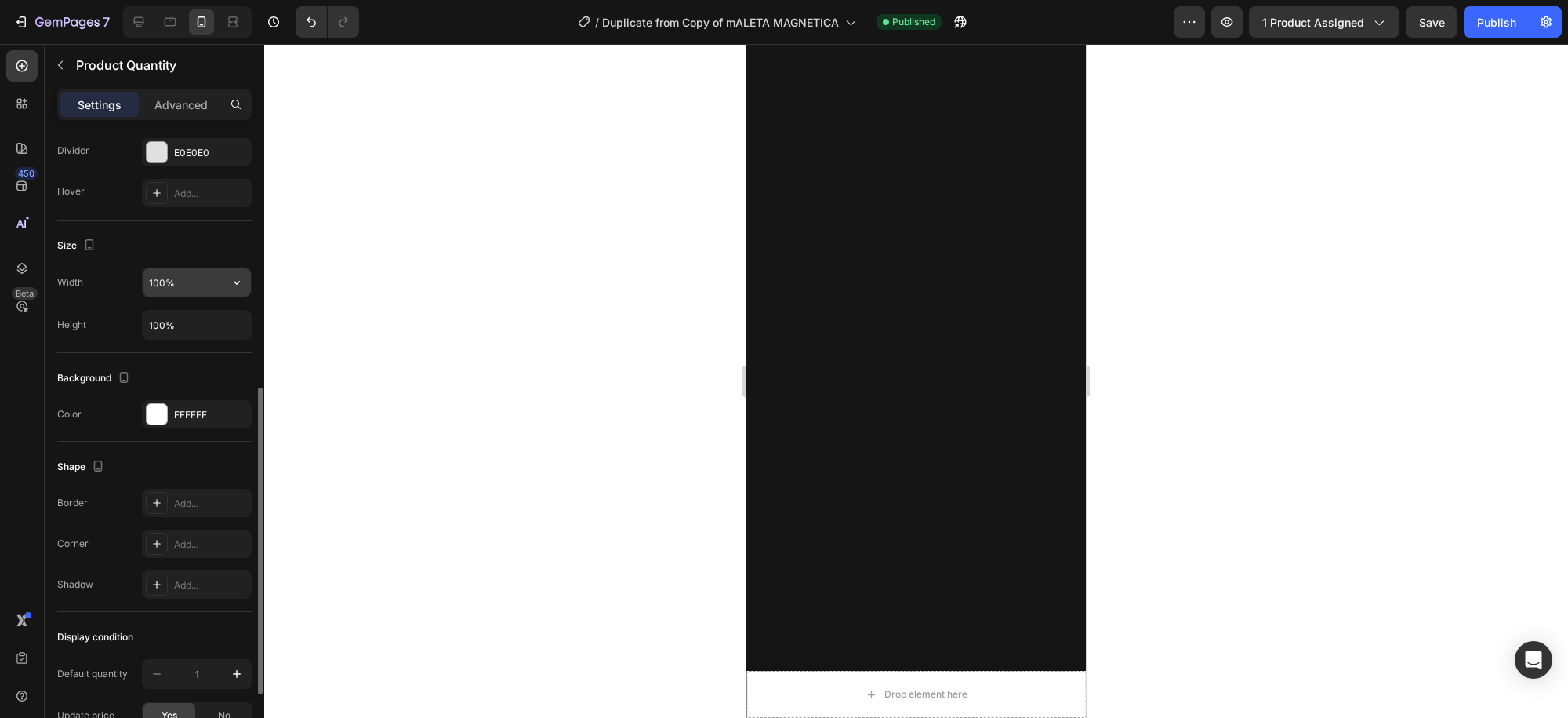
click at [204, 285] on input "100%" at bounding box center [197, 283] width 109 height 29
click at [236, 282] on icon "button" at bounding box center [236, 283] width 6 height 4
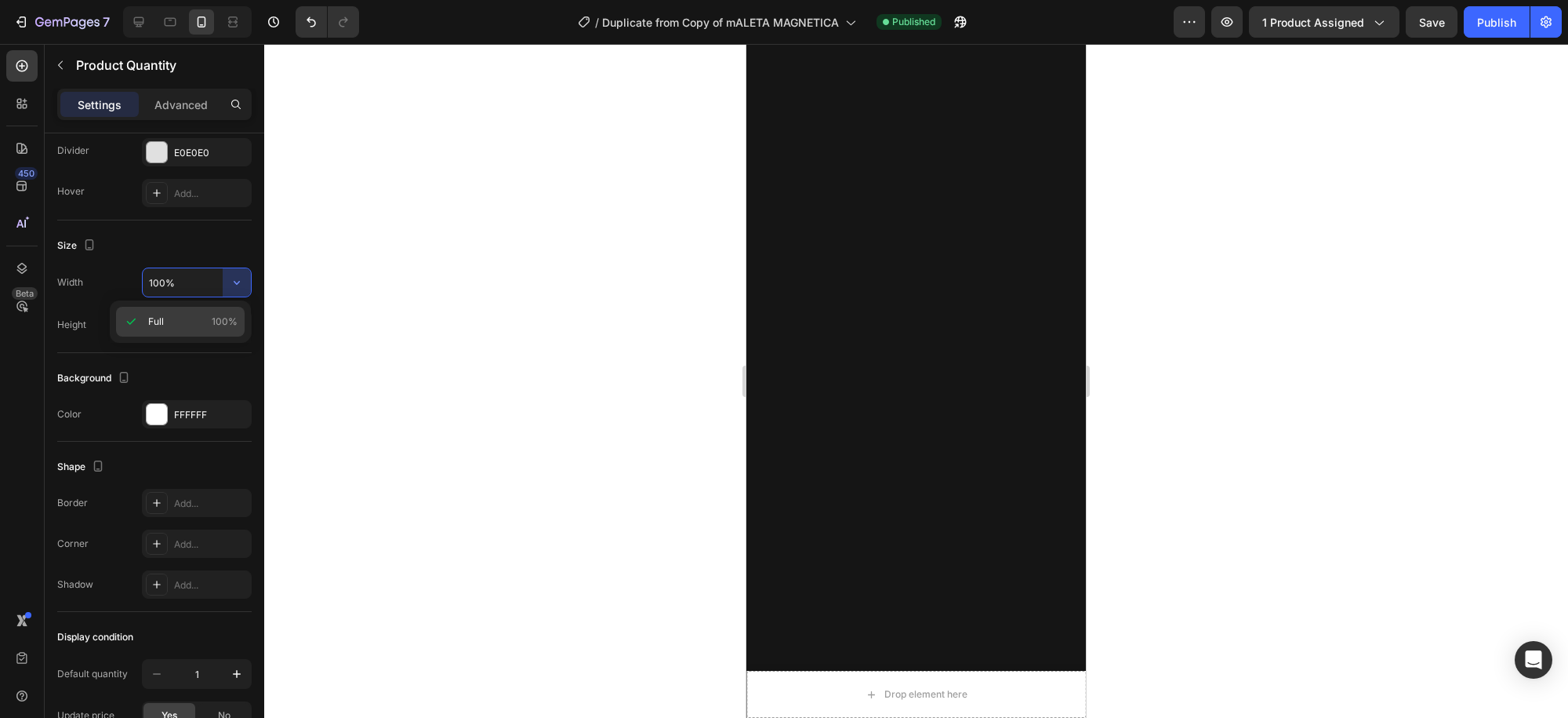
click at [216, 328] on div "Full 100%" at bounding box center [180, 321] width 129 height 29
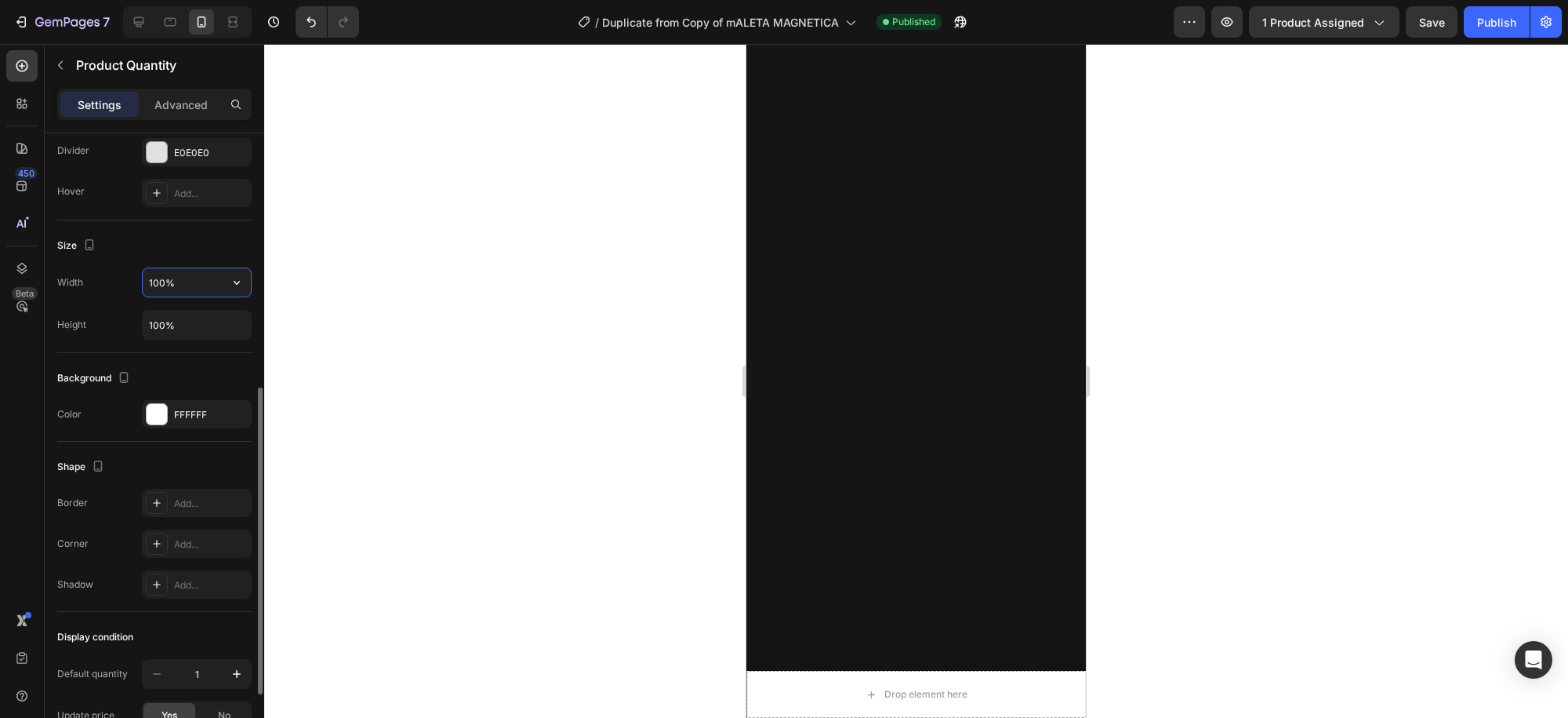
click at [186, 284] on input "100%" at bounding box center [197, 283] width 109 height 29
type input "64%"
click at [178, 322] on input "100%" at bounding box center [197, 325] width 109 height 29
type input "100%"
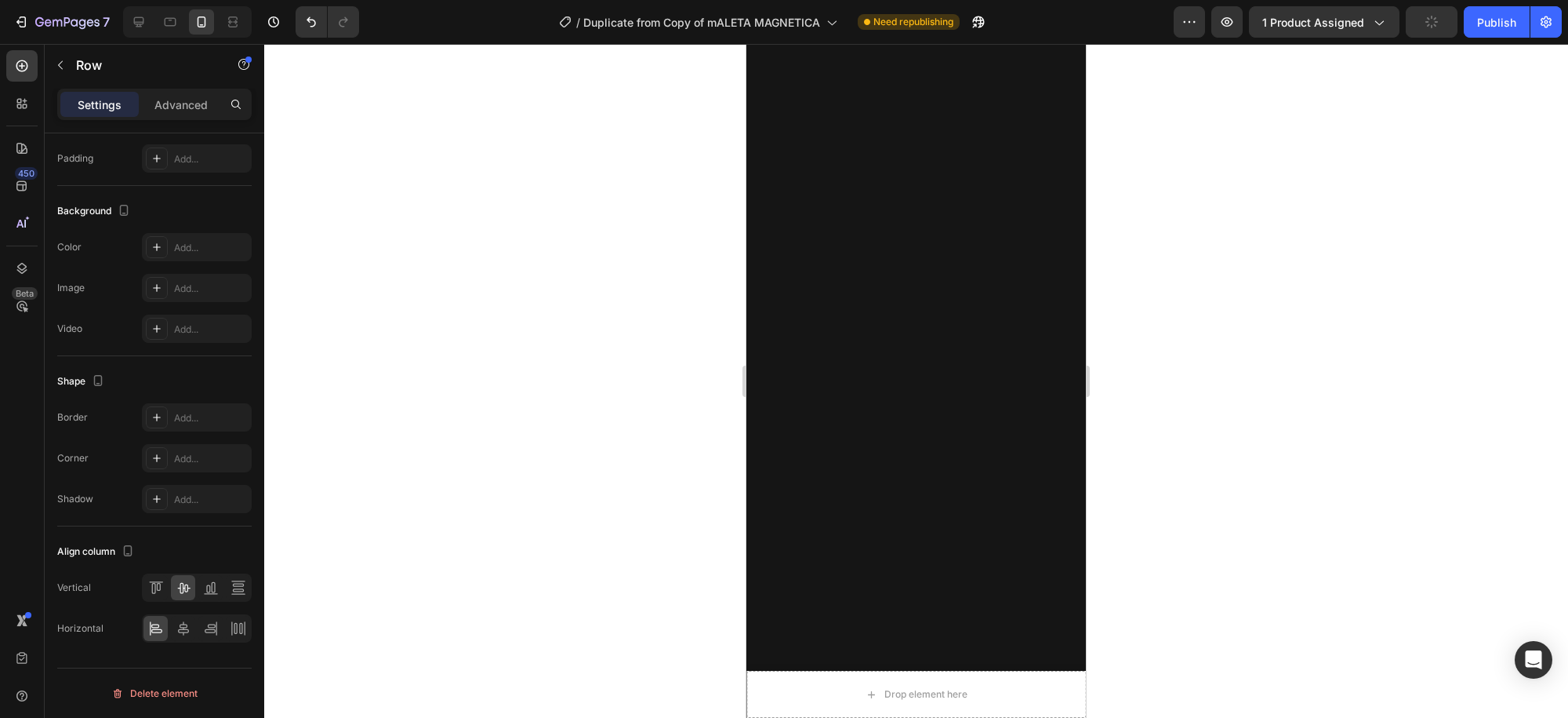
scroll to position [0, 0]
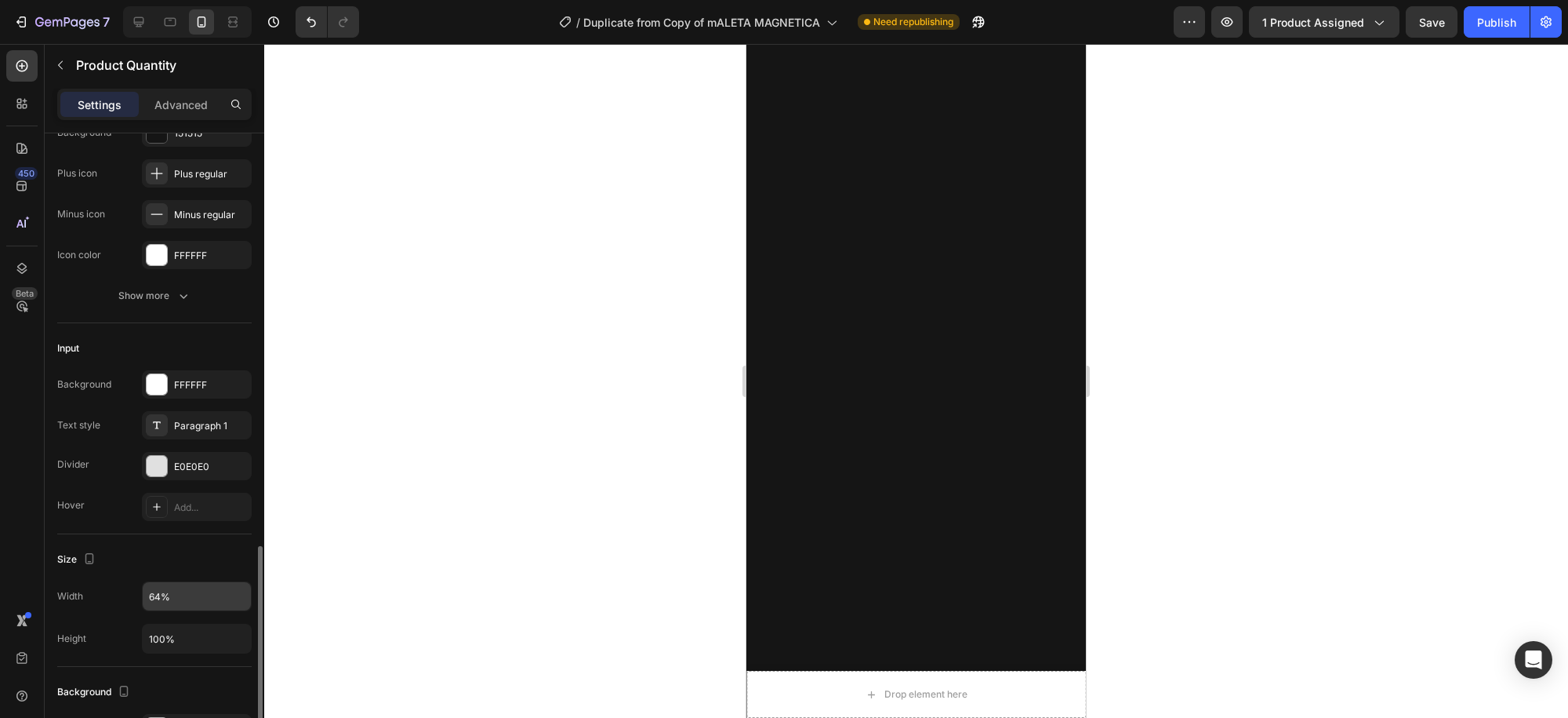
scroll to position [418, 0]
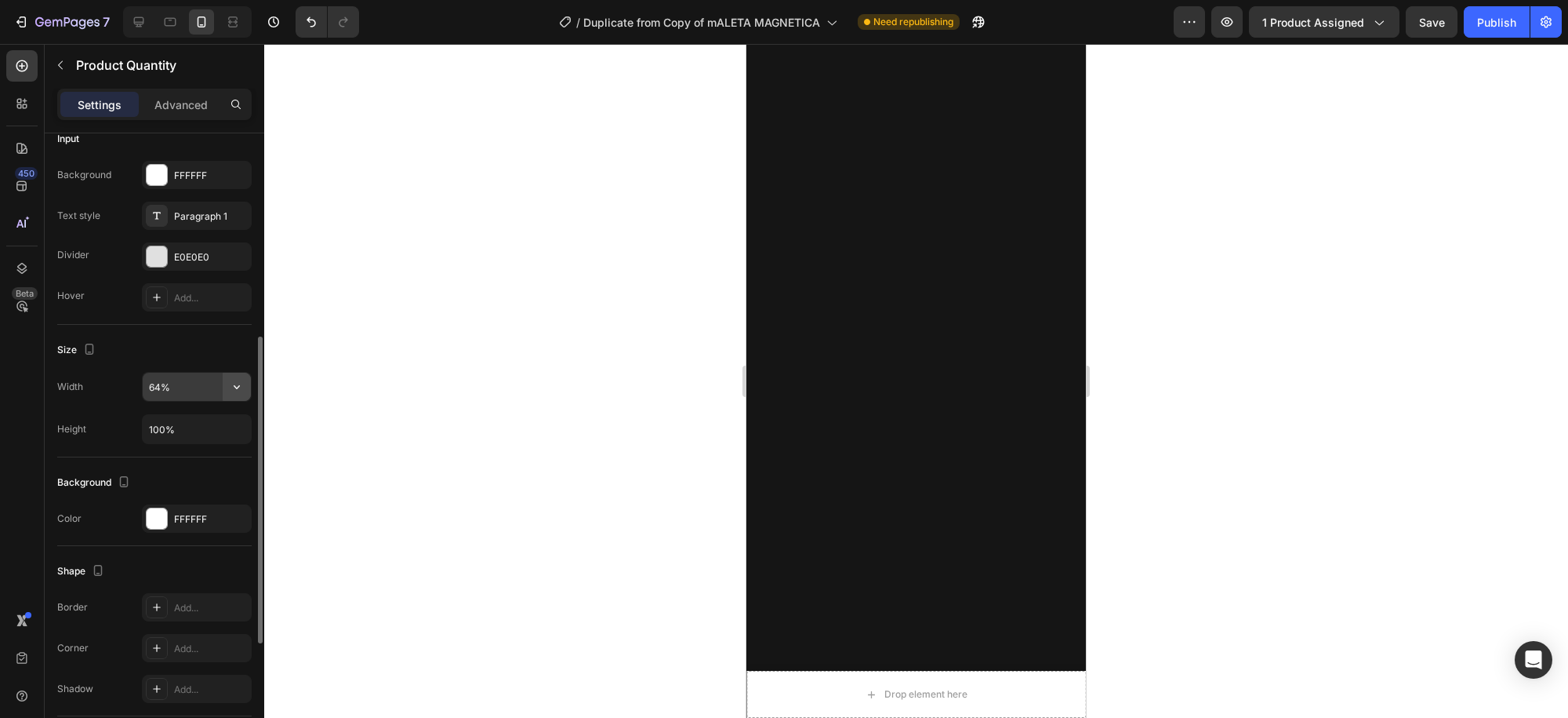
click at [236, 383] on icon "button" at bounding box center [236, 386] width 16 height 16
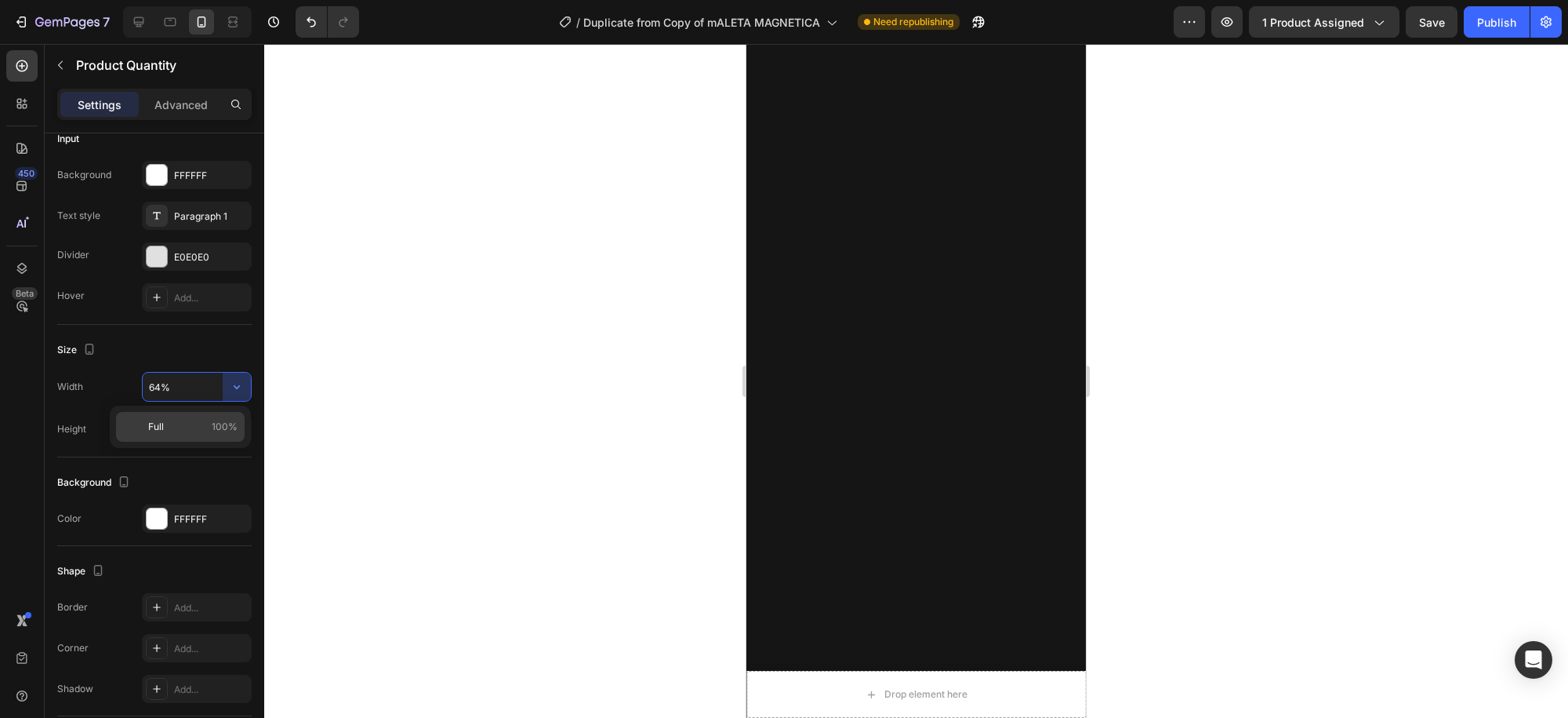
click at [168, 421] on p "Full 100%" at bounding box center [193, 427] width 89 height 14
type input "100%"
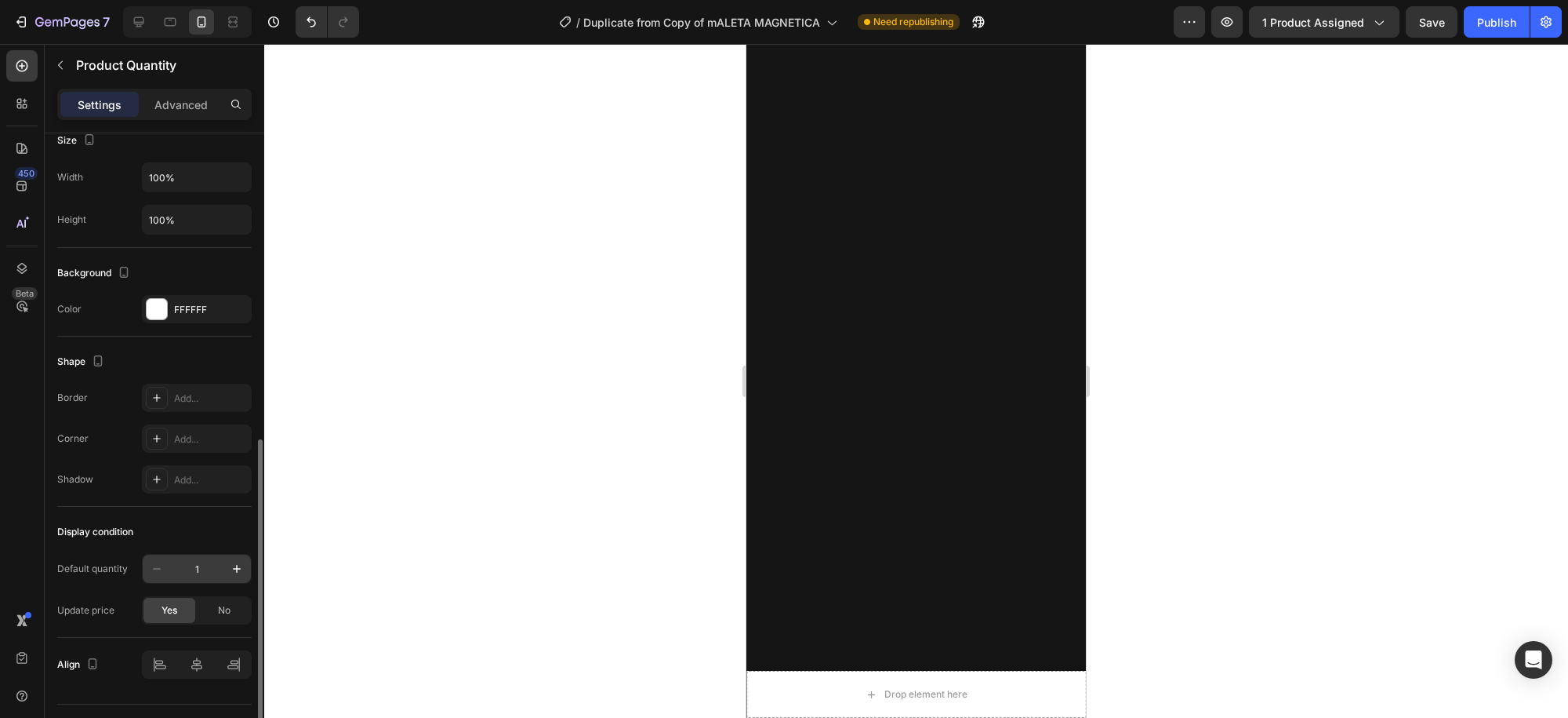
scroll to position [662, 0]
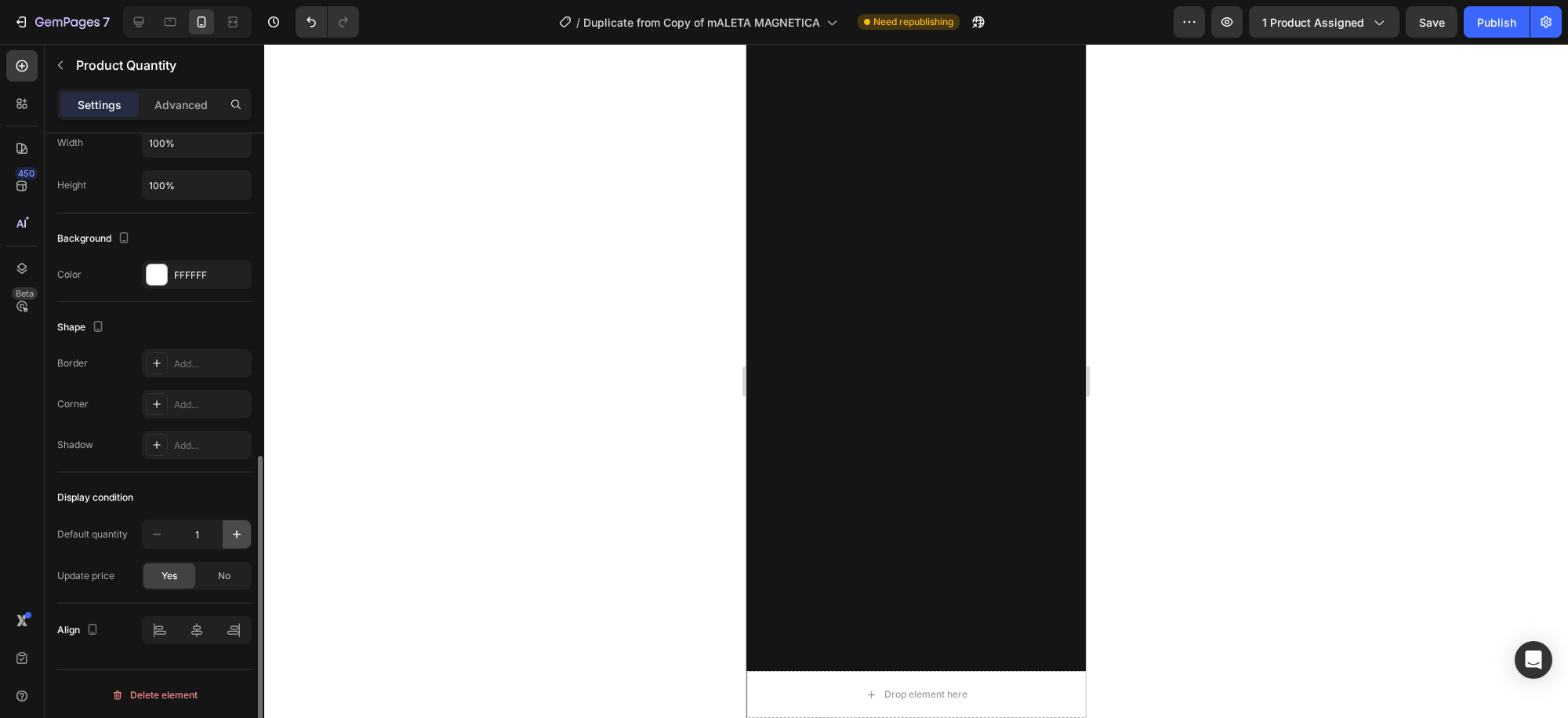
click at [230, 537] on icon "button" at bounding box center [236, 534] width 16 height 16
type input "2"
click at [158, 537] on icon "button" at bounding box center [156, 534] width 16 height 16
type input "1"
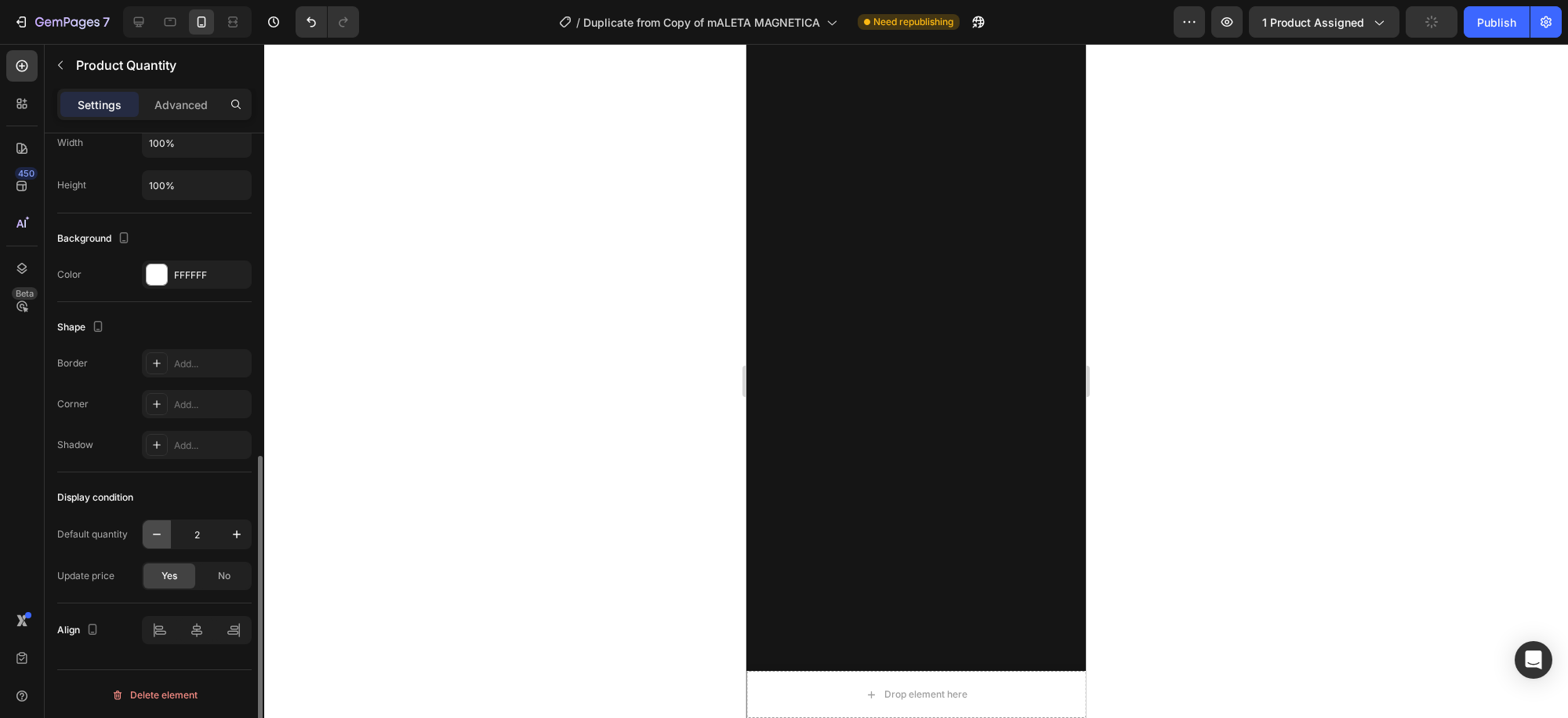
type input "1"
click at [199, 535] on input "1" at bounding box center [197, 535] width 52 height 29
click at [220, 569] on span "No" at bounding box center [224, 576] width 13 height 14
click at [180, 580] on div "Yes" at bounding box center [170, 576] width 52 height 25
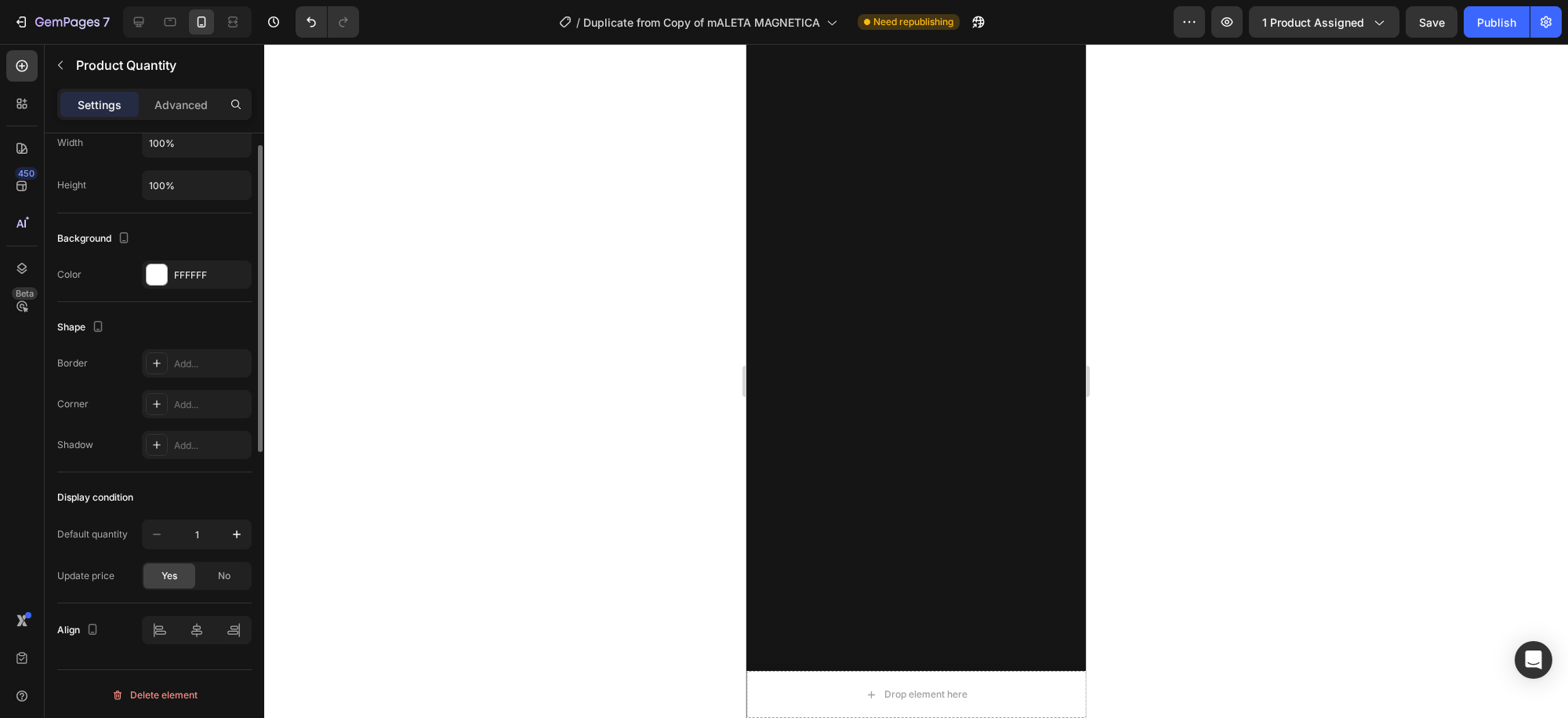
scroll to position [244, 0]
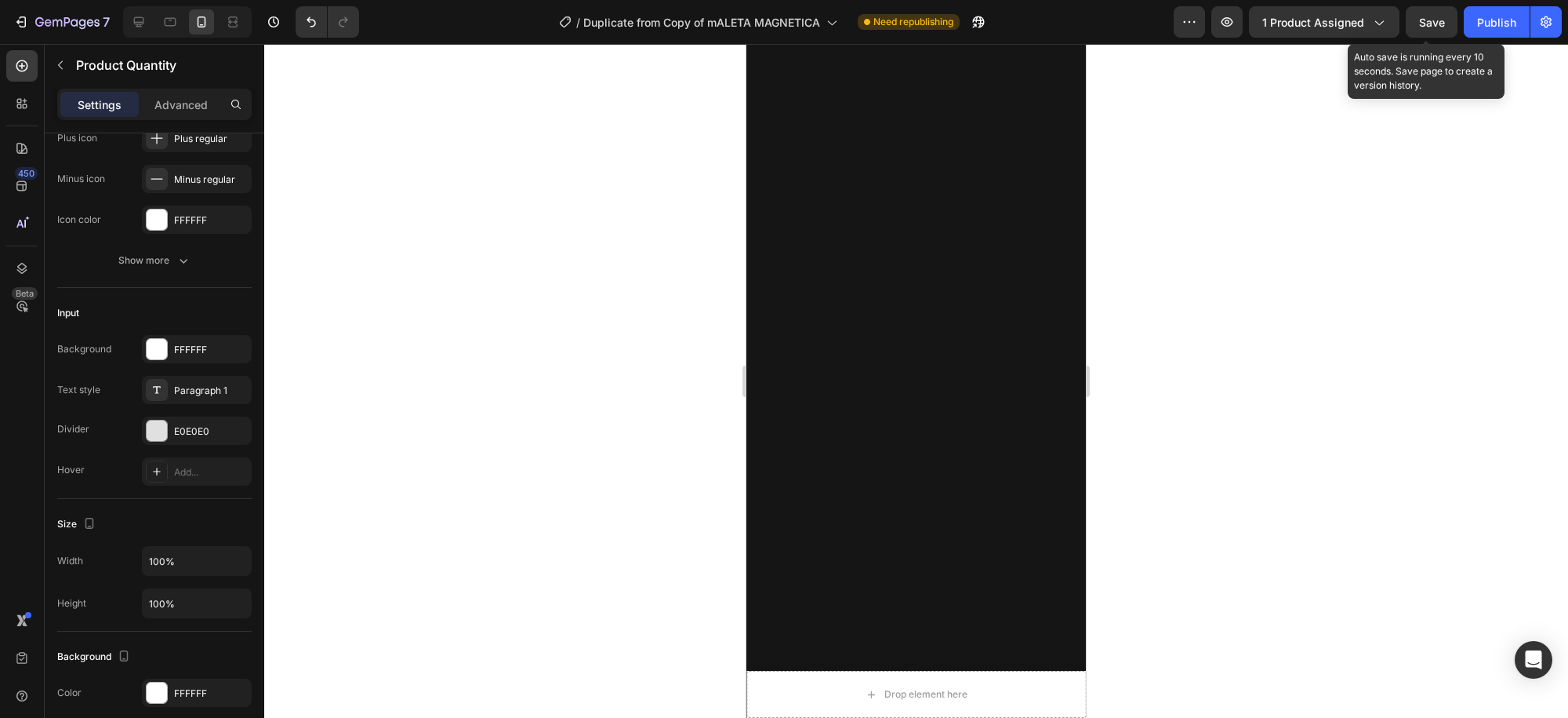
click at [1439, 29] on div "Save" at bounding box center [1432, 23] width 26 height 17
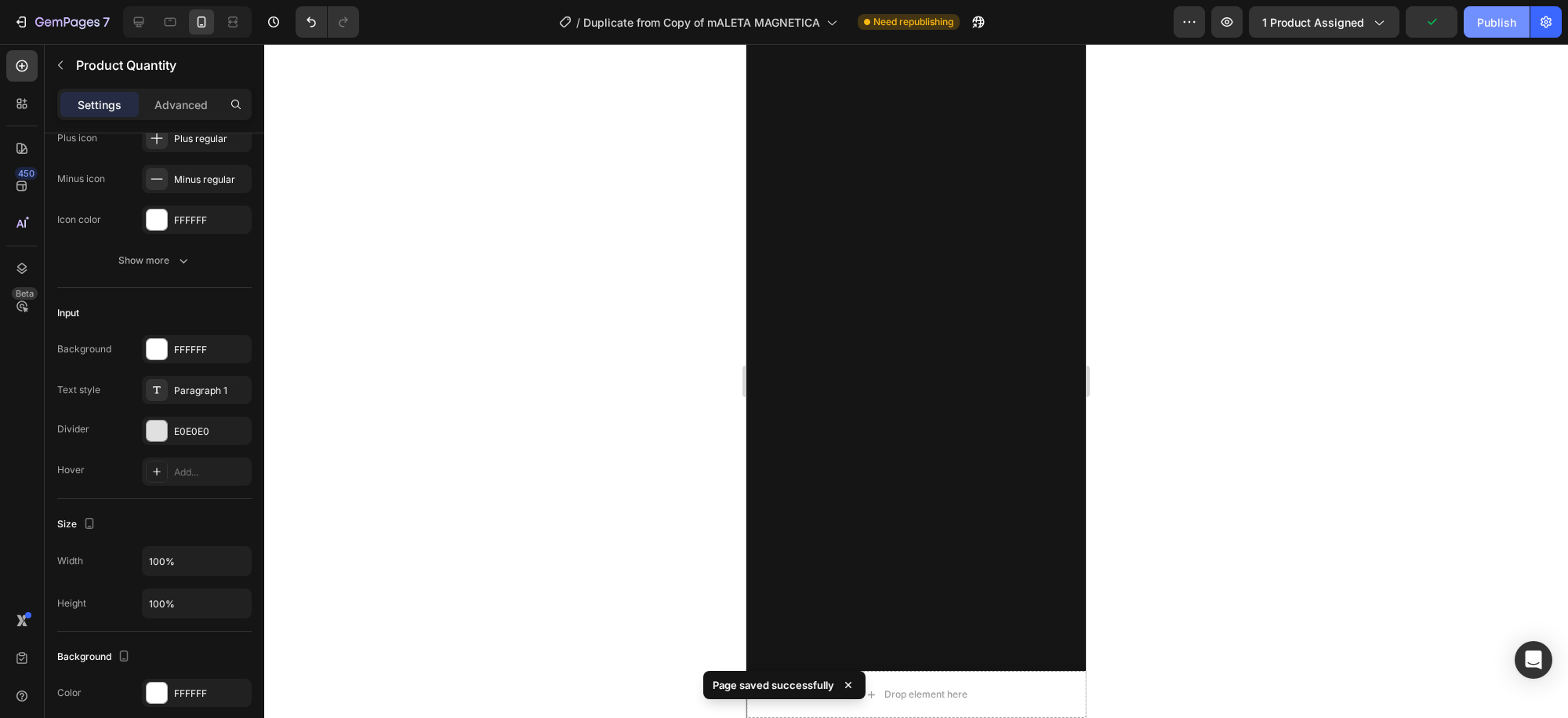
click at [1496, 22] on div "Publish" at bounding box center [1496, 23] width 40 height 17
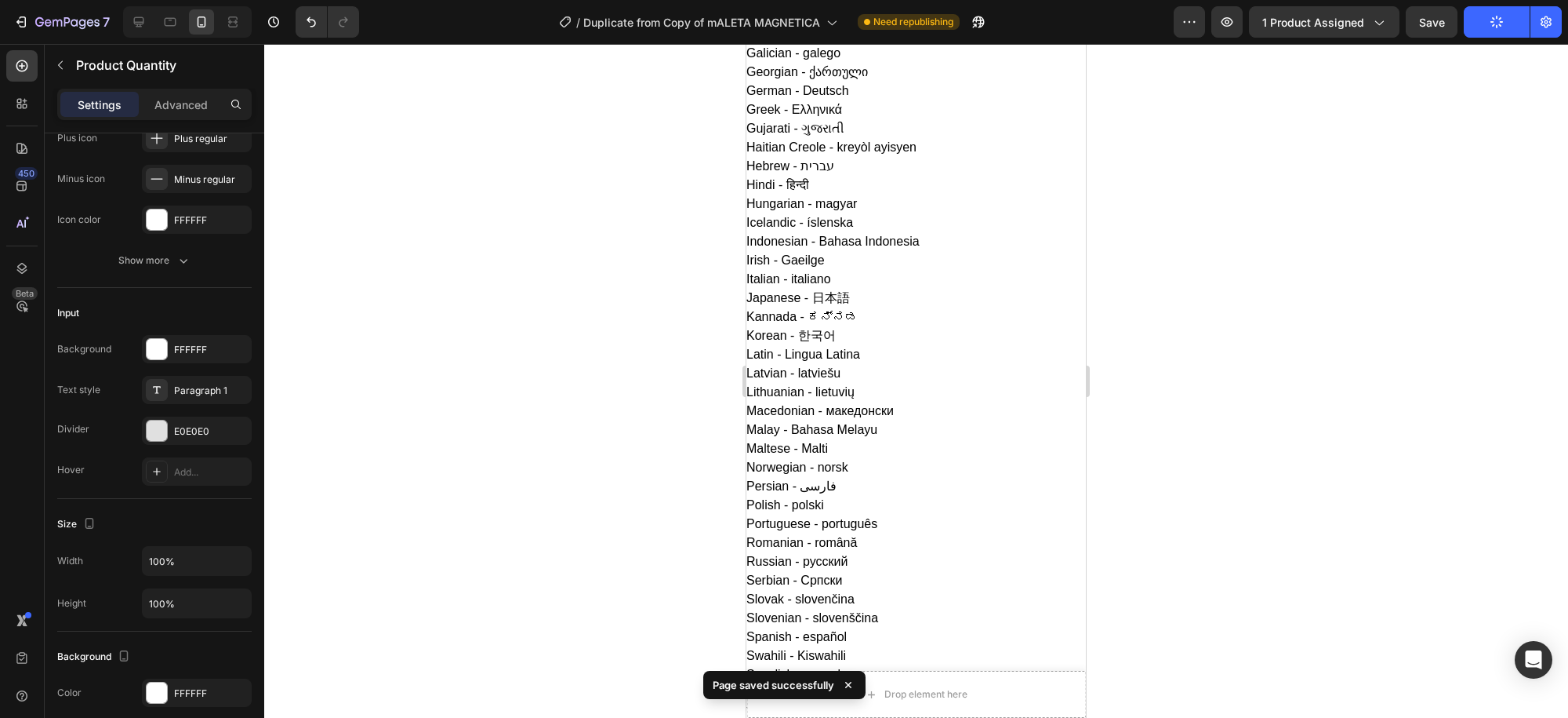
scroll to position [0, 0]
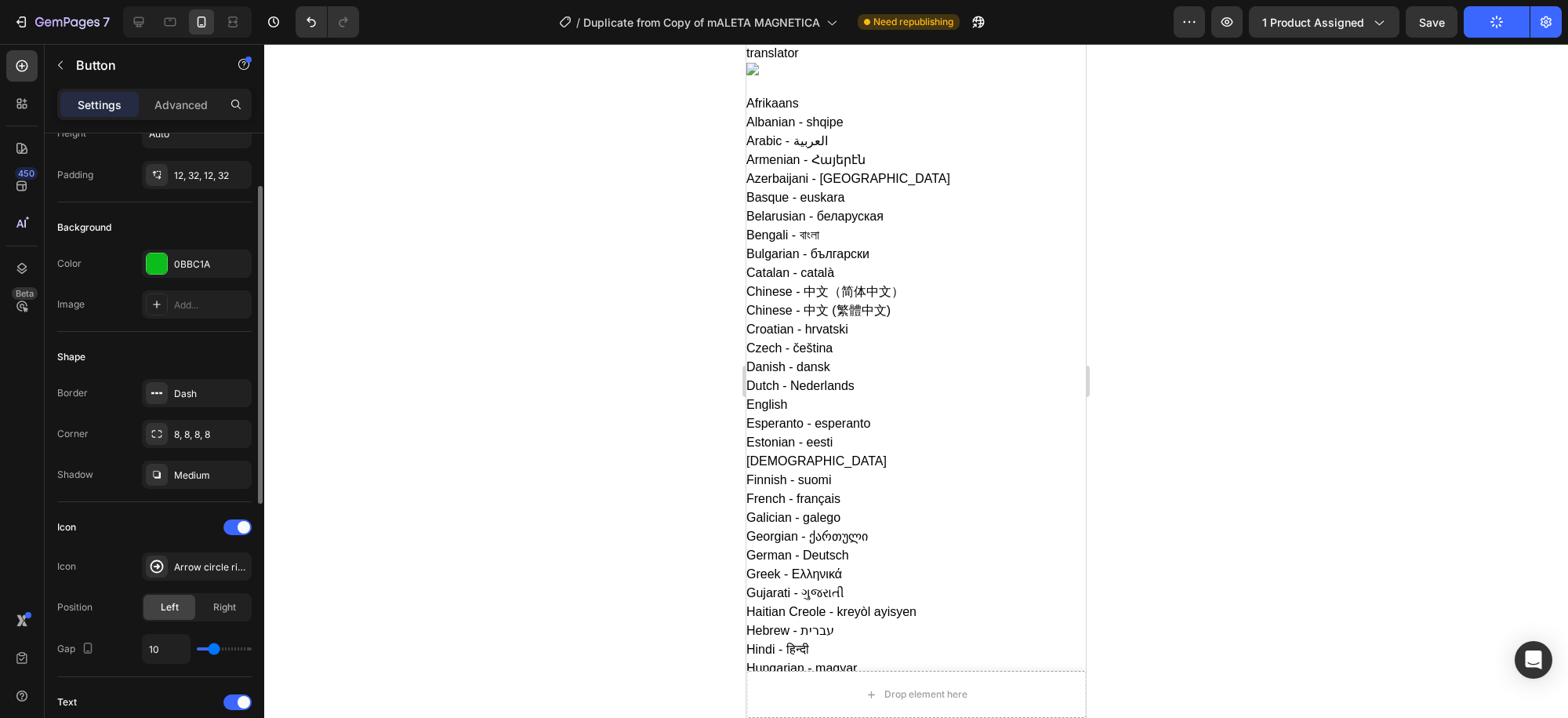
scroll to position [418, 0]
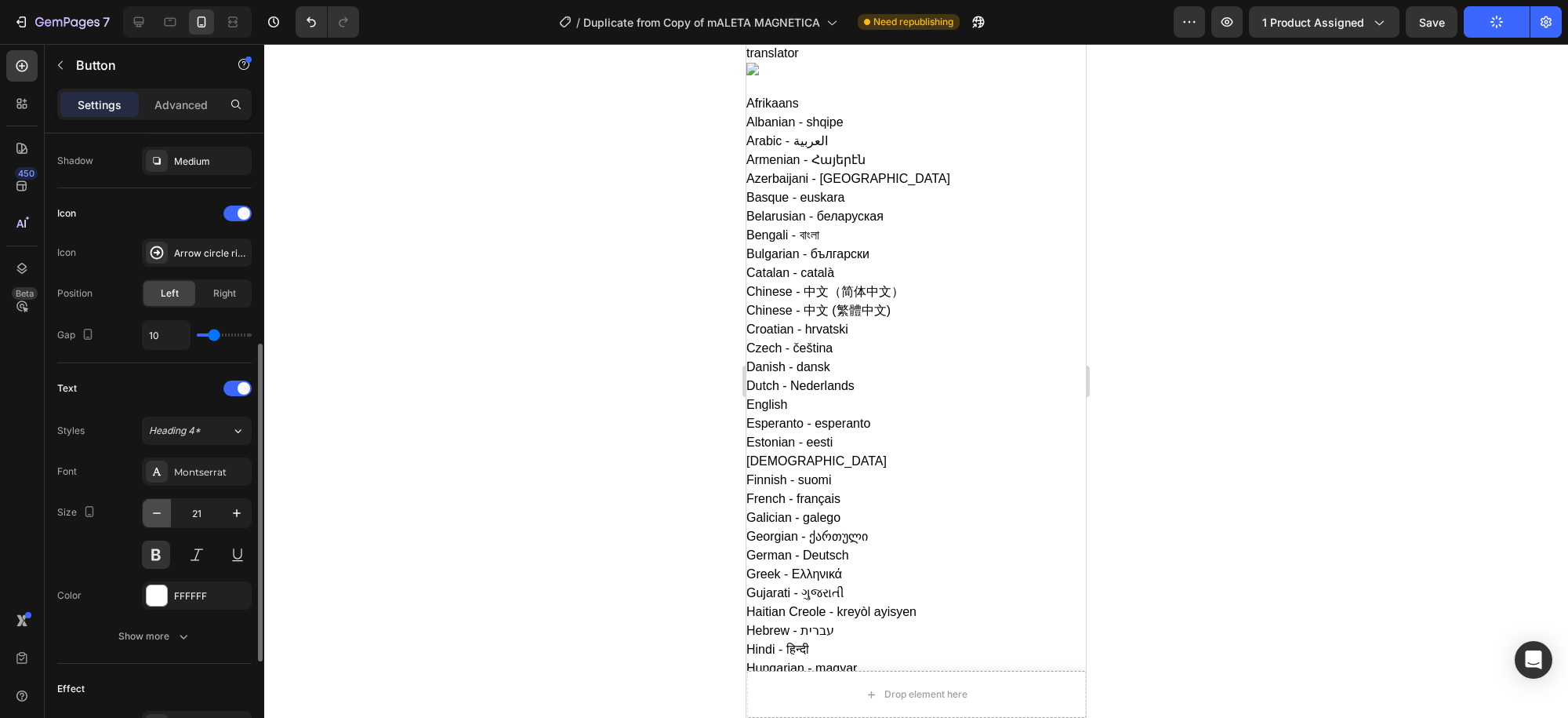
click at [153, 508] on icon "button" at bounding box center [156, 513] width 16 height 16
click at [155, 508] on icon "button" at bounding box center [156, 513] width 16 height 16
type input "17"
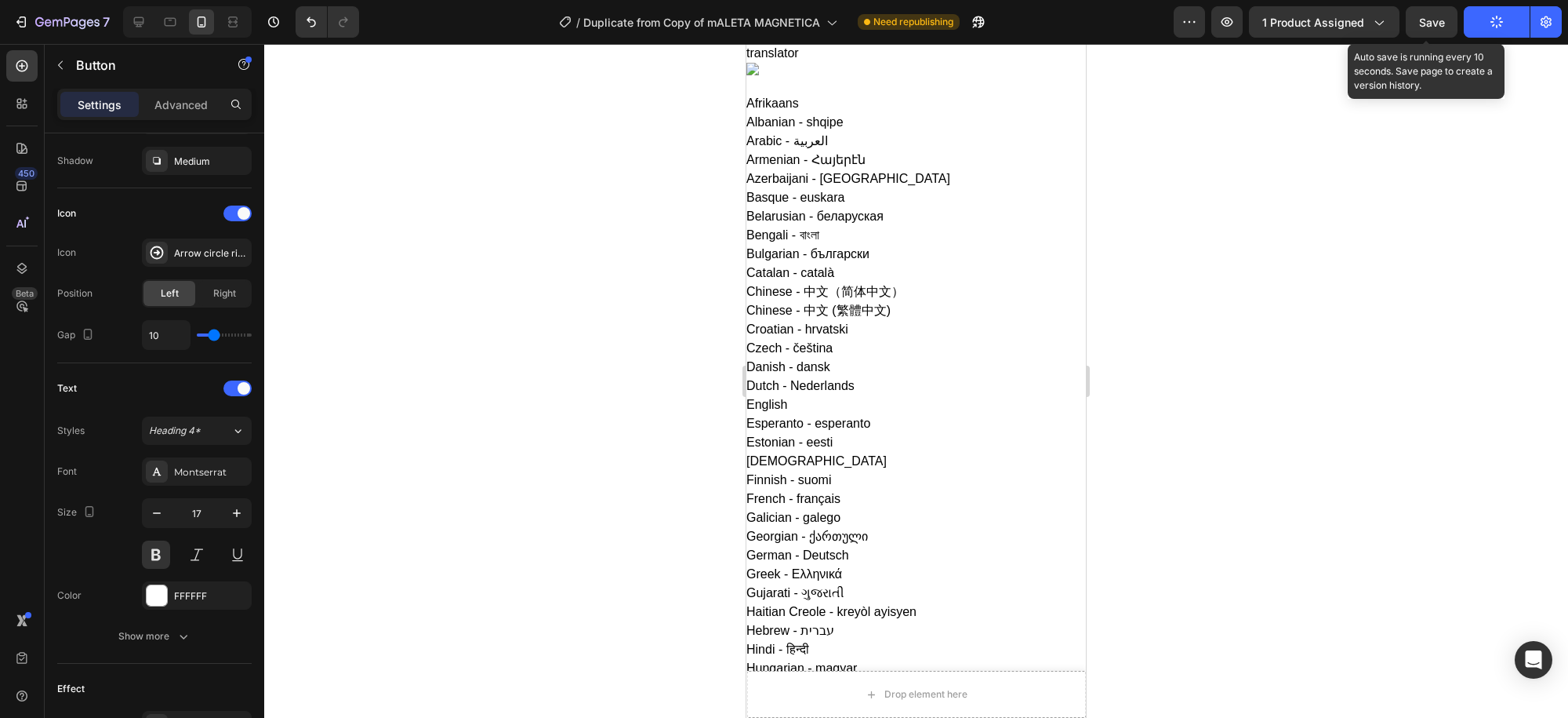
click at [1429, 27] on span "Save" at bounding box center [1432, 23] width 26 height 13
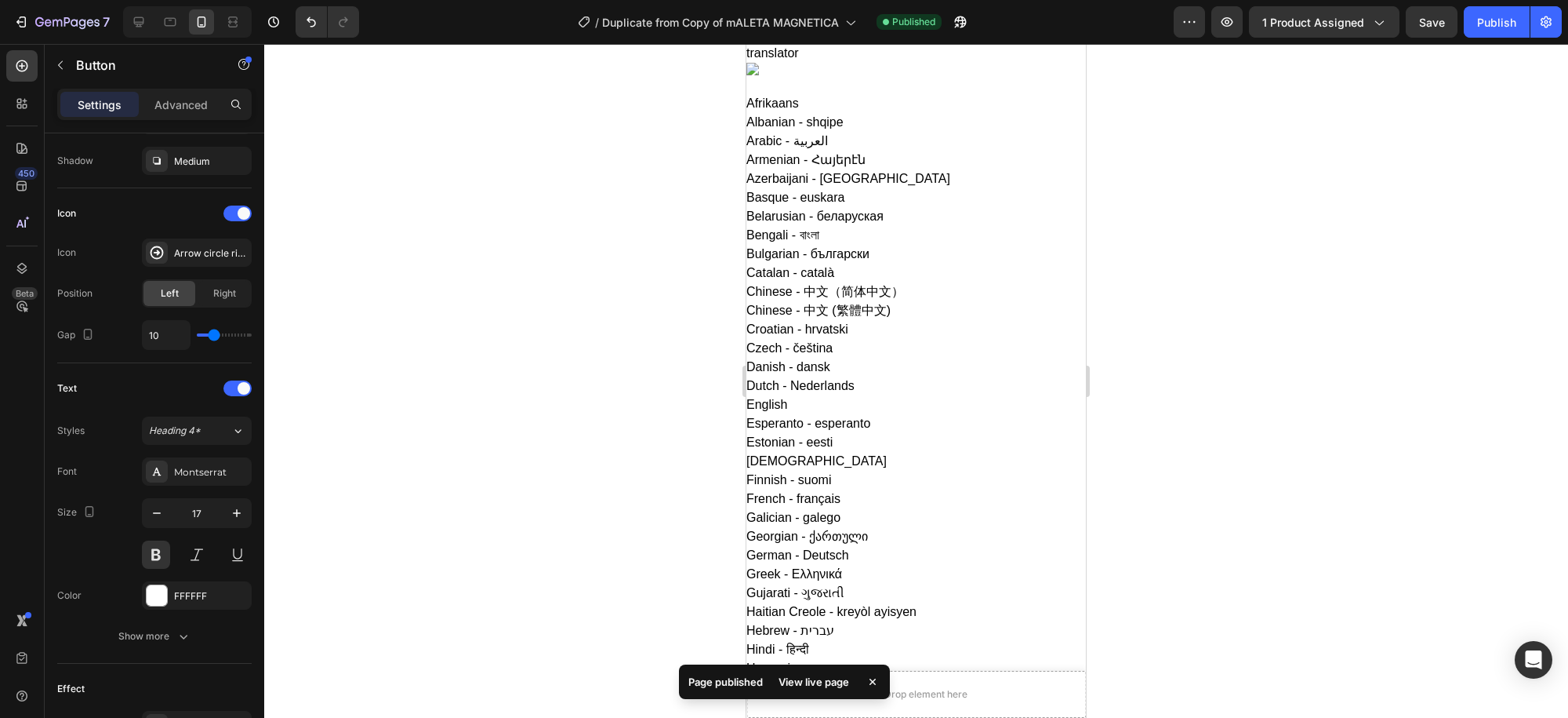
click at [1502, 24] on div "Publish" at bounding box center [1496, 23] width 40 height 17
